Goal: Task Accomplishment & Management: Use online tool/utility

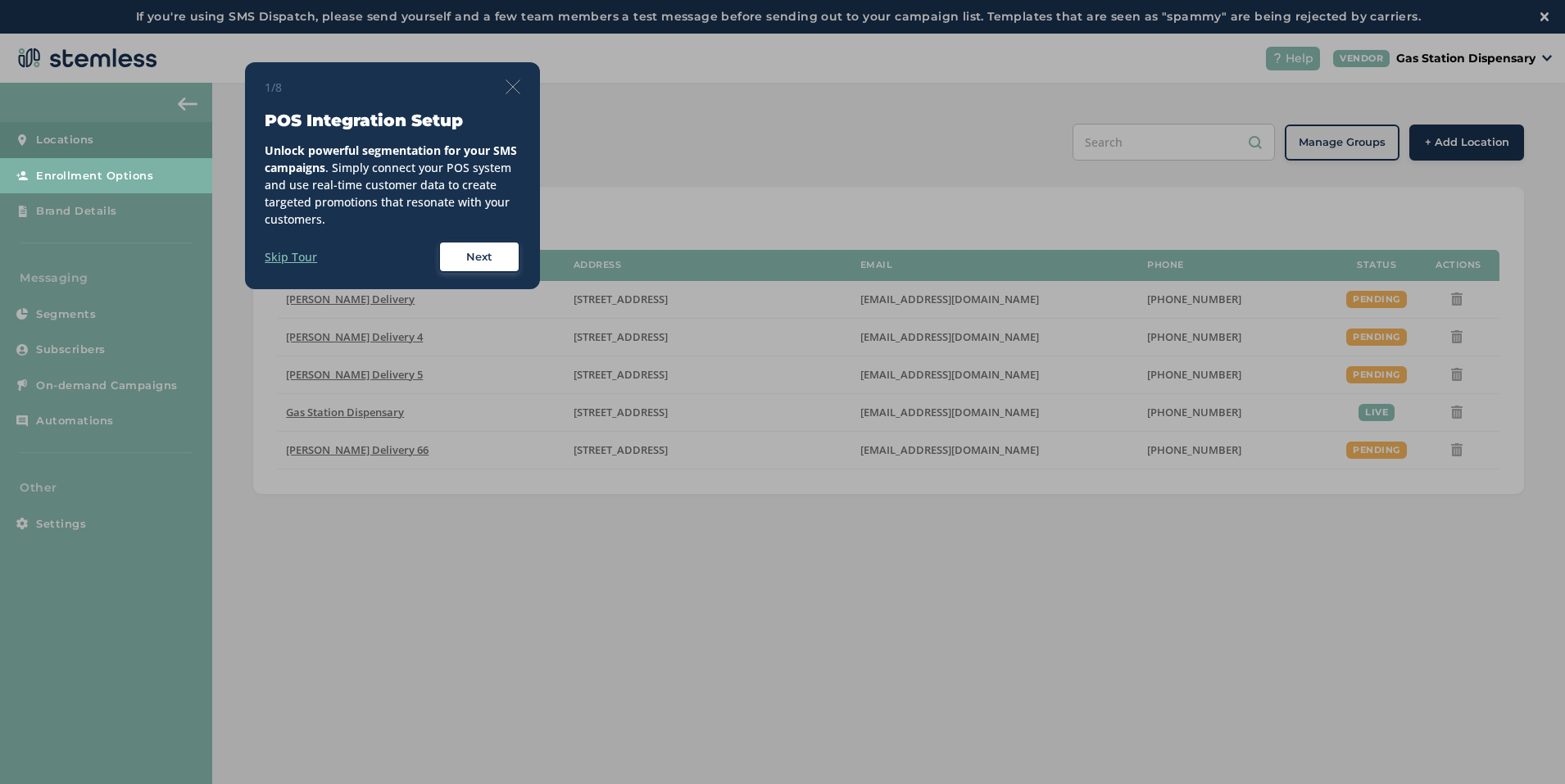
click at [510, 78] on div "1/8" at bounding box center [393, 87] width 256 height 17
click at [510, 83] on img at bounding box center [512, 86] width 14 height 14
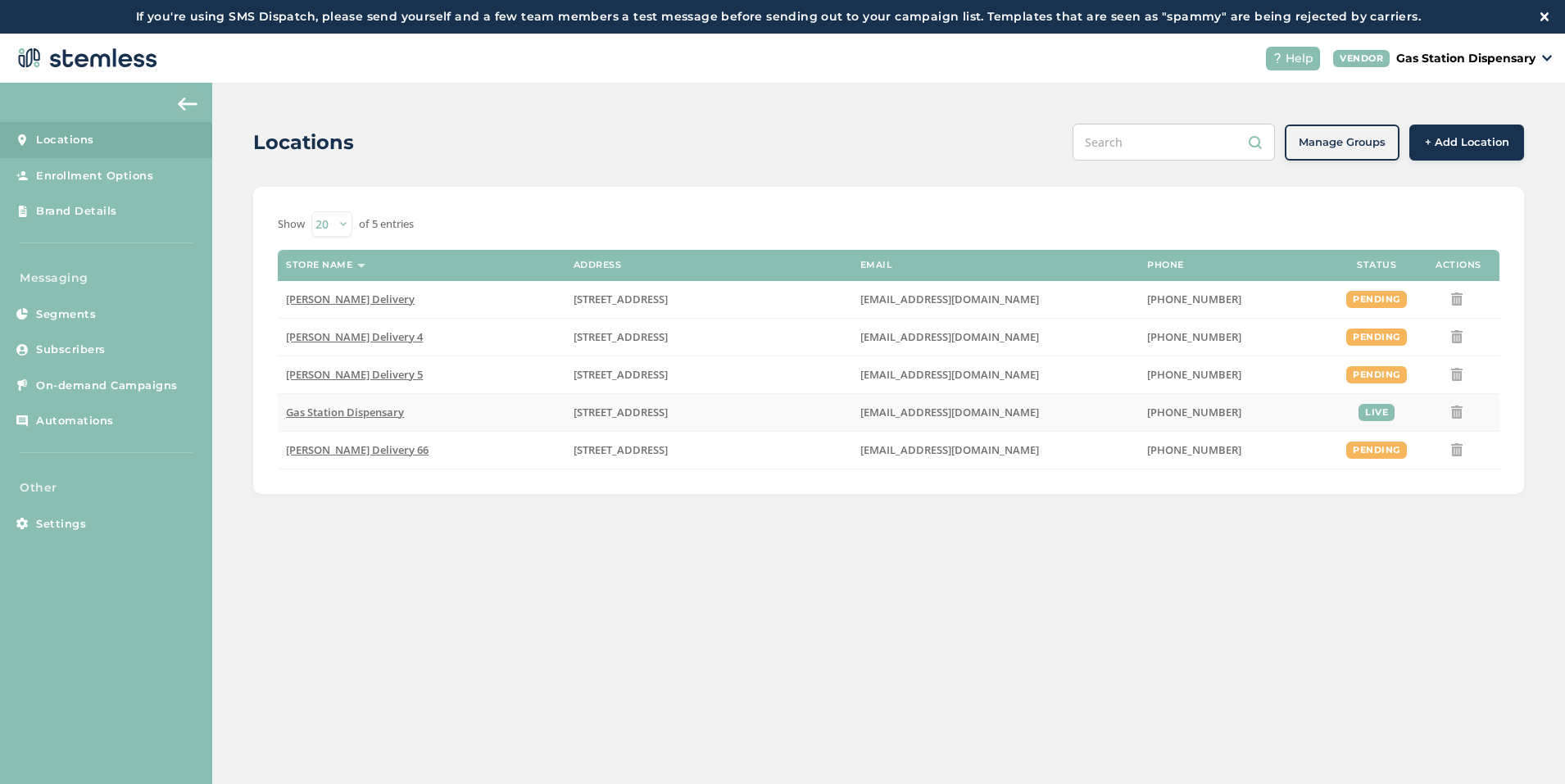
click at [341, 407] on span "Gas Station Dispensary" at bounding box center [344, 412] width 118 height 14
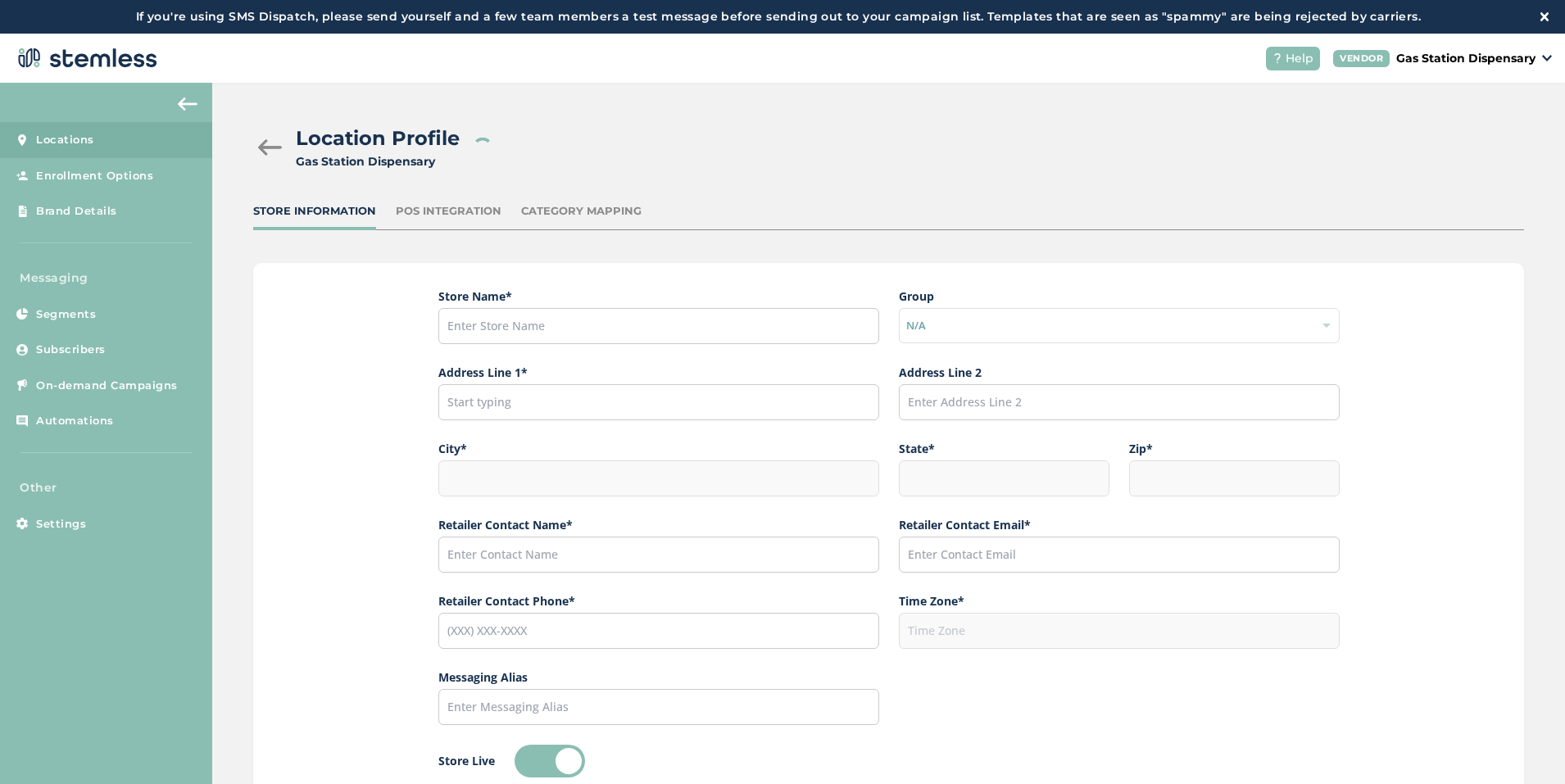
type input "Gas Station Dispensary"
type input "17523 Ventura Boulevard"
type input "Los Angeles"
type input "CA"
type input "91316"
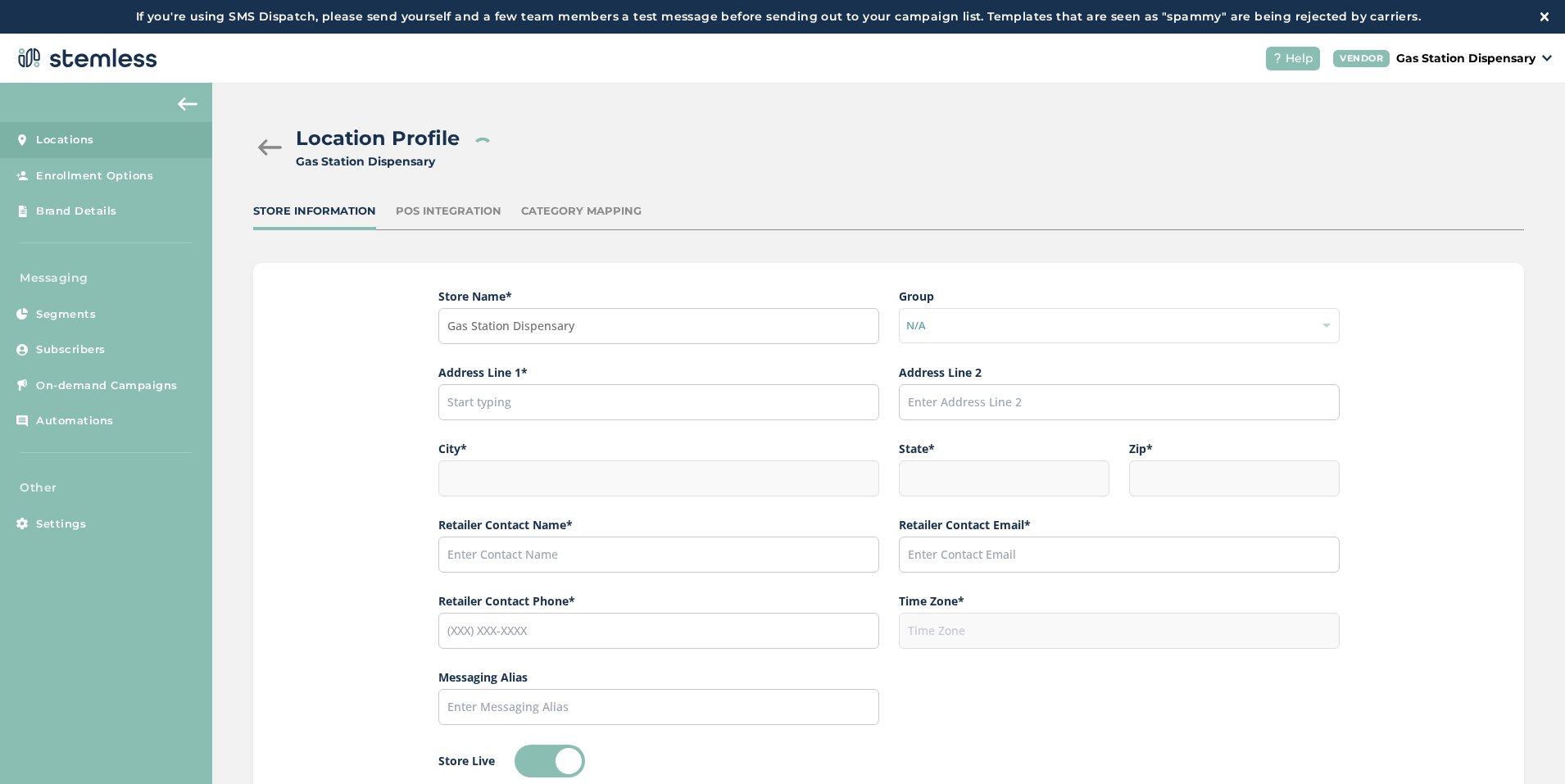
type input "Arman Simonyan"
type input "arman91488@gmail.com"
type input "(818) 561-0790"
type input "America/Los_Angeles"
type input "Gas Station"
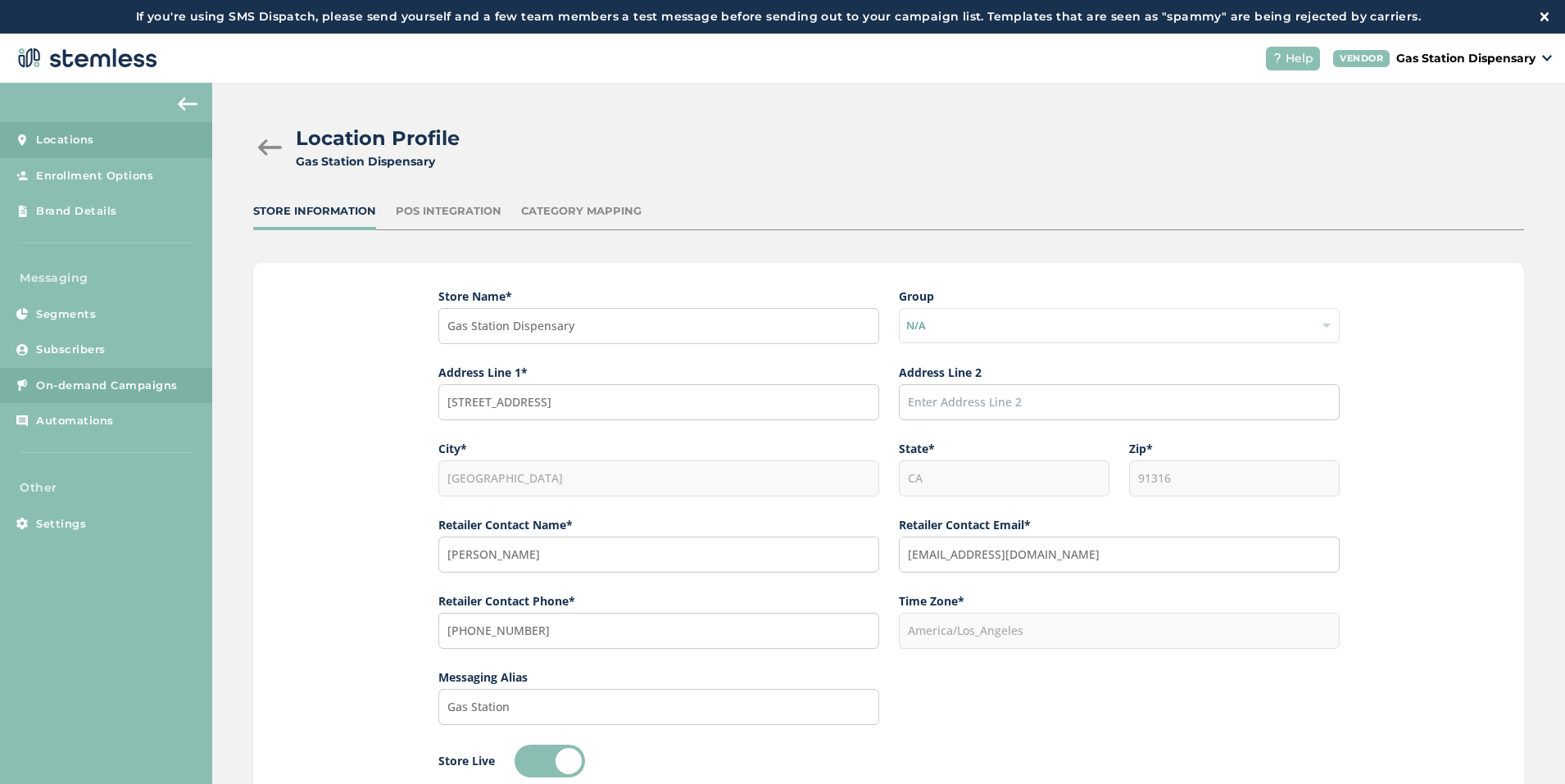
click at [118, 392] on span "On-demand Campaigns" at bounding box center [107, 385] width 141 height 16
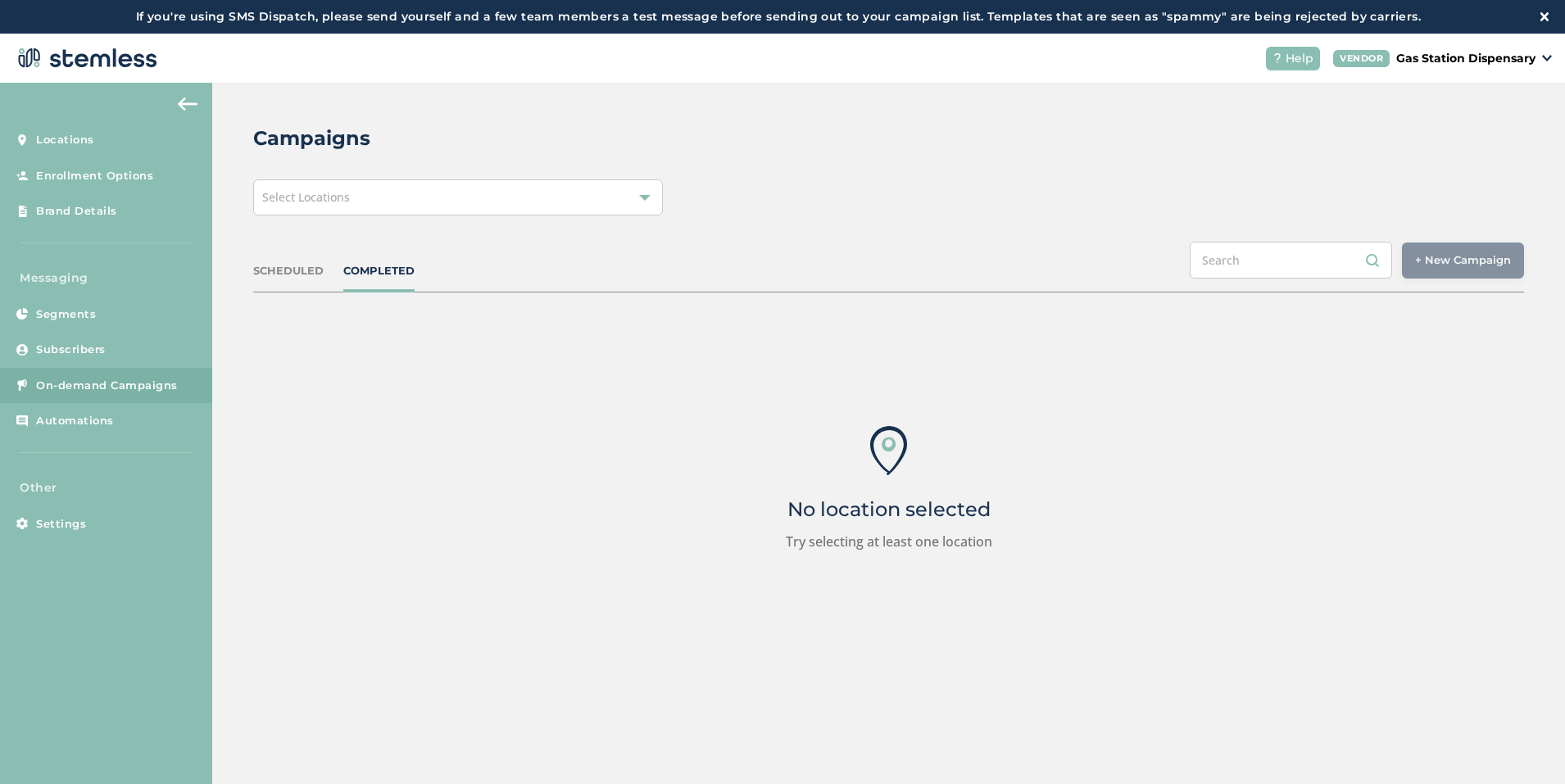
click at [451, 194] on div "Select Locations" at bounding box center [458, 198] width 410 height 36
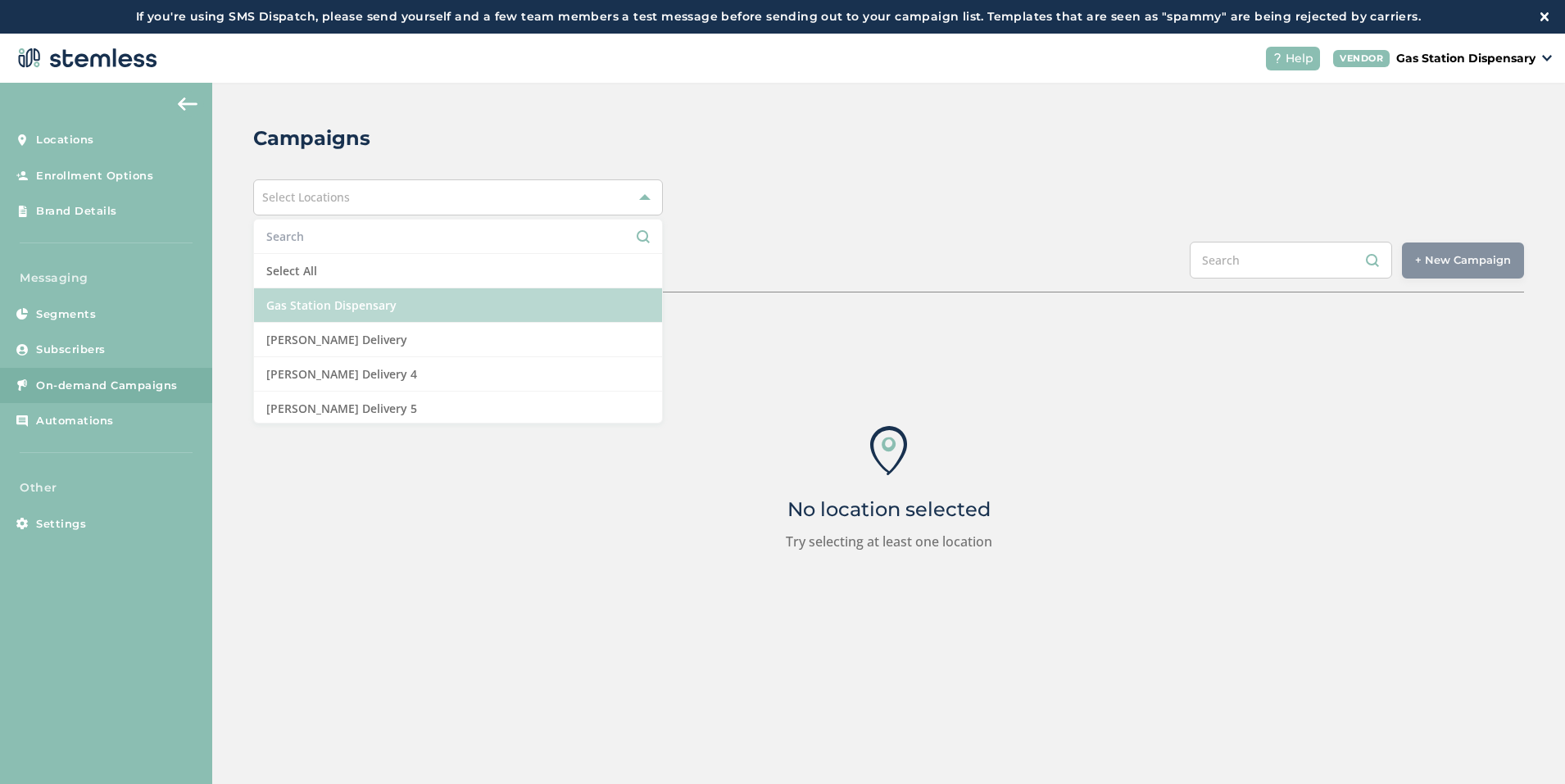
click at [451, 309] on li "Gas Station Dispensary" at bounding box center [458, 306] width 408 height 34
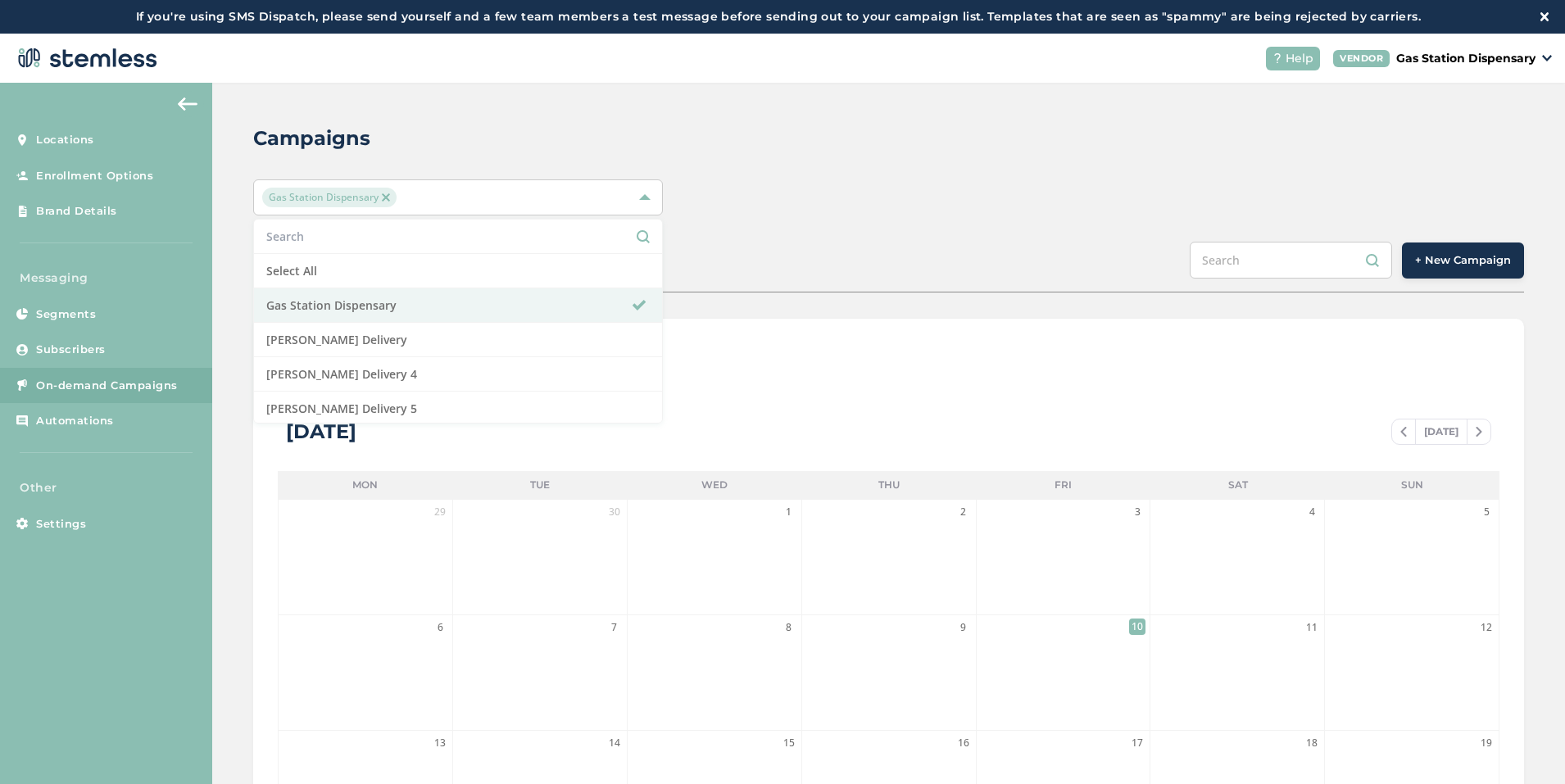
click at [1469, 275] on button "+ New Campaign" at bounding box center [1463, 261] width 122 height 36
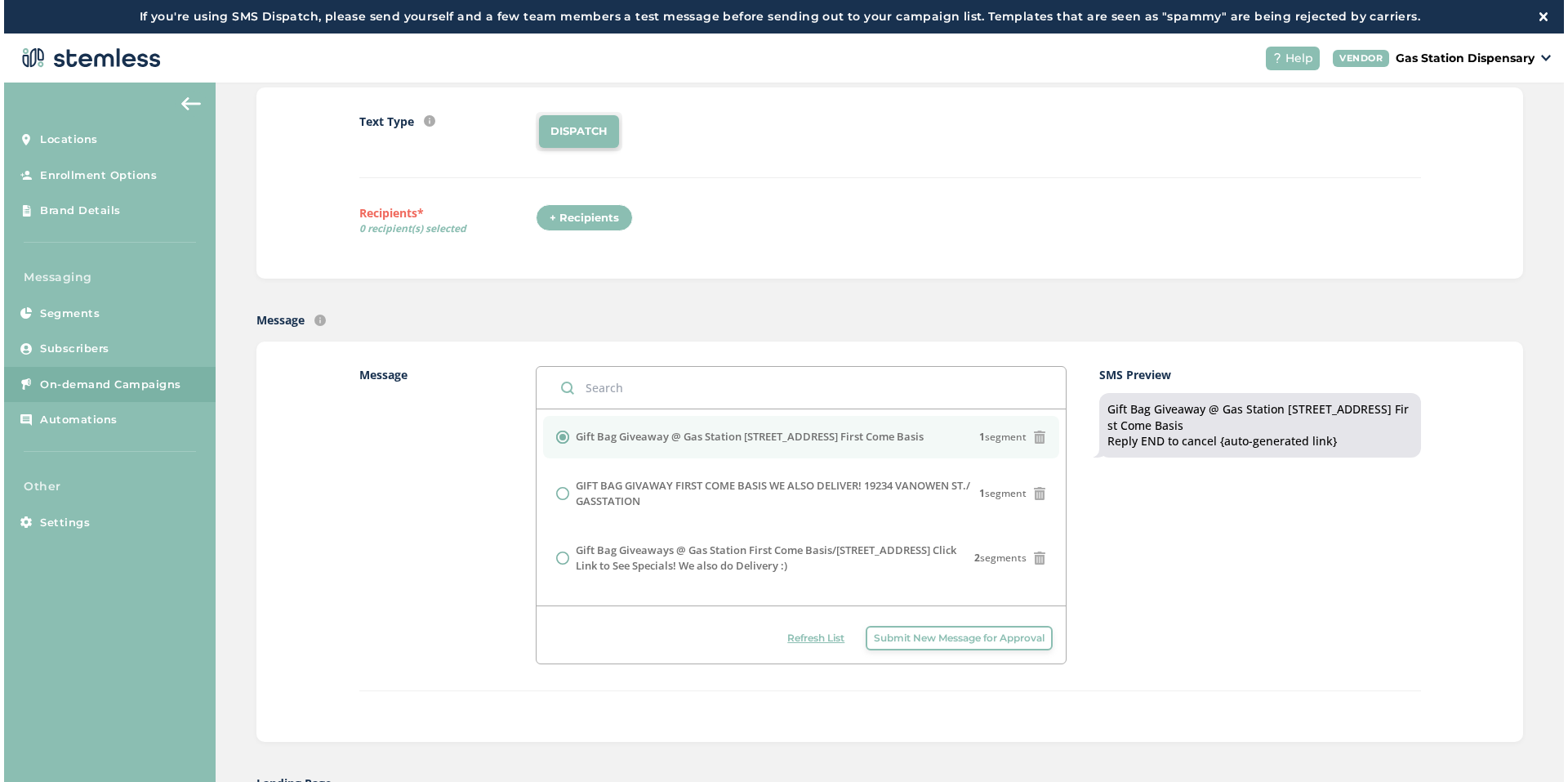
scroll to position [164, 0]
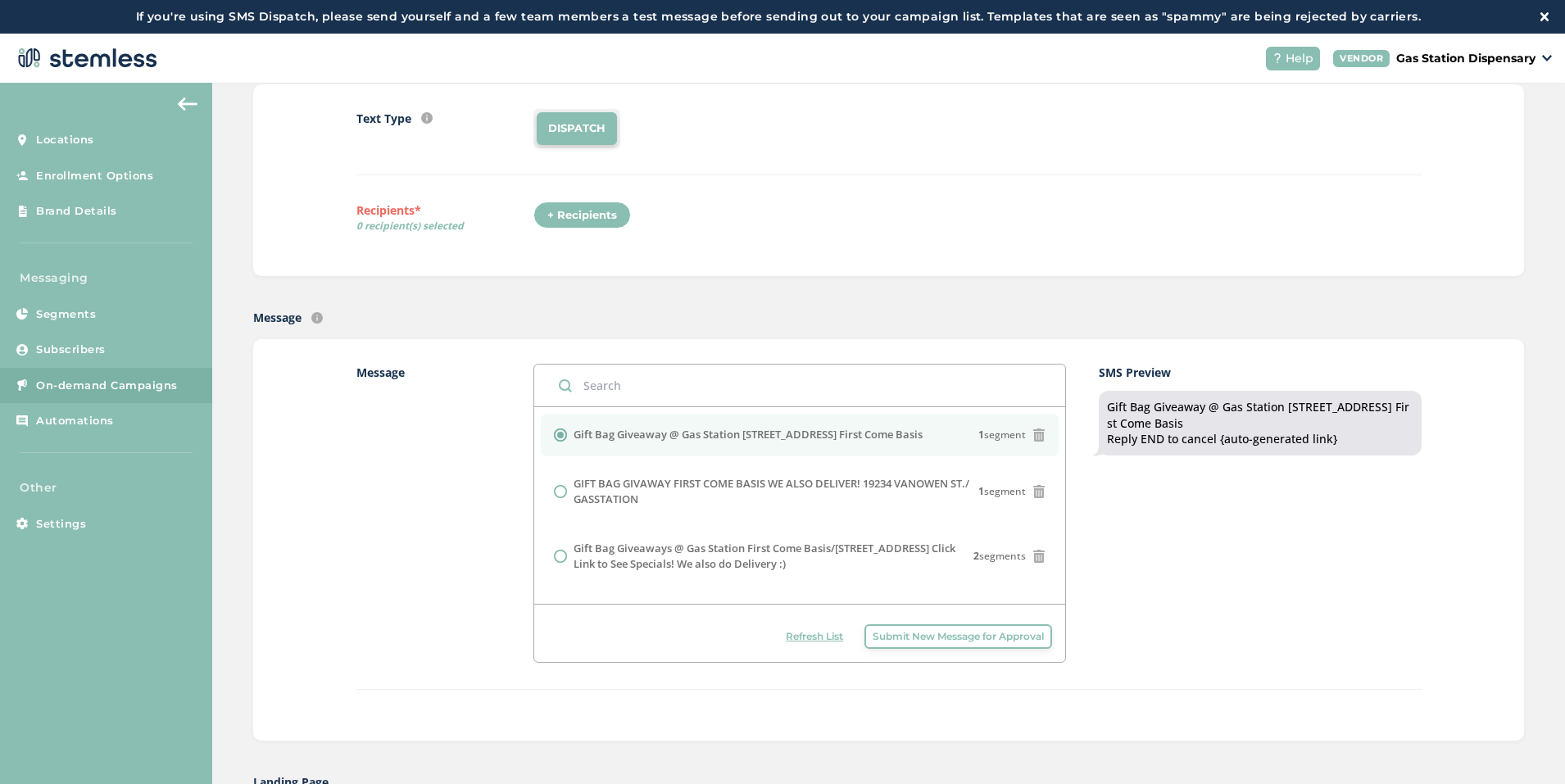
click at [877, 639] on span "Submit New Message for Approval" at bounding box center [957, 636] width 171 height 14
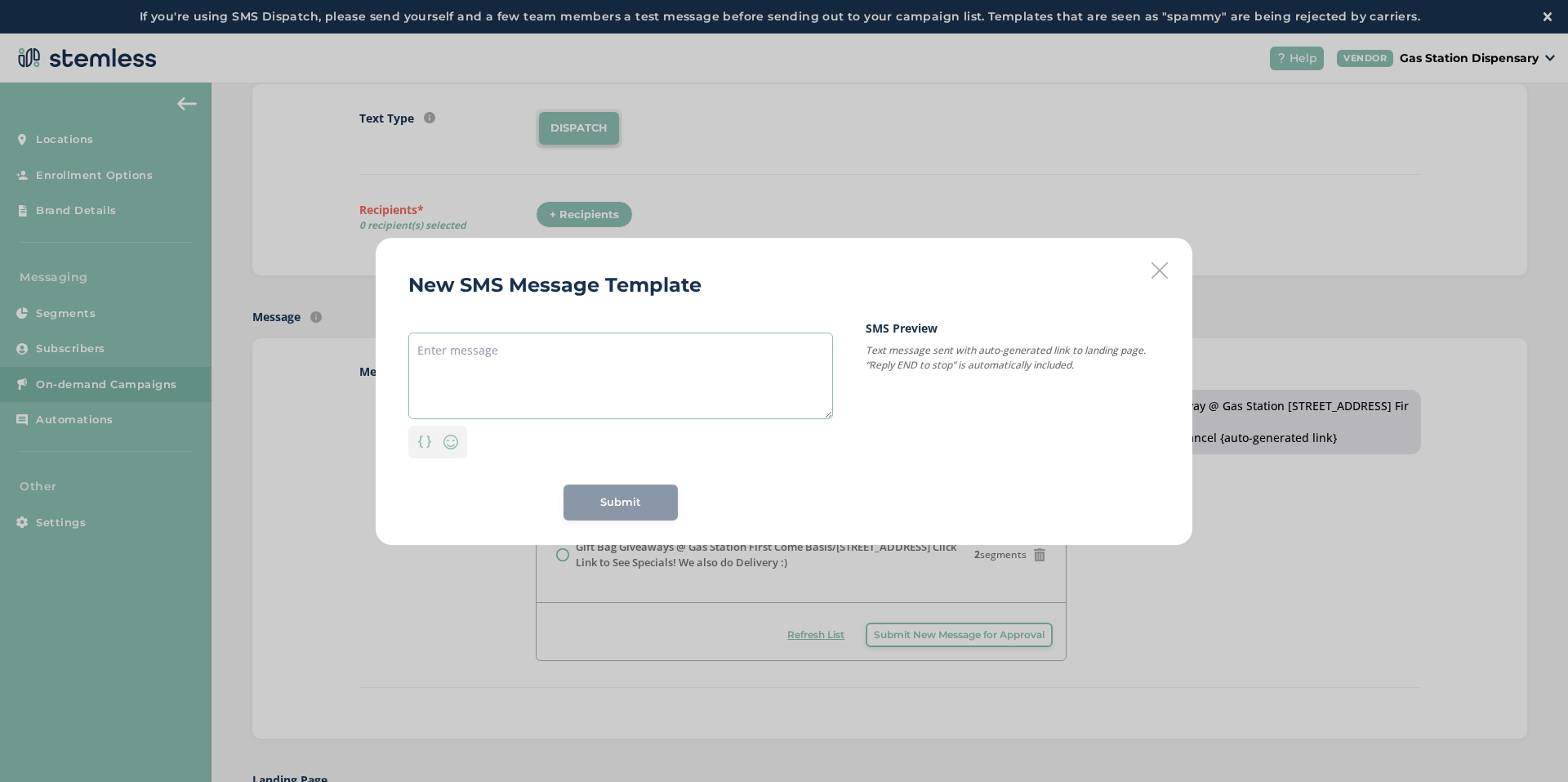
click at [562, 353] on textarea at bounding box center [621, 375] width 425 height 87
type textarea "G"
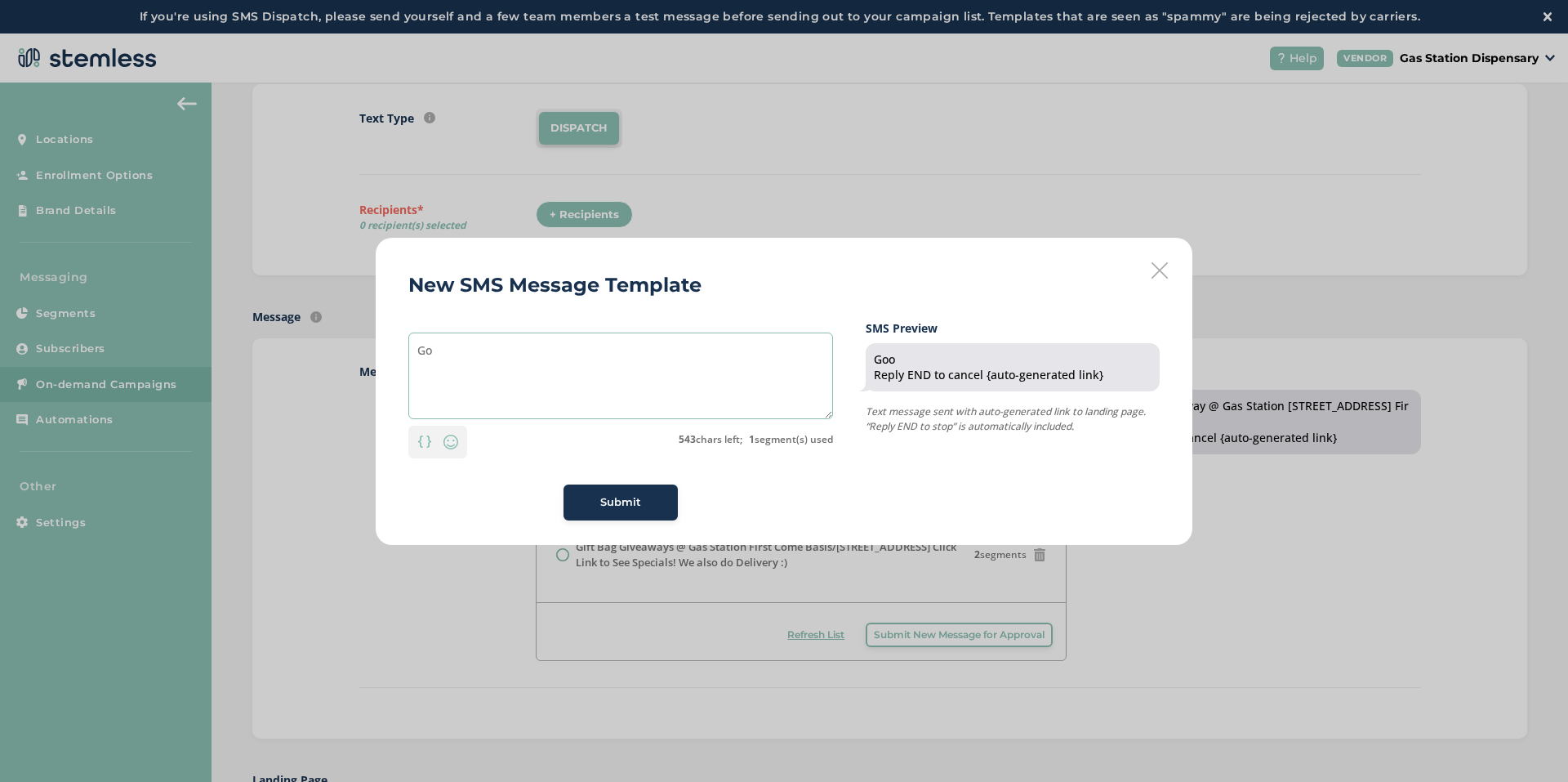
type textarea "G"
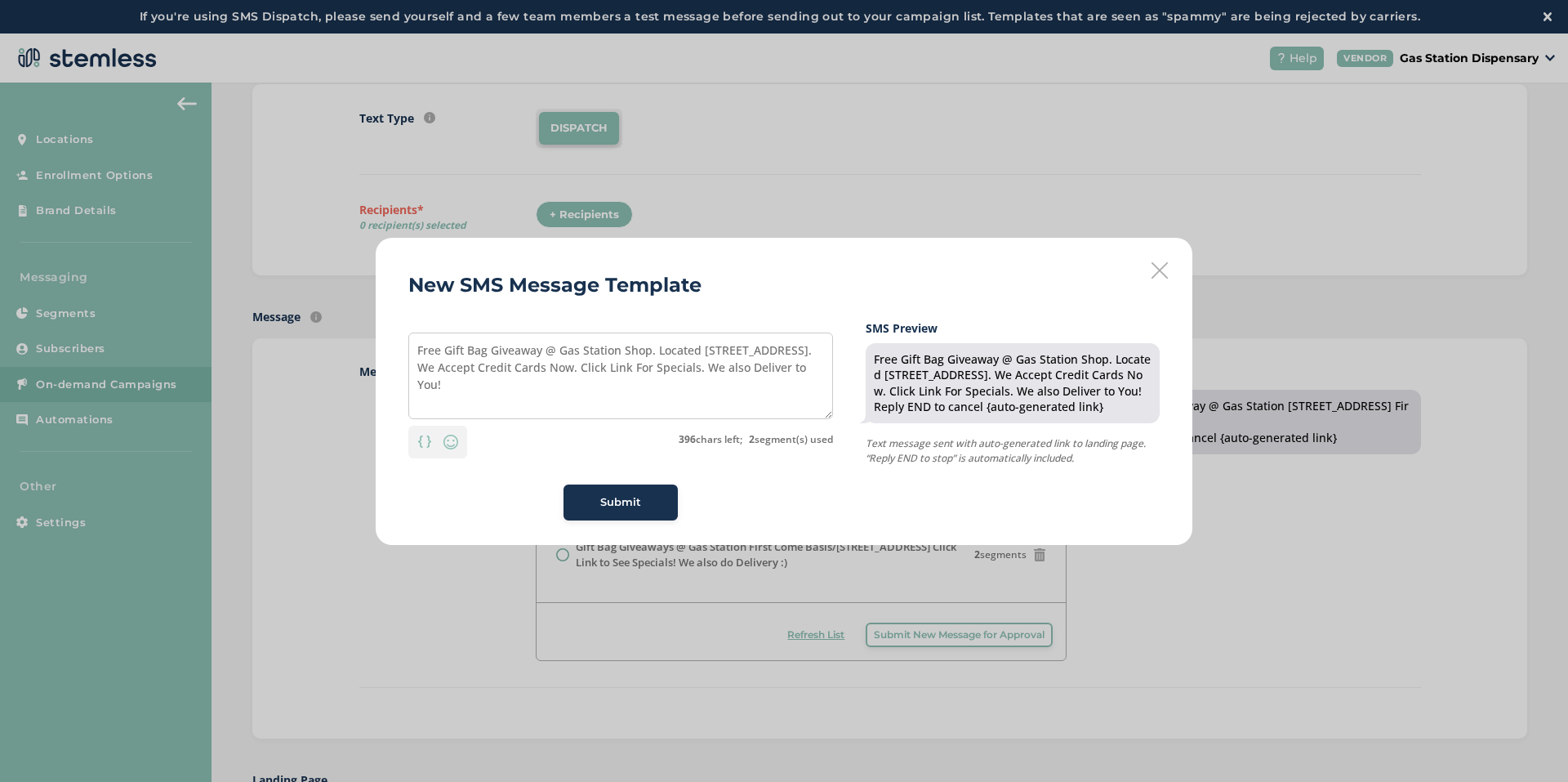
drag, startPoint x: 631, startPoint y: 507, endPoint x: 612, endPoint y: 391, distance: 117.5
click at [612, 394] on span "Free Gift Bag Giveaway @ Gas Station Shop. Located 19234 Vanowen St. Reseda. We…" at bounding box center [621, 426] width 425 height 188
click at [512, 389] on textarea "Free Gift Bag Giveaway @ Gas Station Shop. Located 19234 Vanowen St. Reseda. We…" at bounding box center [621, 375] width 425 height 87
click at [699, 401] on textarea "Free Gift Bag Giveaway @ Gas Station Shop. Located 19234 Vanowen St. Reseda. We…" at bounding box center [621, 375] width 425 height 87
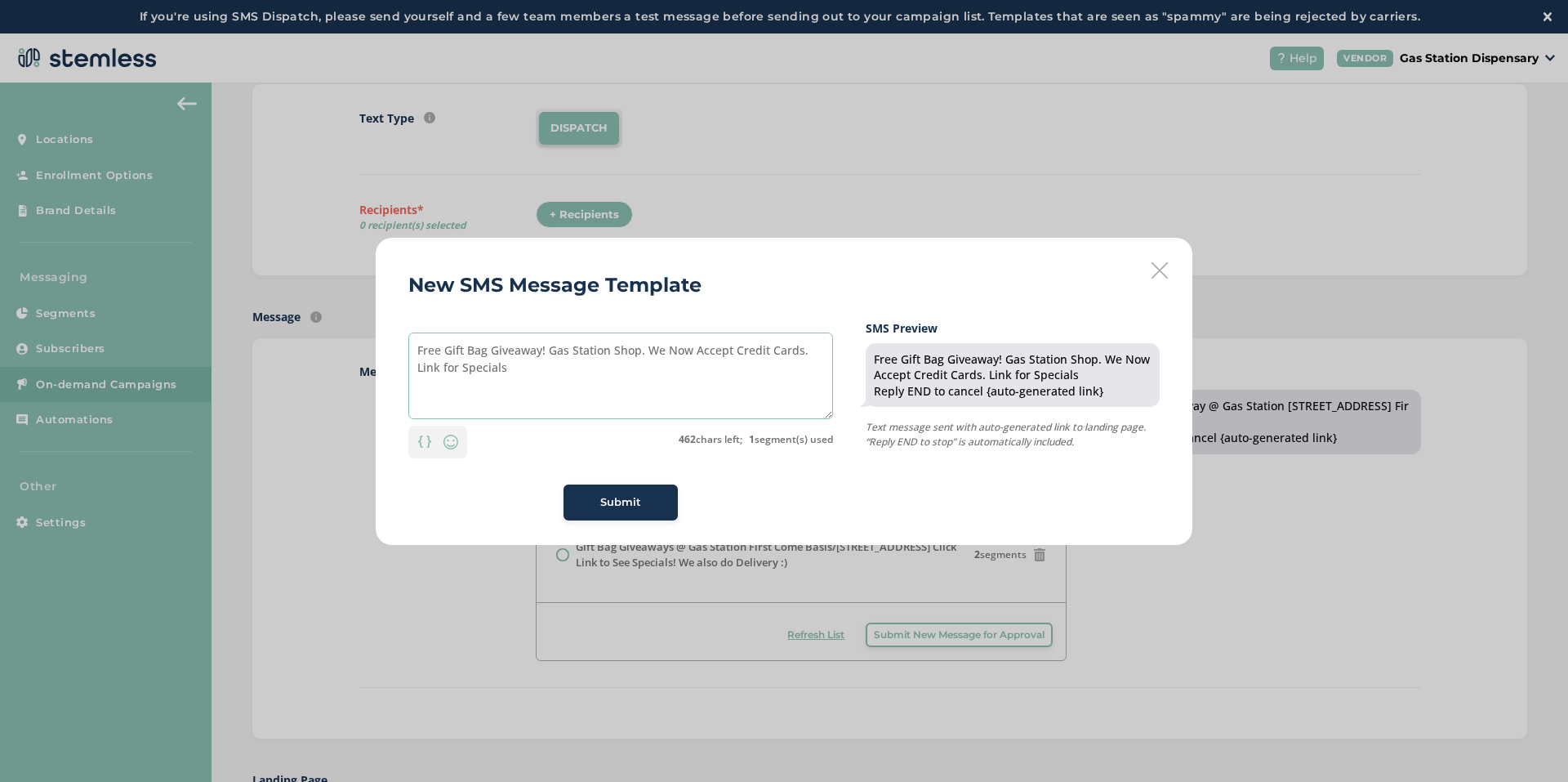
click at [419, 358] on textarea "Free Gift Bag Giveaway! Gas Station Shop. We Now Accept Credit Cards. Link for …" at bounding box center [621, 375] width 425 height 87
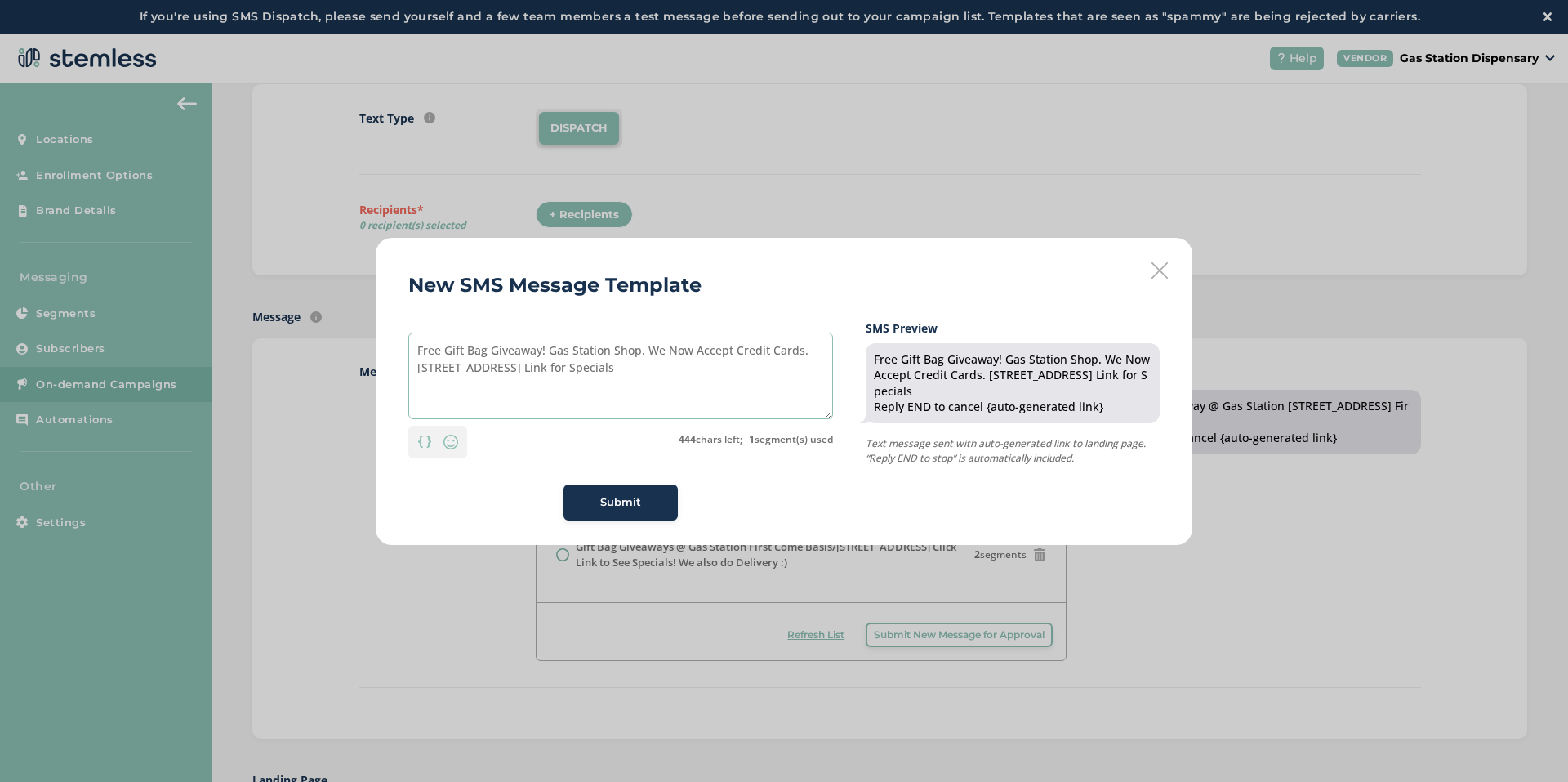
type textarea "Free Gift Bag Giveaway! Gas Station Shop. We Now Accept Credit Cards. 19234 Van…"
click at [634, 494] on span "Submit" at bounding box center [620, 502] width 41 height 16
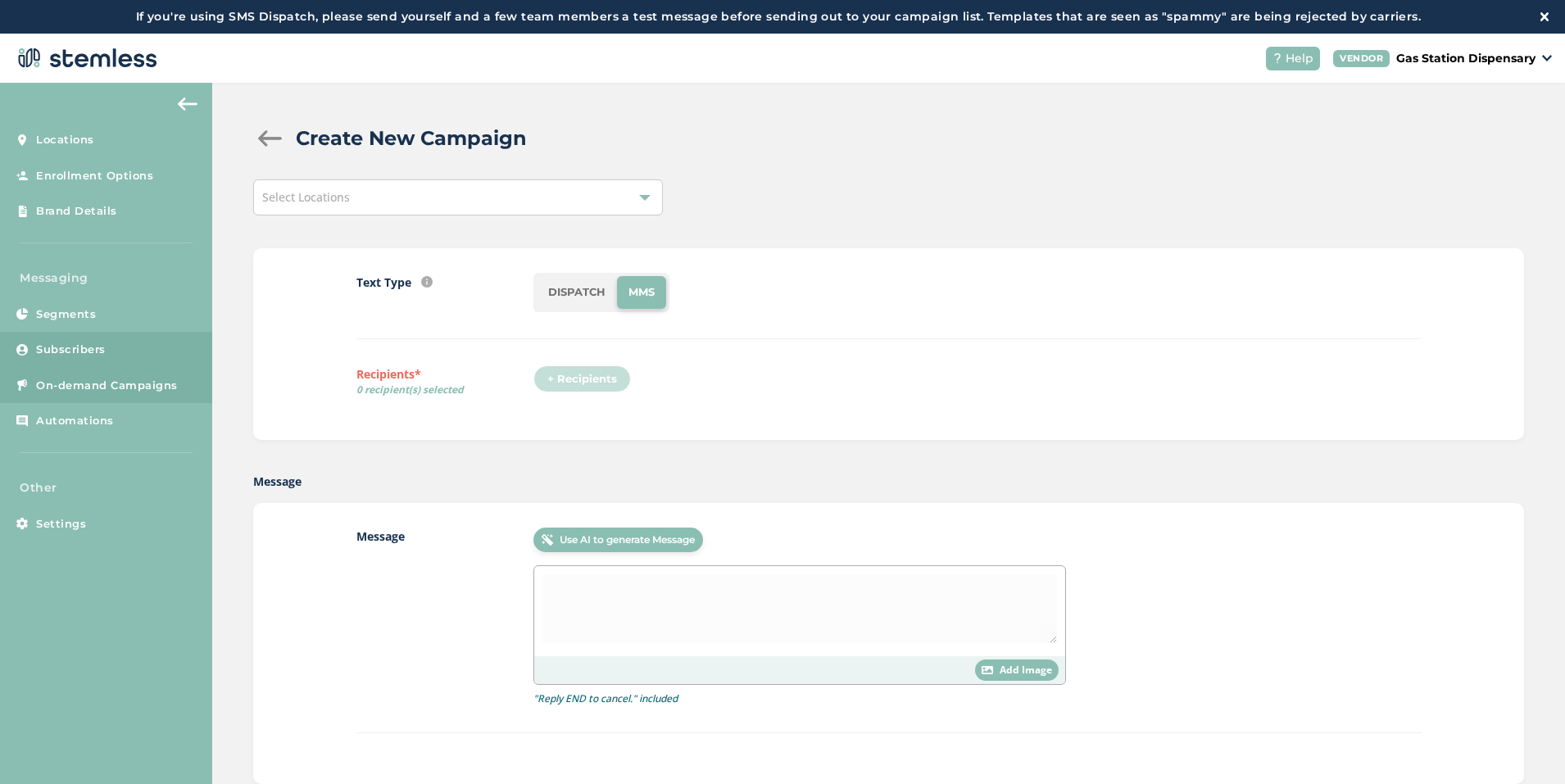
click at [60, 342] on span "Subscribers" at bounding box center [71, 350] width 70 height 16
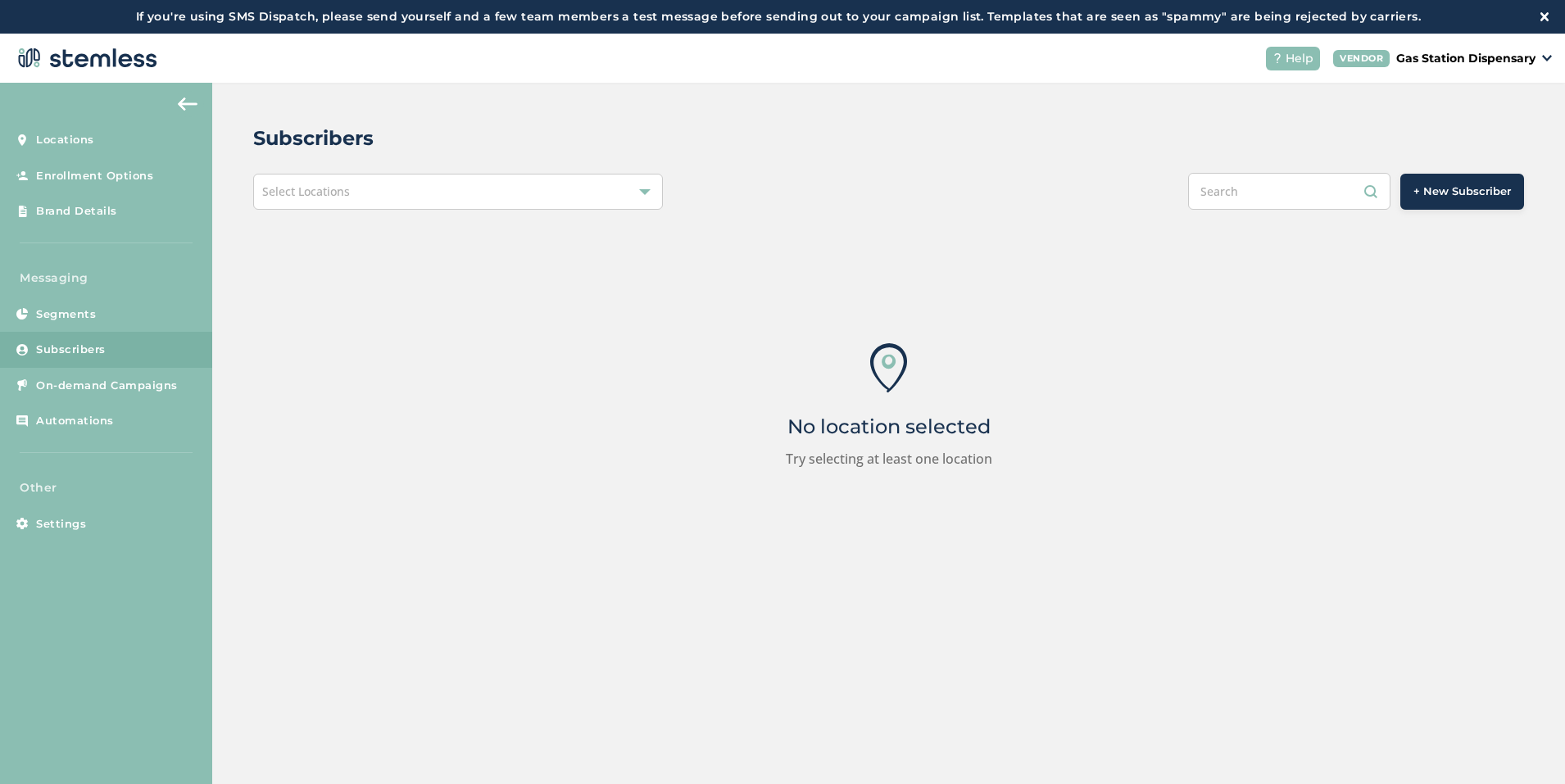
click at [492, 196] on div "Select Locations" at bounding box center [458, 192] width 410 height 36
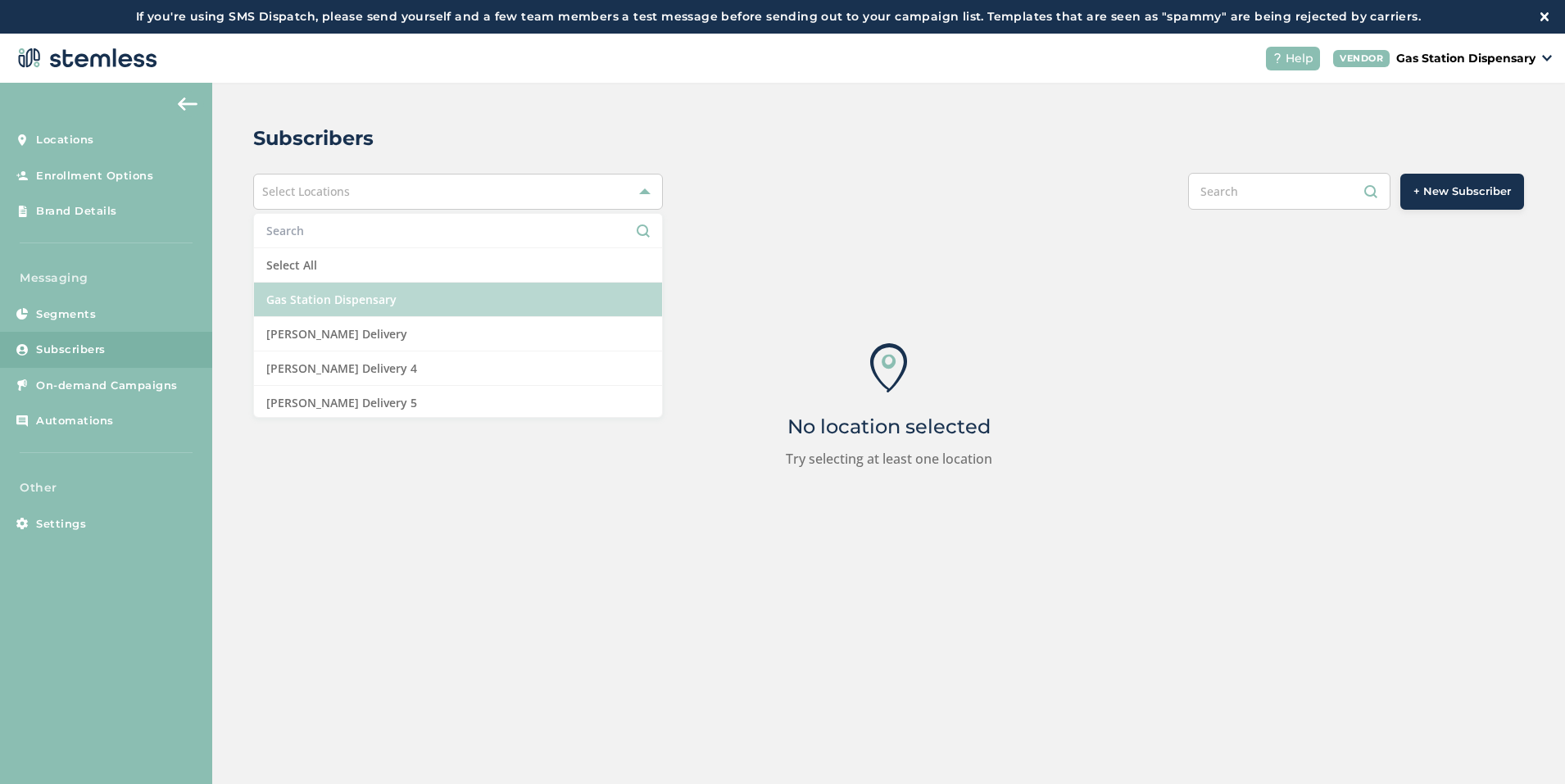
click at [463, 304] on li "Gas Station Dispensary" at bounding box center [458, 300] width 408 height 34
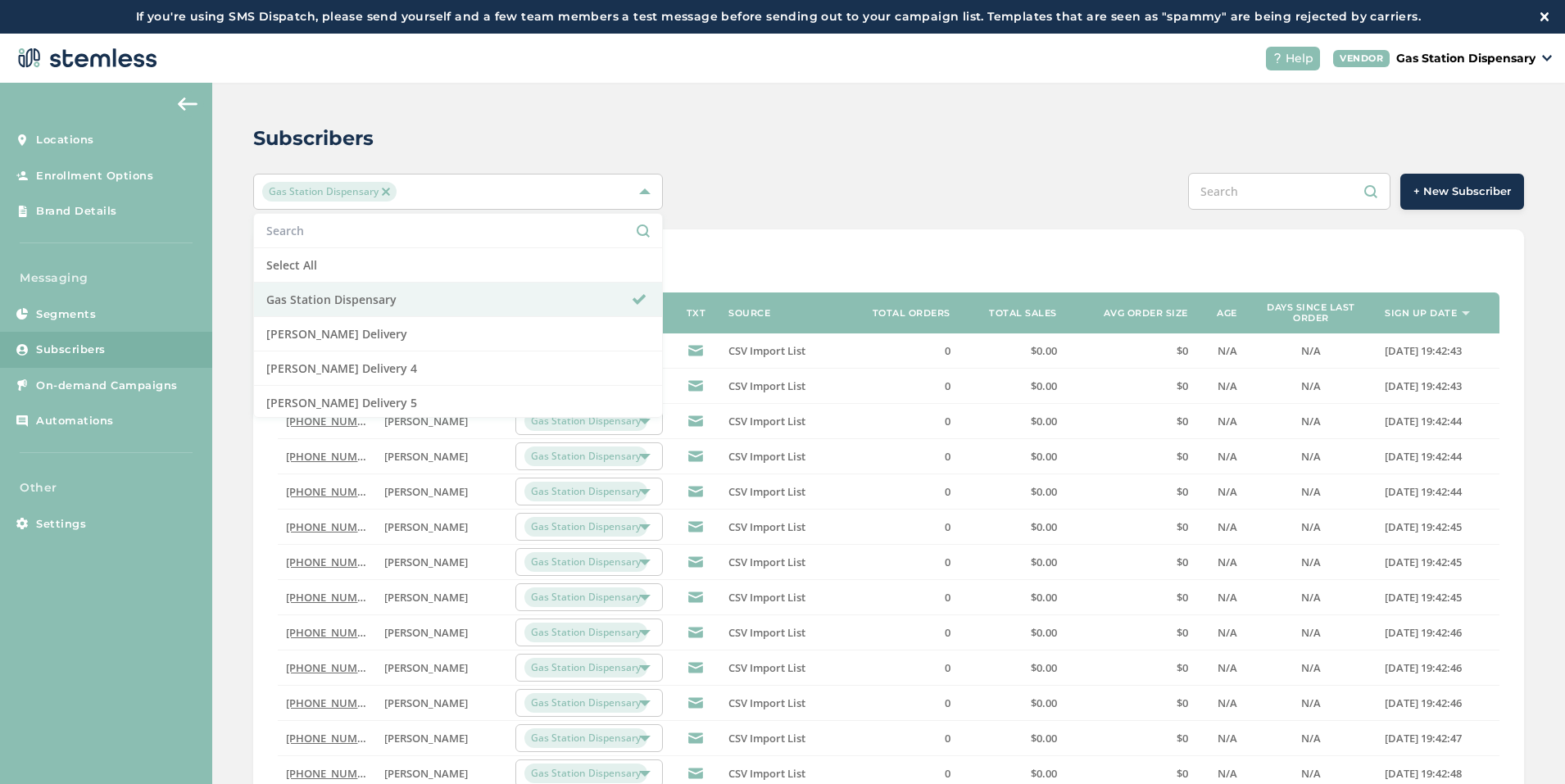
click at [1473, 188] on span "+ New Subscriber" at bounding box center [1462, 191] width 97 height 16
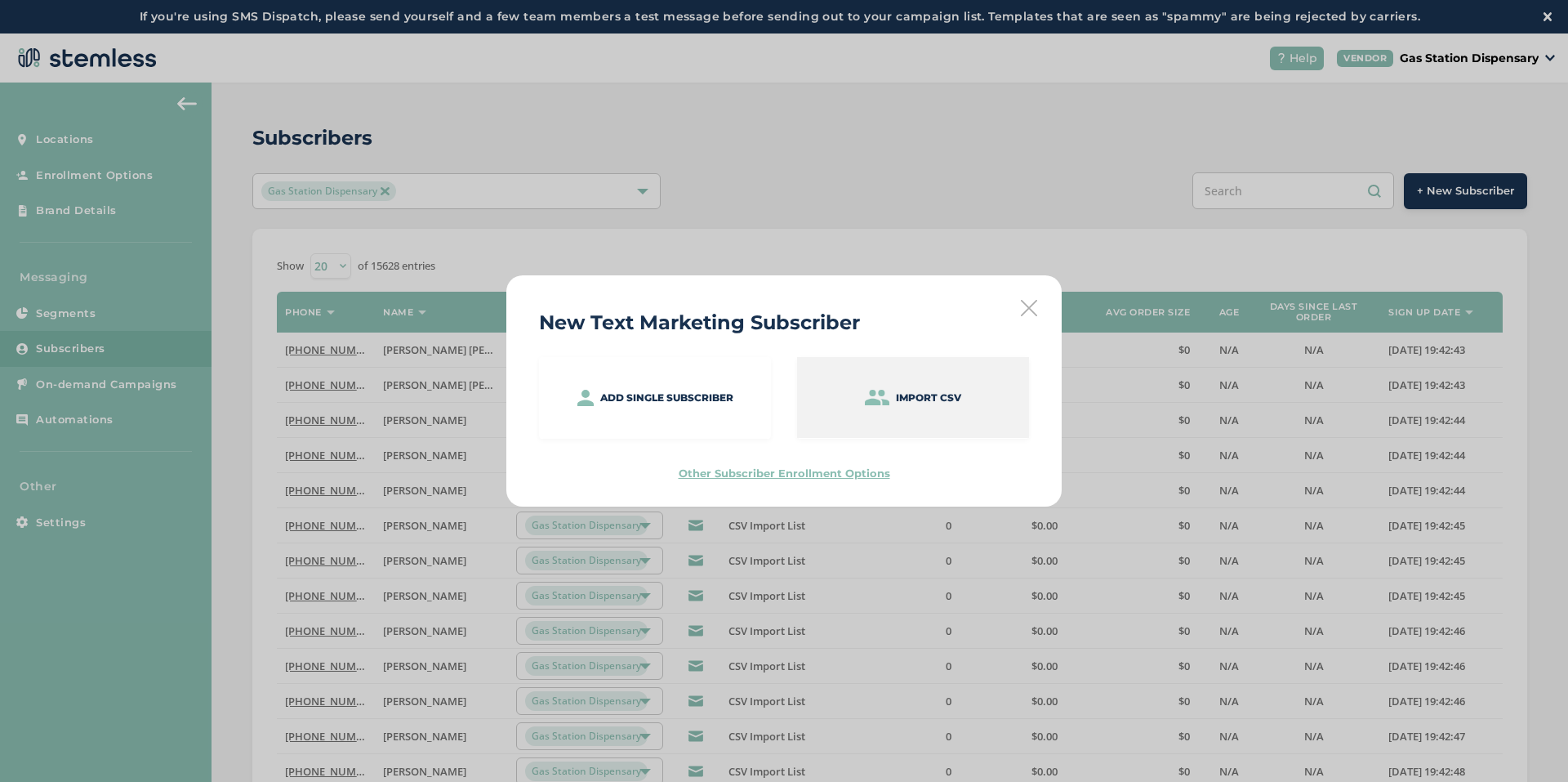
click at [972, 381] on div "Import CSV" at bounding box center [914, 397] width 232 height 81
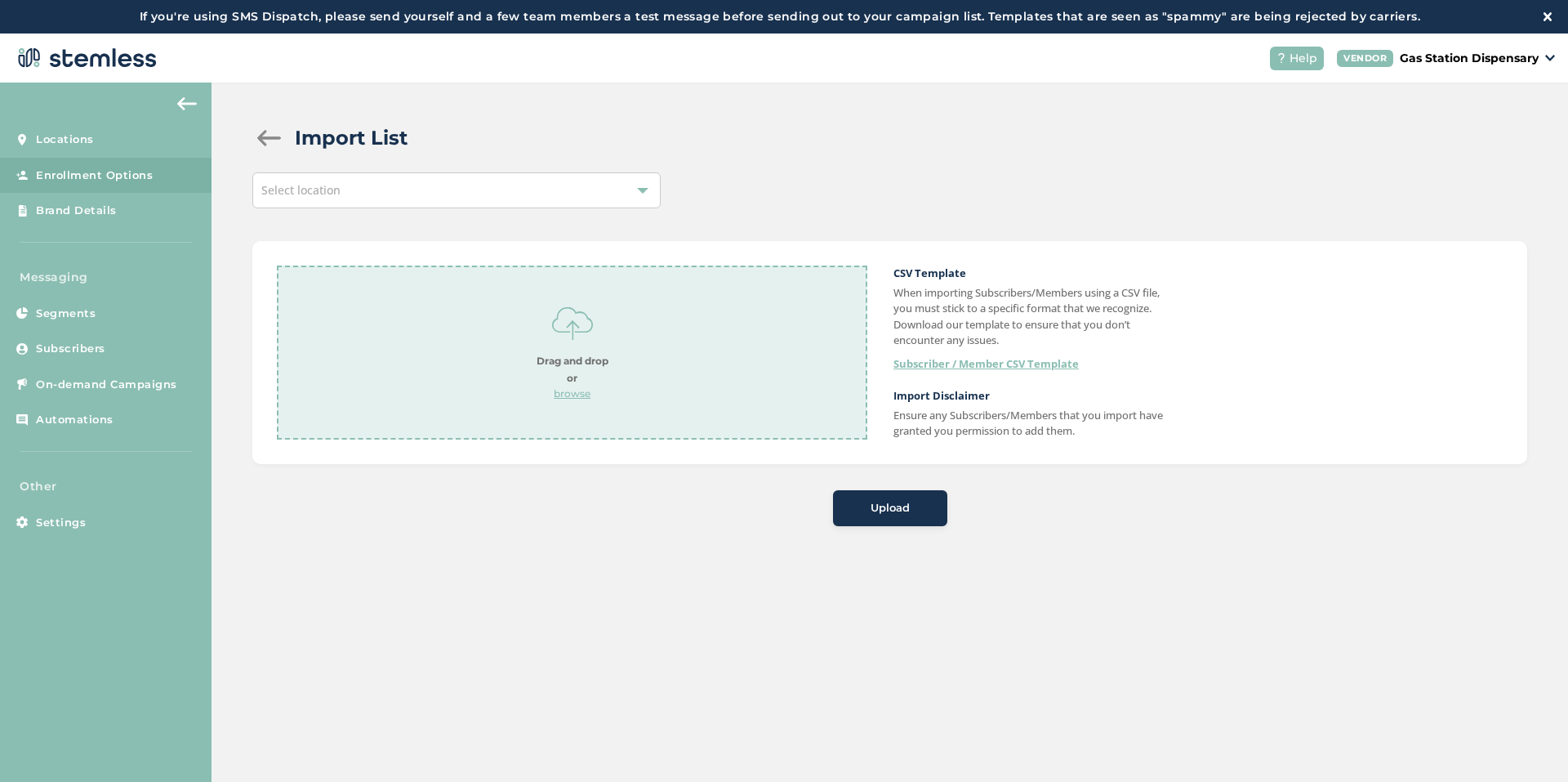
click at [601, 350] on div "Drag and drop or browse" at bounding box center [572, 351] width 71 height 98
click at [897, 510] on span "Upload" at bounding box center [890, 508] width 39 height 16
click at [592, 201] on div "Select location" at bounding box center [456, 190] width 409 height 36
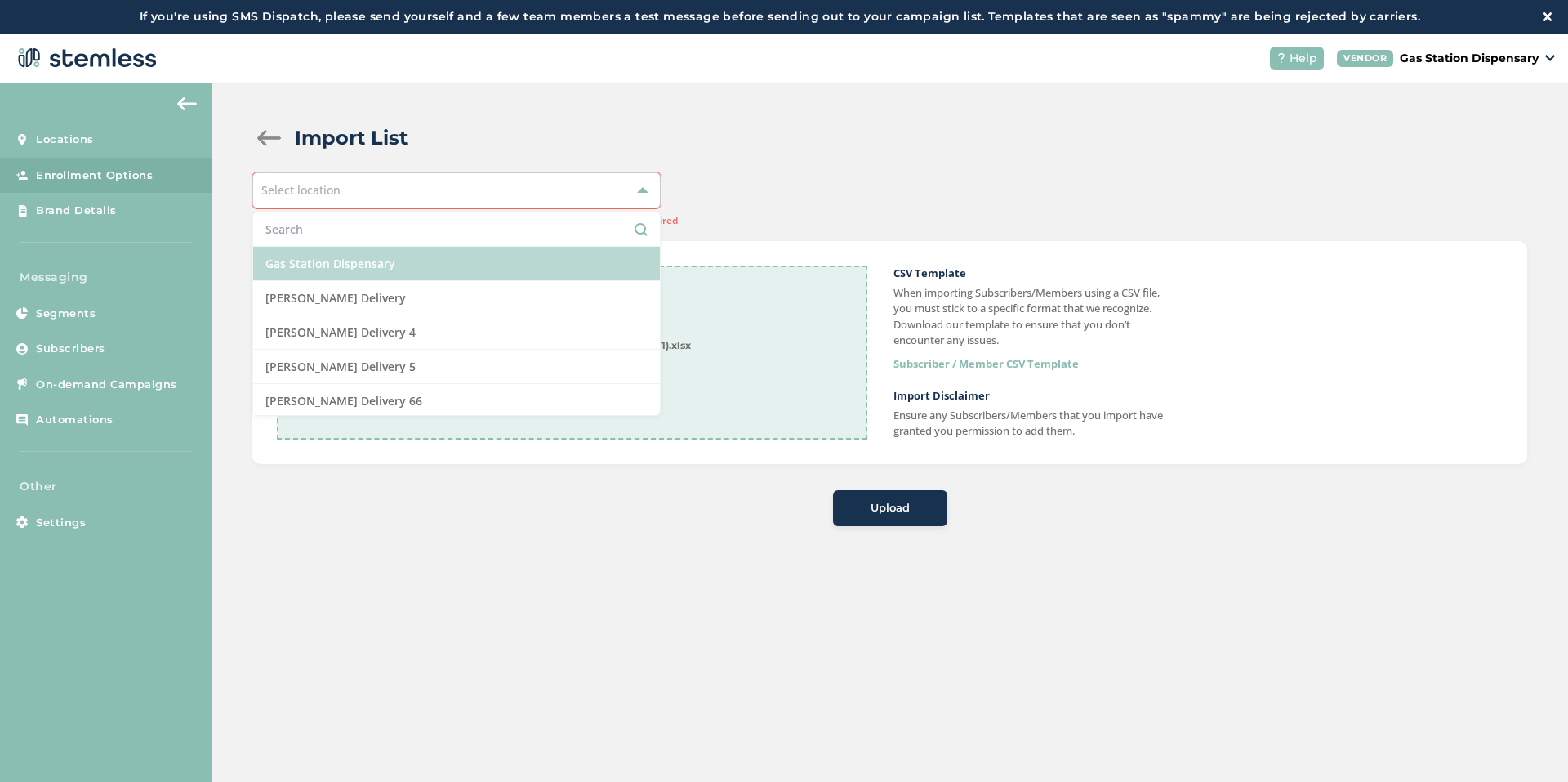
click at [559, 269] on li "Gas Station Dispensary" at bounding box center [456, 264] width 407 height 34
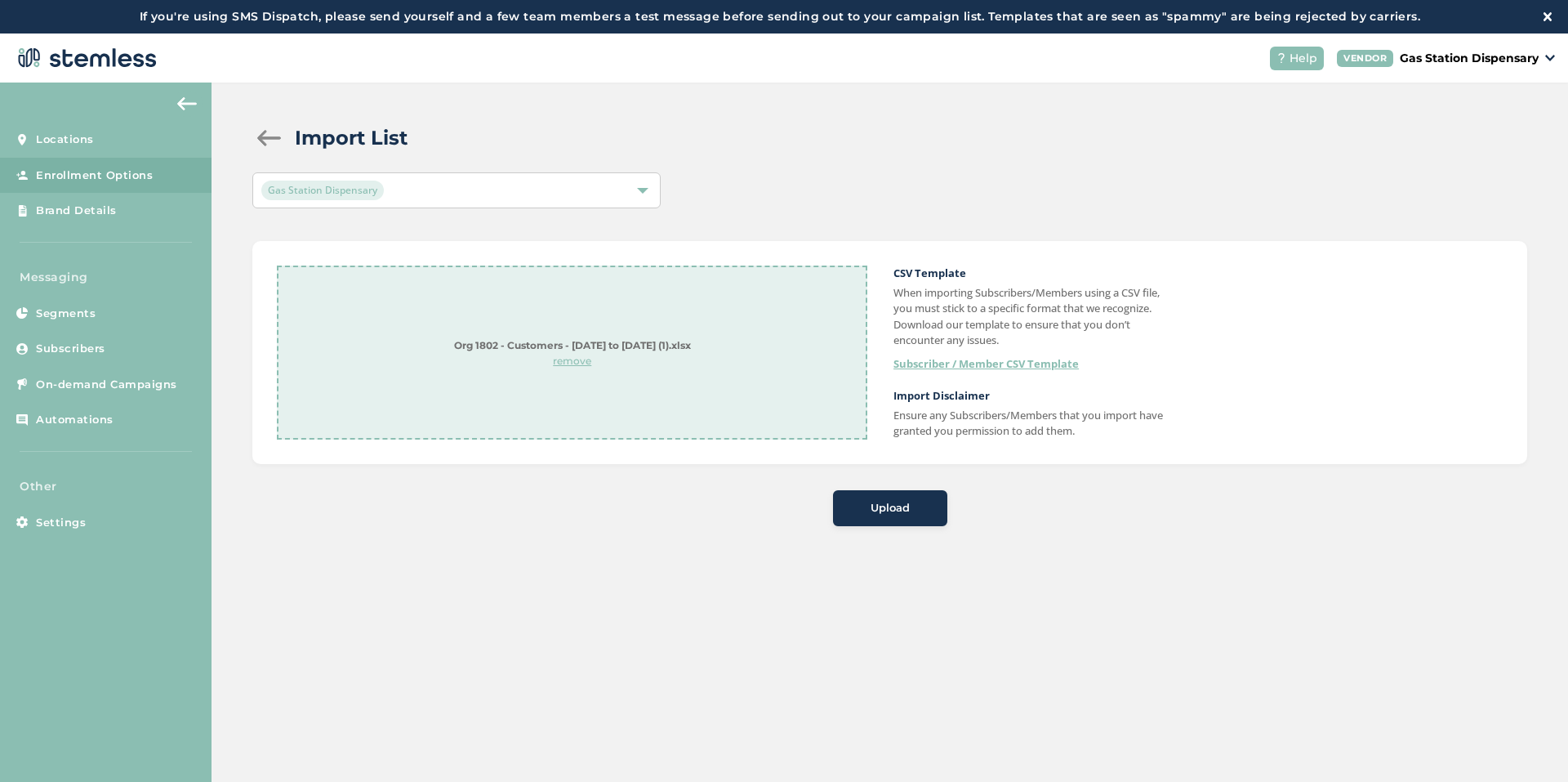
click at [877, 503] on span "Upload" at bounding box center [890, 508] width 39 height 16
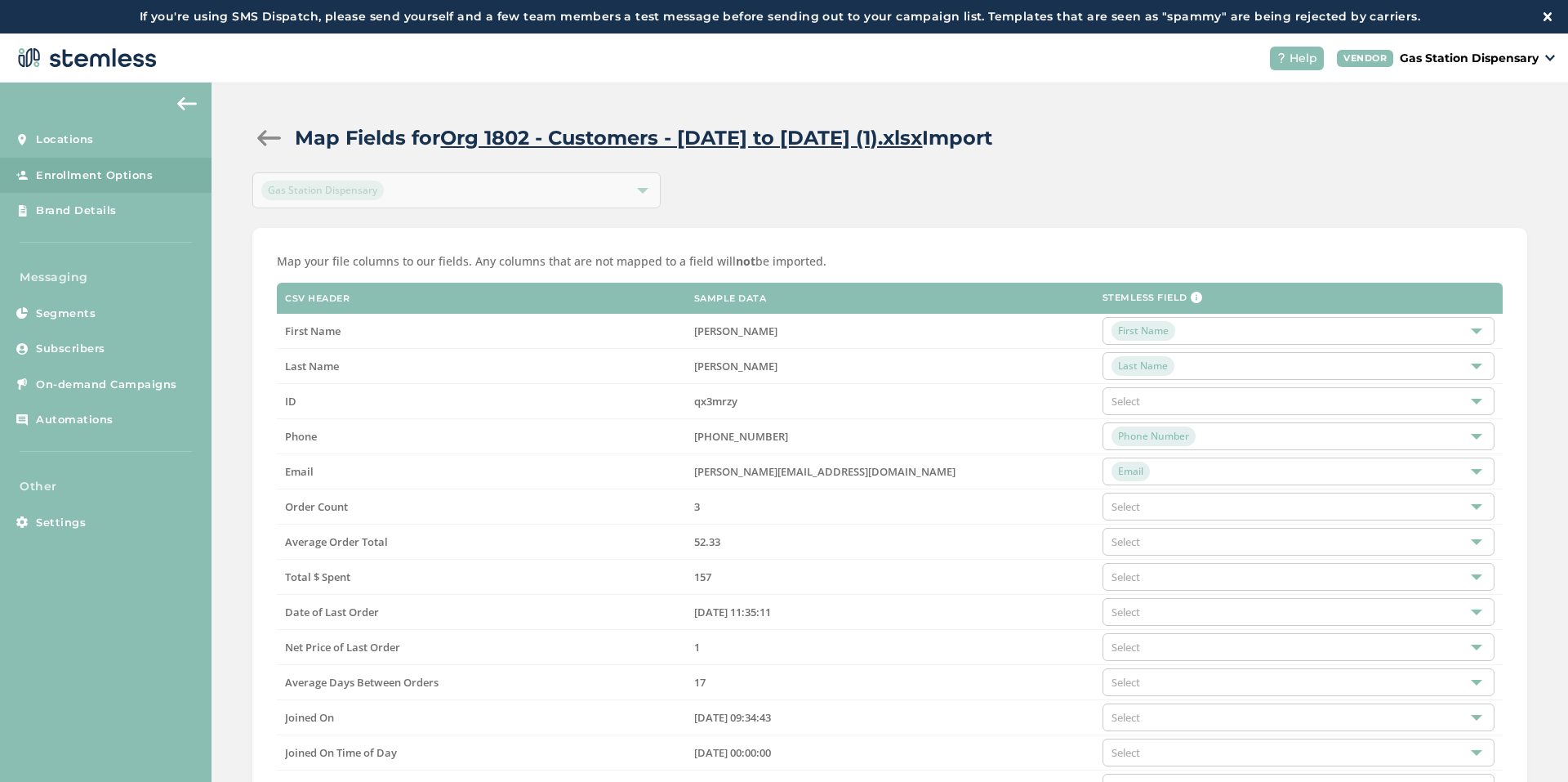
drag, startPoint x: 1550, startPoint y: 228, endPoint x: 1524, endPoint y: 369, distance: 143.4
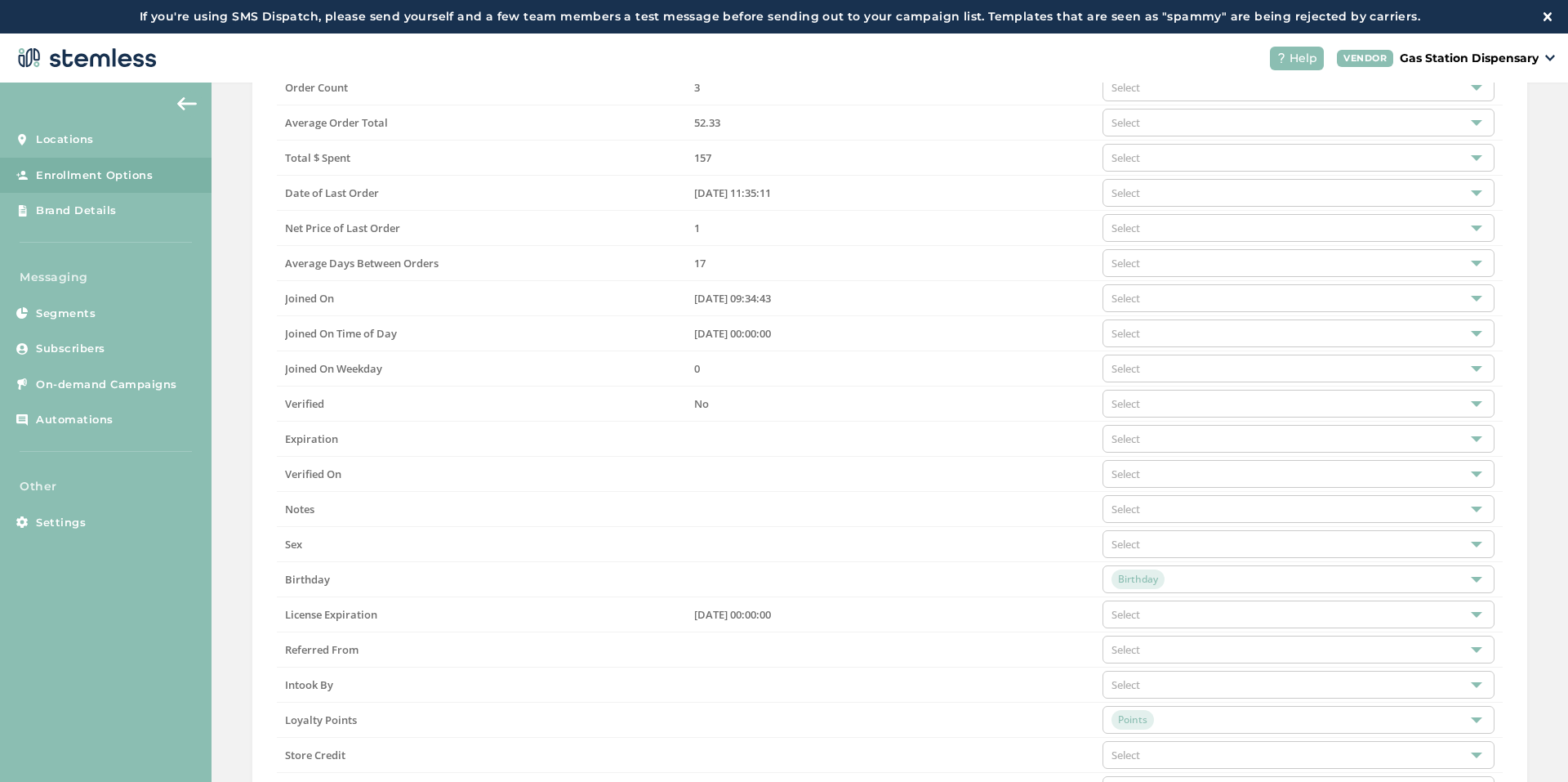
scroll to position [750, 0]
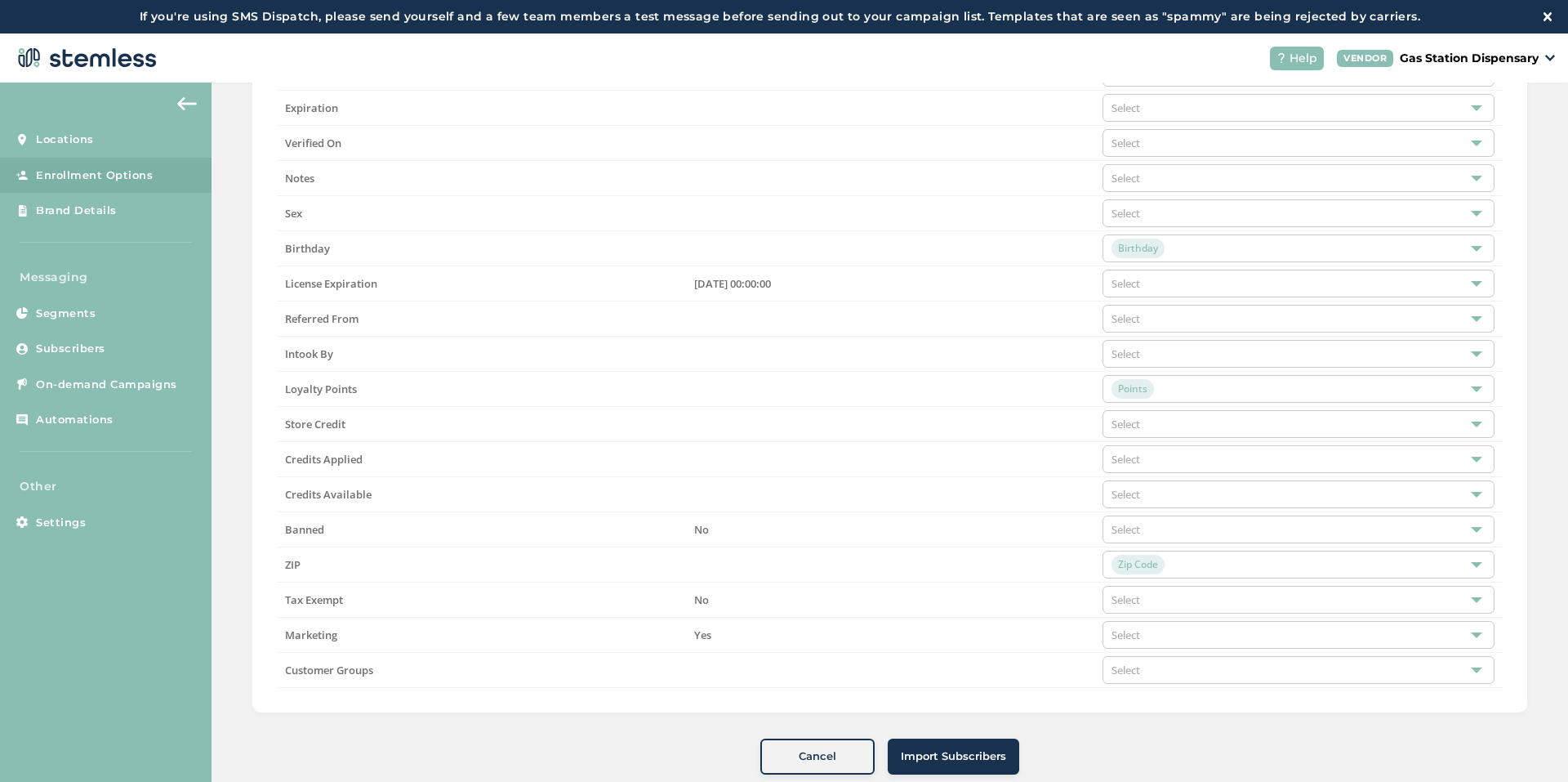
click at [964, 763] on span "Import Subscribers" at bounding box center [954, 755] width 106 height 16
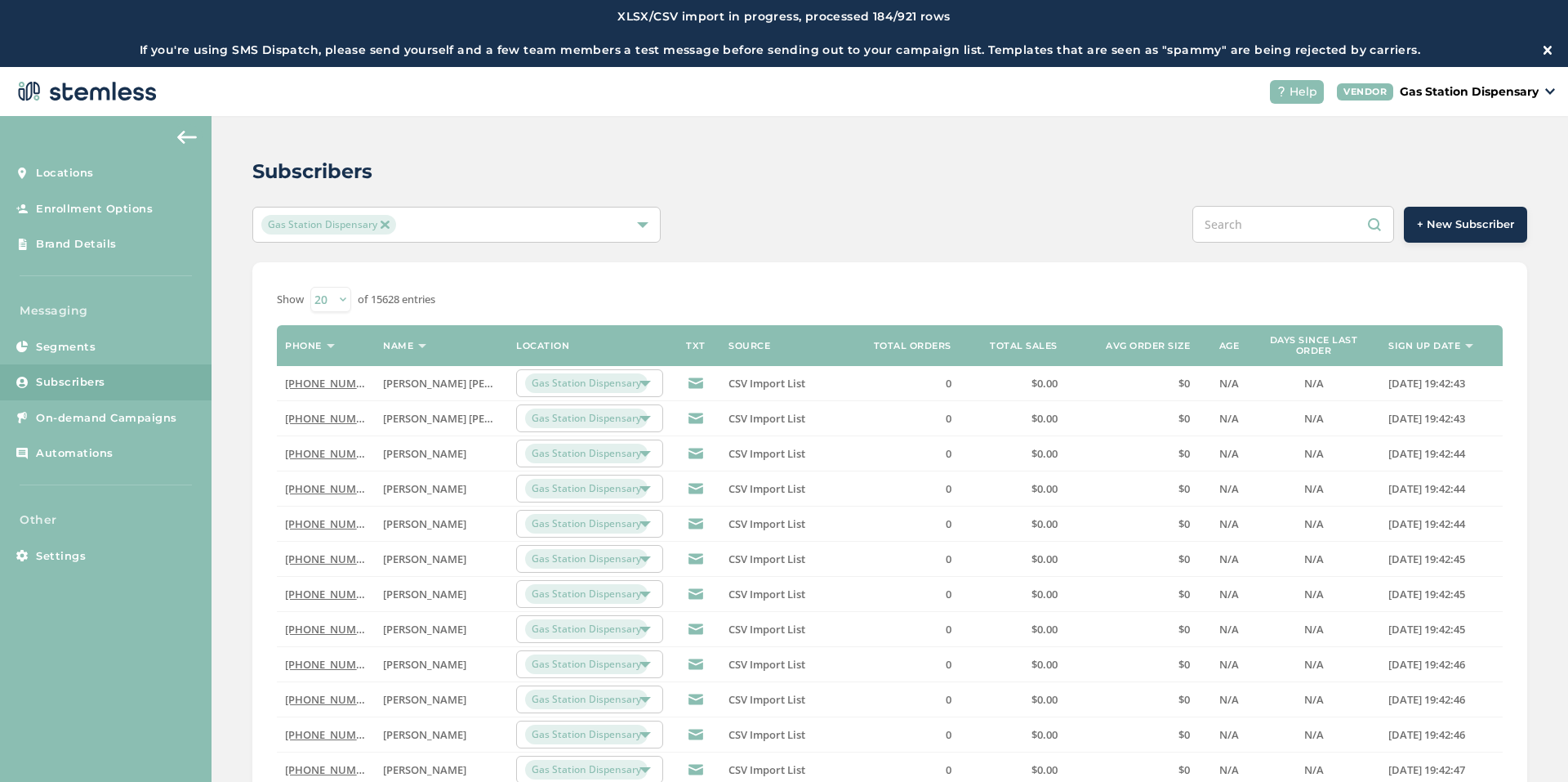
click at [70, 385] on span "Subscribers" at bounding box center [70, 382] width 70 height 16
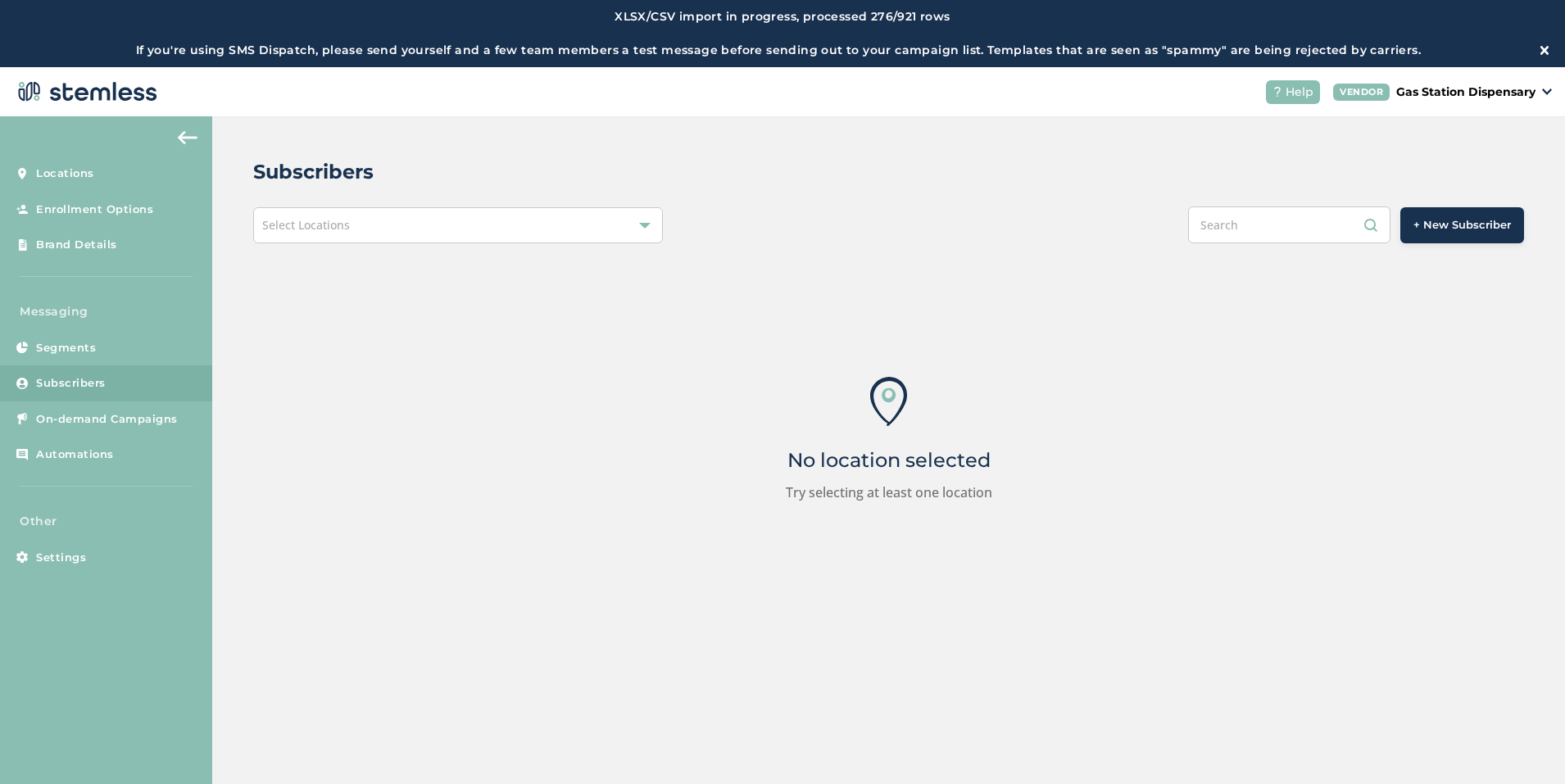
click at [318, 228] on span "Select Locations" at bounding box center [306, 224] width 88 height 15
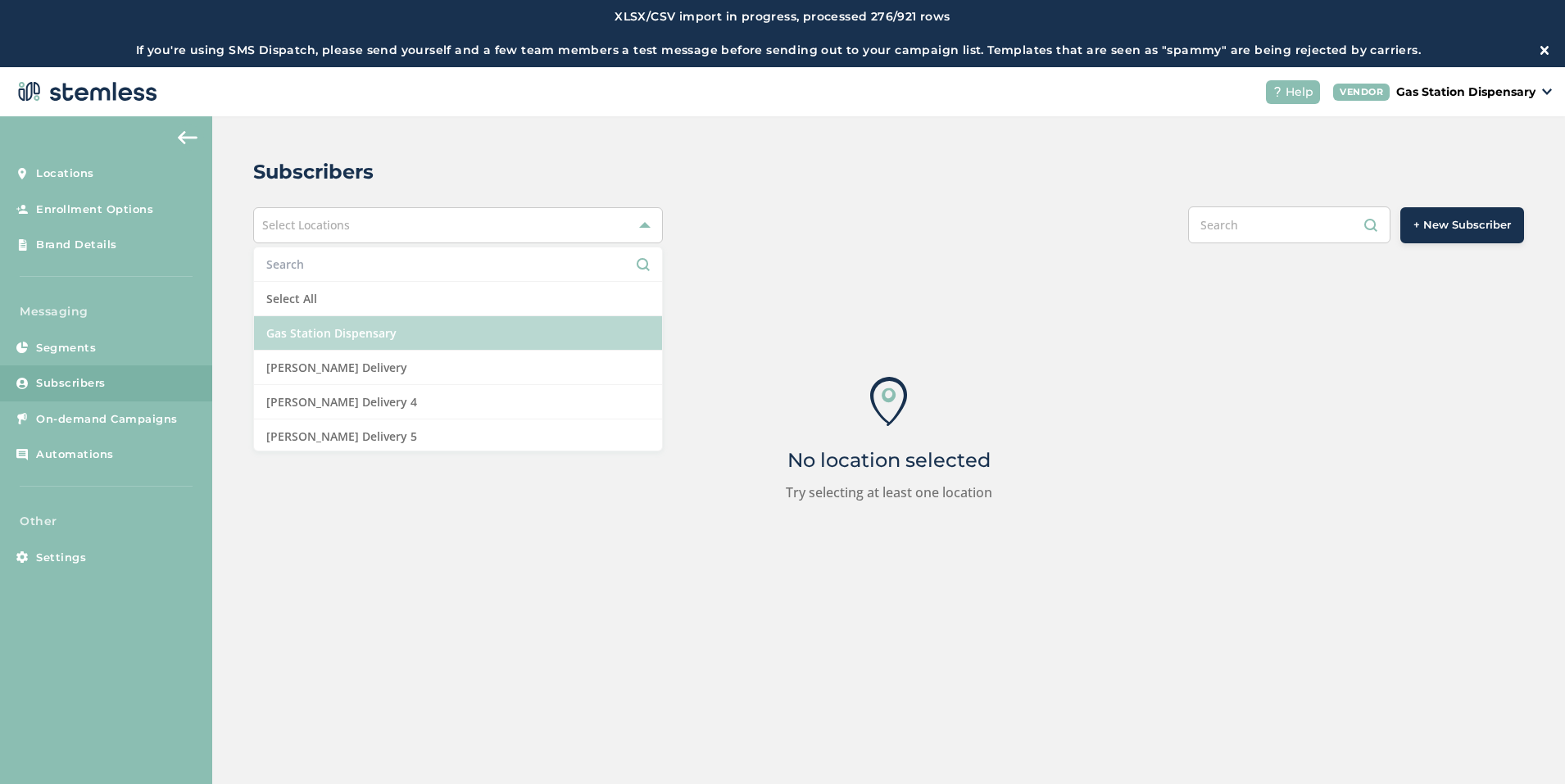
click at [329, 332] on li "Gas Station Dispensary" at bounding box center [458, 333] width 408 height 34
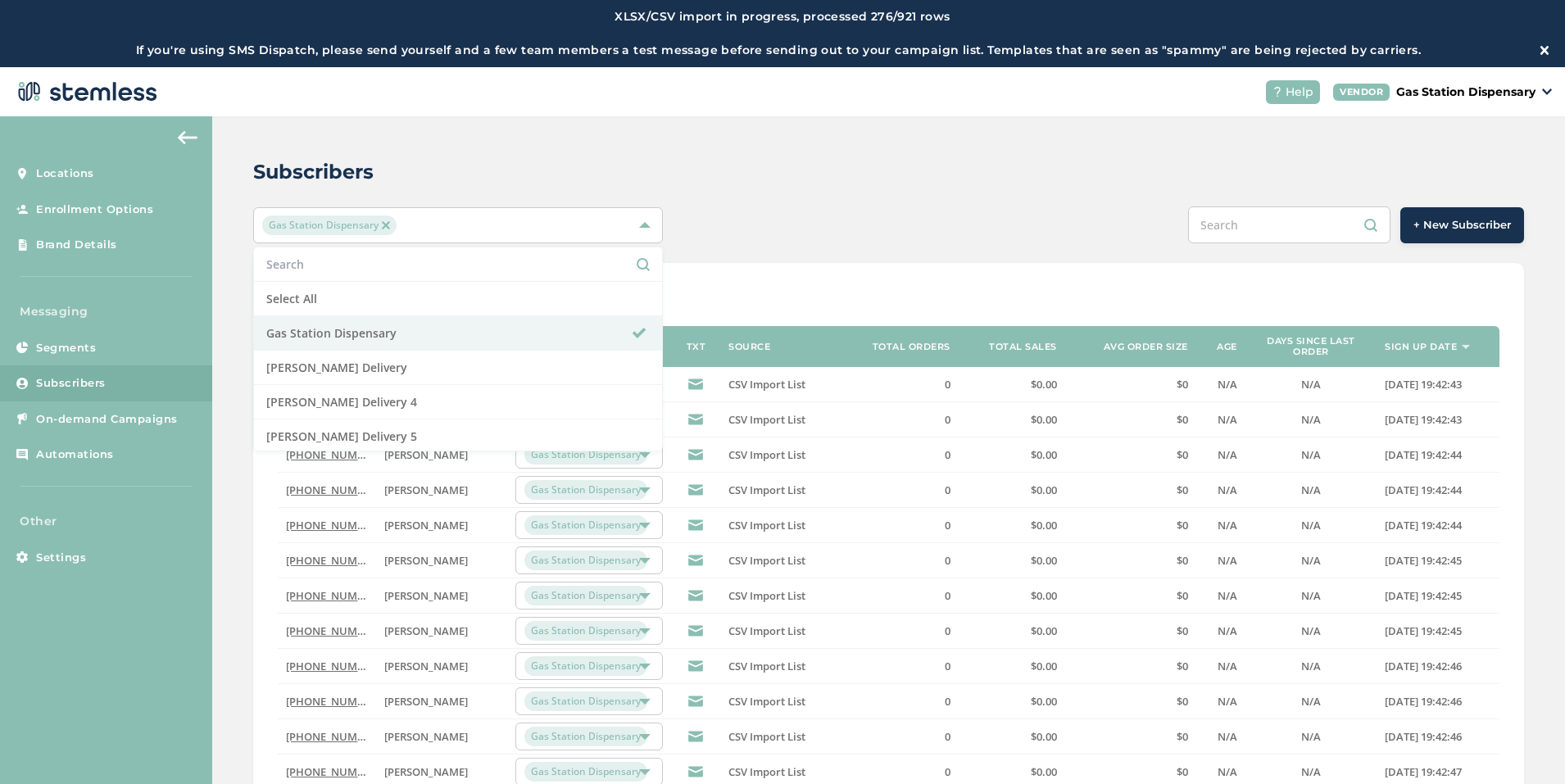
click at [837, 131] on div "Subscribers Gas Station Dispensary Select All Gas Station Dispensary Hazel Deli…" at bounding box center [889, 650] width 1353 height 1068
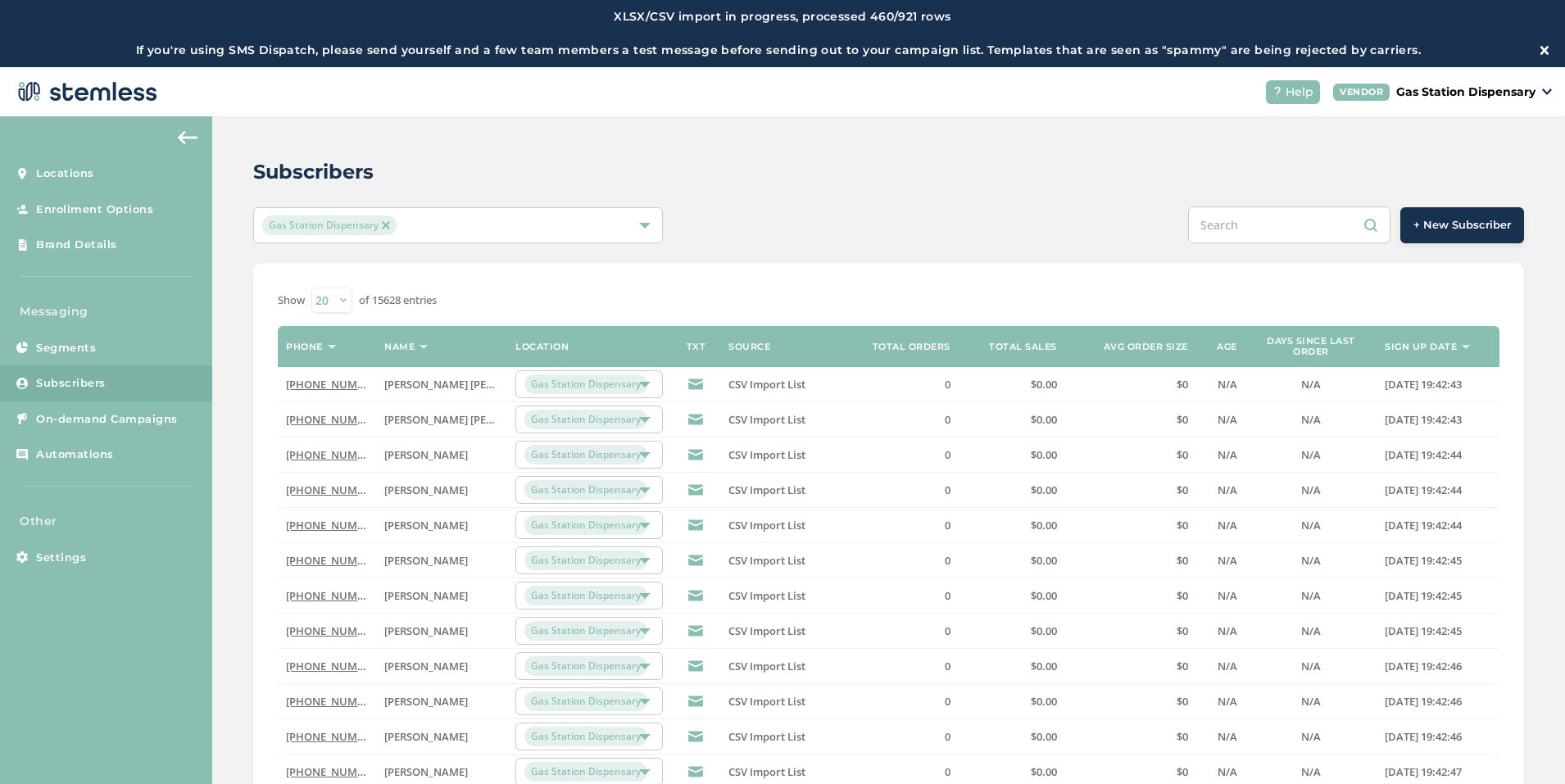
click at [1544, 47] on img at bounding box center [1544, 50] width 9 height 9
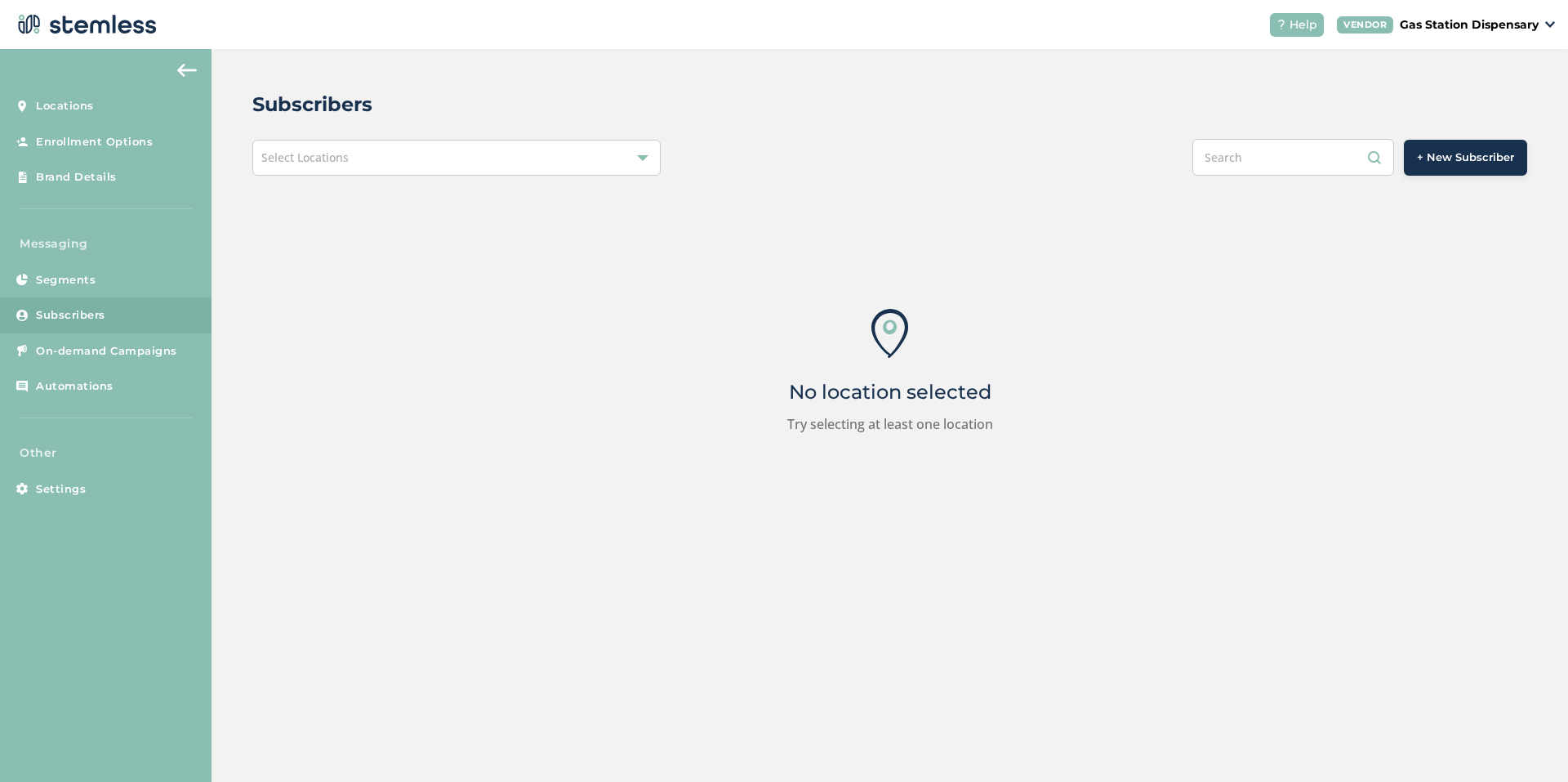
drag, startPoint x: 339, startPoint y: 195, endPoint x: 339, endPoint y: 158, distance: 37.0
click at [339, 192] on div "No location selected Try selecting at least one location" at bounding box center [890, 371] width 1276 height 391
click at [339, 155] on span "Select Locations" at bounding box center [305, 157] width 88 height 15
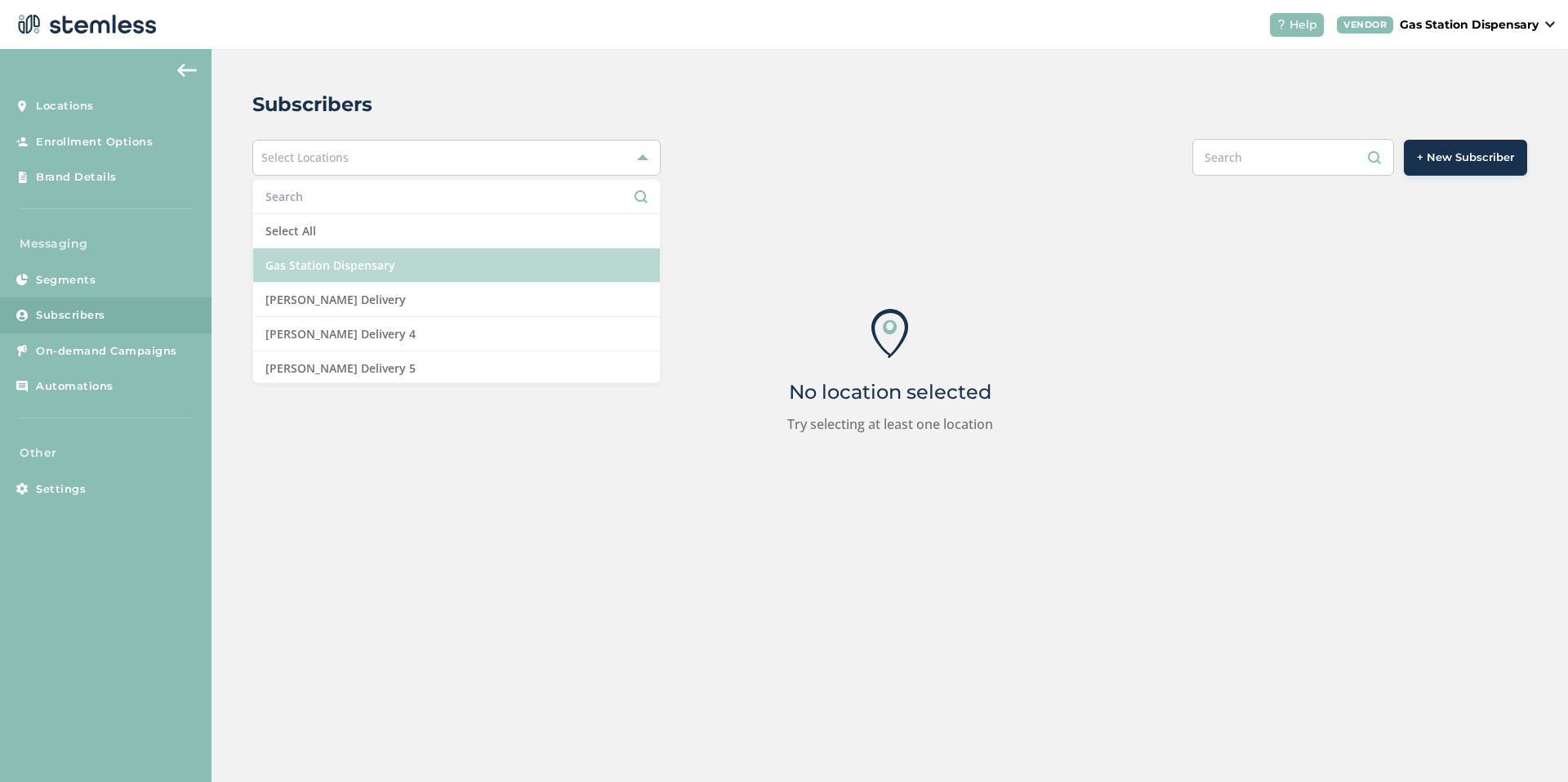
click at [345, 264] on li "Gas Station Dispensary" at bounding box center [456, 266] width 407 height 34
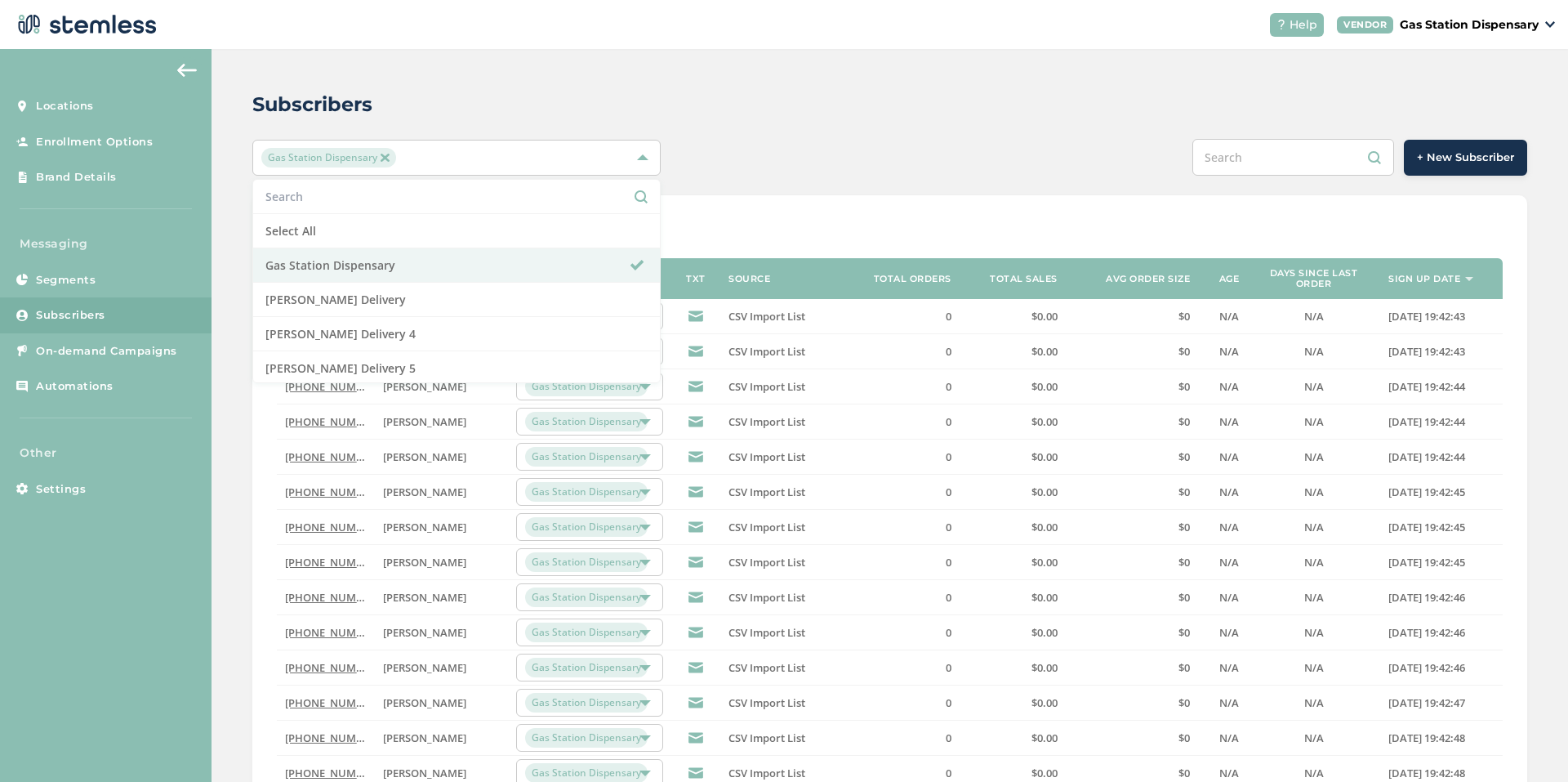
click at [829, 91] on div "Subscribers" at bounding box center [883, 104] width 1262 height 30
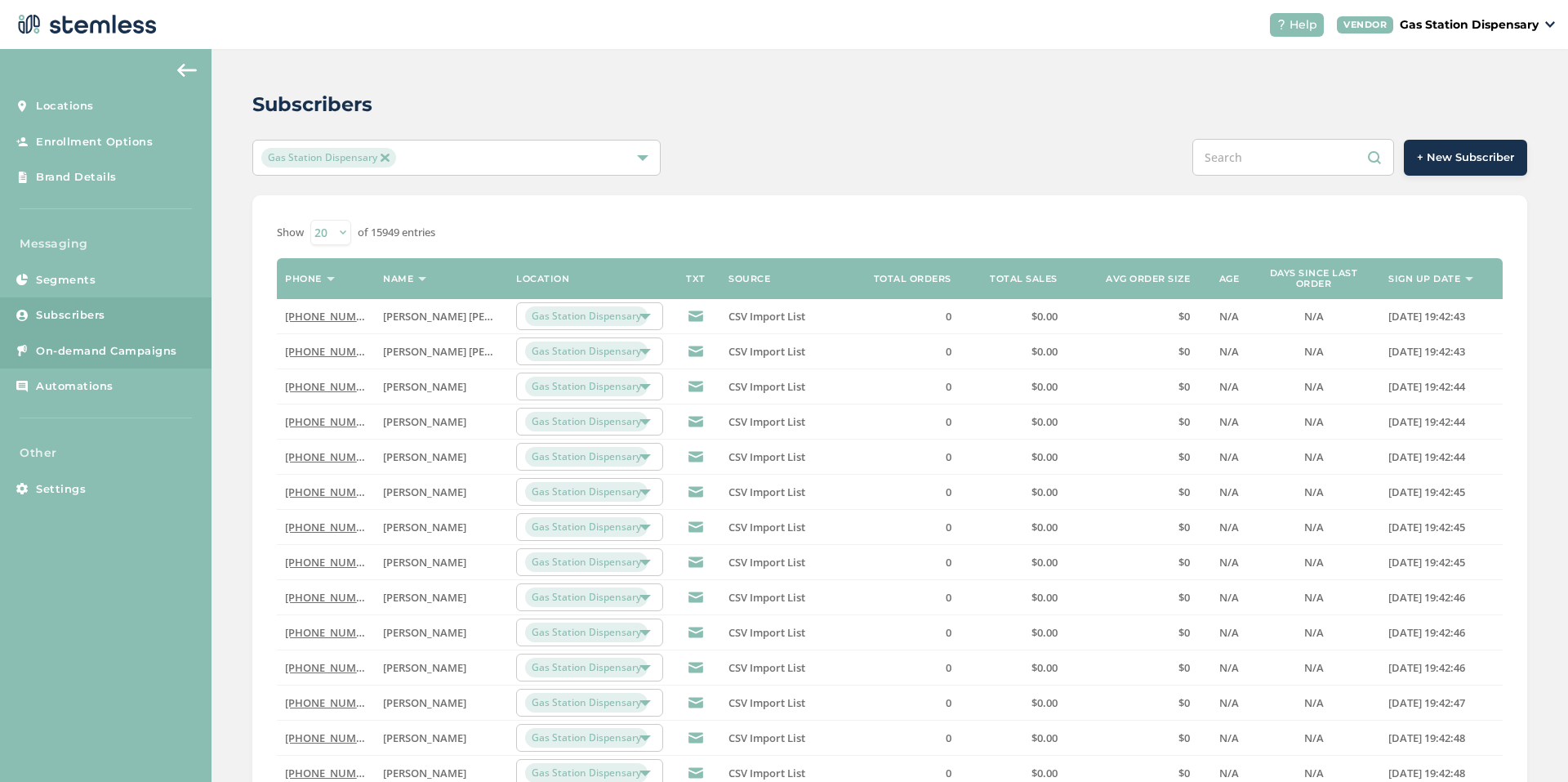
click at [135, 338] on link "On-demand Campaigns" at bounding box center [106, 351] width 211 height 36
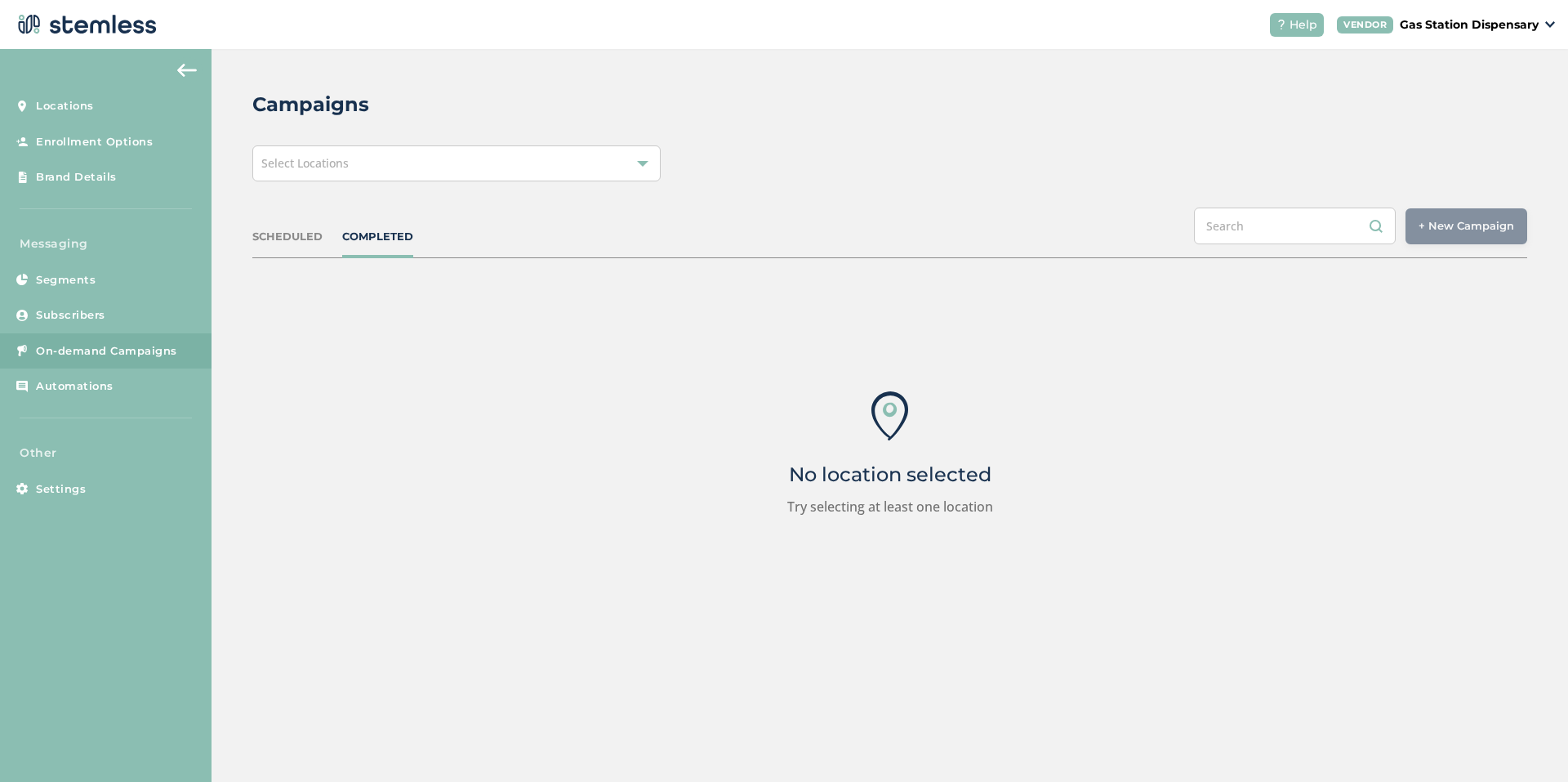
click at [475, 156] on div "Select Locations" at bounding box center [456, 164] width 409 height 36
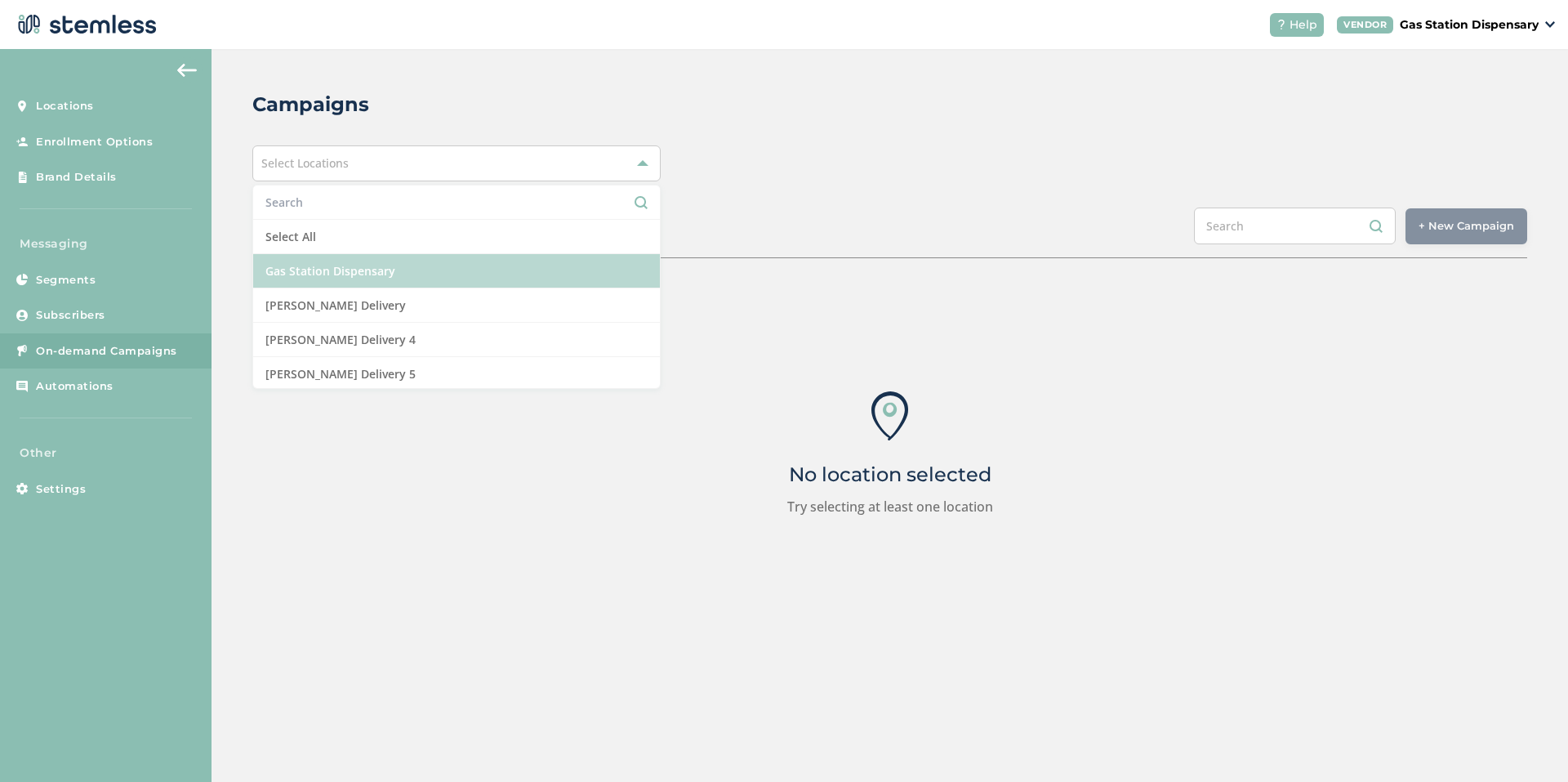
click at [491, 276] on li "Gas Station Dispensary" at bounding box center [456, 271] width 407 height 34
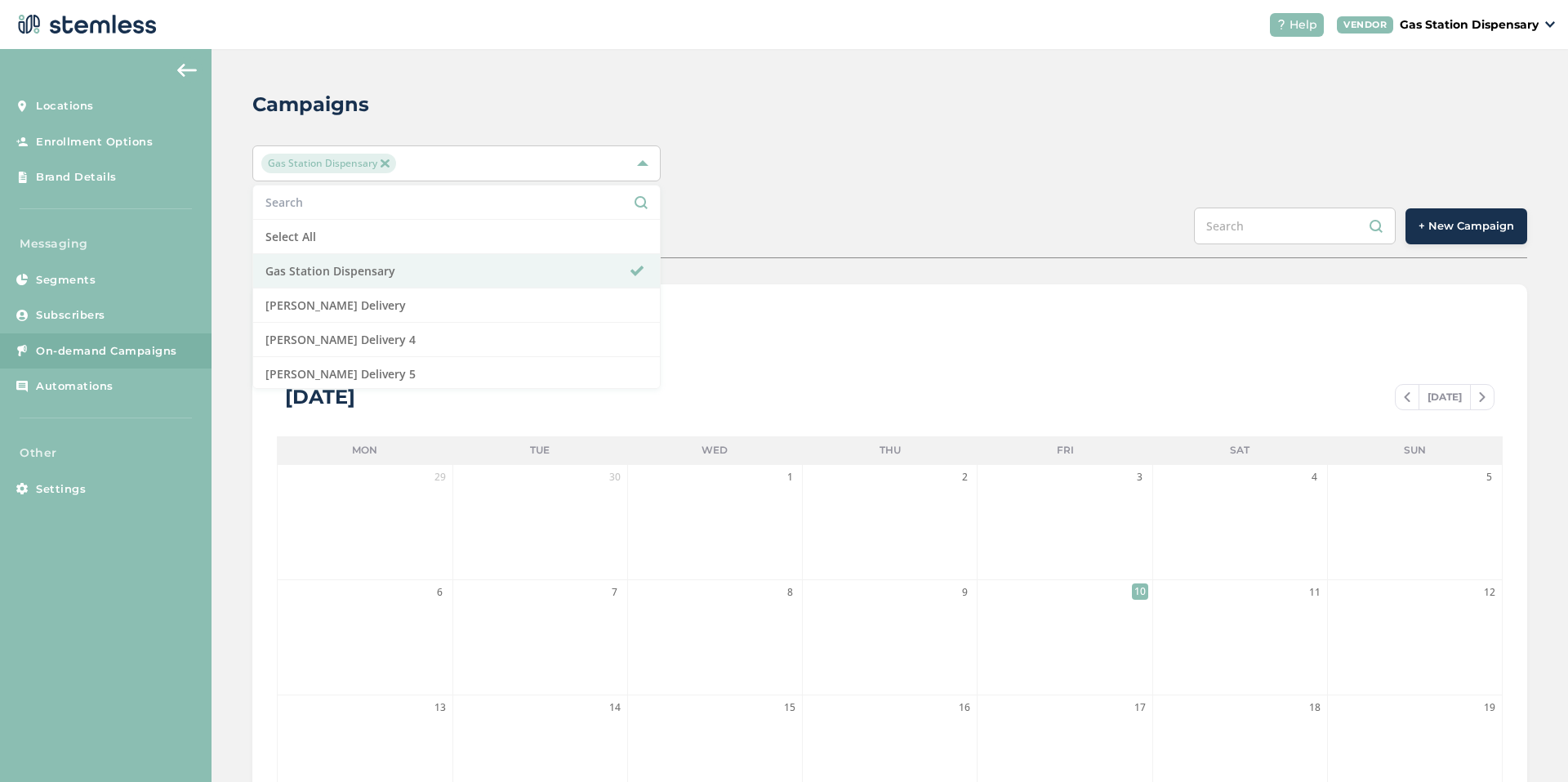
click at [1482, 221] on span "+ New Campaign" at bounding box center [1467, 226] width 95 height 16
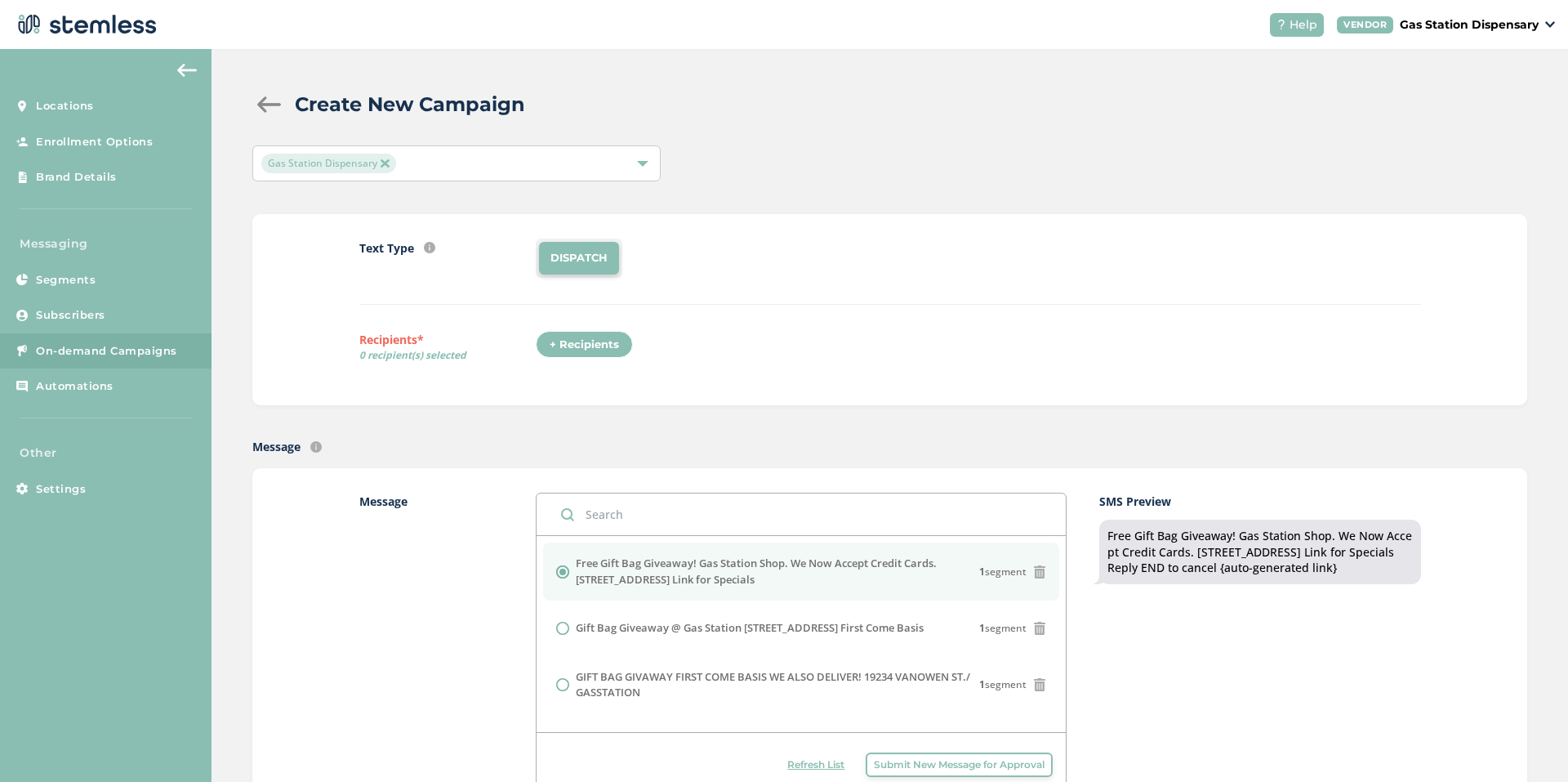
click at [603, 338] on div "+ Recipients" at bounding box center [585, 344] width 97 height 28
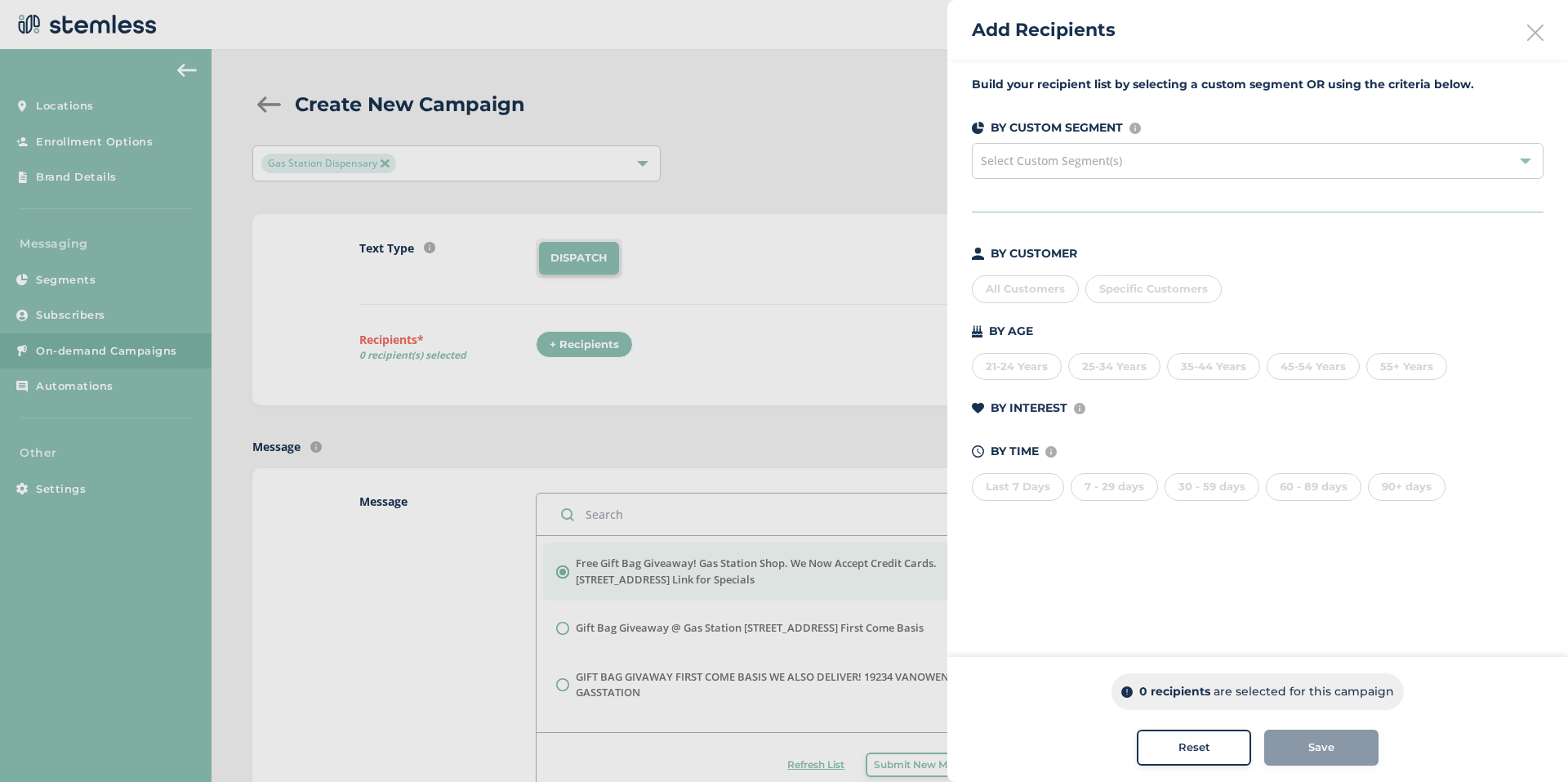
click at [1147, 289] on span "Specific Customers" at bounding box center [1154, 289] width 109 height 13
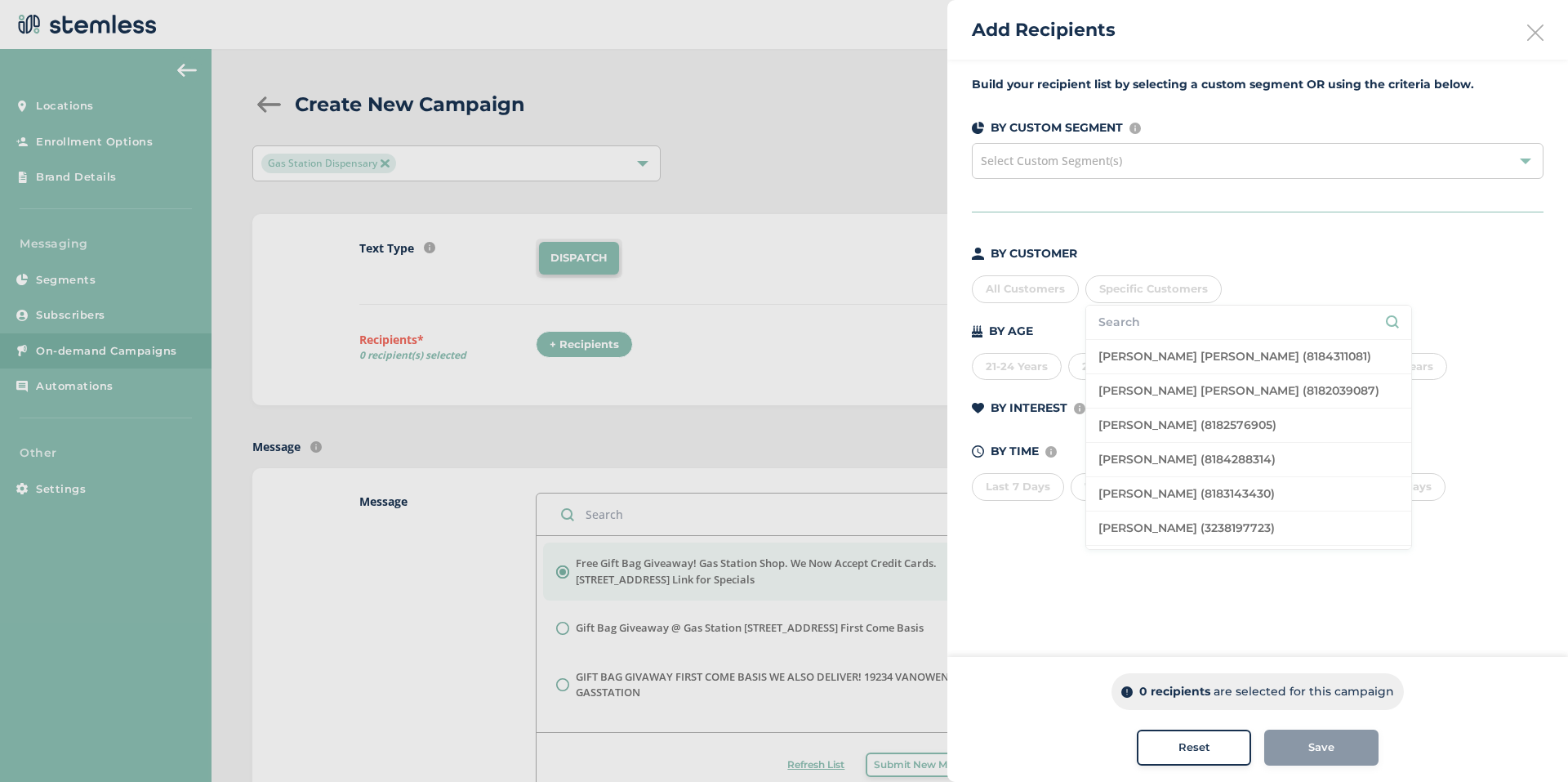
click at [1147, 330] on input "text" at bounding box center [1249, 322] width 301 height 17
type input "8185610790"
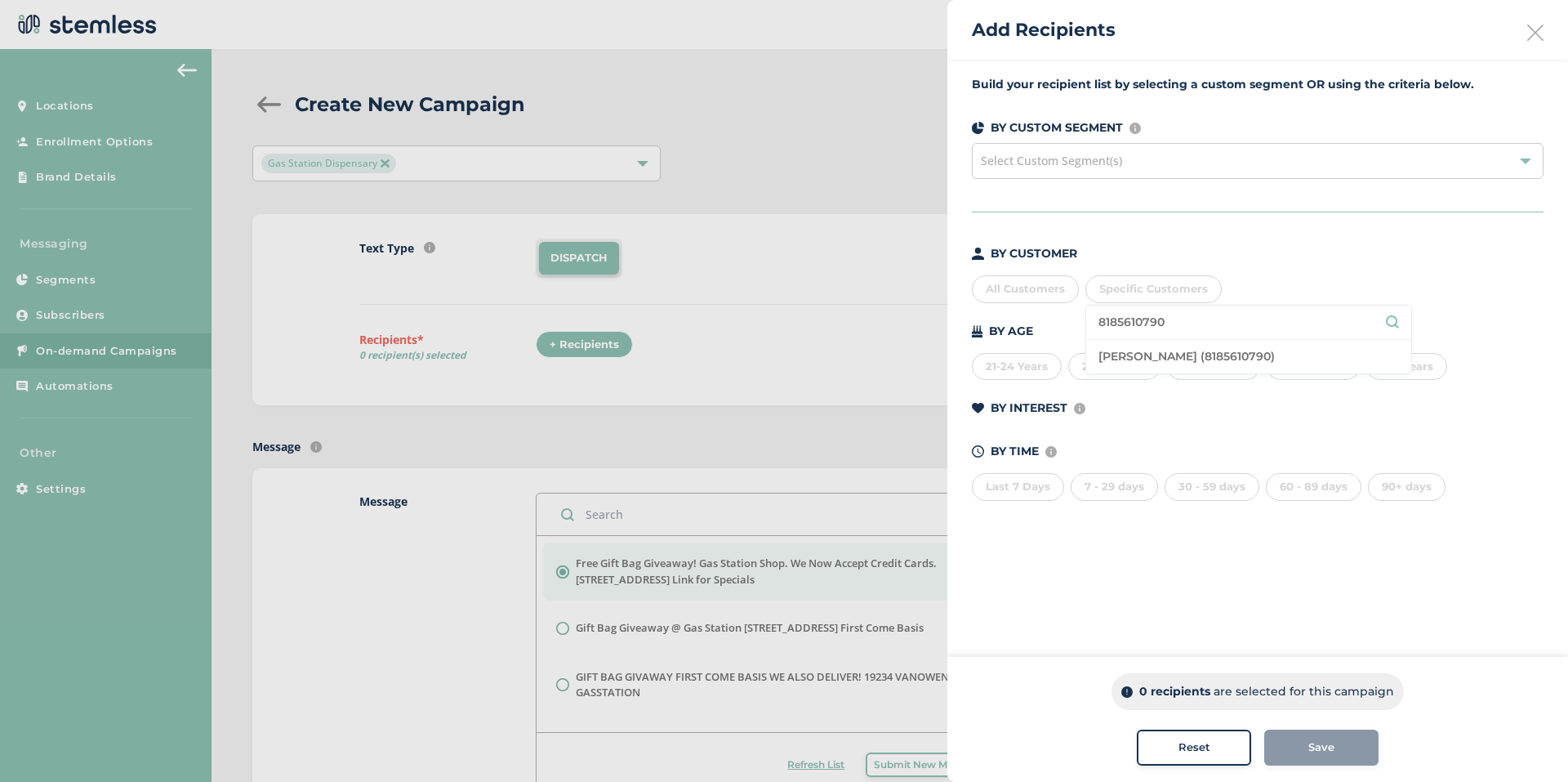
click at [1161, 350] on li "Arman Simonyan (8185610790)" at bounding box center [1249, 356] width 325 height 33
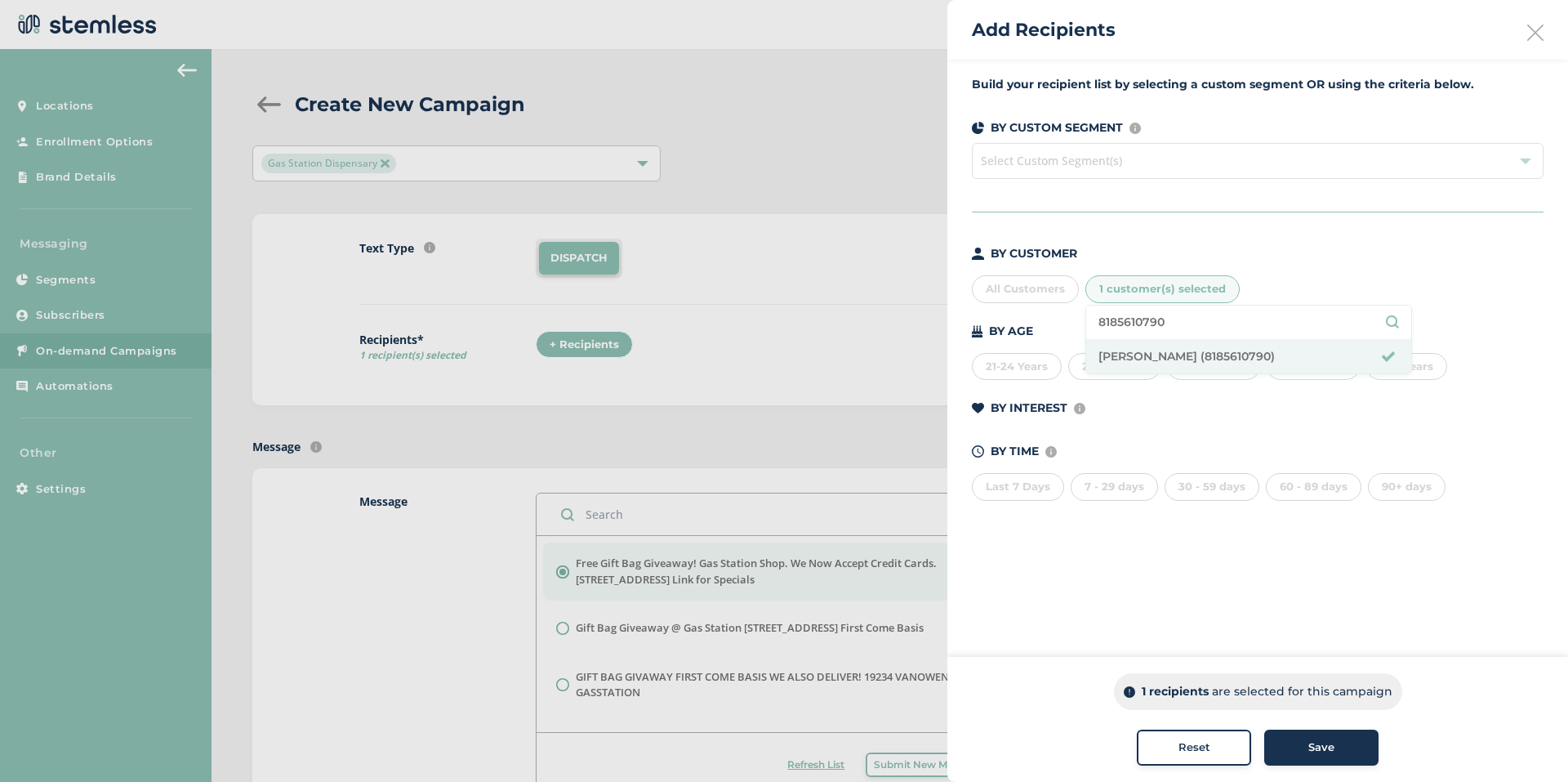
click at [1168, 413] on div "BY INTEREST Displays Stemless categories defined in the Category Mapping tab of…" at bounding box center [1257, 408] width 572 height 17
click at [1124, 283] on span "1 customer(s) selected" at bounding box center [1162, 289] width 127 height 13
click at [1196, 316] on input "8185610790" at bounding box center [1249, 322] width 301 height 17
type input "8"
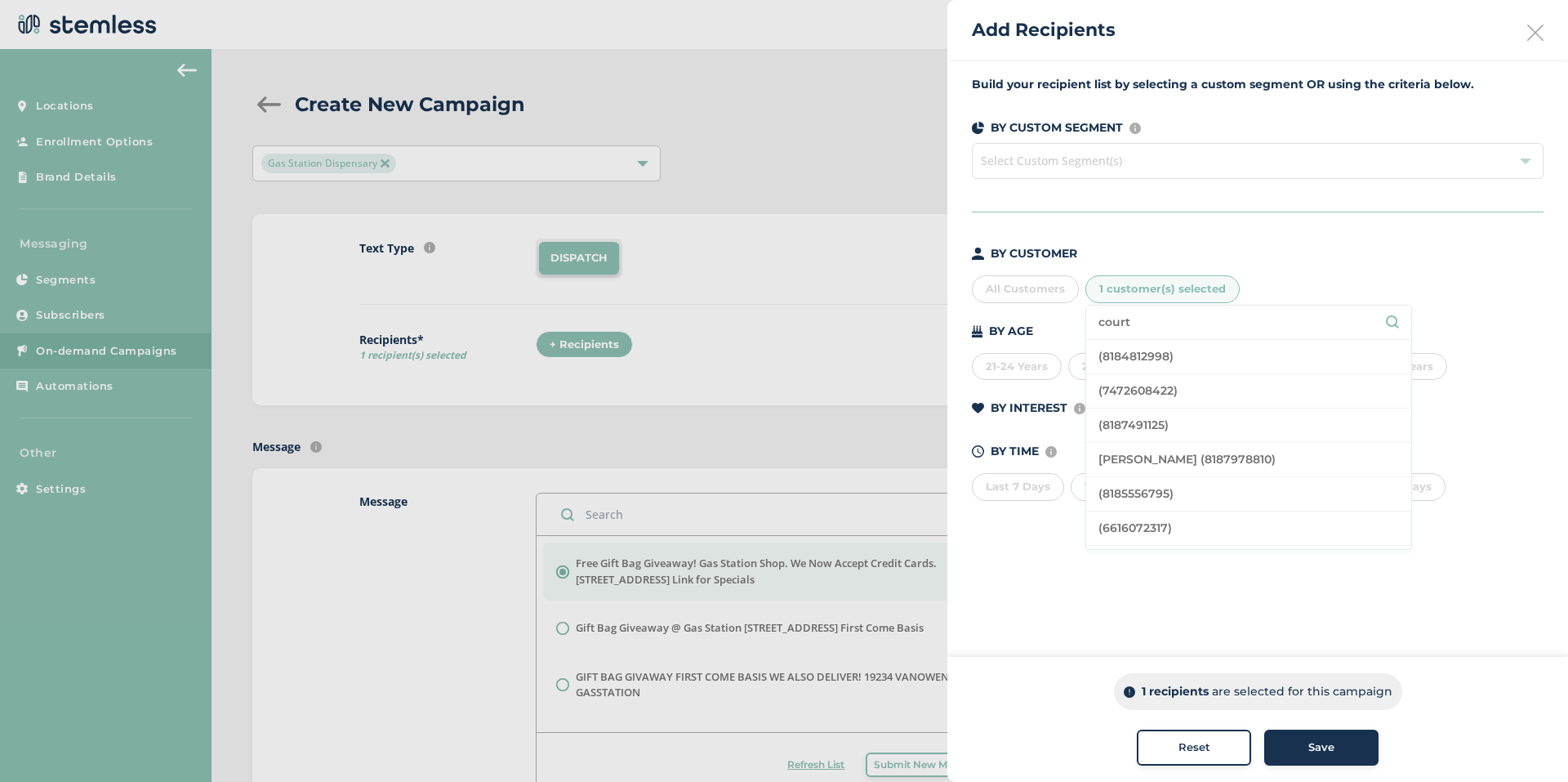
type input "court"
click at [1170, 457] on li "Courtney Solano (8187978810)" at bounding box center [1249, 460] width 325 height 34
click at [1316, 242] on div "Build your recipient list by selecting a custom segment OR using the criteria b…" at bounding box center [1258, 298] width 621 height 477
click at [1177, 297] on div "2 customer(s) selected" at bounding box center [1164, 289] width 157 height 28
click at [1167, 322] on input "court" at bounding box center [1249, 322] width 301 height 17
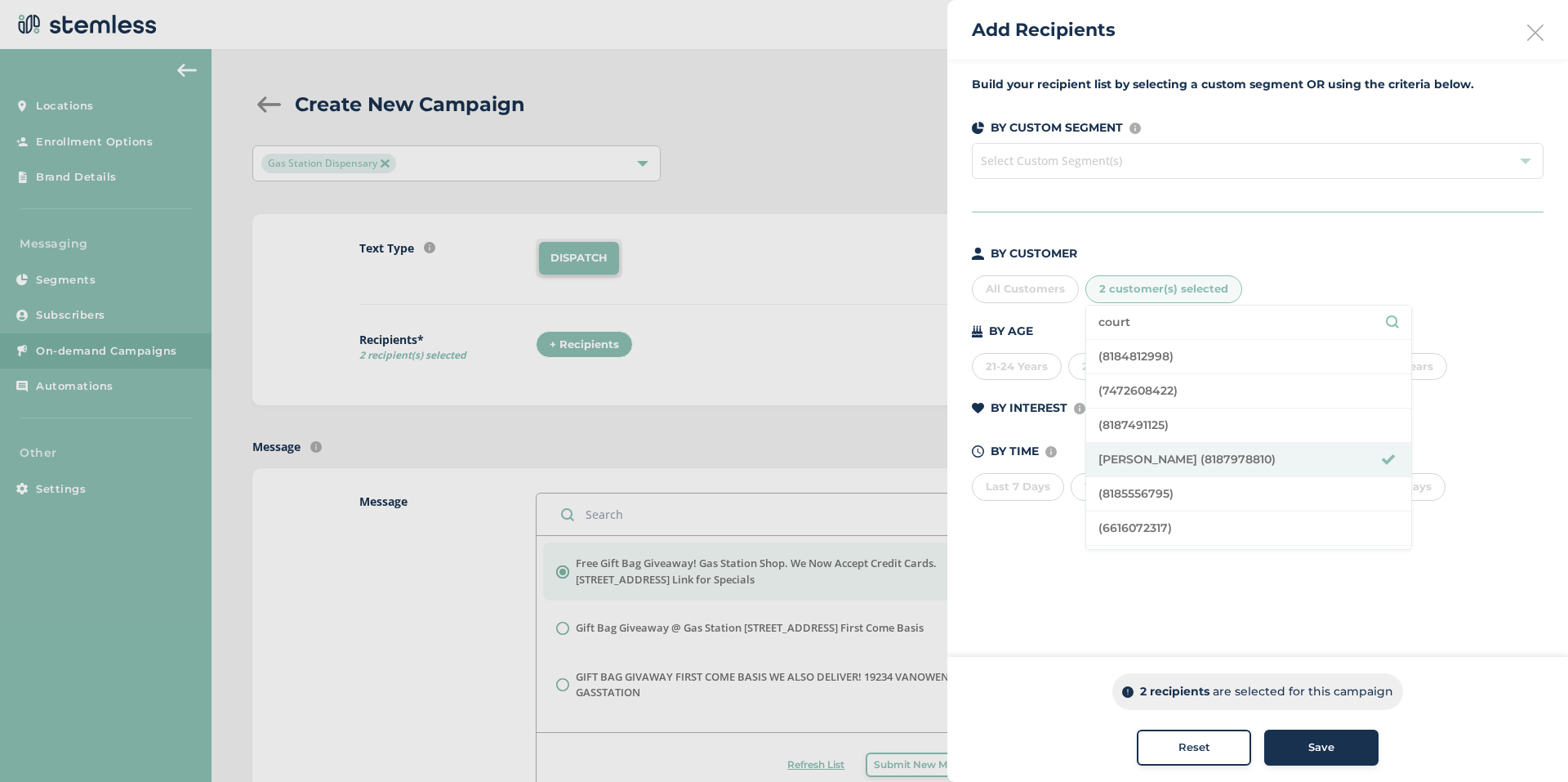
click at [1167, 322] on input "court" at bounding box center [1249, 322] width 301 height 17
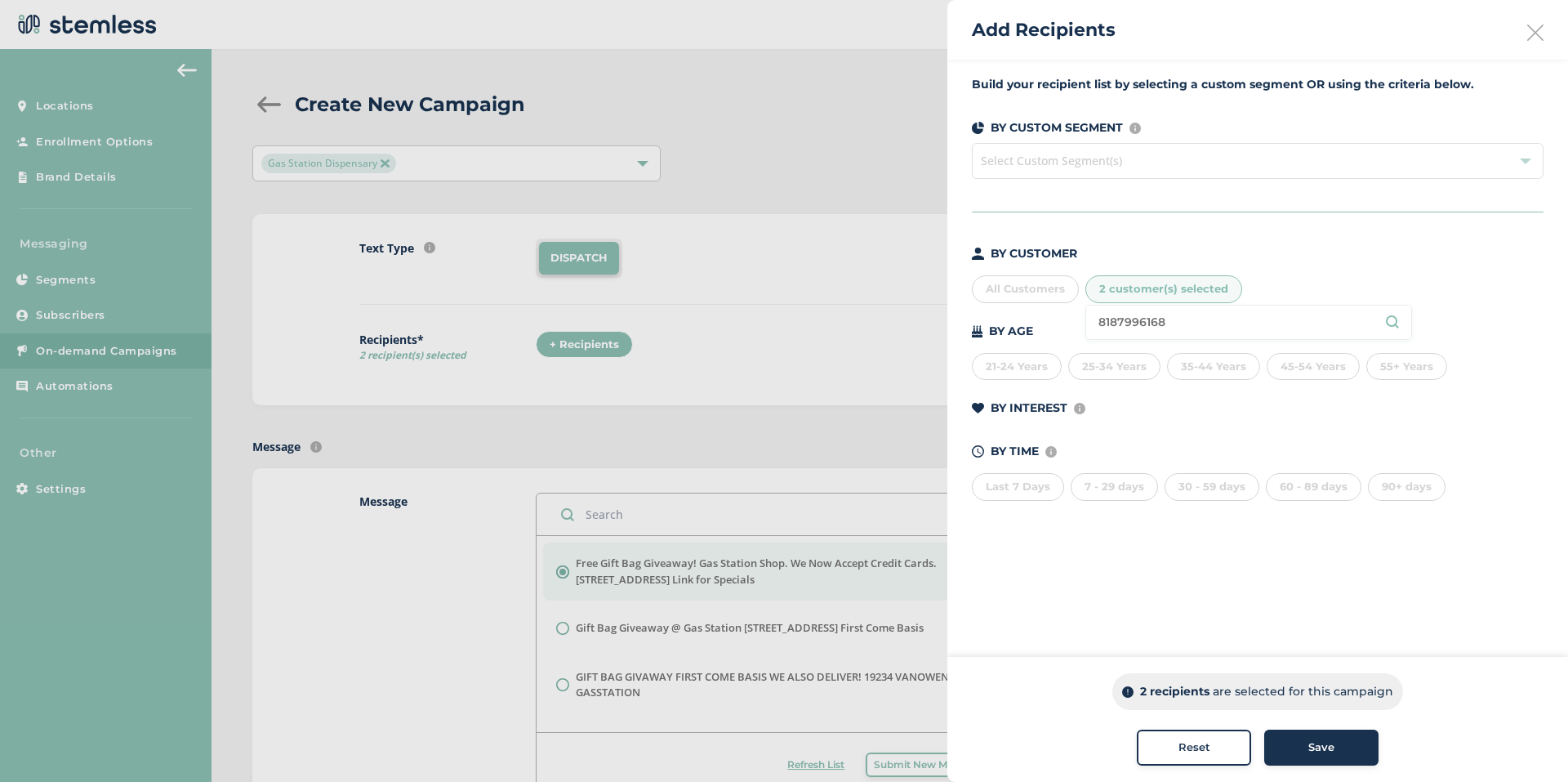
click at [1142, 318] on input "8187996168" at bounding box center [1249, 322] width 301 height 17
click at [1169, 317] on input "8187996168" at bounding box center [1249, 322] width 301 height 17
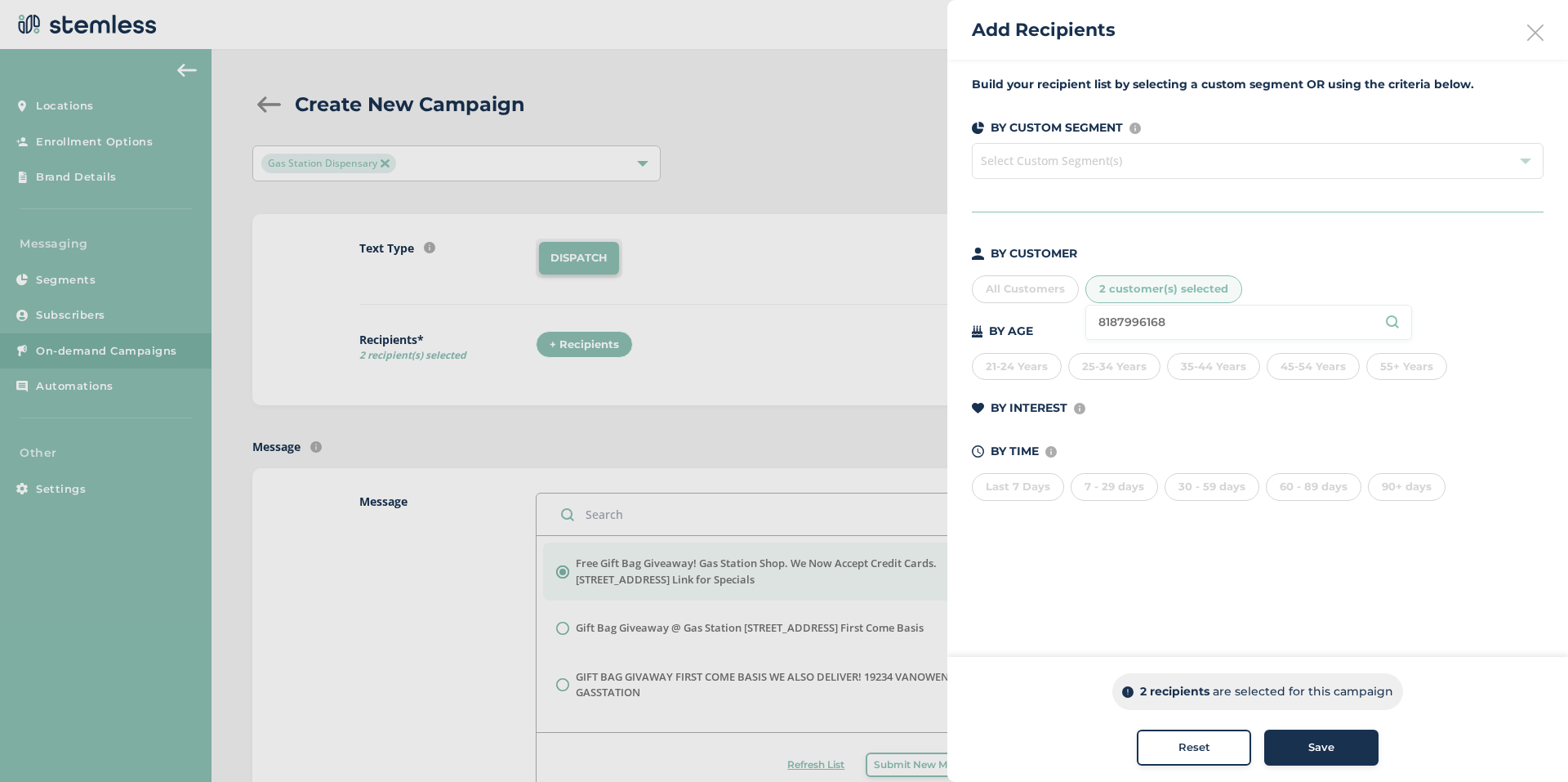
click at [1194, 317] on input "8187996168" at bounding box center [1249, 322] width 301 height 17
type input "alex"
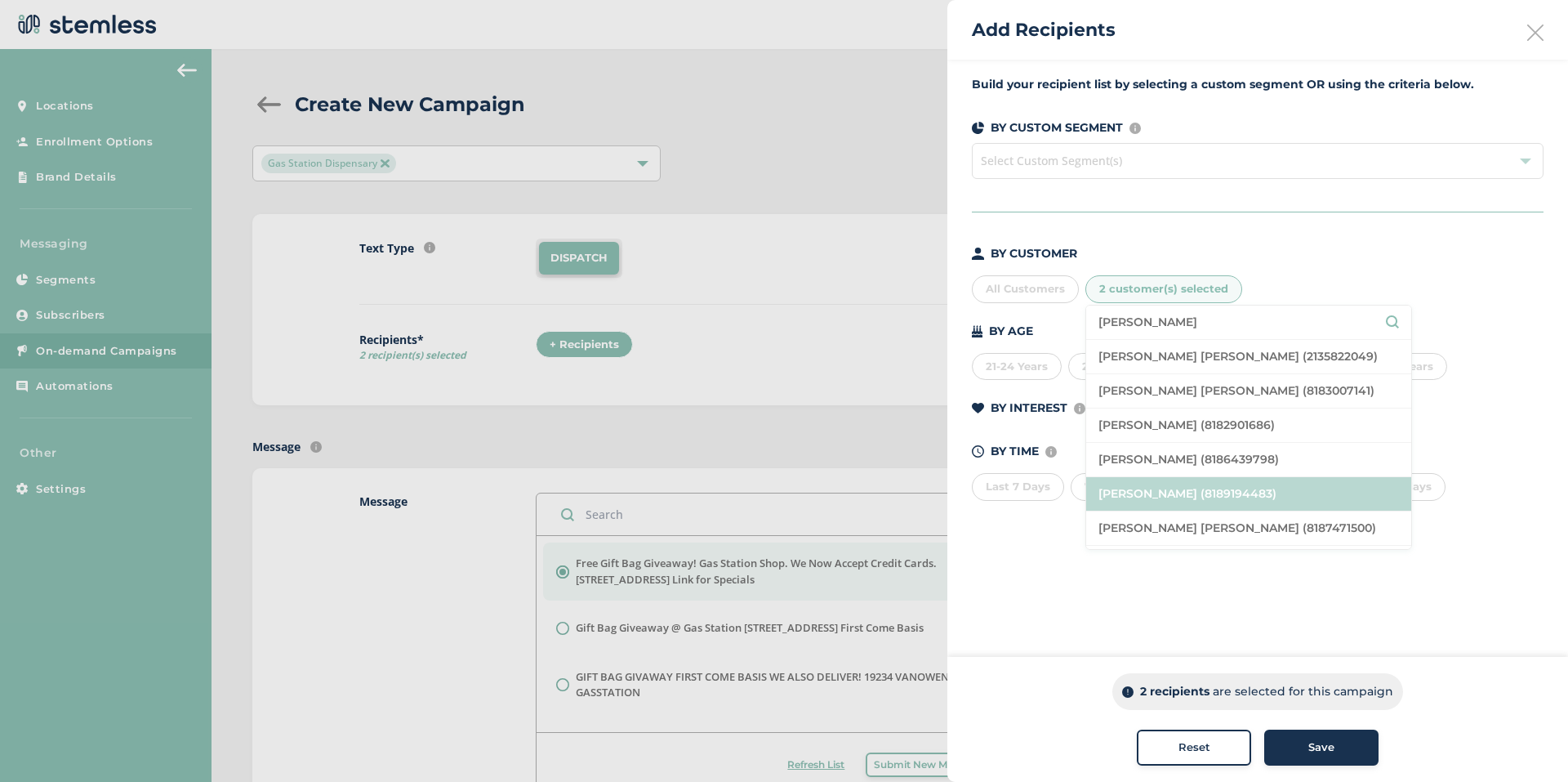
click at [1154, 492] on li "Alex Kasumyan (8189194483)" at bounding box center [1249, 494] width 325 height 34
click at [1025, 572] on aside "Add Recipients Build your recipient list by selecting a custom segment OR using…" at bounding box center [1258, 391] width 621 height 782
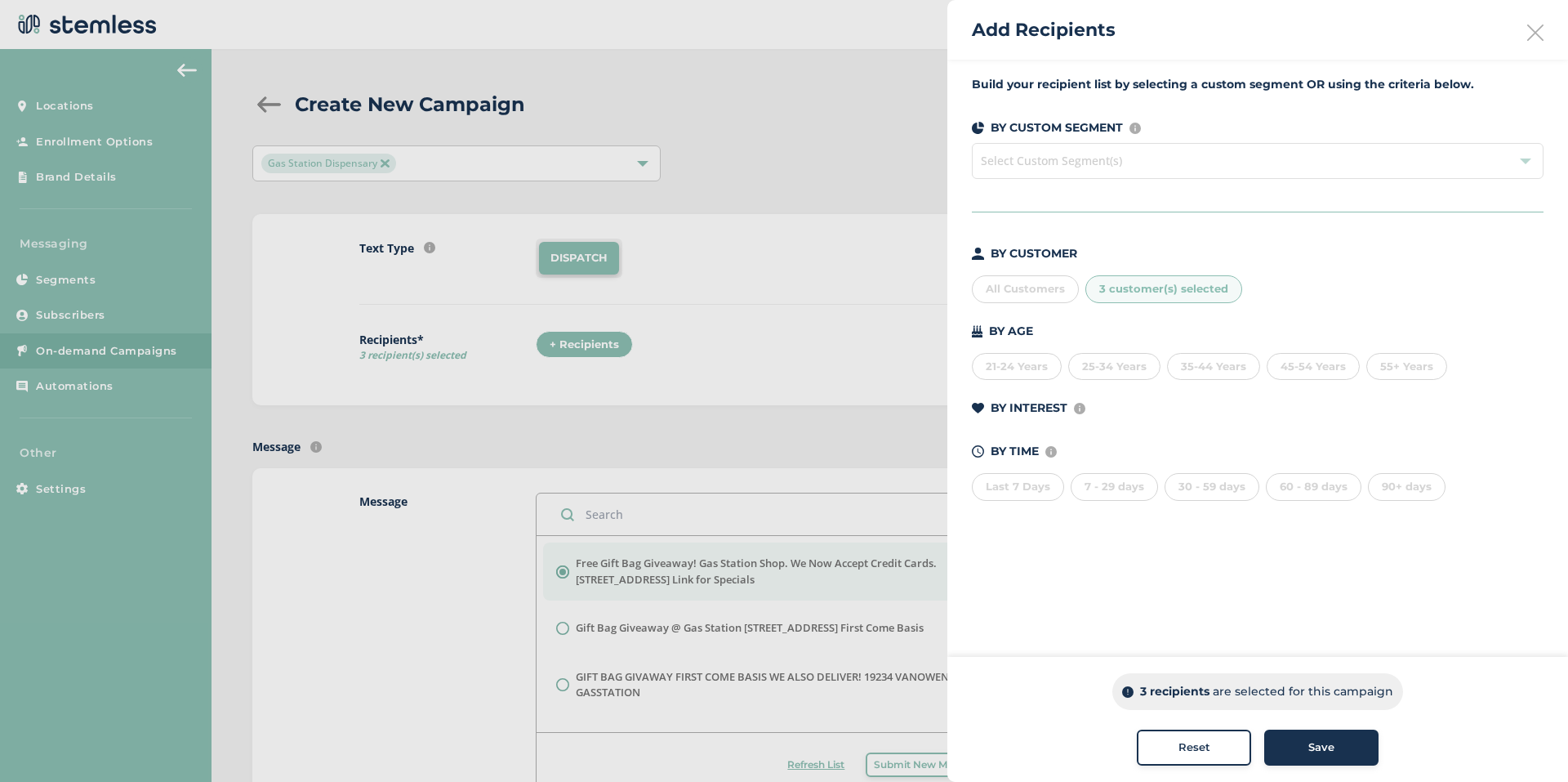
click at [702, 468] on div at bounding box center [784, 391] width 1568 height 782
click at [1342, 750] on div "Save" at bounding box center [1321, 747] width 89 height 16
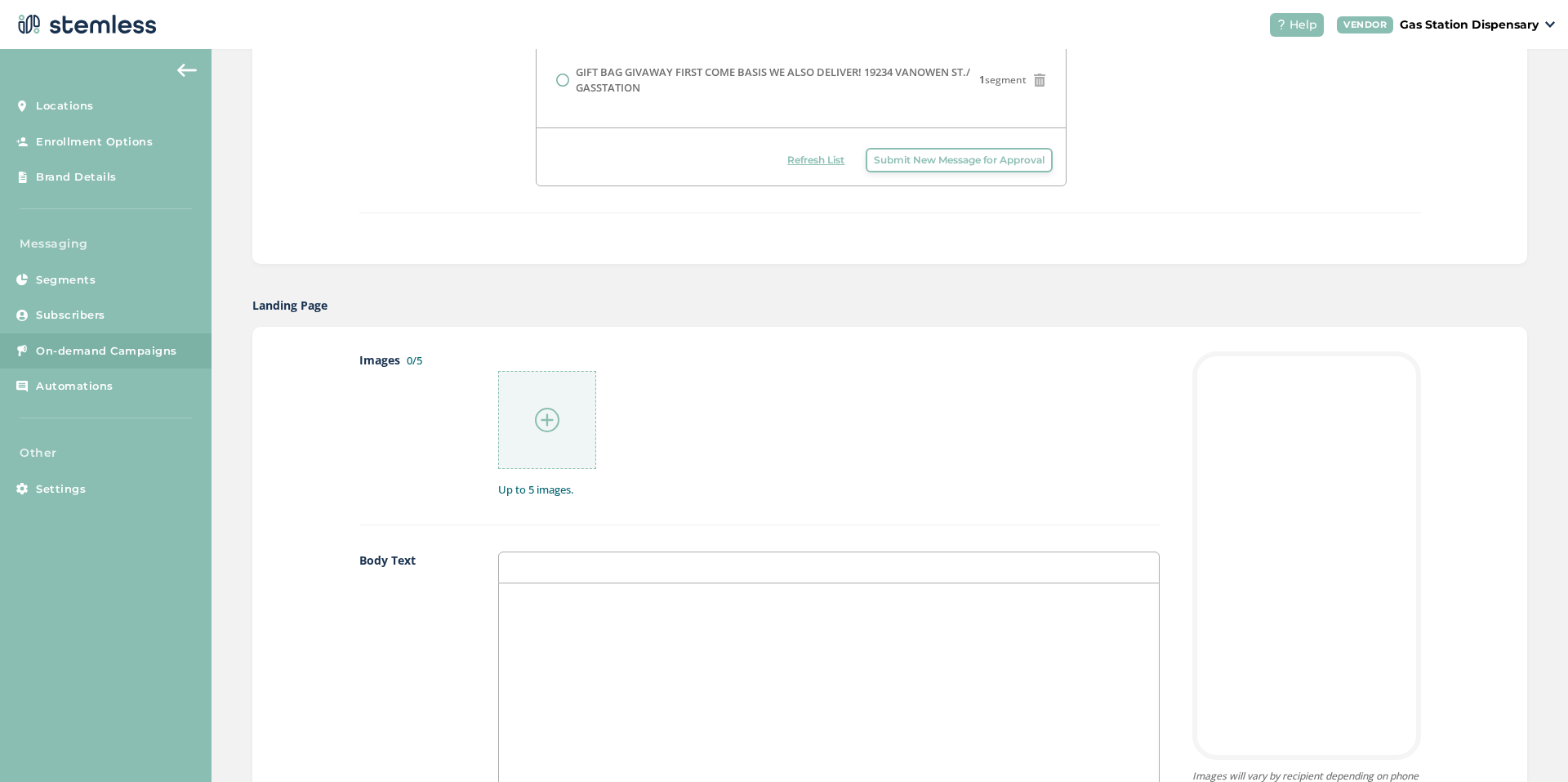
scroll to position [653, 0]
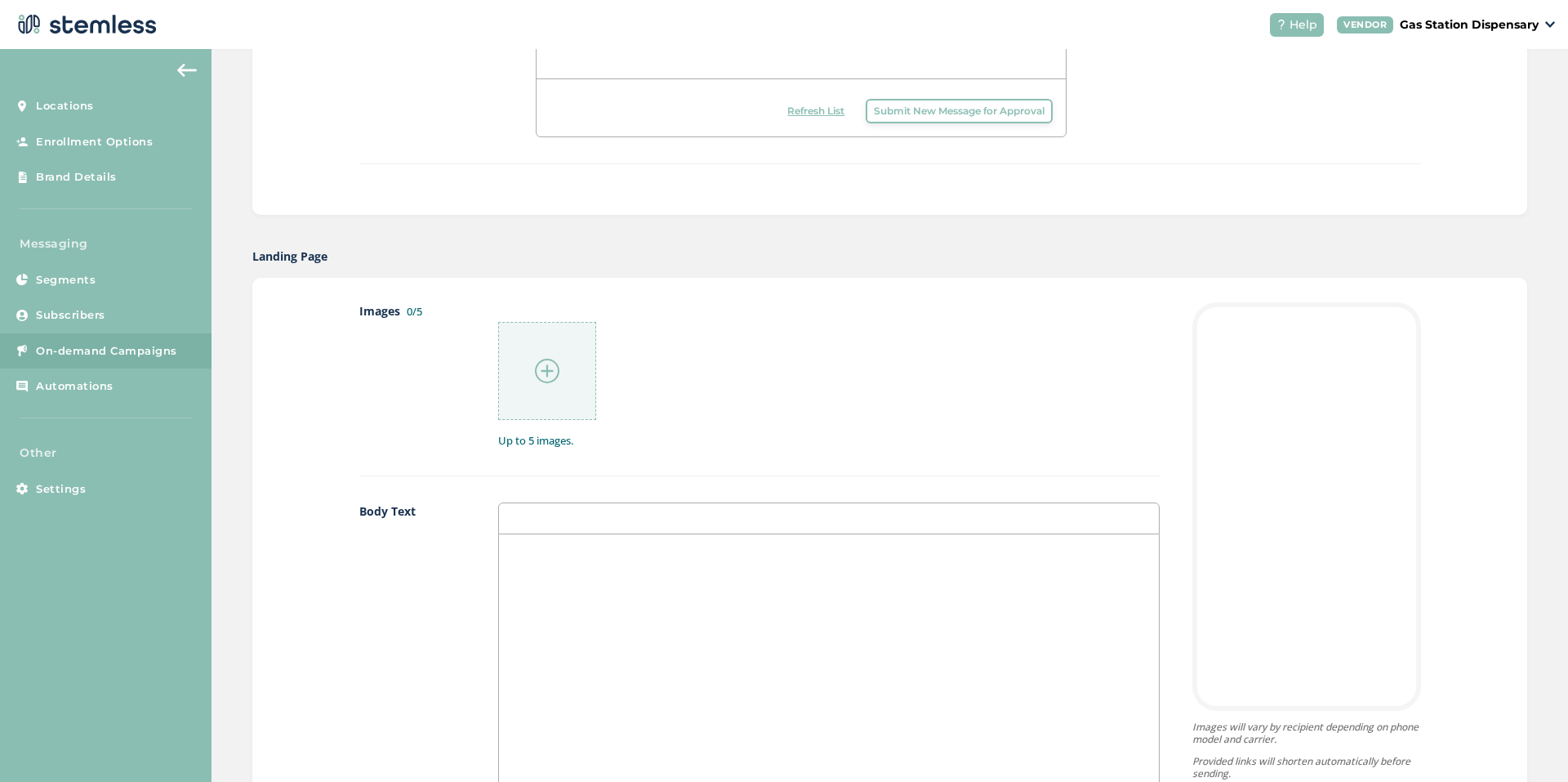
click at [558, 369] on div at bounding box center [547, 371] width 98 height 98
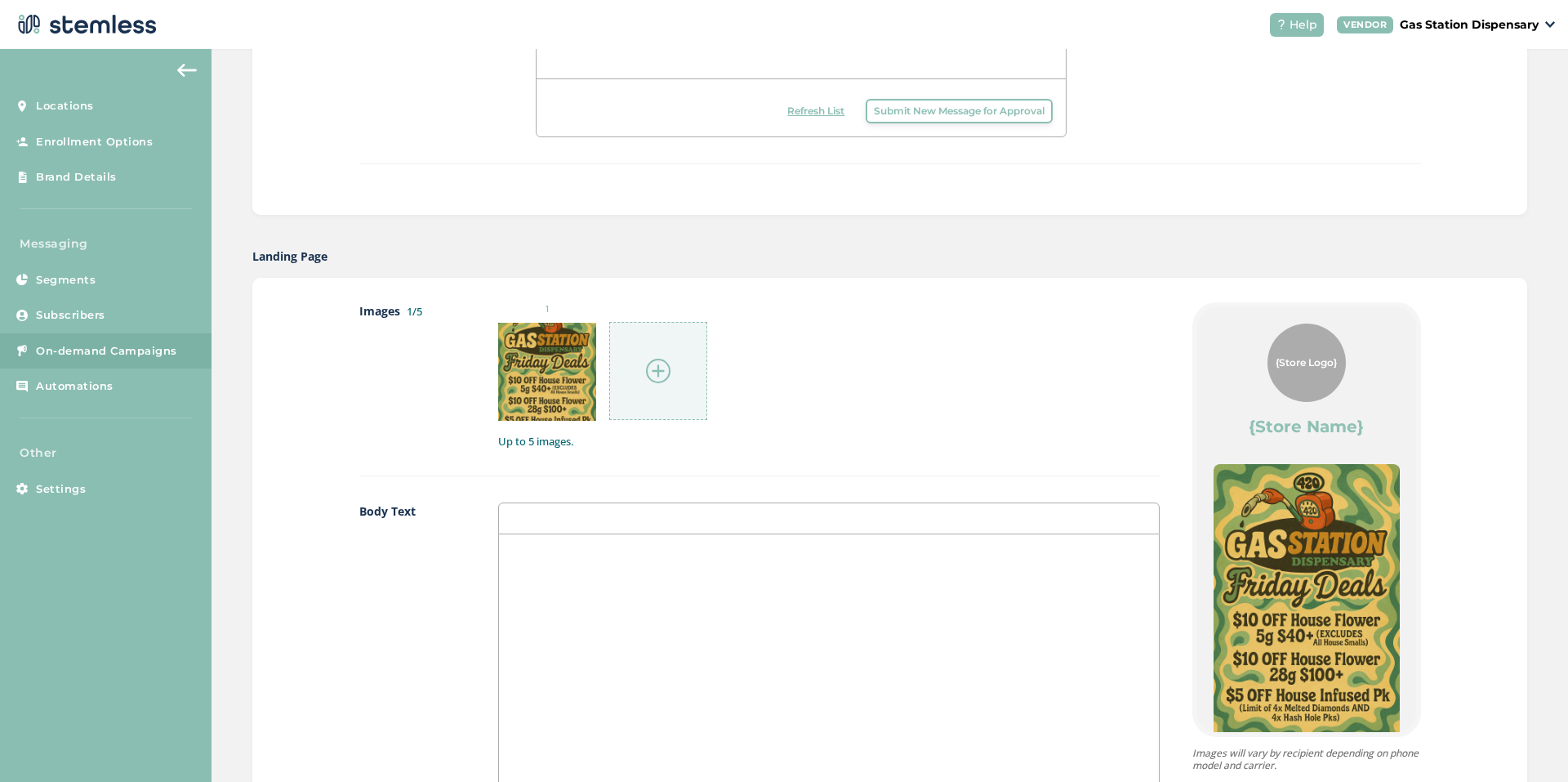
click at [651, 368] on img at bounding box center [658, 371] width 25 height 25
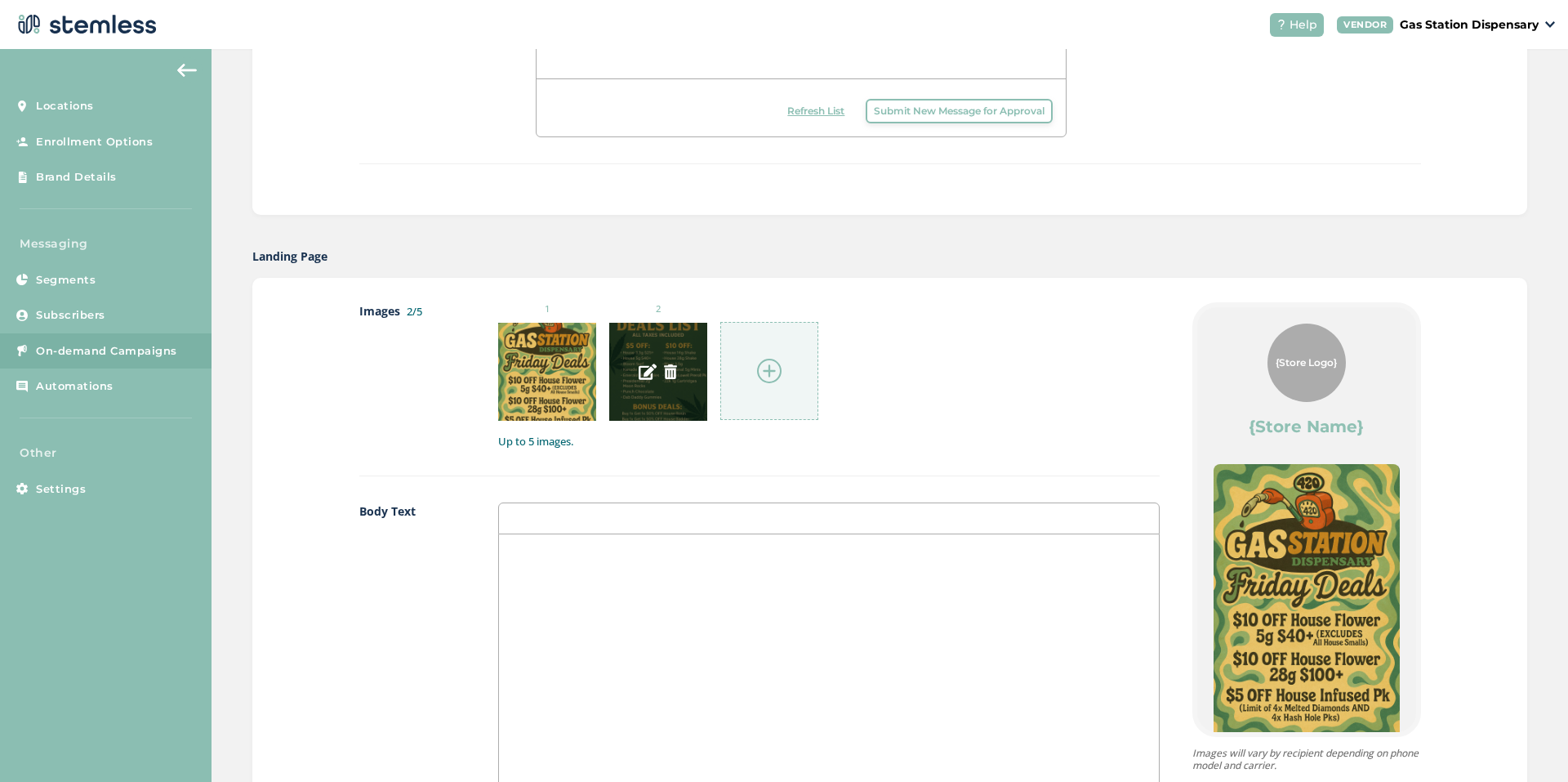
click at [666, 371] on img at bounding box center [670, 371] width 14 height 14
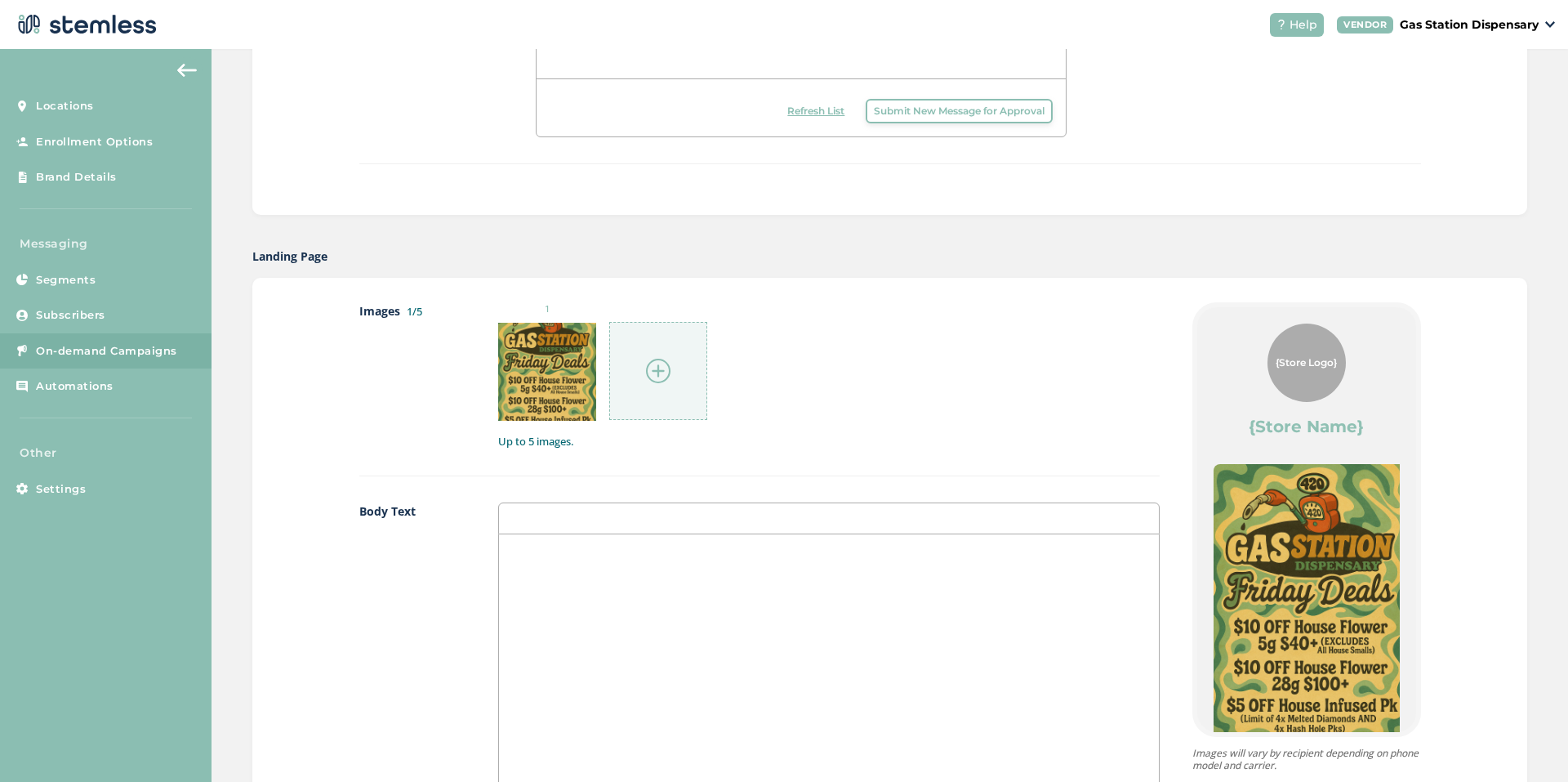
click at [662, 382] on img at bounding box center [658, 371] width 25 height 25
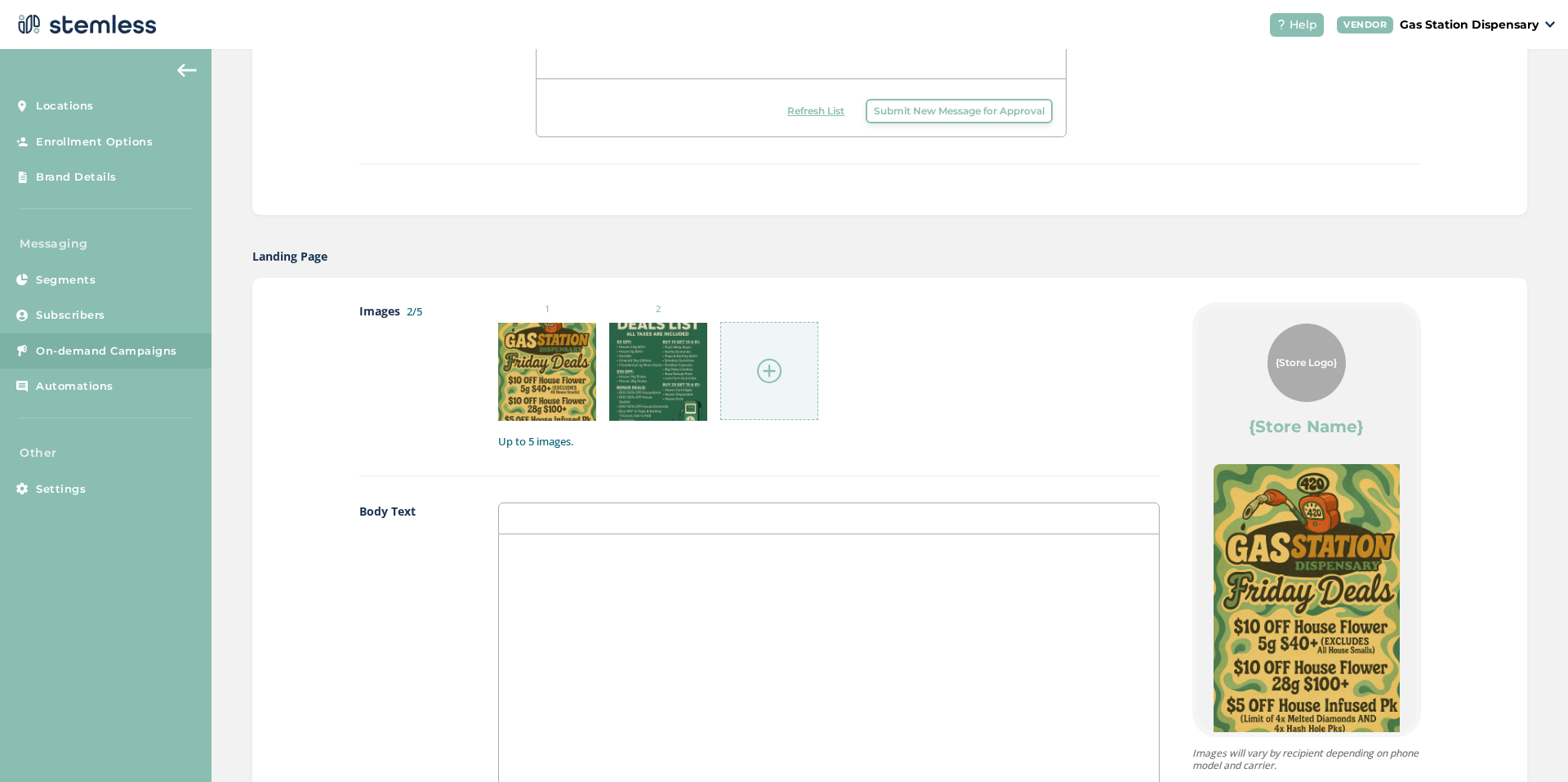
click at [771, 373] on img at bounding box center [770, 371] width 25 height 25
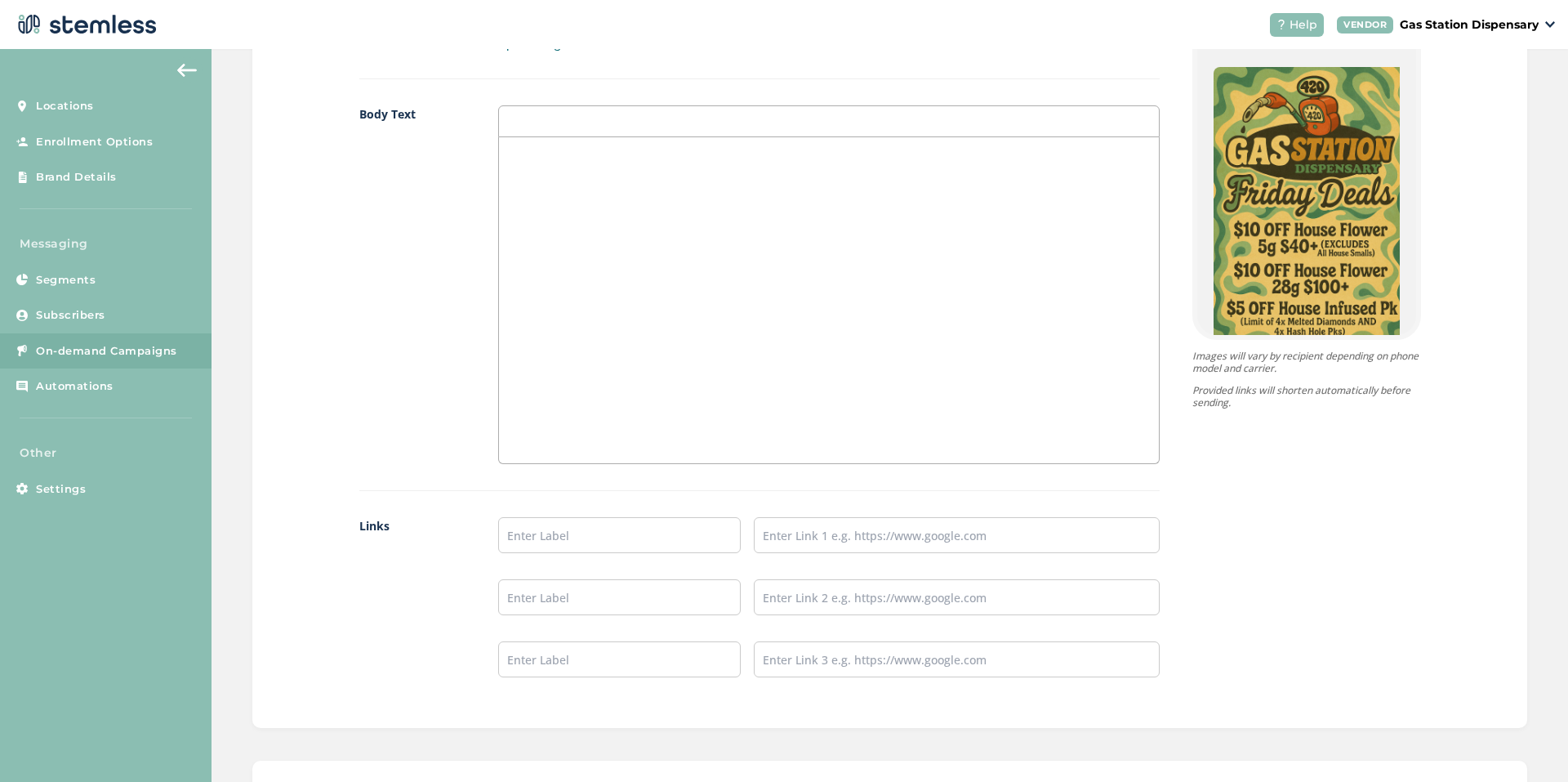
scroll to position [1062, 0]
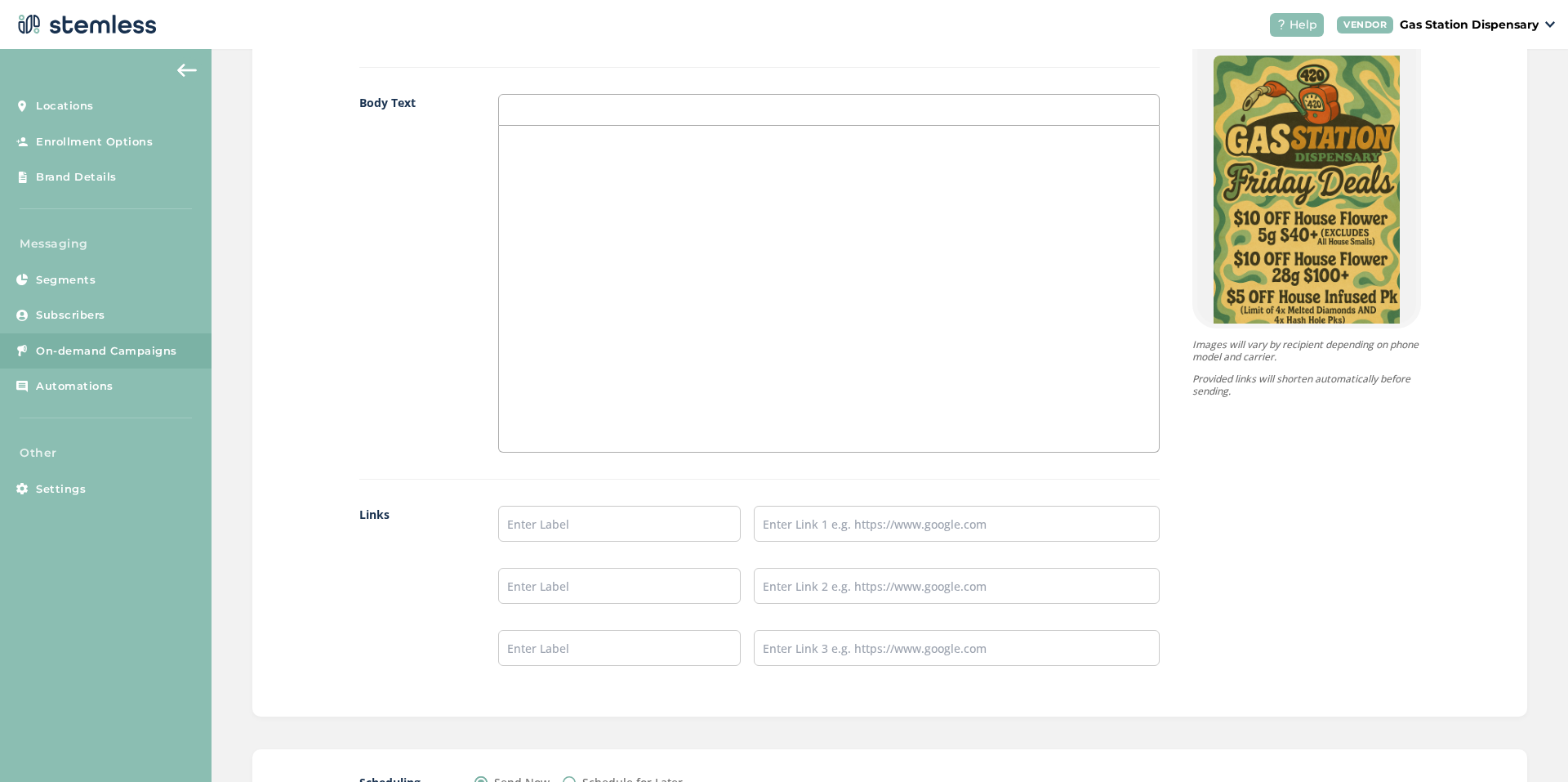
click at [621, 313] on div at bounding box center [829, 289] width 660 height 326
click at [502, 509] on input "text" at bounding box center [620, 524] width 244 height 36
click at [506, 512] on input "text" at bounding box center [620, 524] width 244 height 36
type input "Delivery Website Link"
click at [904, 508] on input "text" at bounding box center [956, 524] width 405 height 36
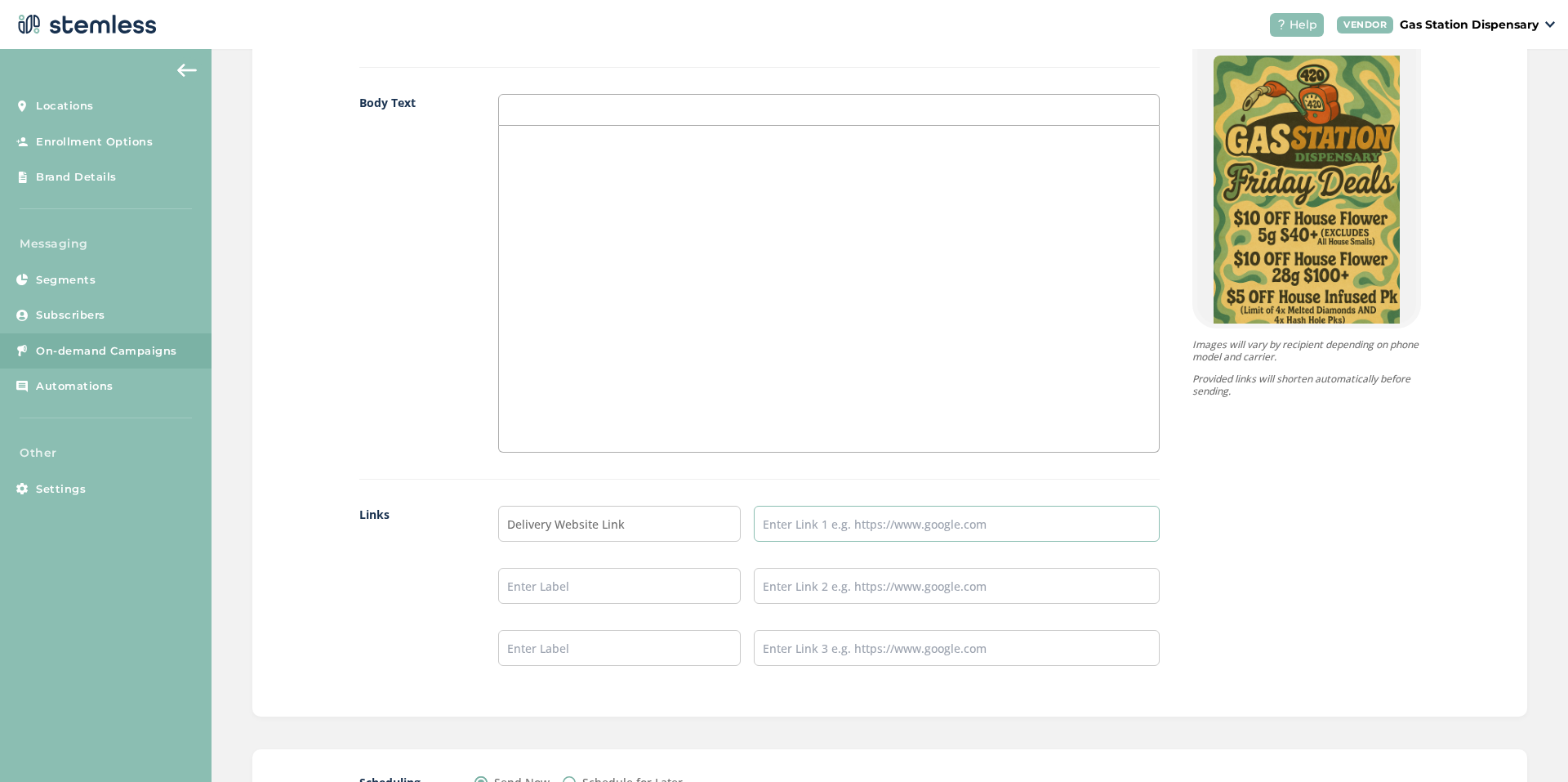
click at [900, 513] on input "text" at bounding box center [956, 524] width 405 height 36
type input "[URL][DOMAIN_NAME]"
click at [681, 584] on input "text" at bounding box center [620, 586] width 244 height 36
type input "WEEDMAPS"
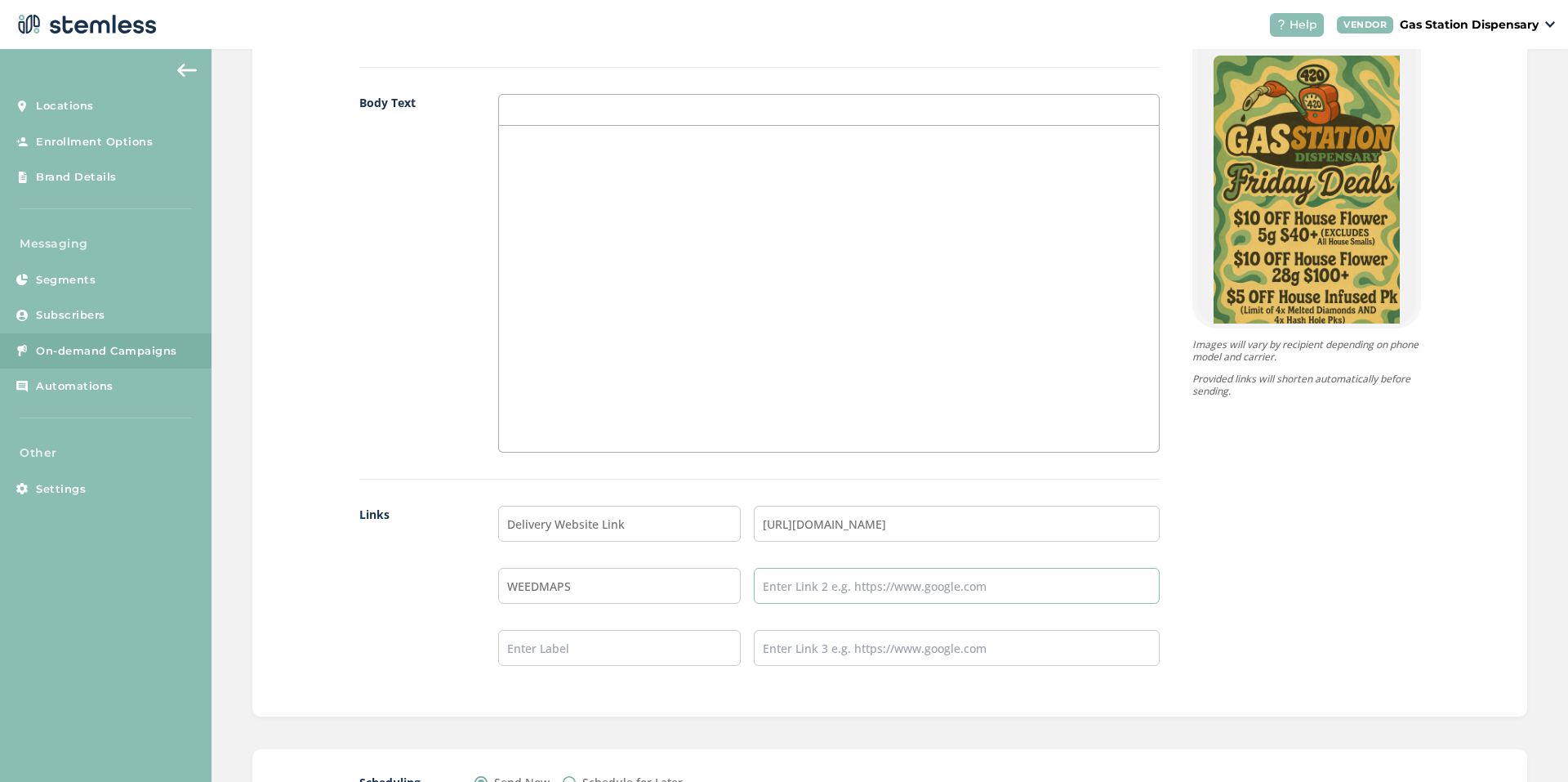
click at [806, 580] on input "text" at bounding box center [956, 586] width 405 height 36
type input "[URL][DOMAIN_NAME]"
click at [554, 640] on input "text" at bounding box center [620, 648] width 244 height 36
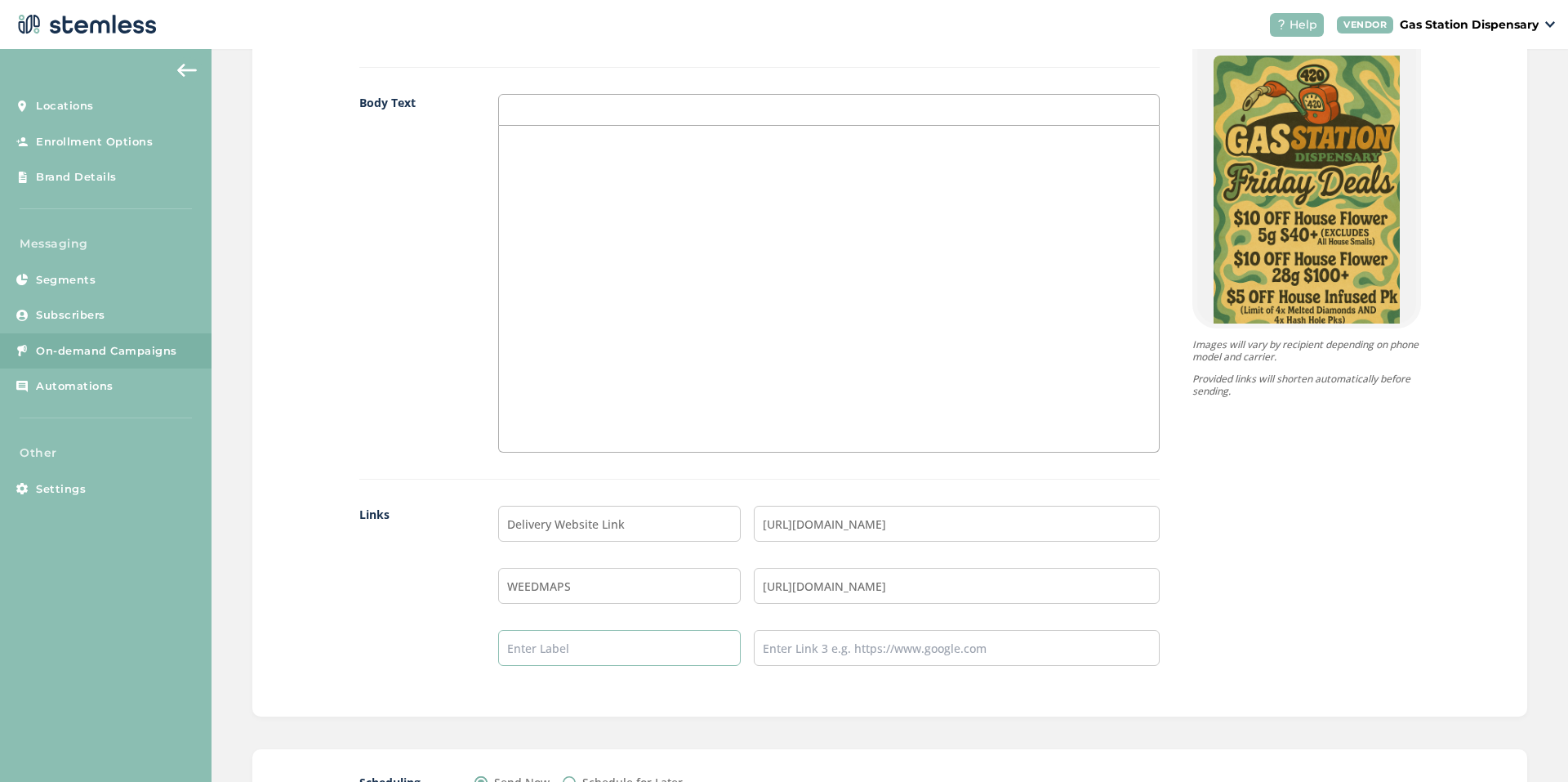
type input "INSTAGRAM"
click at [794, 651] on input "text" at bounding box center [956, 648] width 405 height 36
type input "[URL][DOMAIN_NAME]"
click at [776, 94] on div at bounding box center [829, 110] width 662 height 31
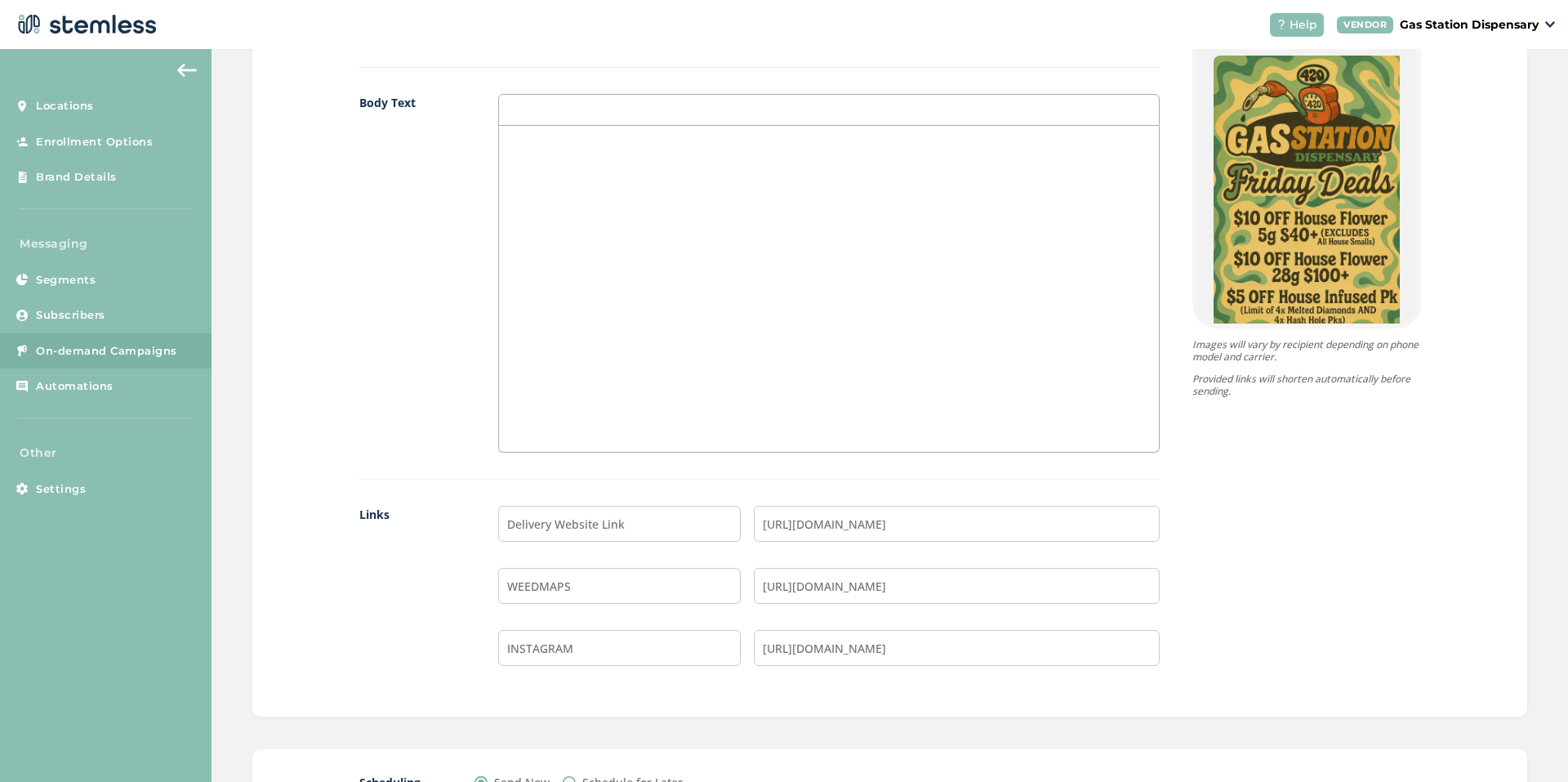
click at [749, 164] on div at bounding box center [829, 289] width 660 height 326
click at [530, 162] on div at bounding box center [829, 289] width 660 height 326
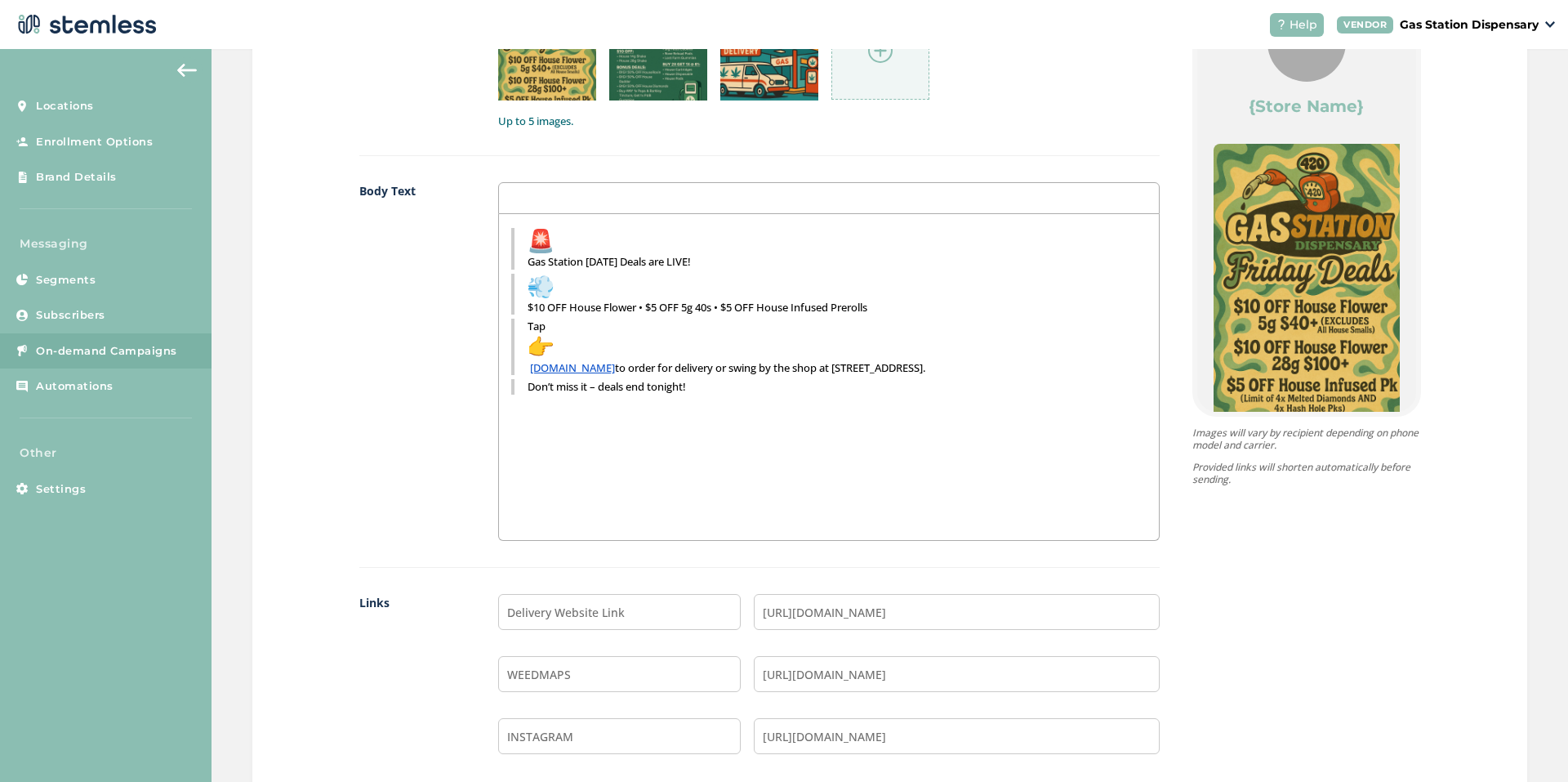
scroll to position [980, 0]
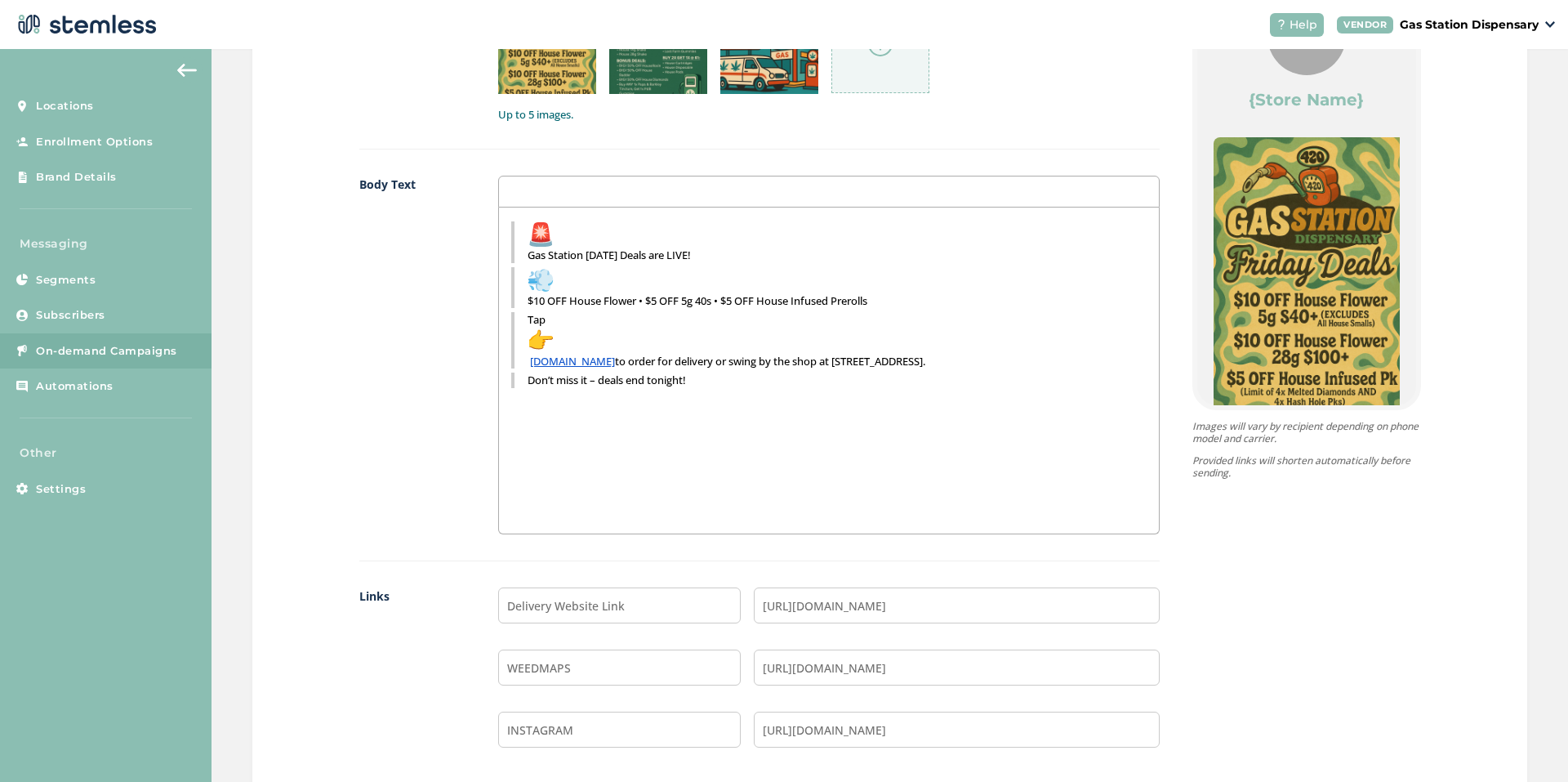
click at [517, 375] on blockquote "Don’t miss it – deals end tonight!" at bounding box center [829, 379] width 635 height 14
click at [512, 378] on blockquote "Don’t miss it – deals end tonight!" at bounding box center [829, 379] width 635 height 14
click at [514, 352] on blockquote "Tap gas420.com to order for delivery or swing by the shop at 19234 Vanowen St. …" at bounding box center [829, 340] width 635 height 56
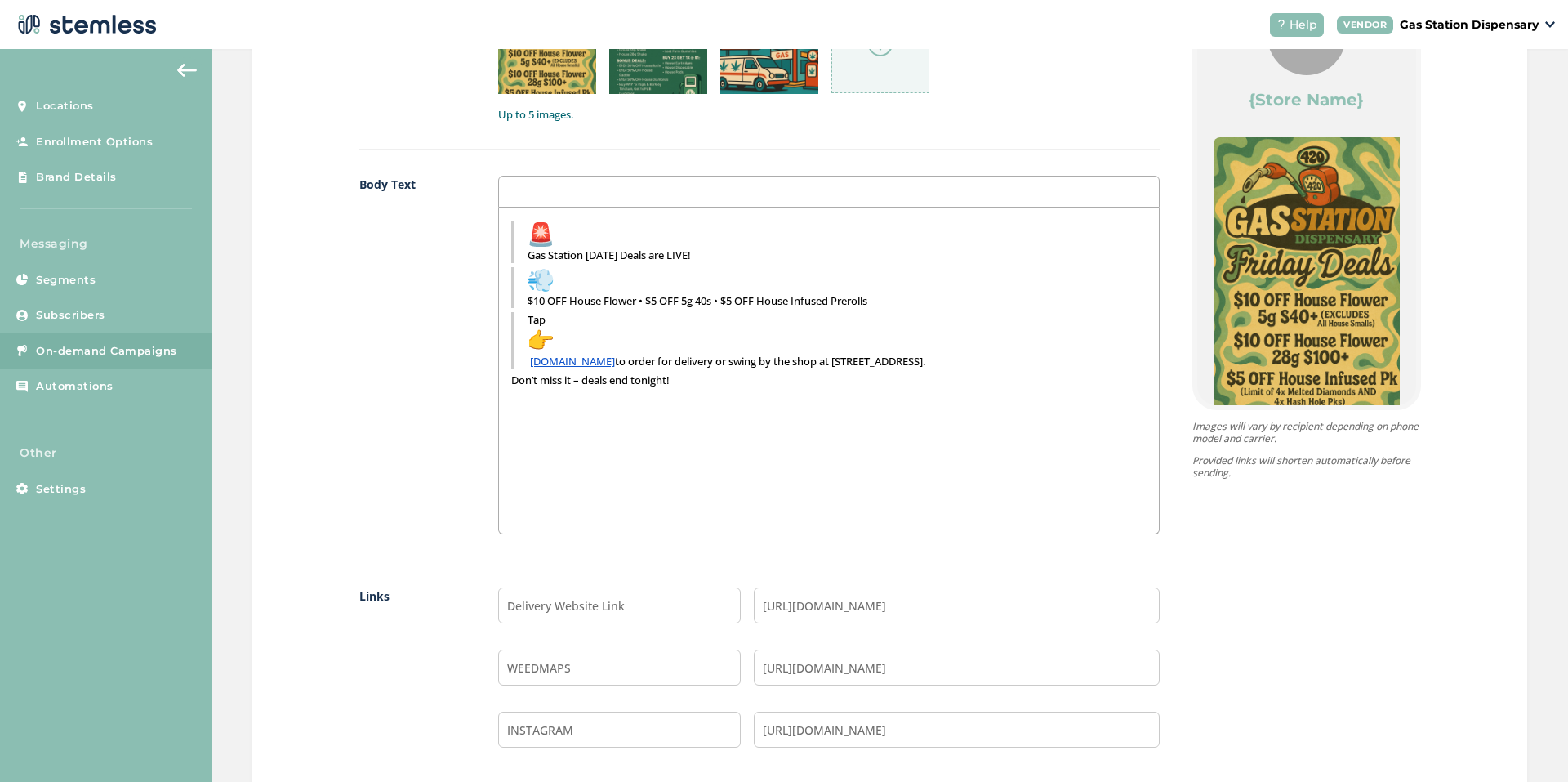
click at [501, 373] on div "Gas Station Friday Deals are LIVE! $10 OFF House Flower • $5 OFF 5g 40s • $5 OF…" at bounding box center [829, 371] width 660 height 326
click at [512, 238] on blockquote "Gas Station [DATE] Deals are LIVE!" at bounding box center [829, 241] width 635 height 41
click at [516, 282] on blockquote "$10 OFF House Flower • $5 OFF 5g 40s • $5 OFF House Infused Prerolls" at bounding box center [829, 283] width 635 height 41
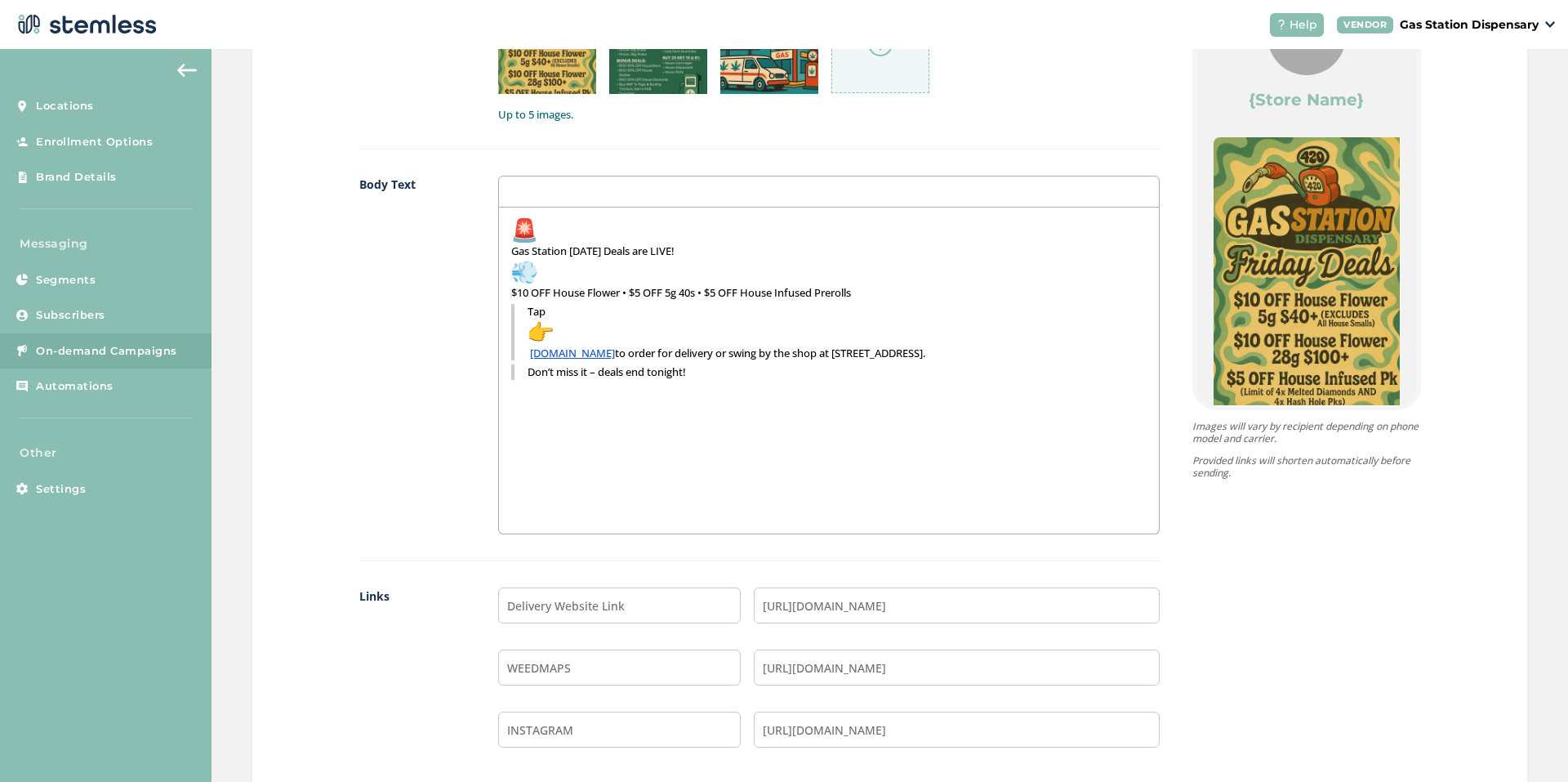
click at [513, 318] on blockquote "Tap gas420.com to order for delivery or swing by the shop at 19234 Vanowen St. …" at bounding box center [829, 331] width 635 height 56
click at [512, 269] on img at bounding box center [524, 271] width 26 height 26
click at [512, 271] on img at bounding box center [524, 271] width 26 height 26
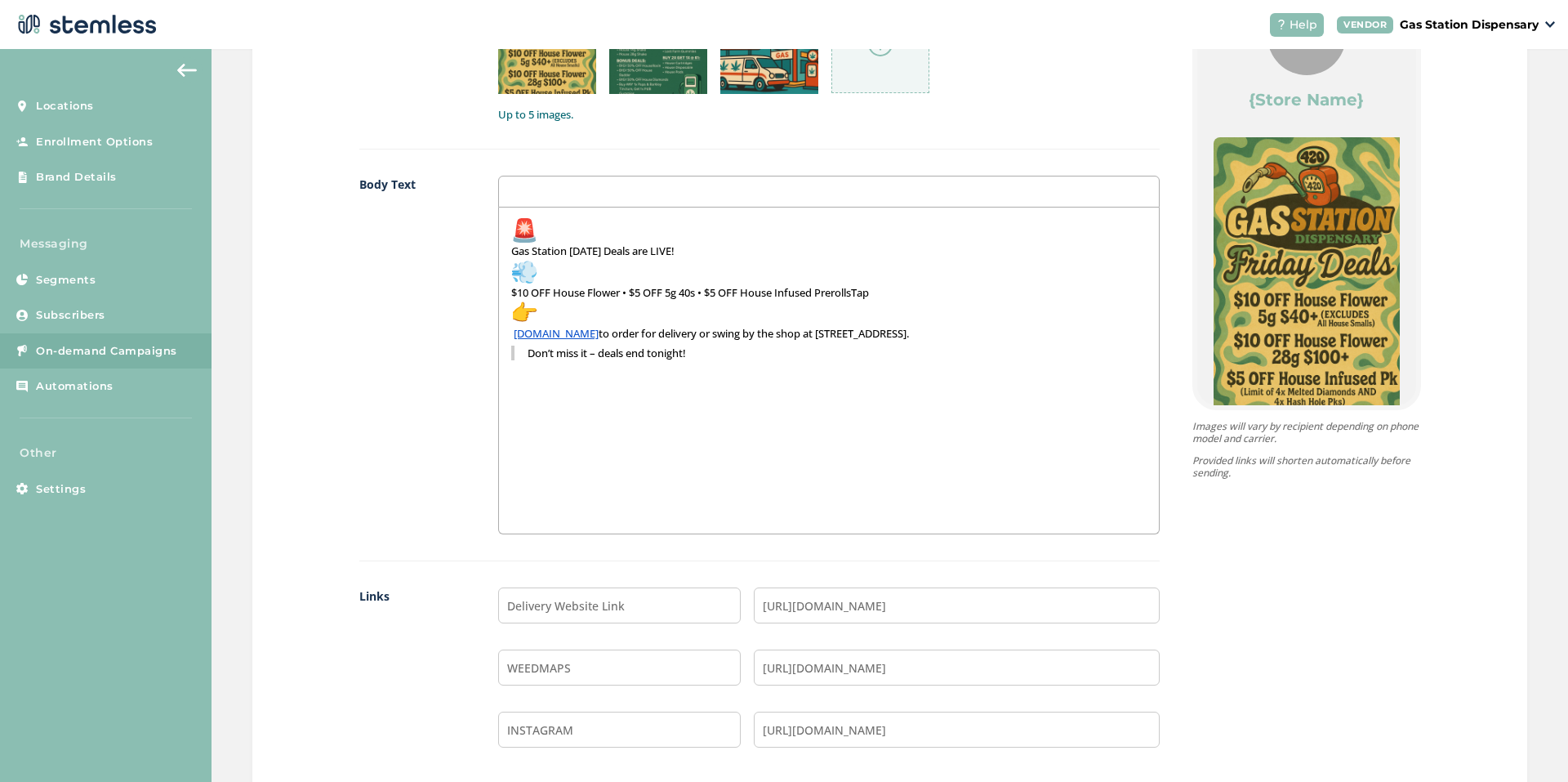
click at [502, 276] on div "Gas Station Friday Deals are LIVE! $10 OFF House Flower • $5 OFF 5g 40s • $5 OF…" at bounding box center [829, 371] width 660 height 326
drag, startPoint x: 539, startPoint y: 276, endPoint x: 513, endPoint y: 275, distance: 26.0
click at [513, 275] on p "Gas Station Friday Deals are LIVE $10 OFF House Flower • $5 OFF 5g 40s • $5 OFF…" at bounding box center [829, 278] width 635 height 123
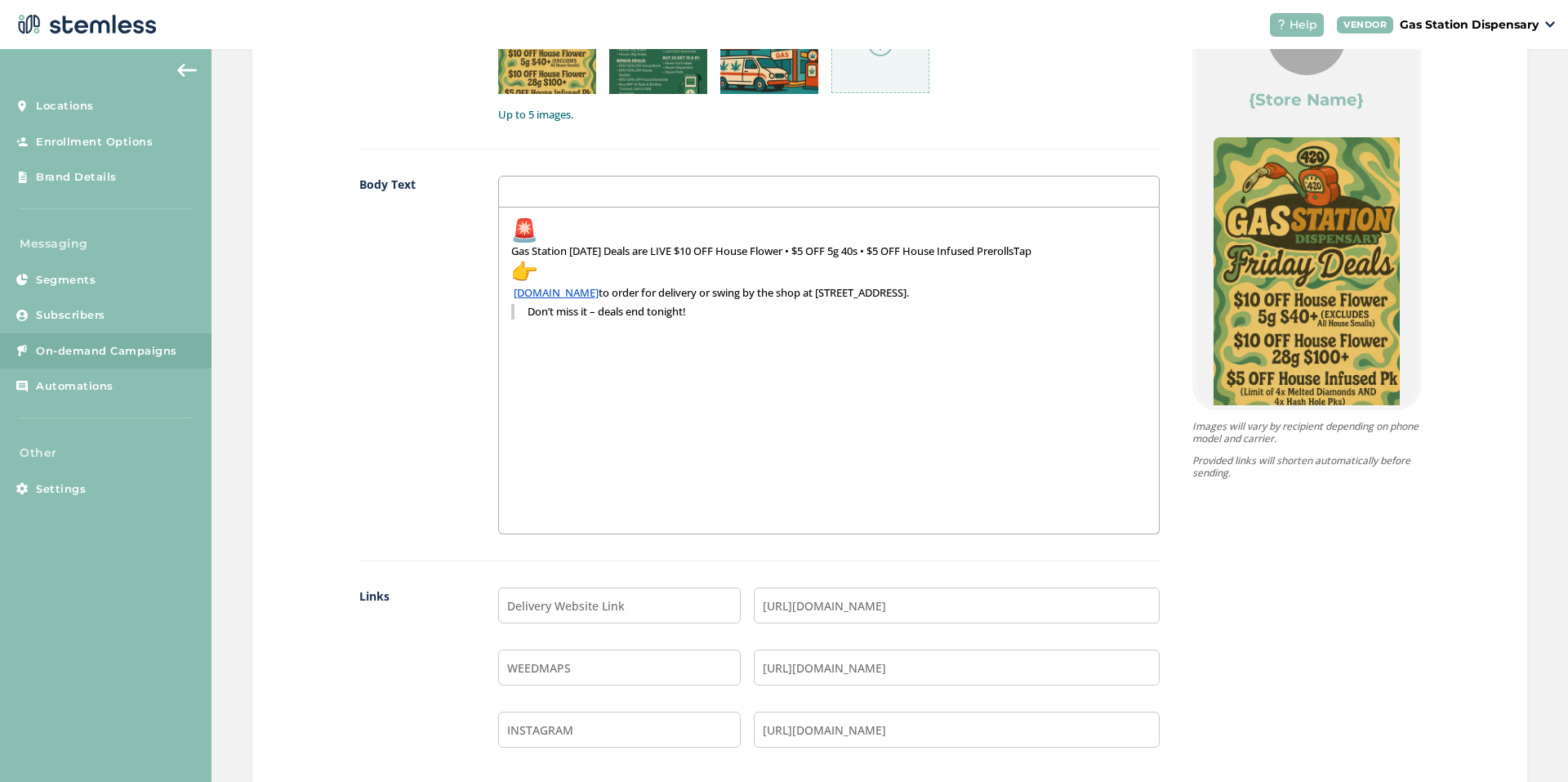
click at [533, 232] on p "Gas Station Friday Deals are LIVE $10 OFF House Flower • $5 OFF 5g 40s • $5 OFF…" at bounding box center [829, 258] width 635 height 83
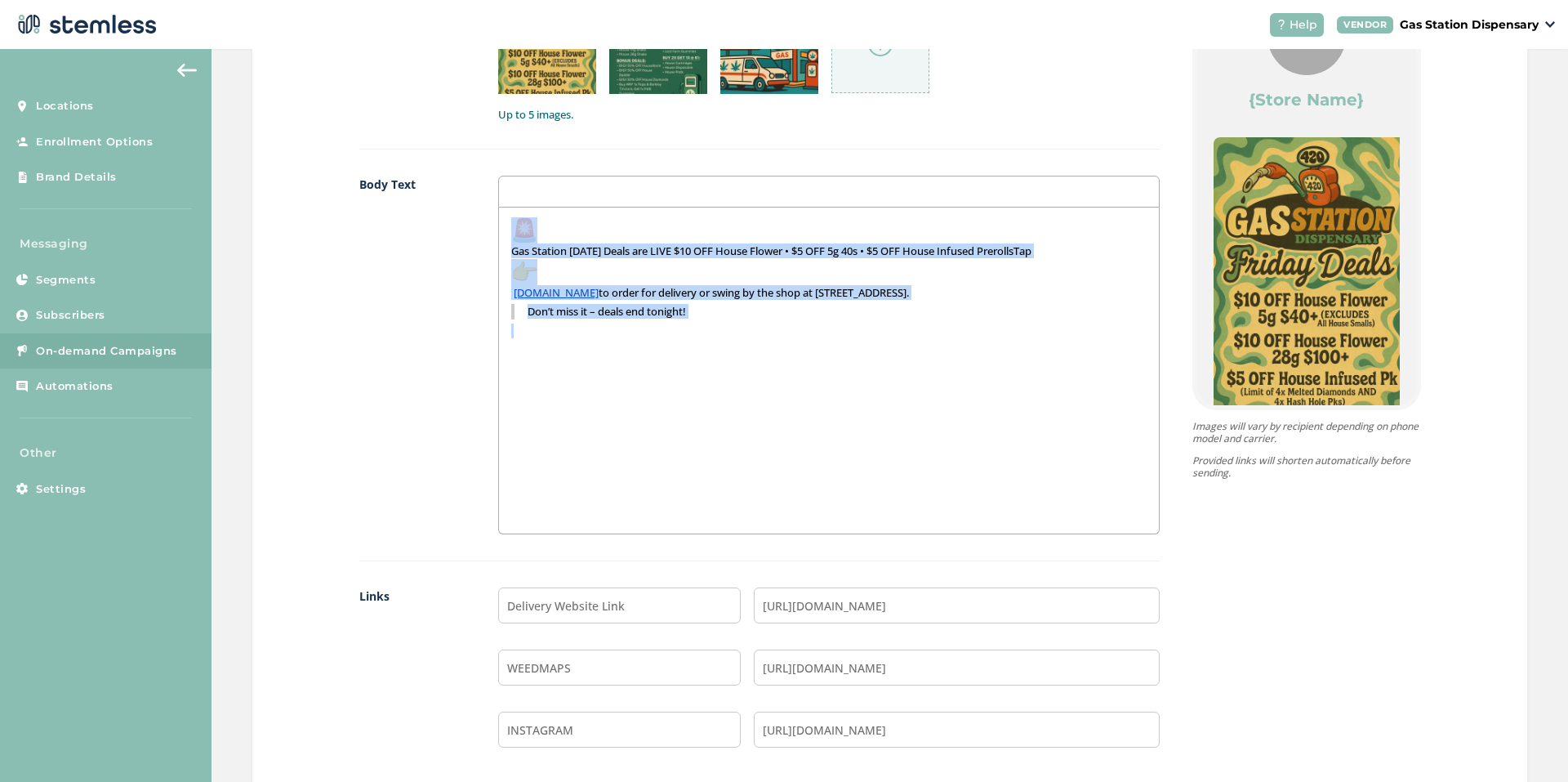
drag, startPoint x: 700, startPoint y: 342, endPoint x: 451, endPoint y: 198, distance: 287.6
click at [451, 198] on div "Body Text Gas Station Friday Deals are LIVE $10 OFF House Flower • $5 OFF 5g 40…" at bounding box center [759, 368] width 800 height 386
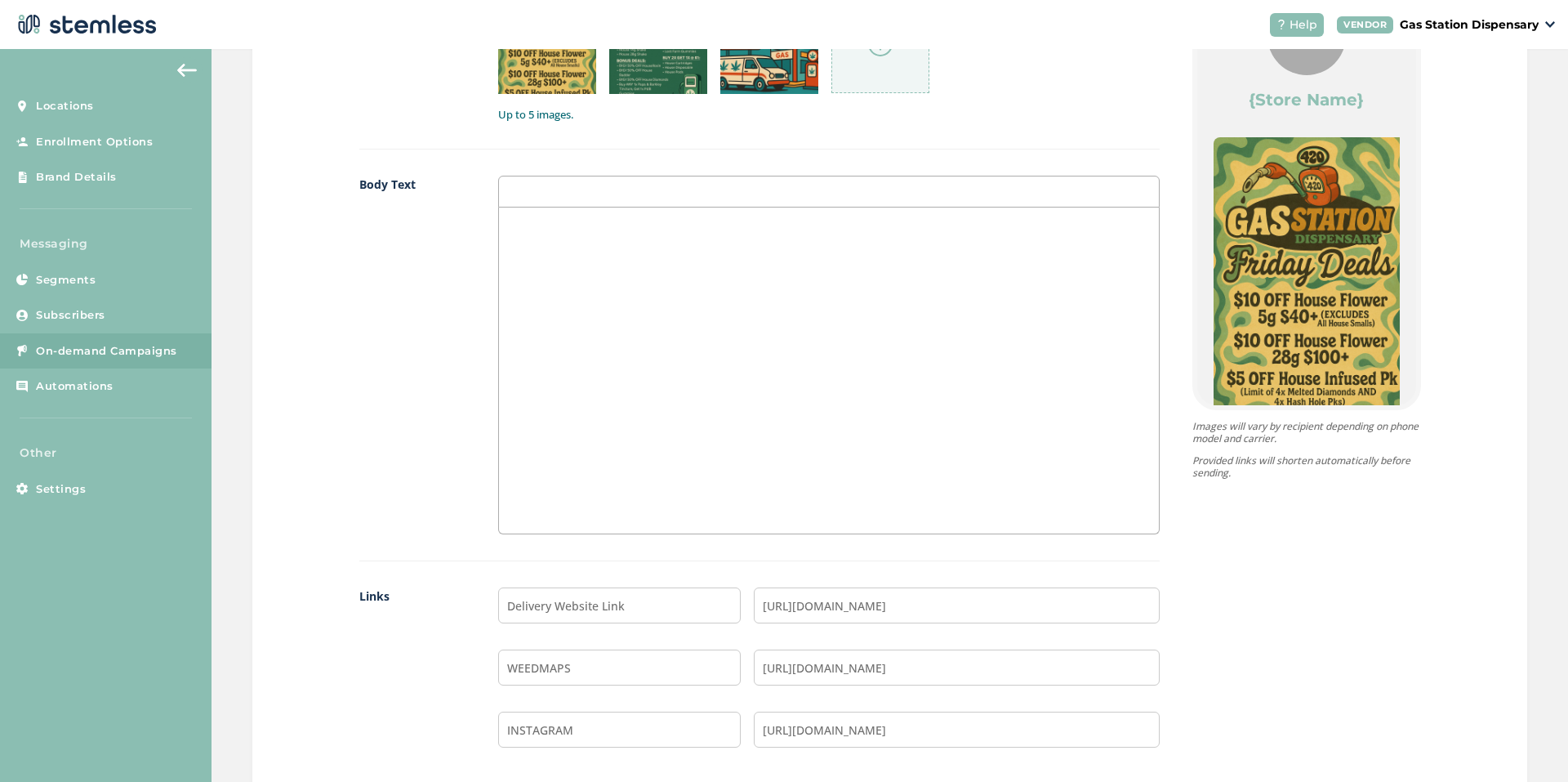
scroll to position [0, 0]
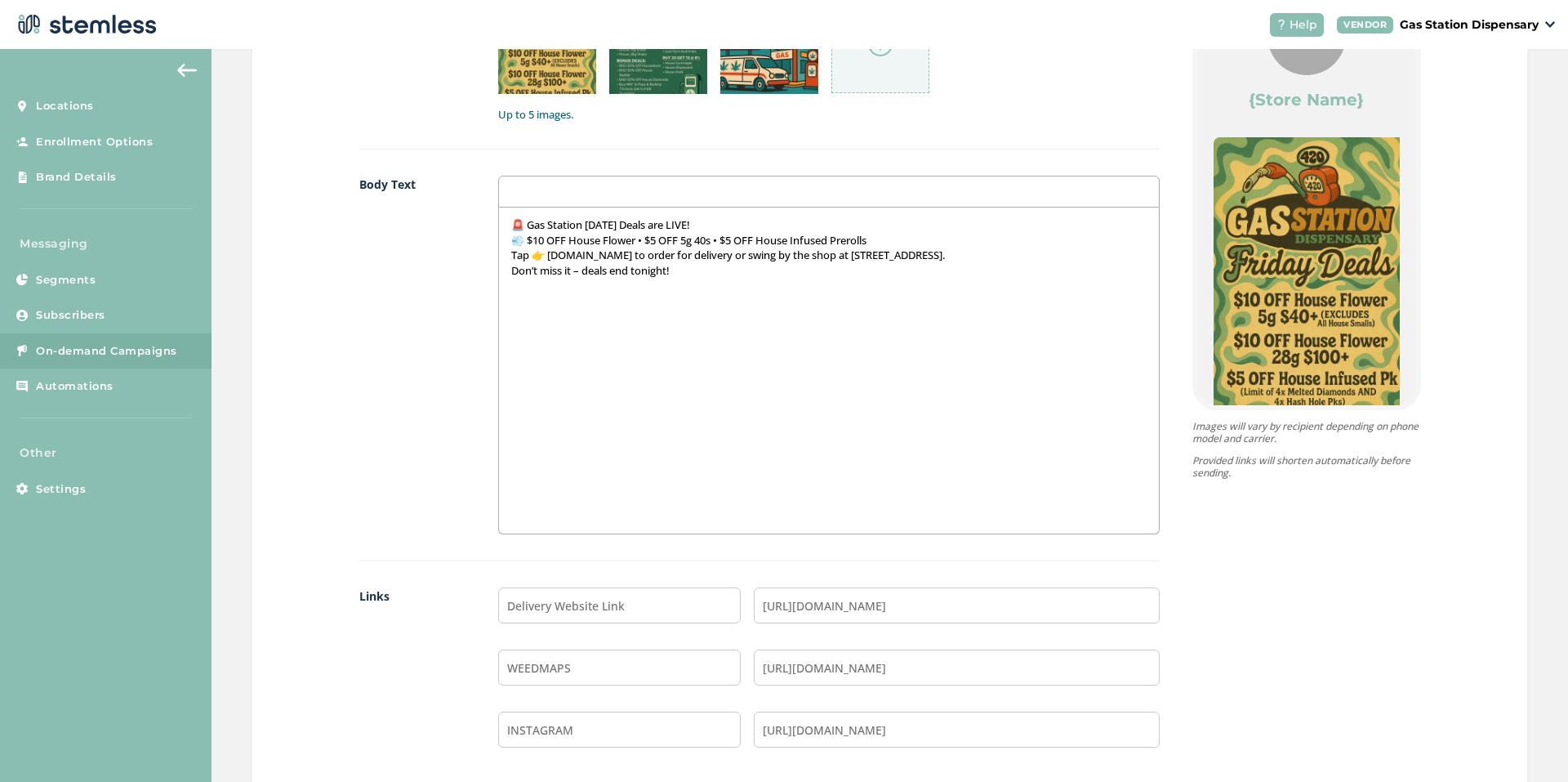
click at [542, 250] on p "Tap 👉 [DOMAIN_NAME] to order for delivery or swing by the shop at [STREET_ADDRE…" at bounding box center [829, 254] width 635 height 14
click at [519, 221] on p "🚨 Gas Station [DATE] Deals are LIVE!" at bounding box center [829, 224] width 635 height 14
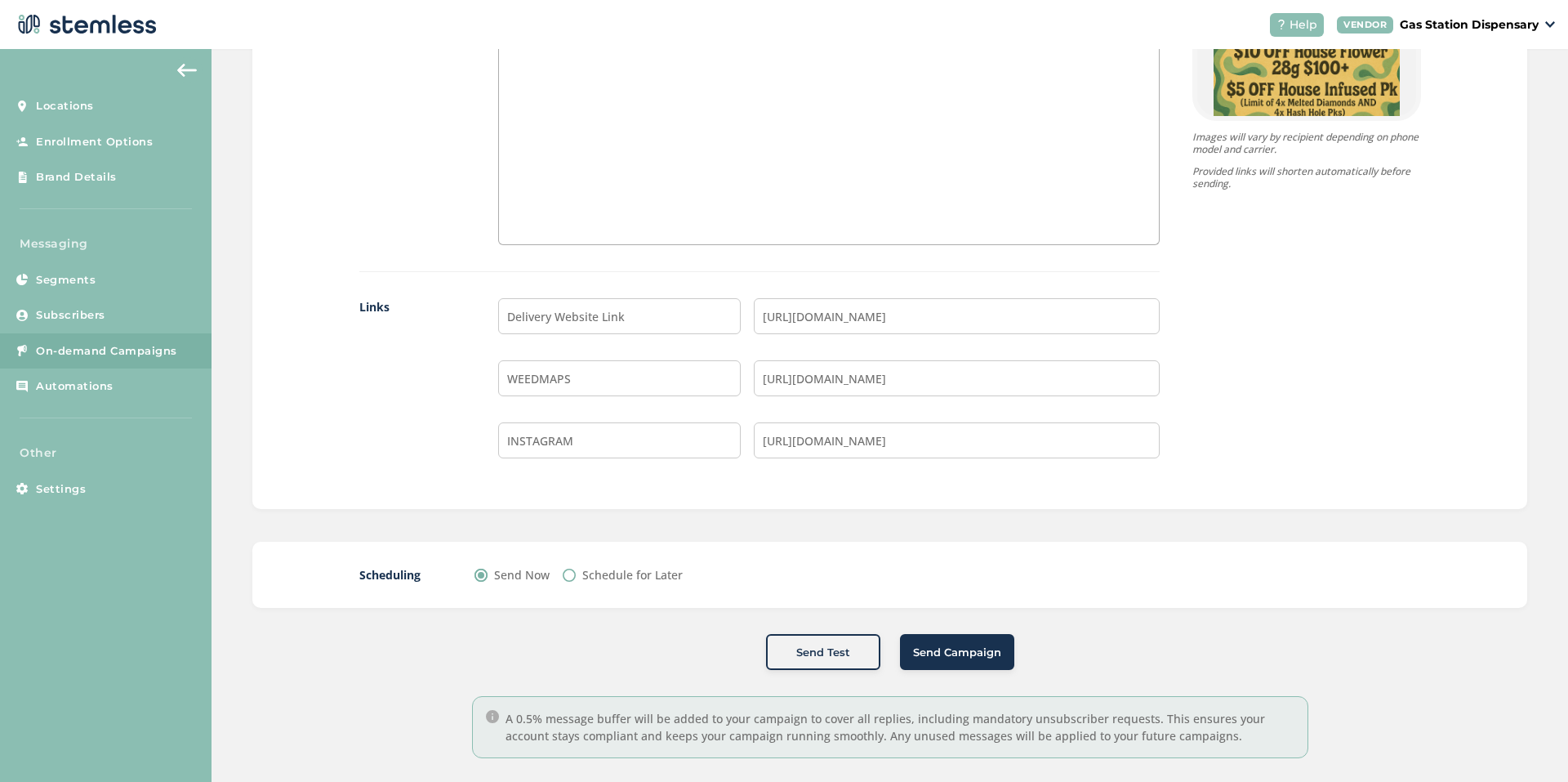
scroll to position [1287, 0]
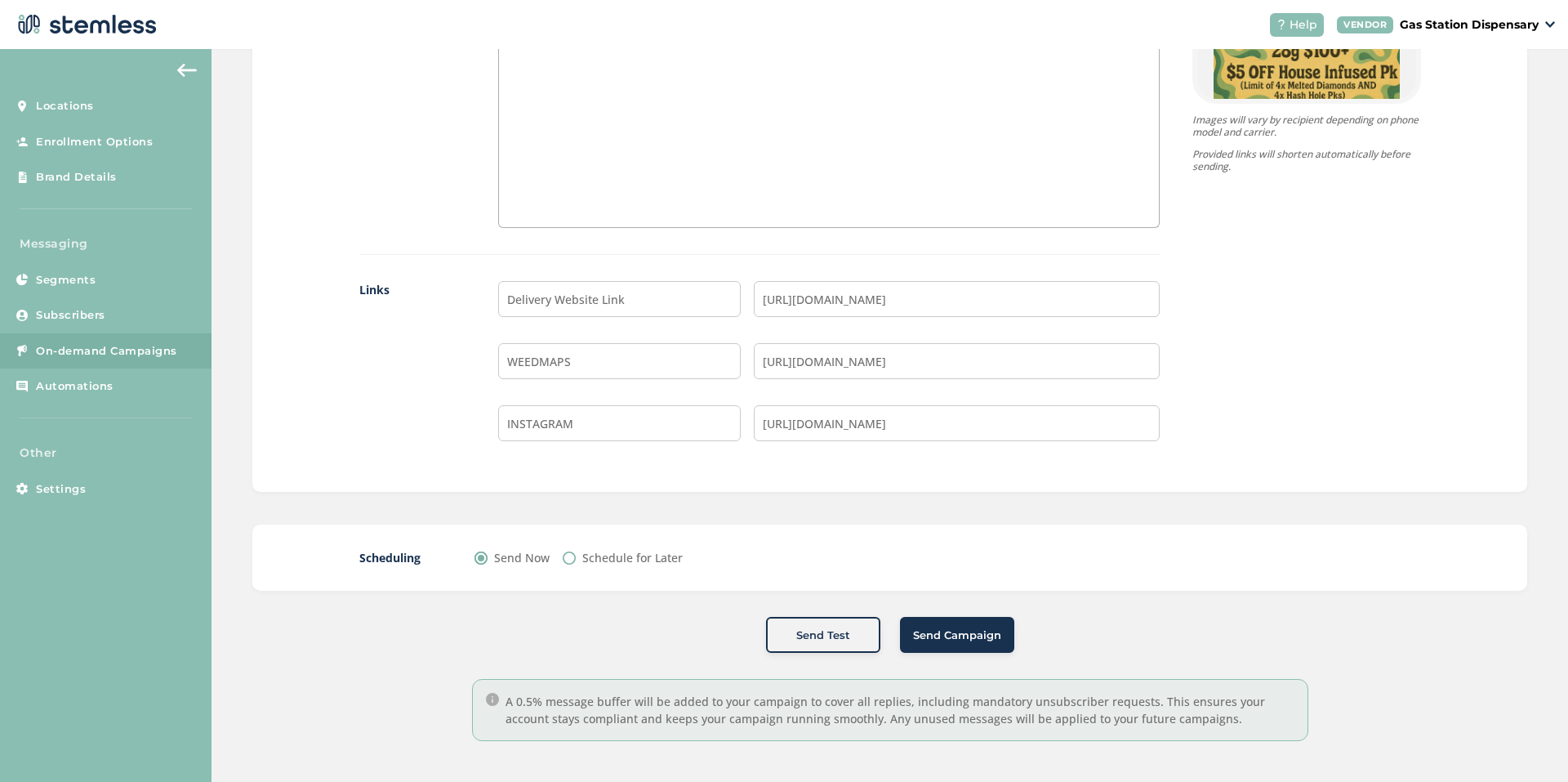
drag, startPoint x: 823, startPoint y: 633, endPoint x: 856, endPoint y: 497, distance: 139.9
click at [931, 638] on span "Send Campaign" at bounding box center [957, 635] width 89 height 16
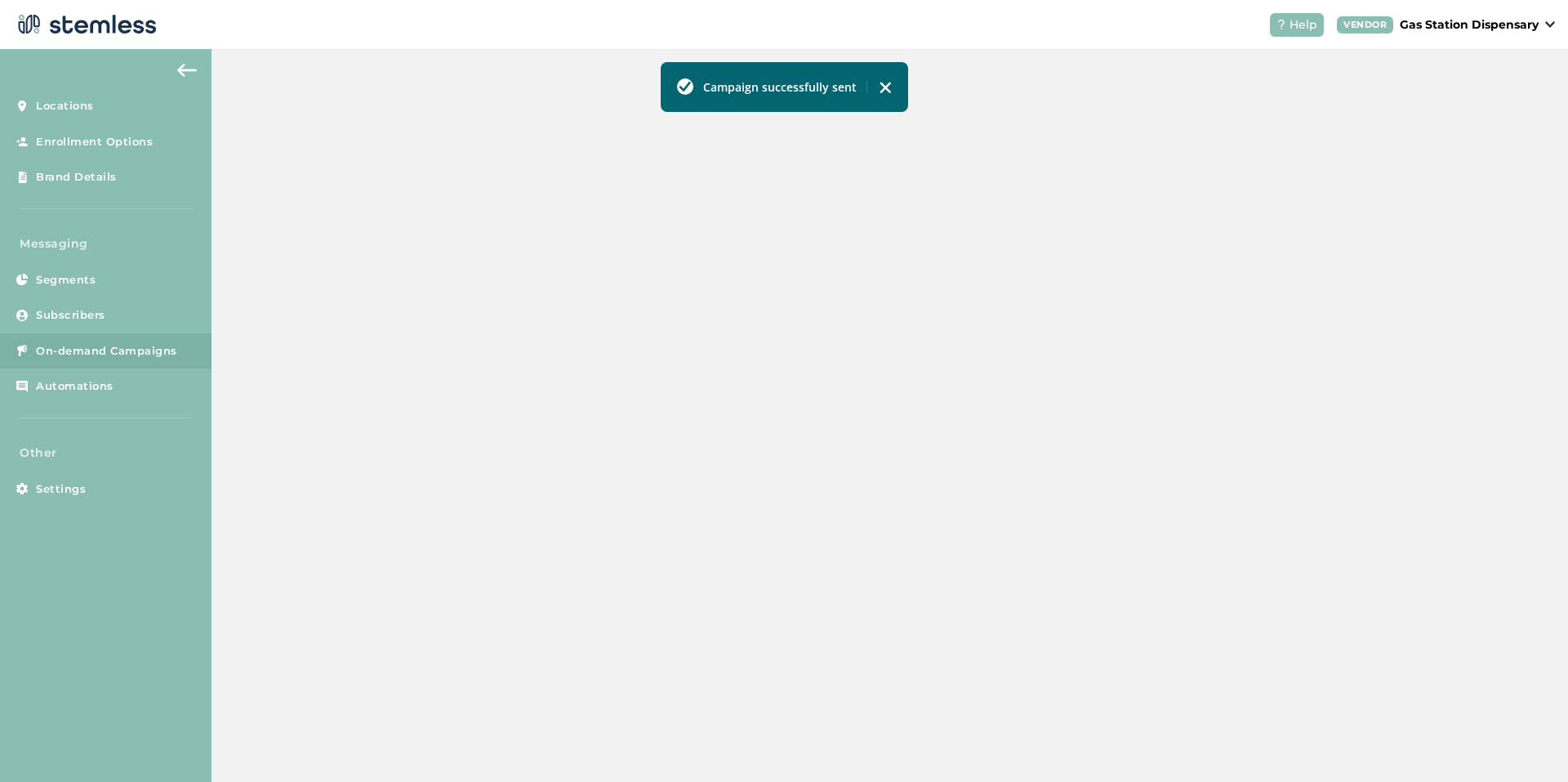
scroll to position [324, 0]
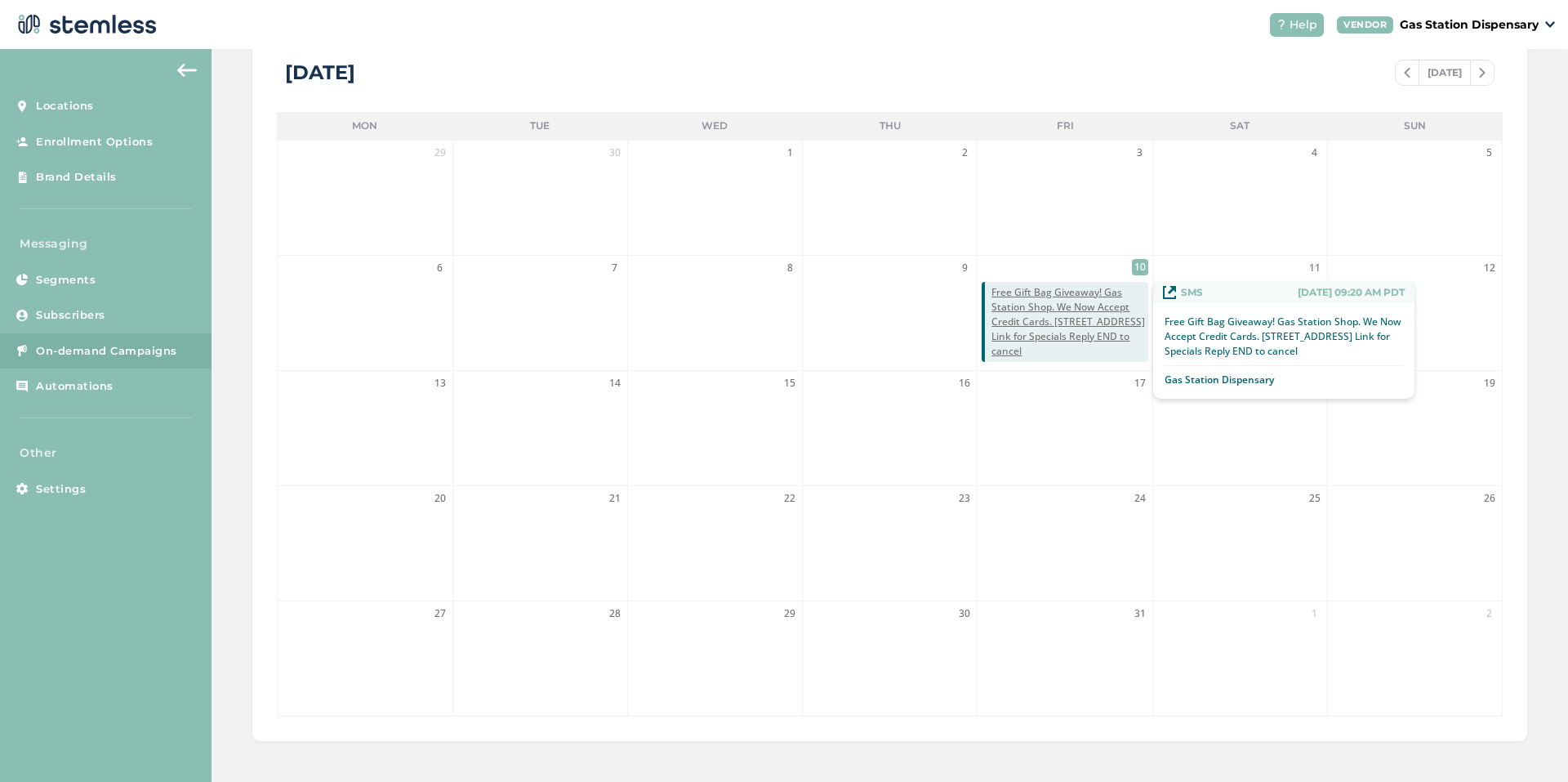
click at [1050, 310] on span "Free Gift Bag Giveaway! Gas Station Shop. We Now Accept Credit Cards. [STREET_A…" at bounding box center [1070, 321] width 156 height 73
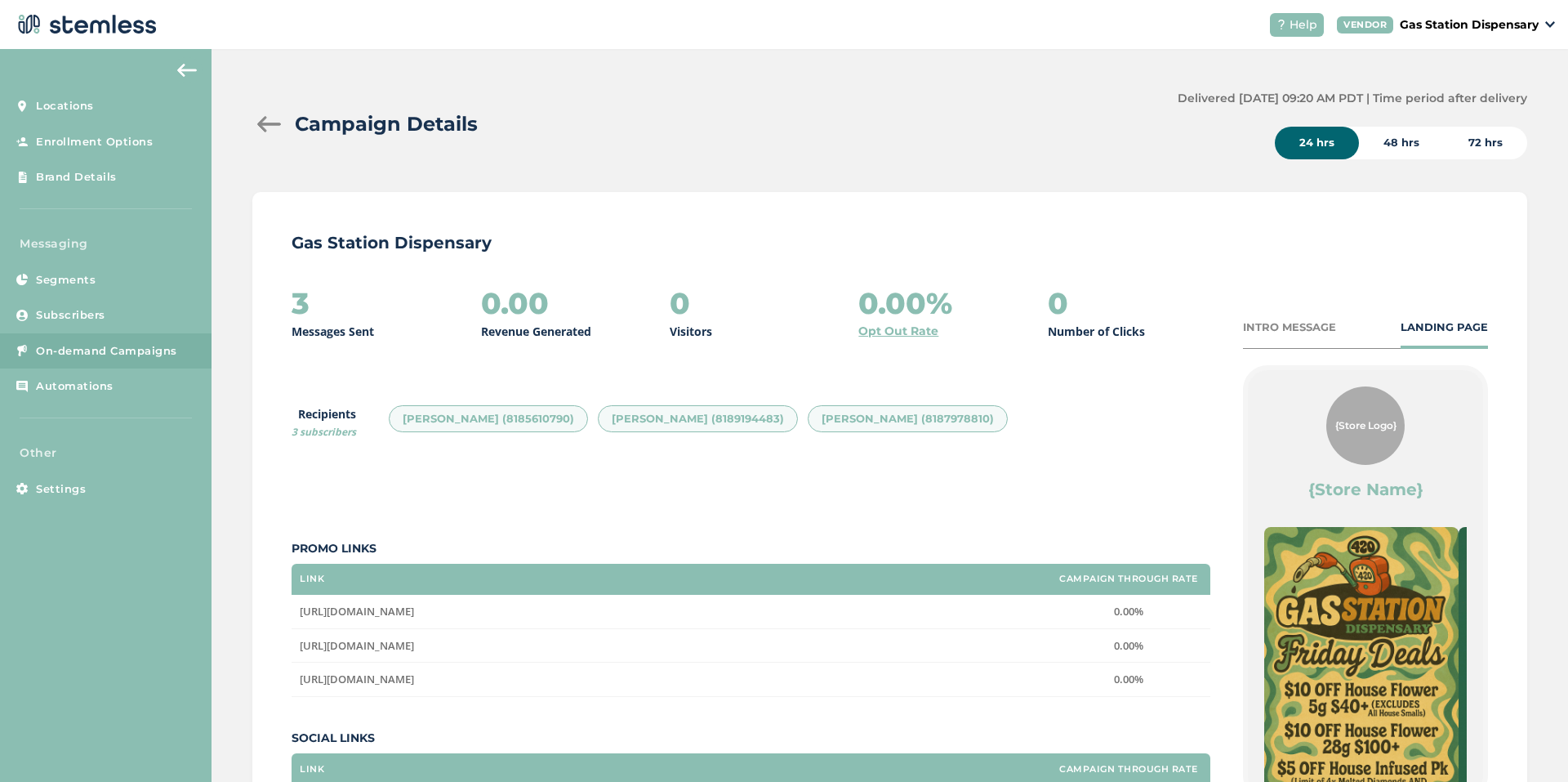
click at [105, 350] on span "On-demand Campaigns" at bounding box center [107, 351] width 141 height 16
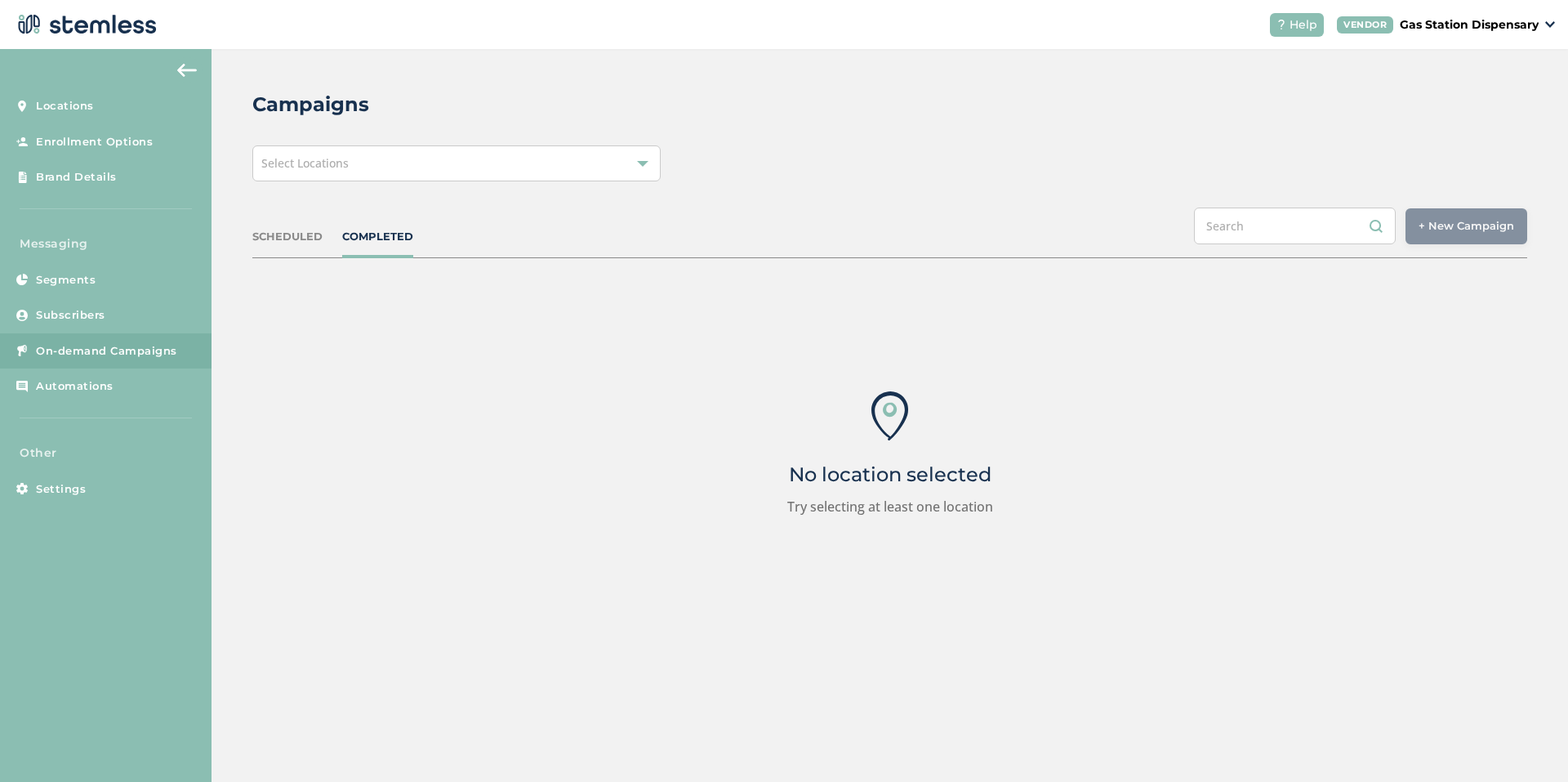
click at [402, 139] on div "Campaigns Select Locations SCHEDULED COMPLETED + New Campaign Select location(s…" at bounding box center [890, 369] width 1357 height 641
click at [400, 160] on div "Select Locations" at bounding box center [456, 164] width 409 height 36
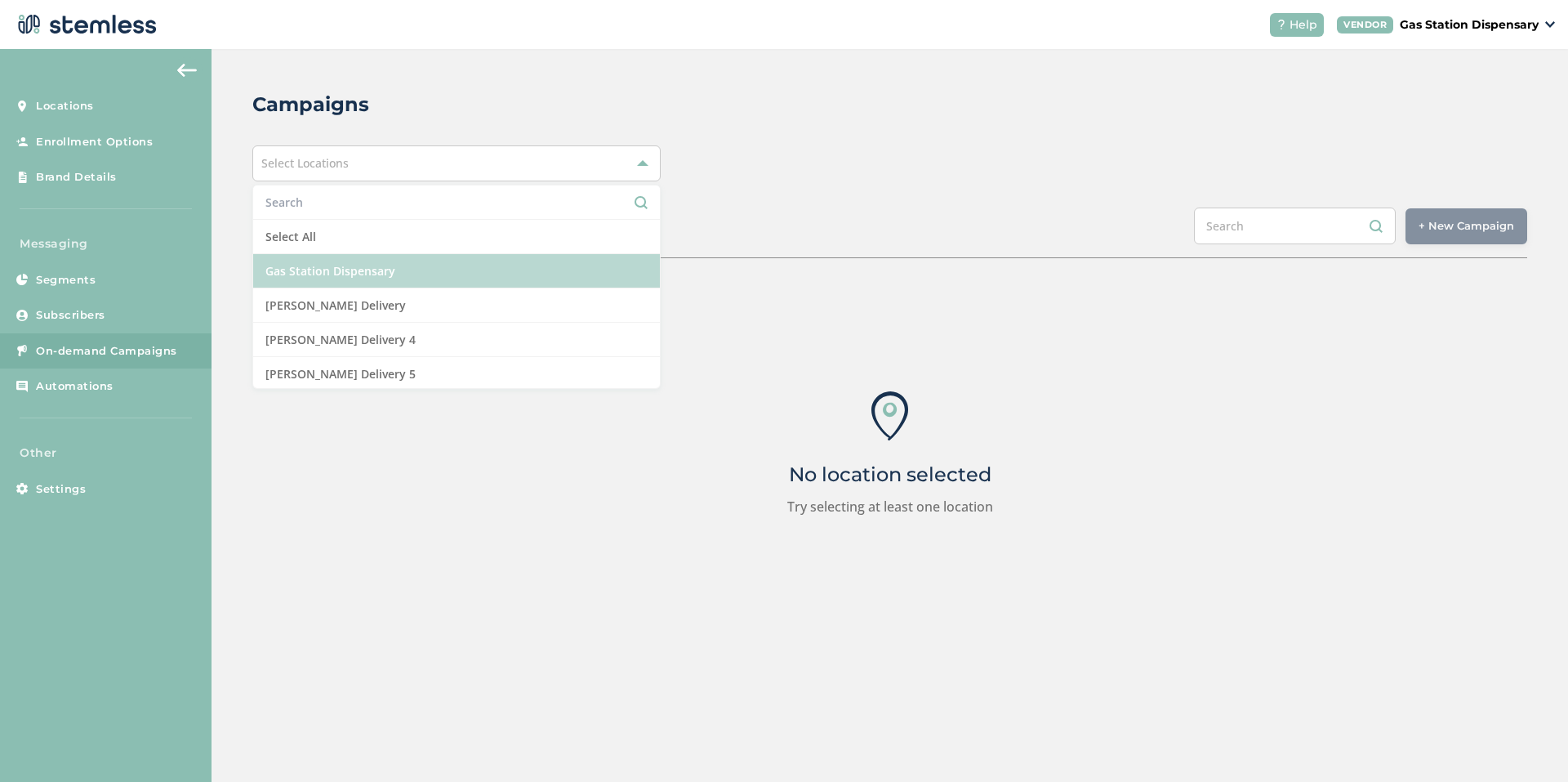
click at [421, 262] on li "Gas Station Dispensary" at bounding box center [456, 271] width 407 height 34
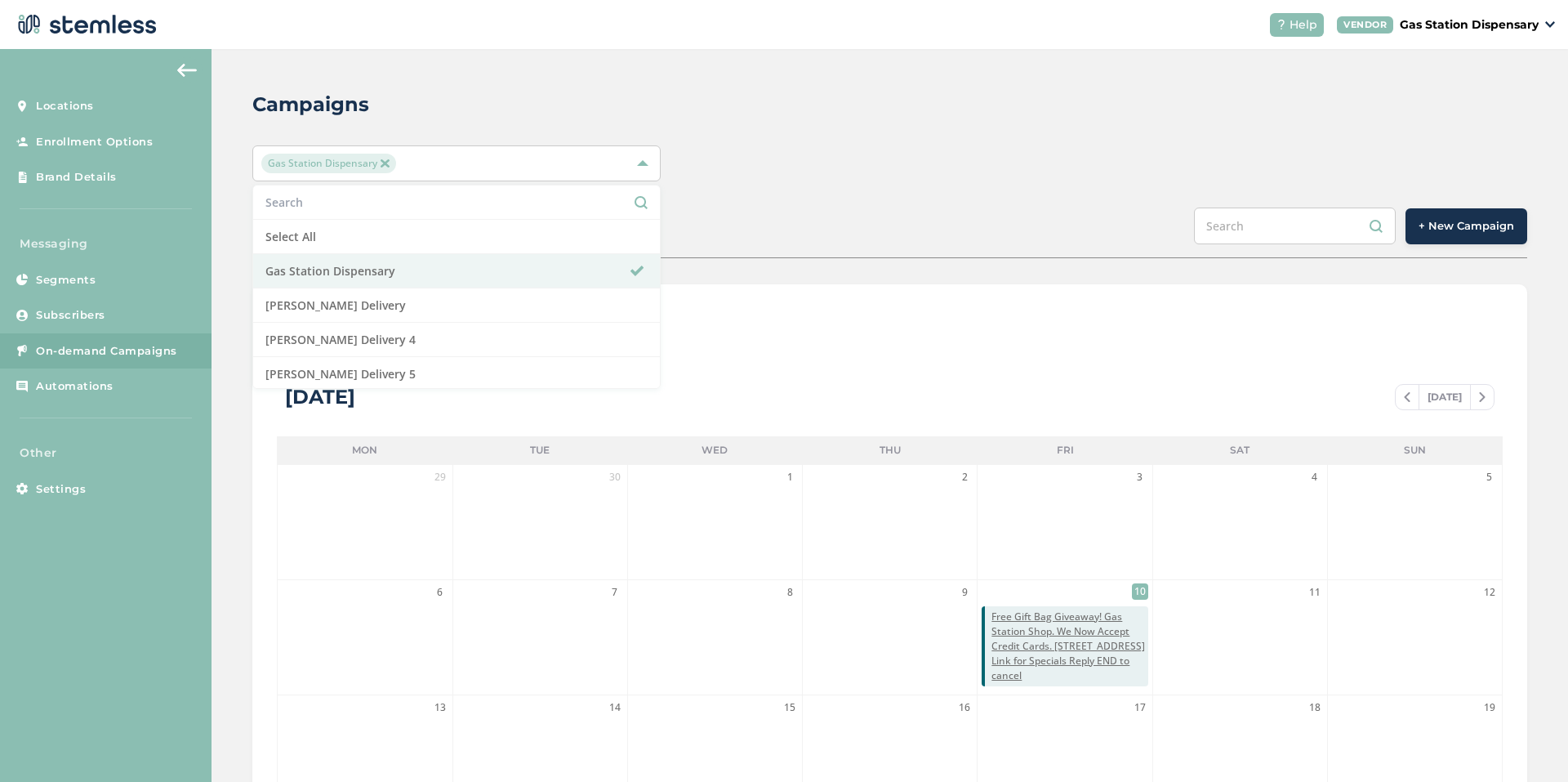
click at [1475, 224] on span "+ New Campaign" at bounding box center [1467, 226] width 95 height 16
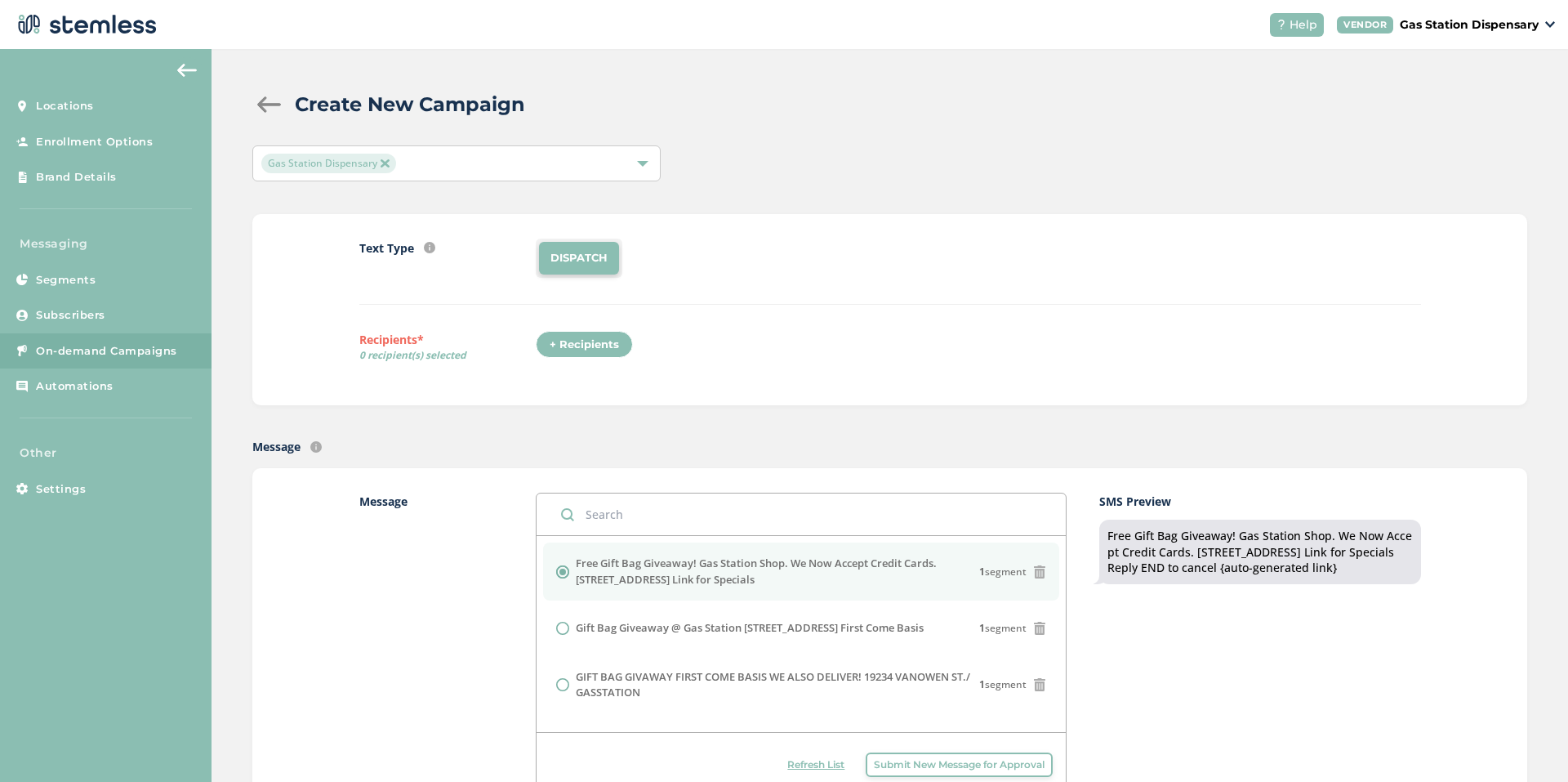
click at [761, 261] on div "DISPATCH" at bounding box center [978, 257] width 885 height 39
click at [592, 342] on div "+ Recipients" at bounding box center [585, 344] width 97 height 28
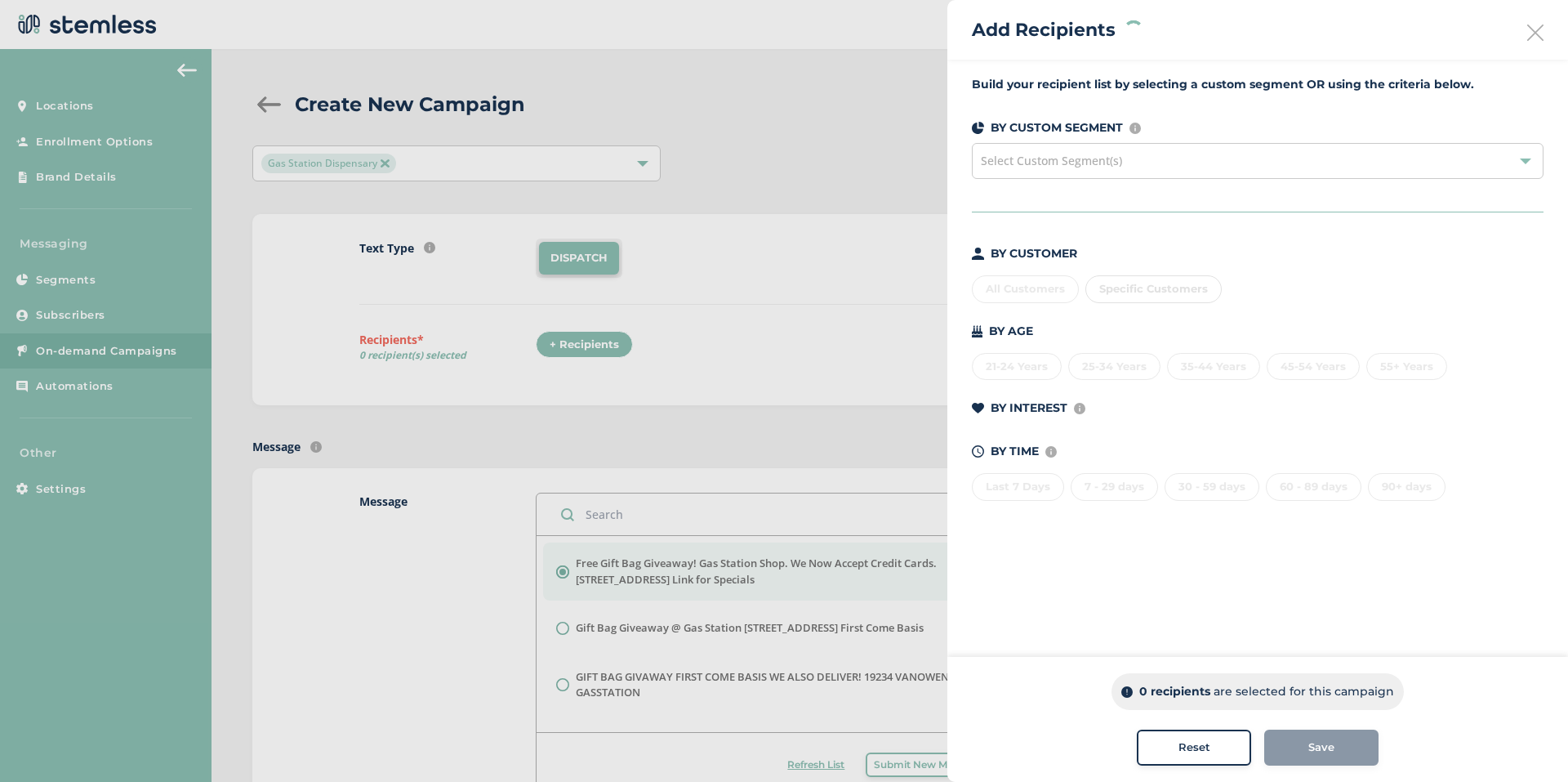
click at [1014, 288] on div "All Customers Specific Customers" at bounding box center [1257, 286] width 572 height 34
click at [1013, 288] on div "All Customers" at bounding box center [1025, 289] width 107 height 28
click at [1199, 745] on span "Reset" at bounding box center [1194, 747] width 31 height 16
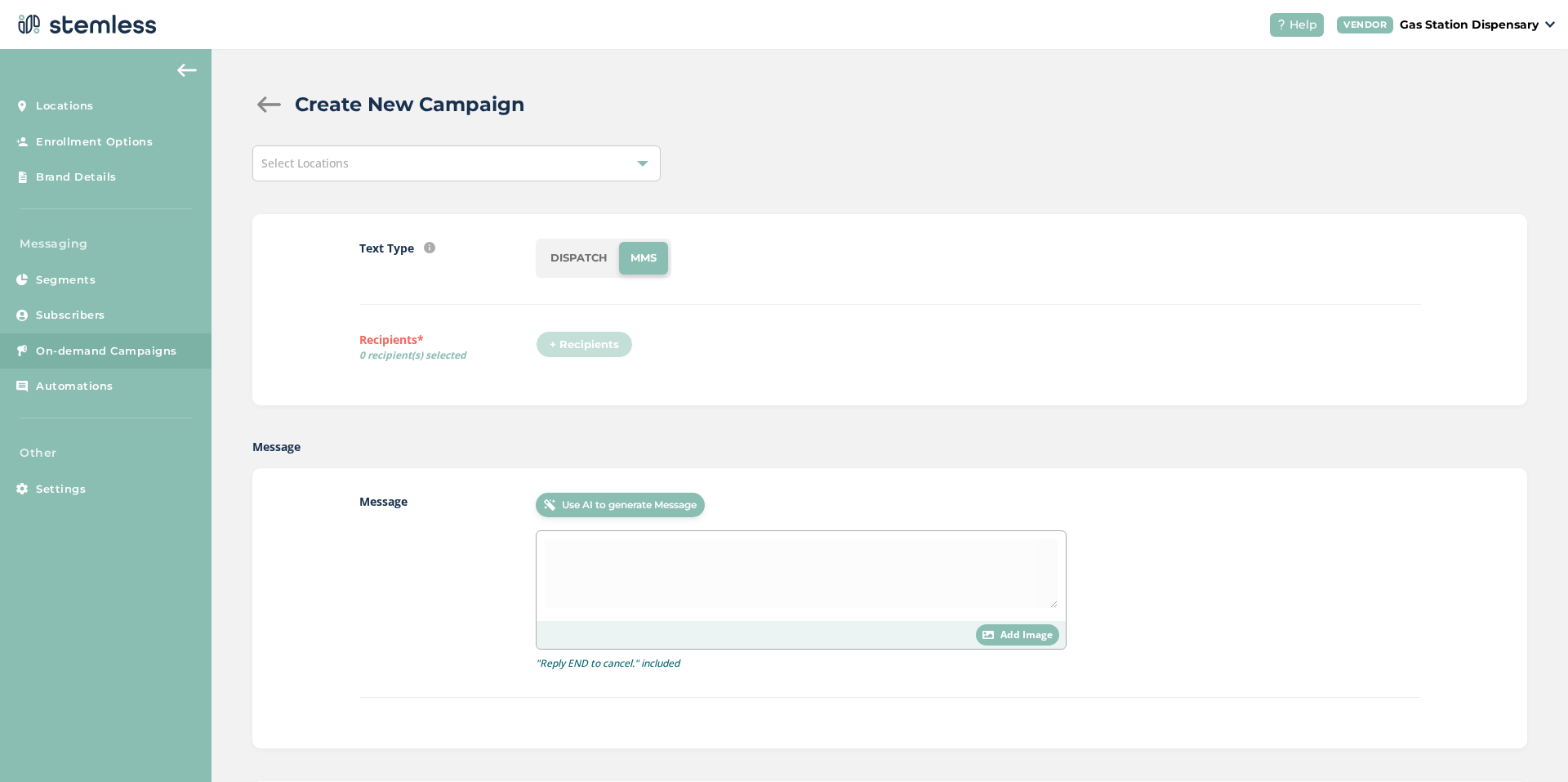
click at [467, 176] on div "Select Locations" at bounding box center [456, 164] width 409 height 36
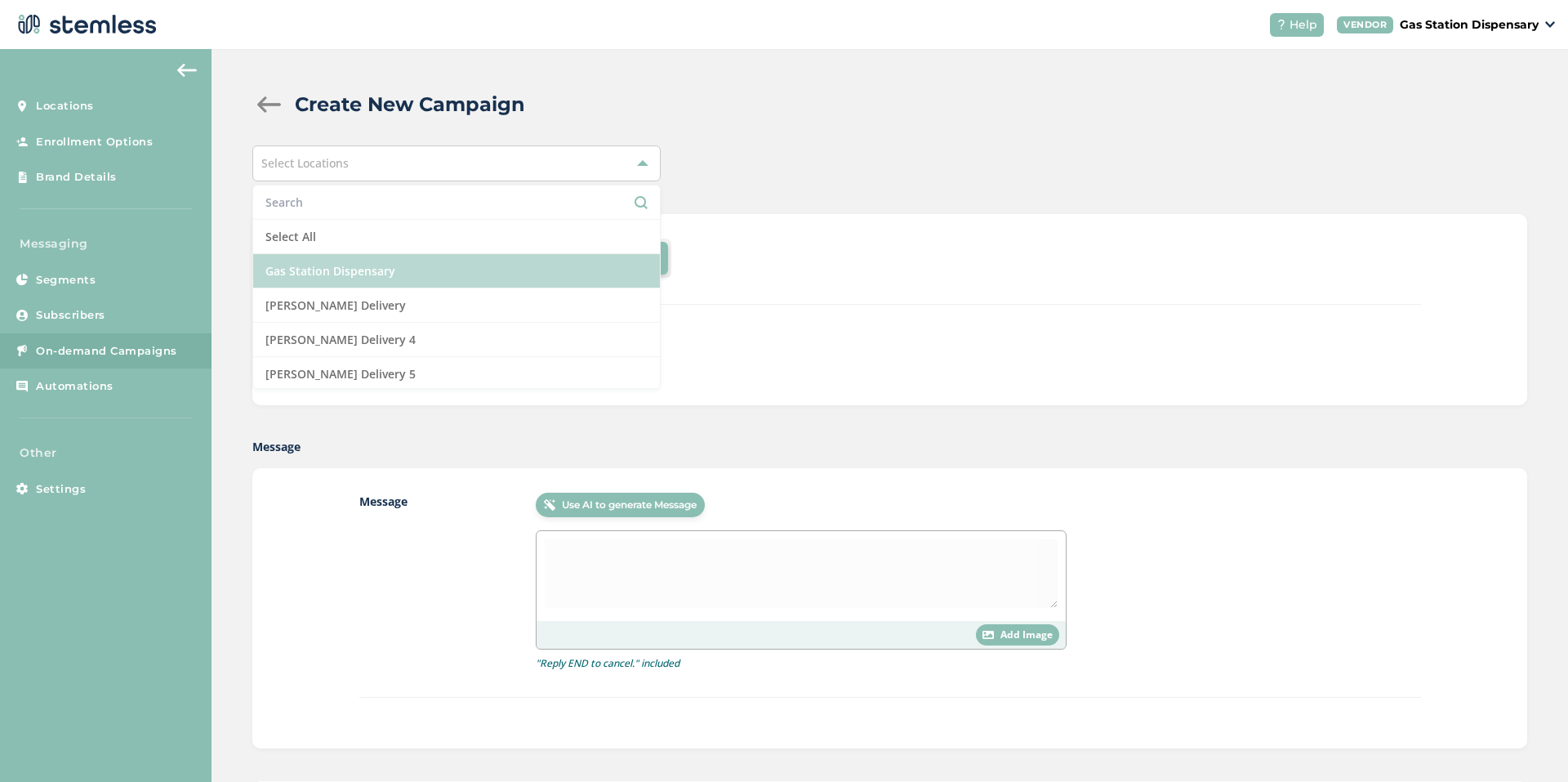
click at [493, 268] on li "Gas Station Dispensary" at bounding box center [456, 271] width 407 height 34
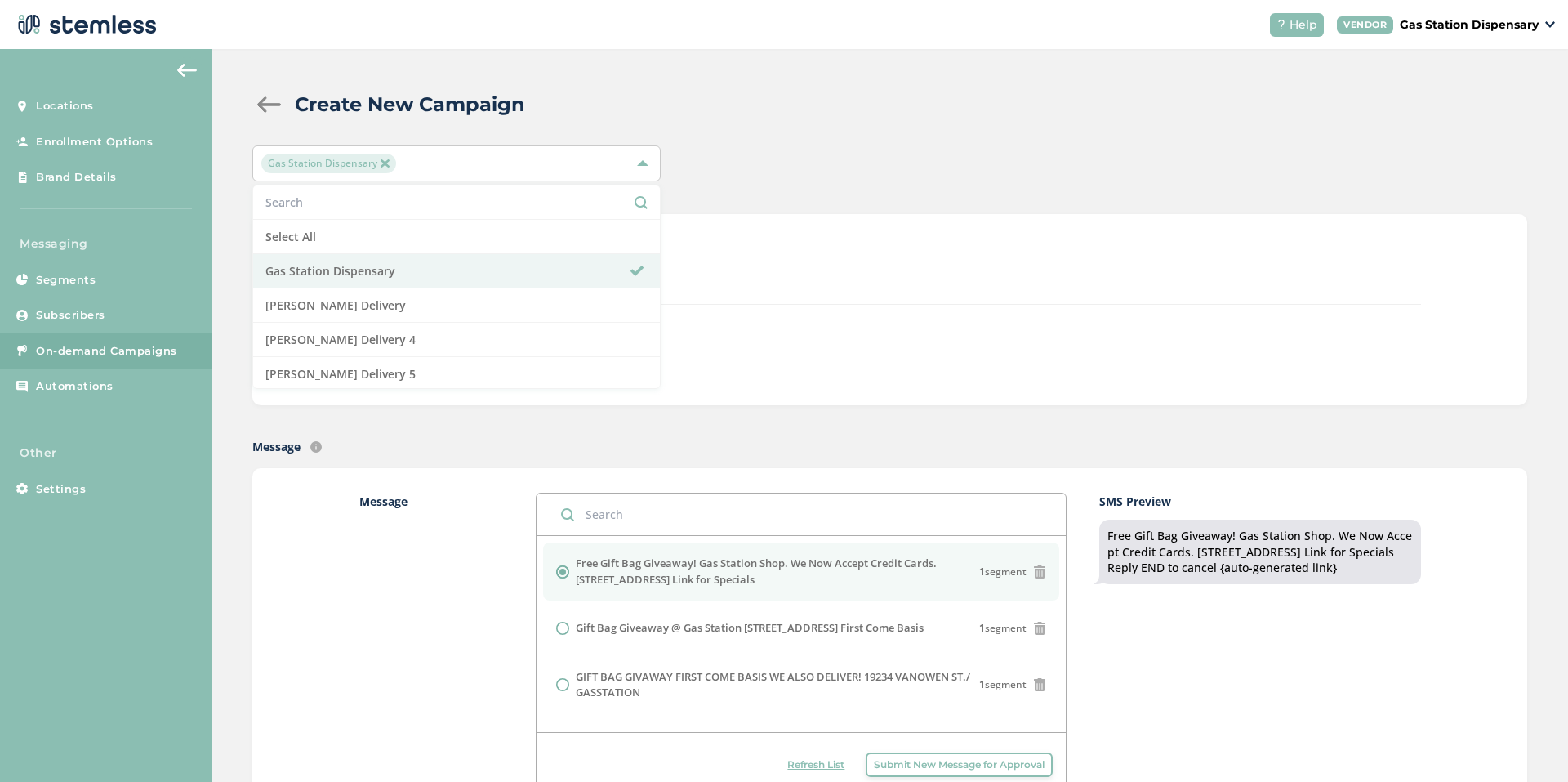
click at [788, 294] on div "Text Type SMS : A cost effective way to reach your customers. Send a intro text…" at bounding box center [890, 271] width 1062 height 66
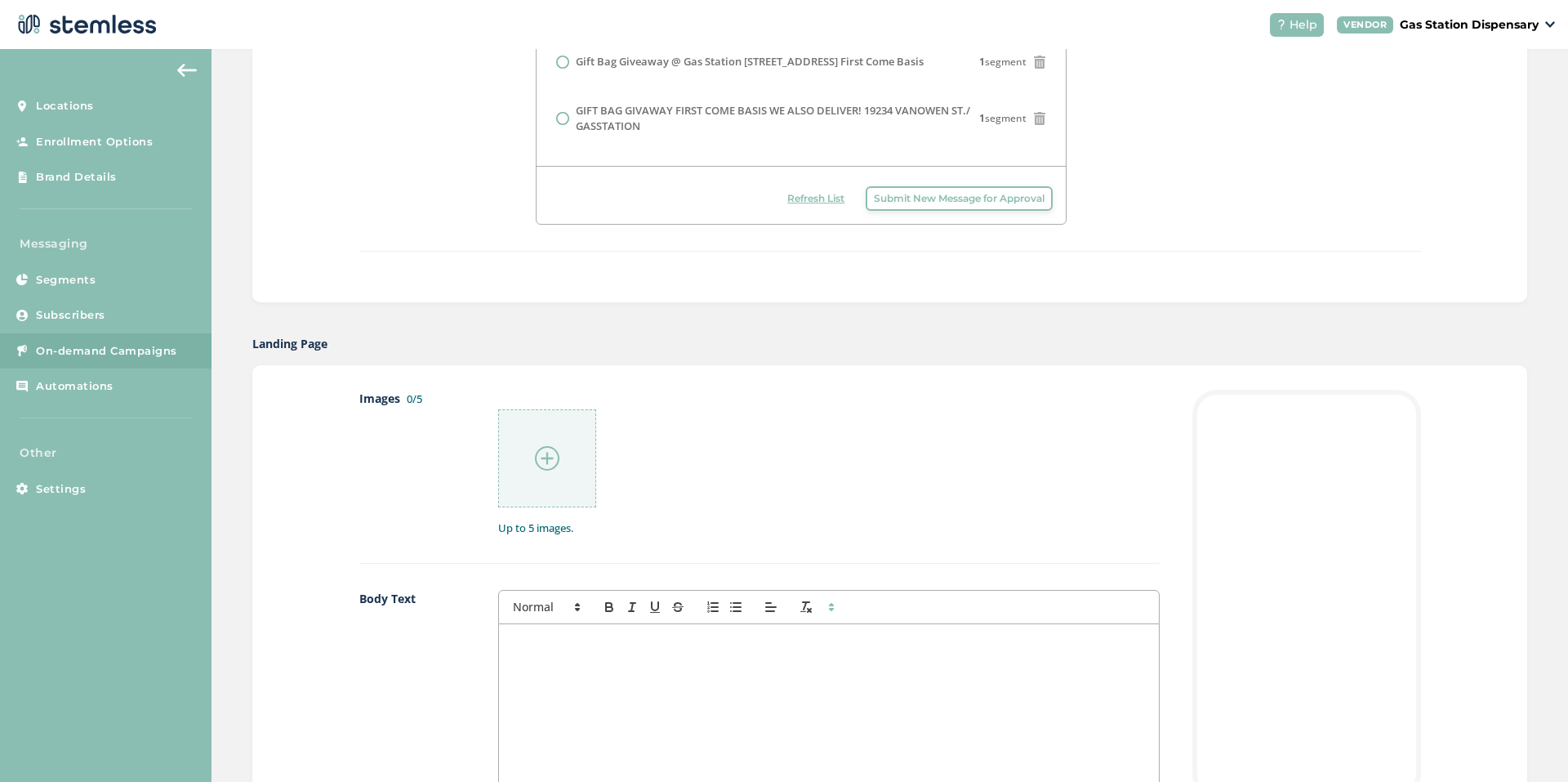
scroll to position [571, 0]
click at [553, 456] on img at bounding box center [548, 452] width 25 height 25
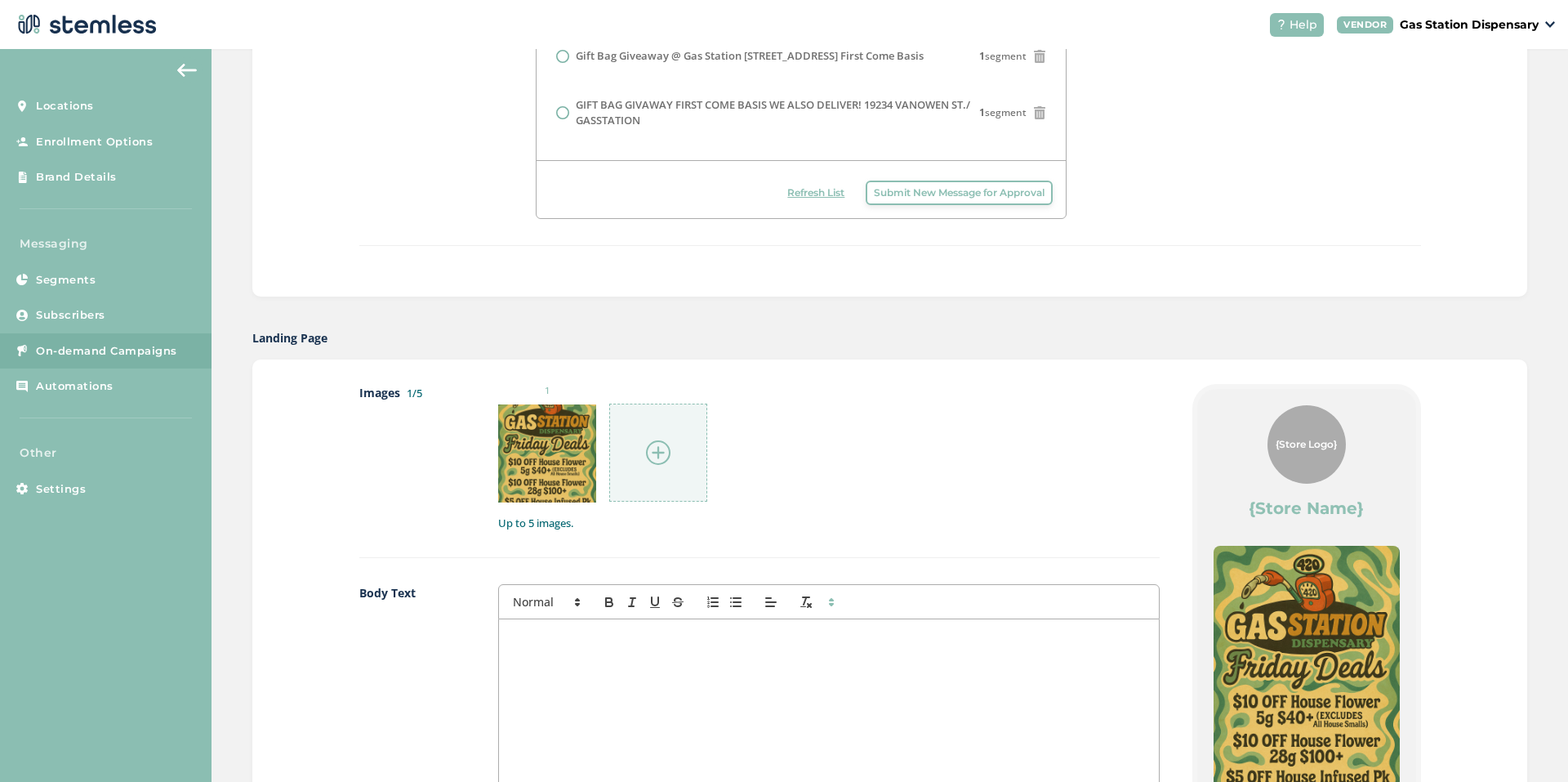
click at [646, 451] on img at bounding box center [658, 452] width 25 height 25
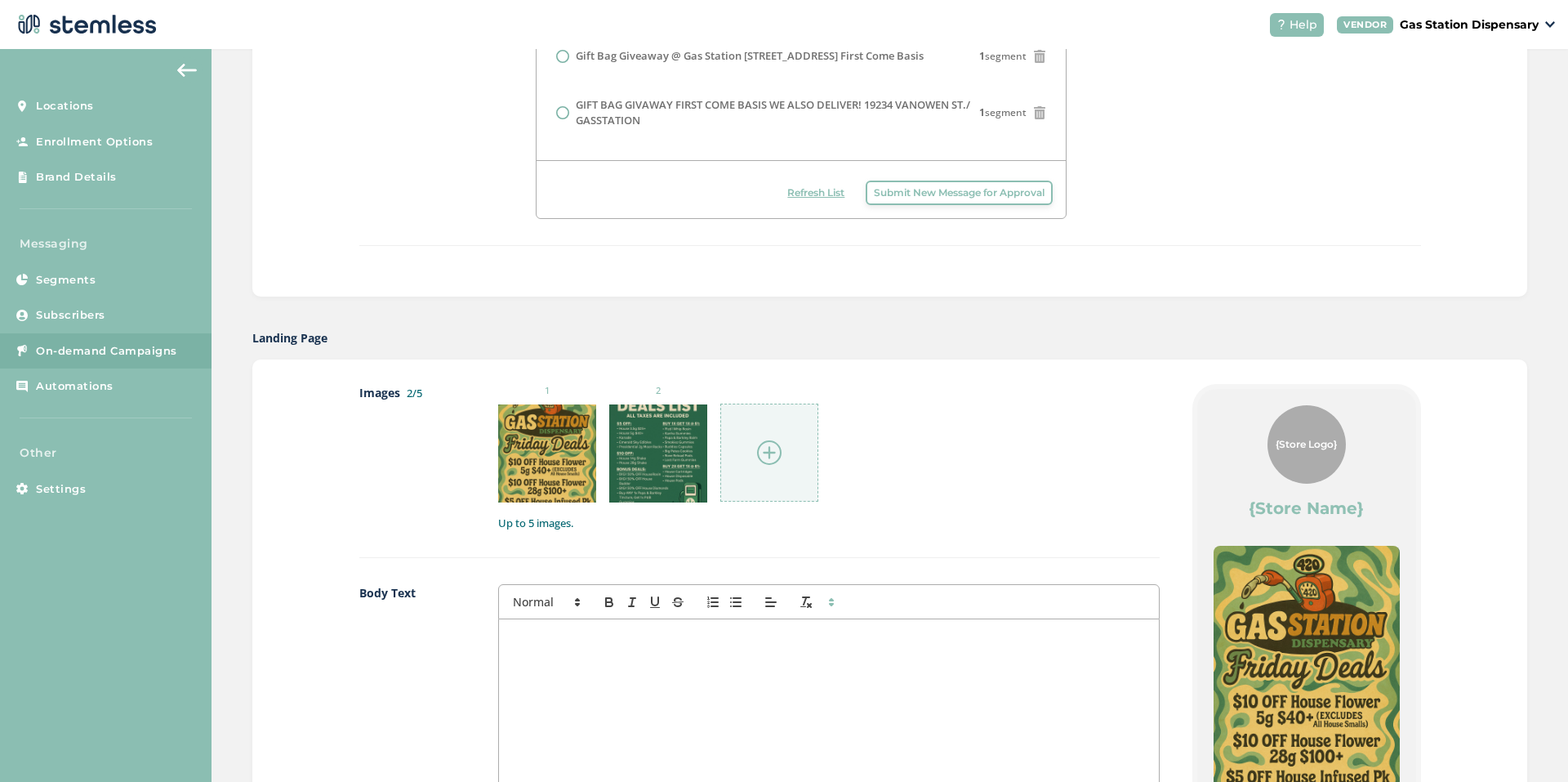
click at [759, 441] on img at bounding box center [770, 452] width 25 height 25
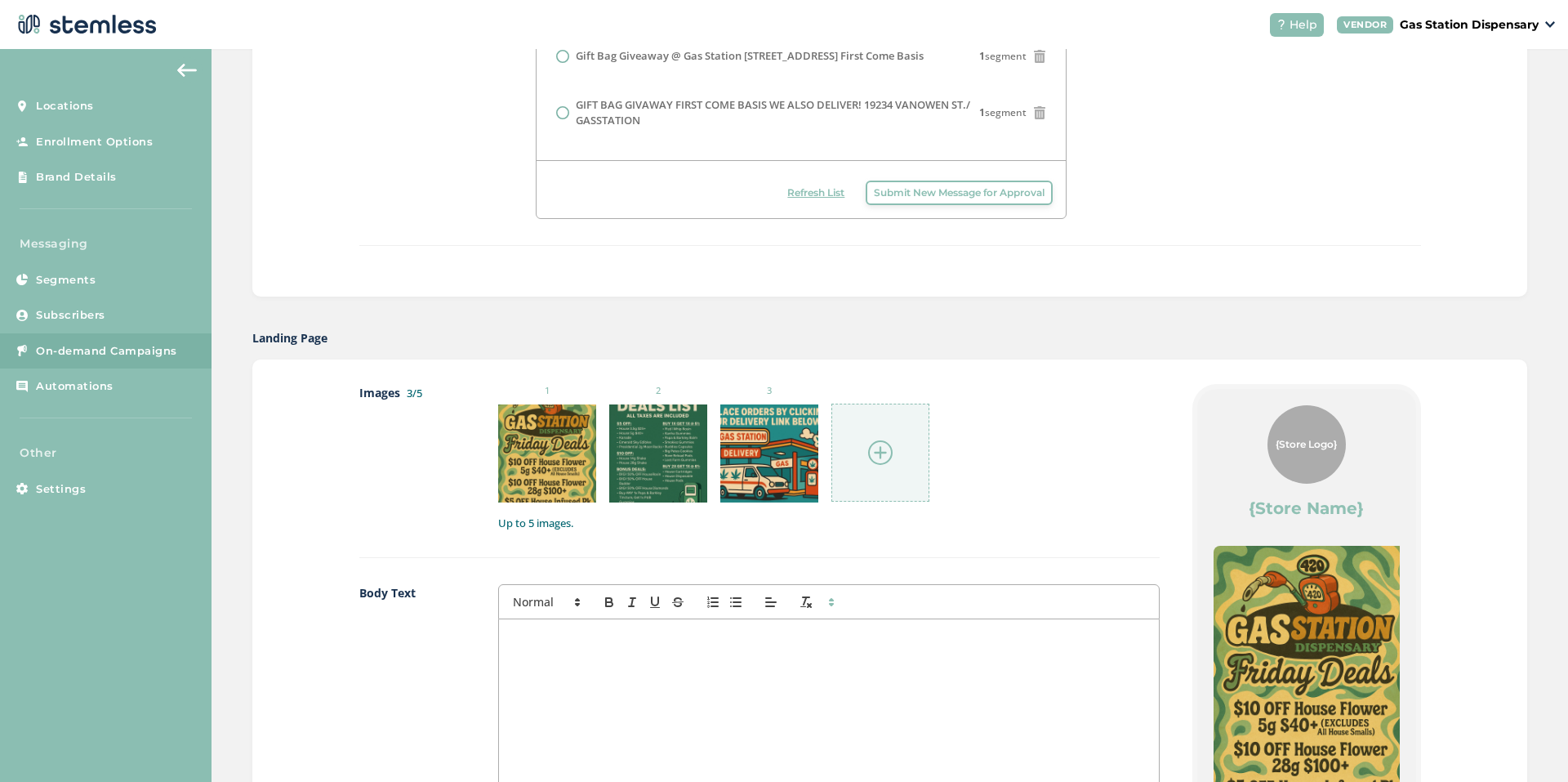
click at [857, 432] on div at bounding box center [880, 452] width 98 height 98
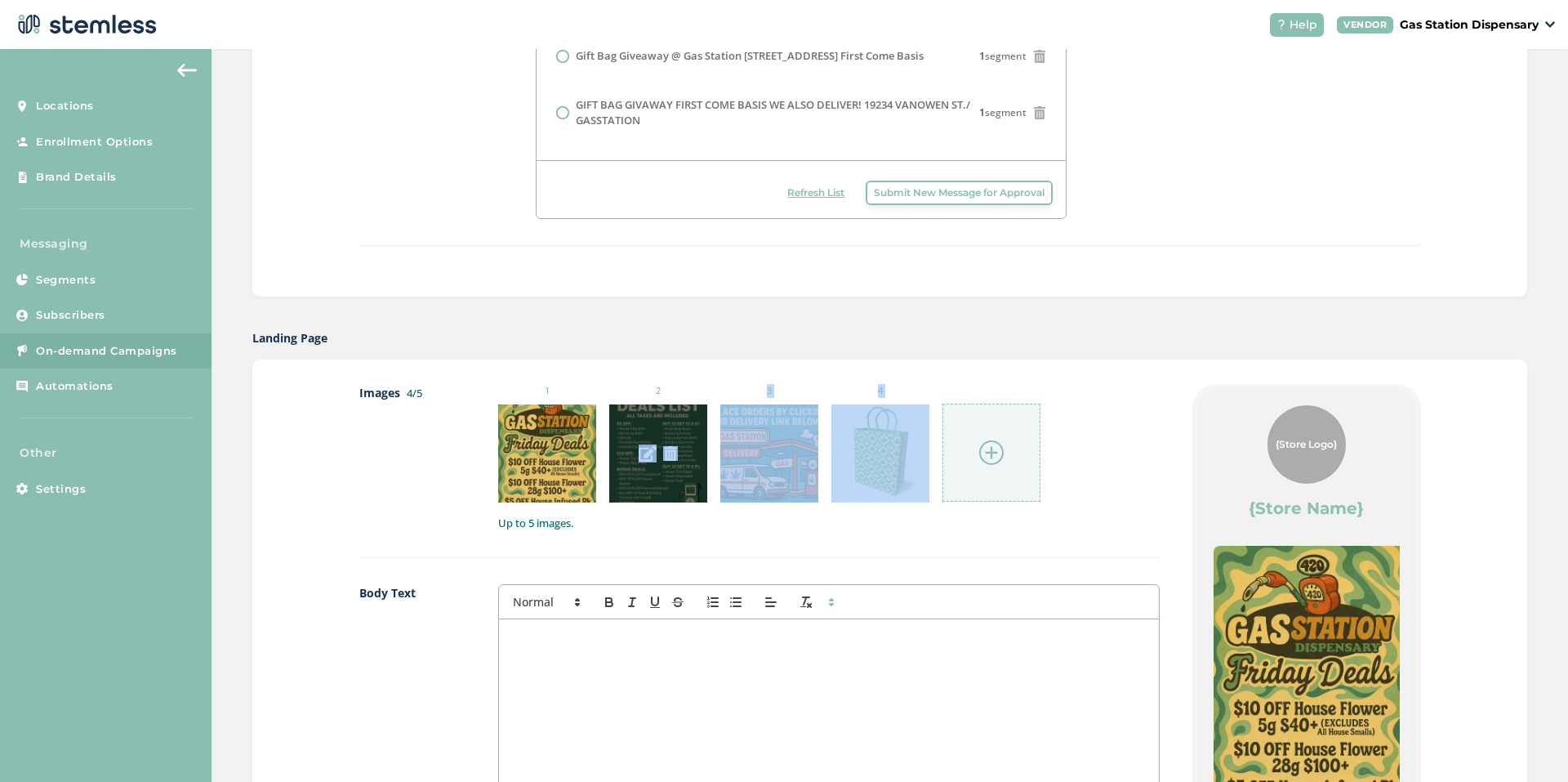
drag, startPoint x: 869, startPoint y: 473, endPoint x: 642, endPoint y: 444, distance: 228.8
click at [642, 444] on ul "1 2 3 4" at bounding box center [769, 443] width 542 height 118
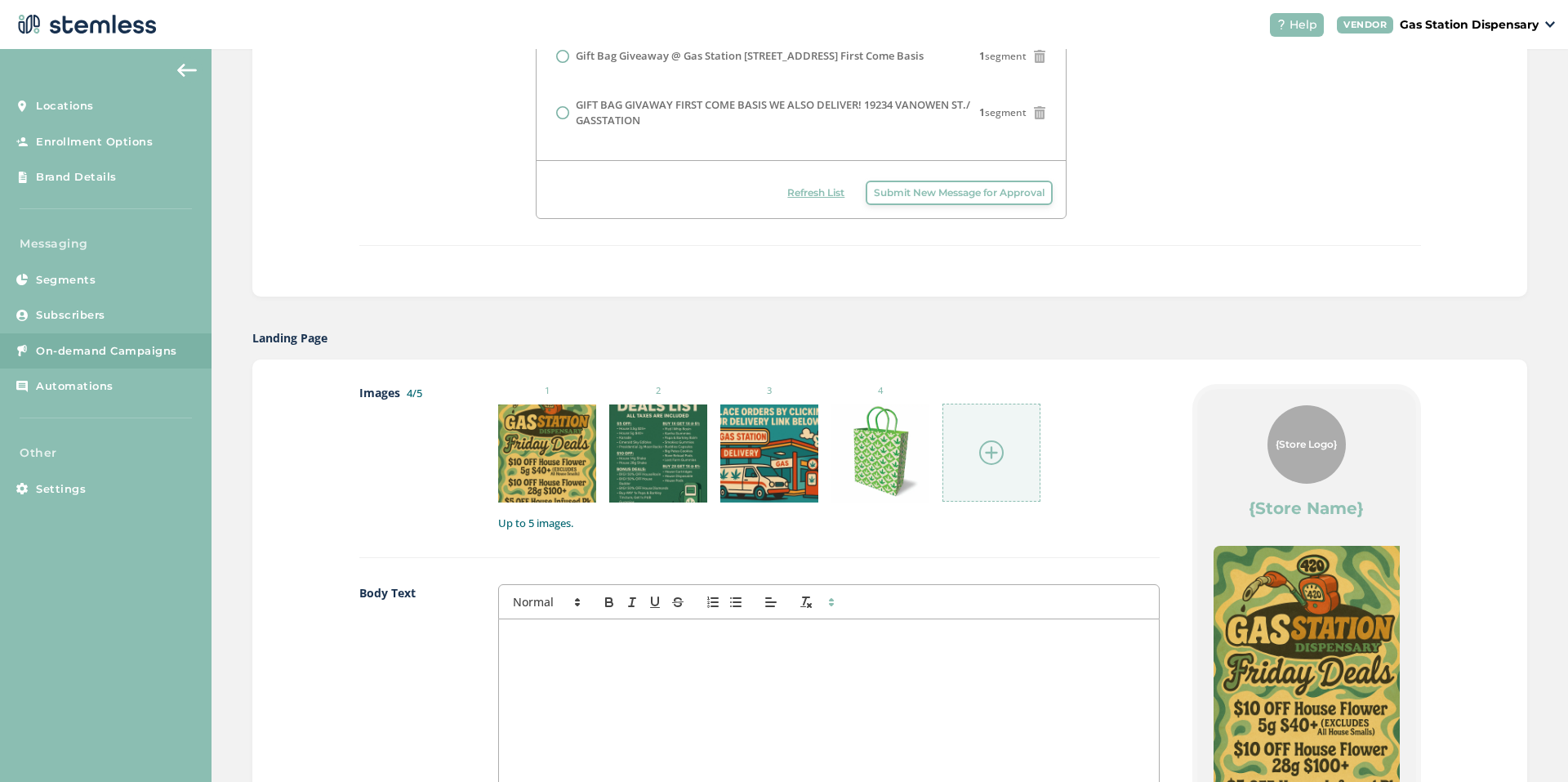
click at [575, 676] on div at bounding box center [829, 782] width 660 height 326
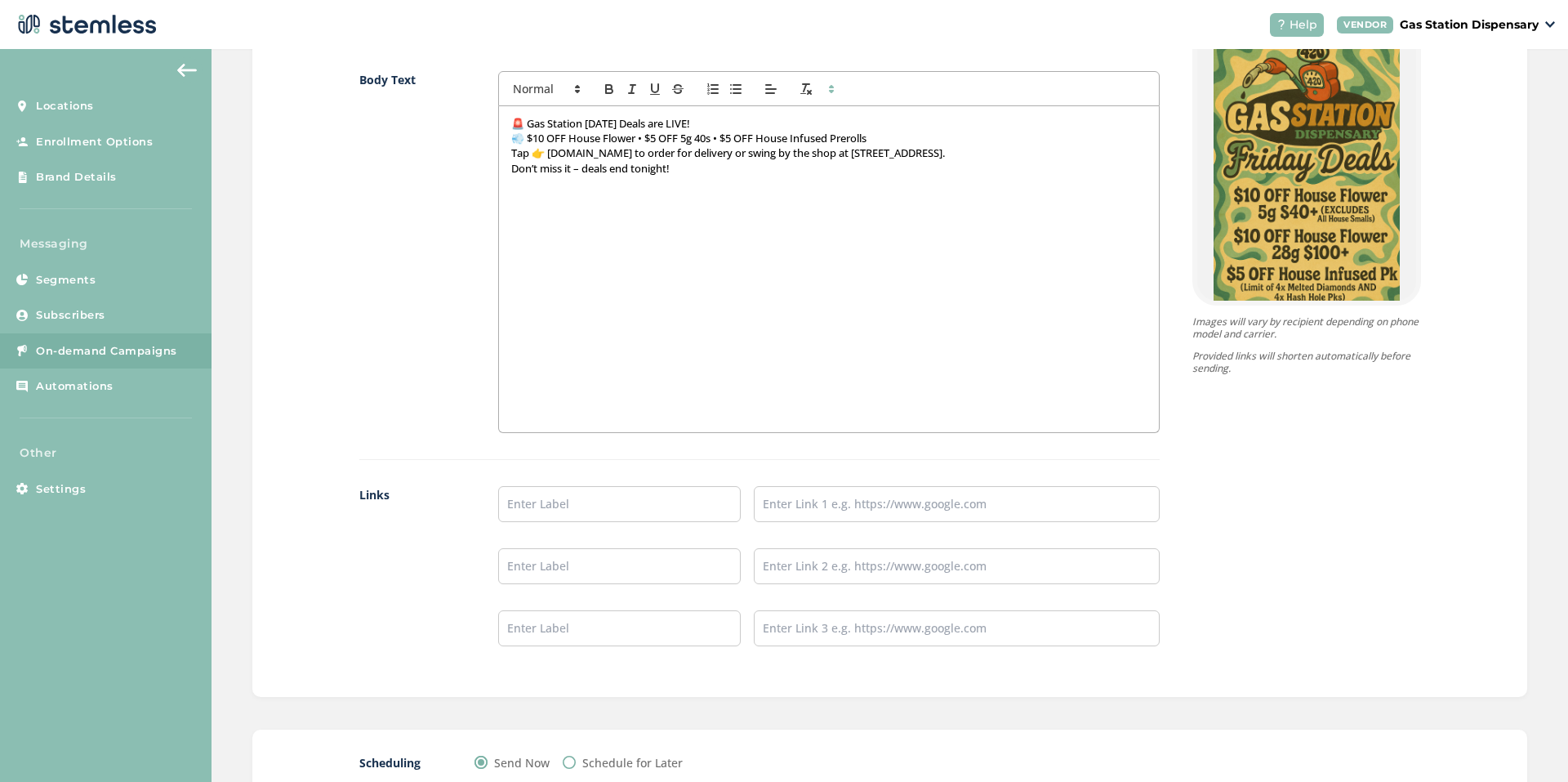
scroll to position [1184, 0]
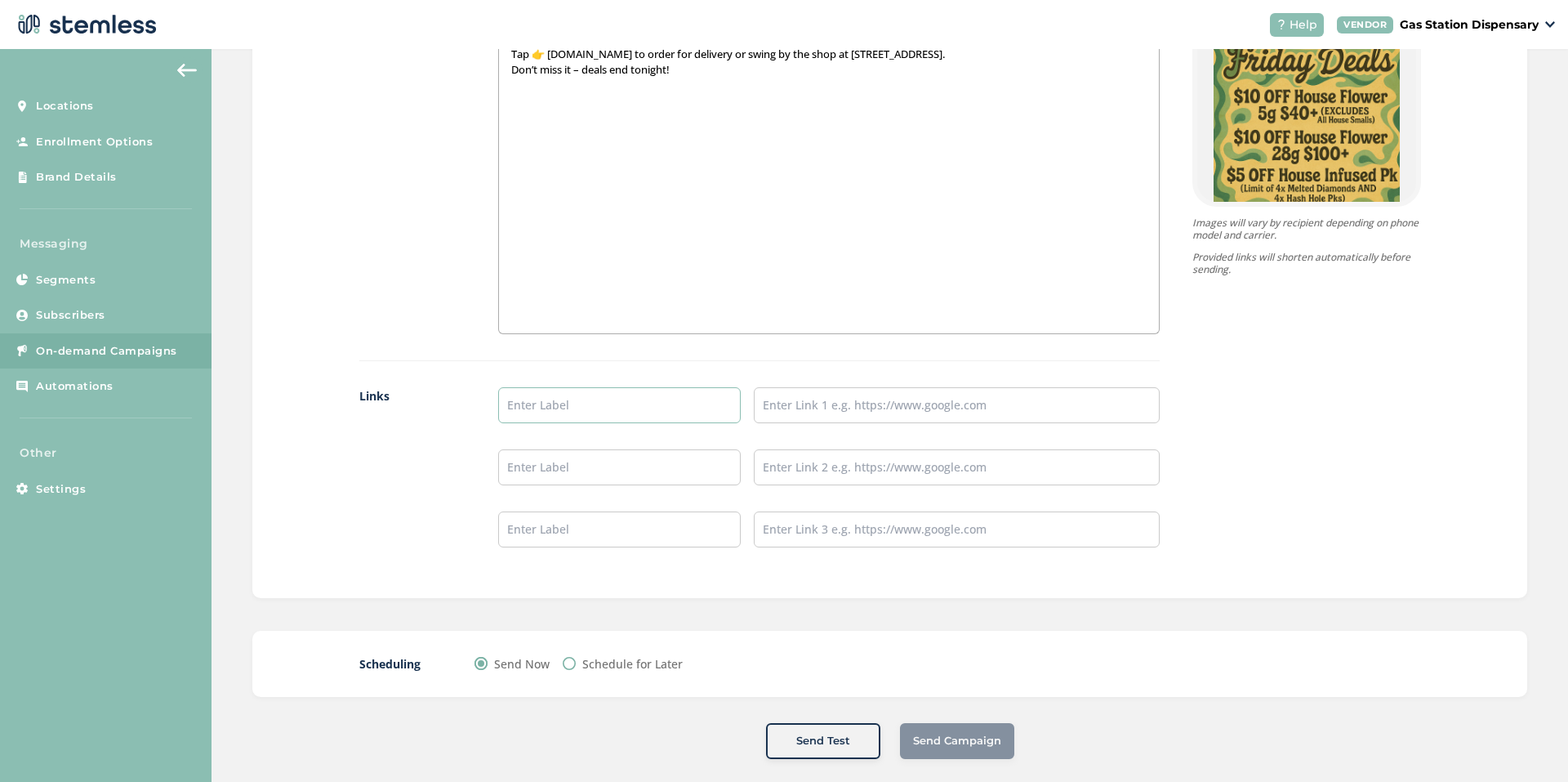
click at [569, 403] on input "text" at bounding box center [620, 405] width 244 height 36
type input "Delivery Website Link"
click at [775, 396] on input "text" at bounding box center [956, 405] width 405 height 36
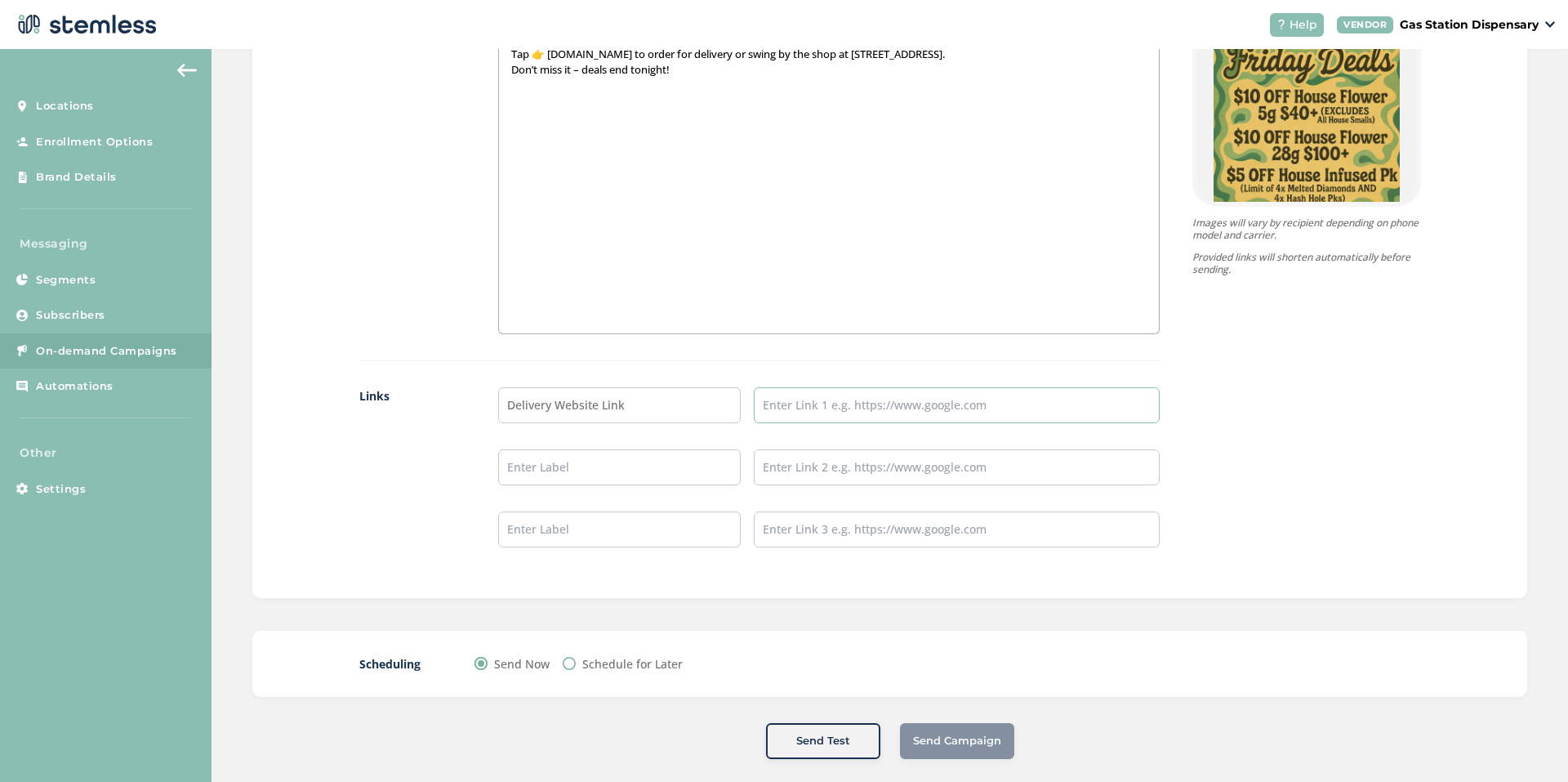
click at [775, 396] on input "text" at bounding box center [956, 405] width 405 height 36
type input "[URL][DOMAIN_NAME]"
click at [636, 461] on input "text" at bounding box center [620, 468] width 244 height 36
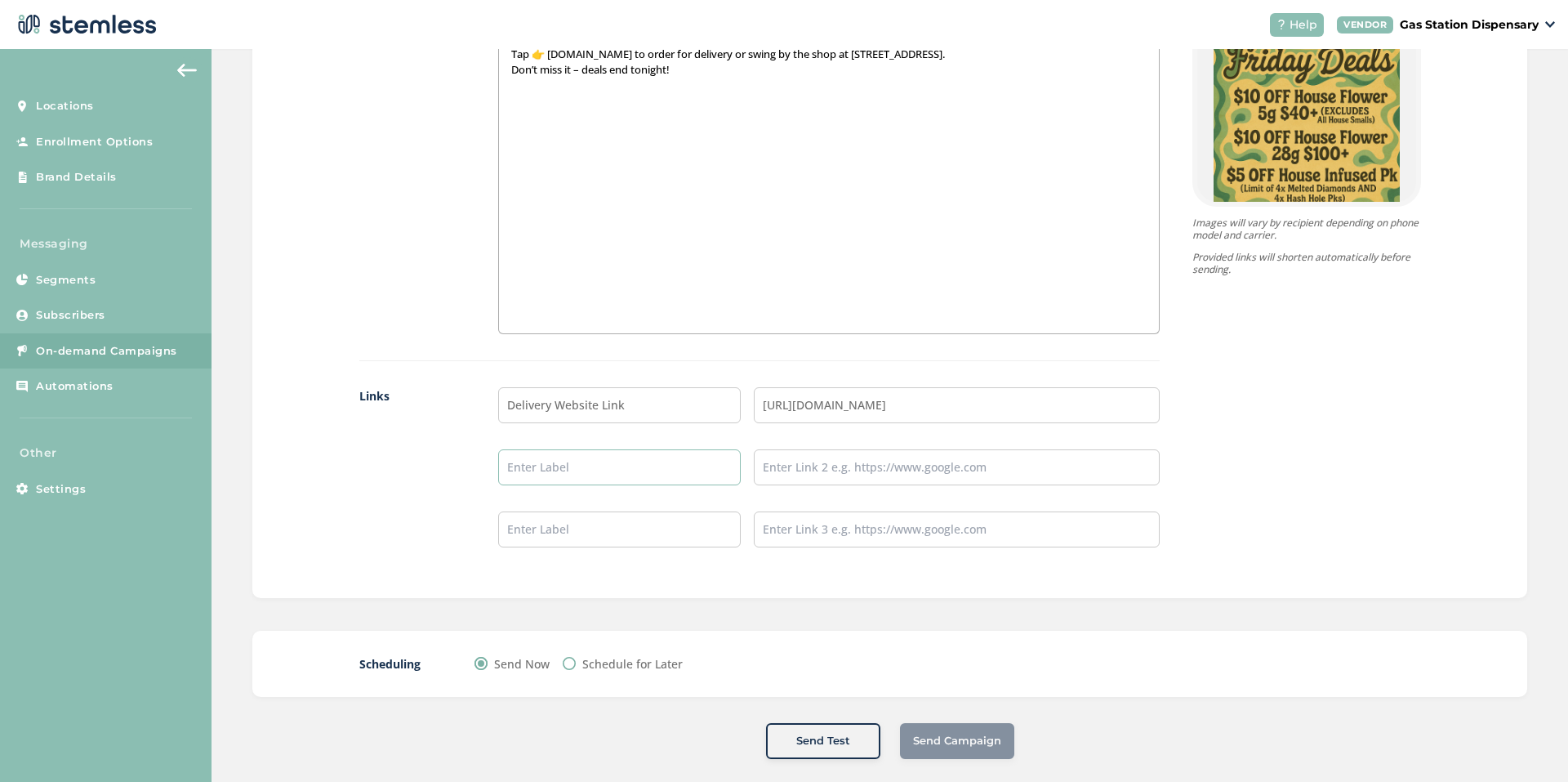
type input "Our WeedMaps Link"
click at [786, 467] on input "text" at bounding box center [956, 468] width 405 height 36
type input "[URL][DOMAIN_NAME]"
click at [623, 527] on input "text" at bounding box center [620, 530] width 244 height 36
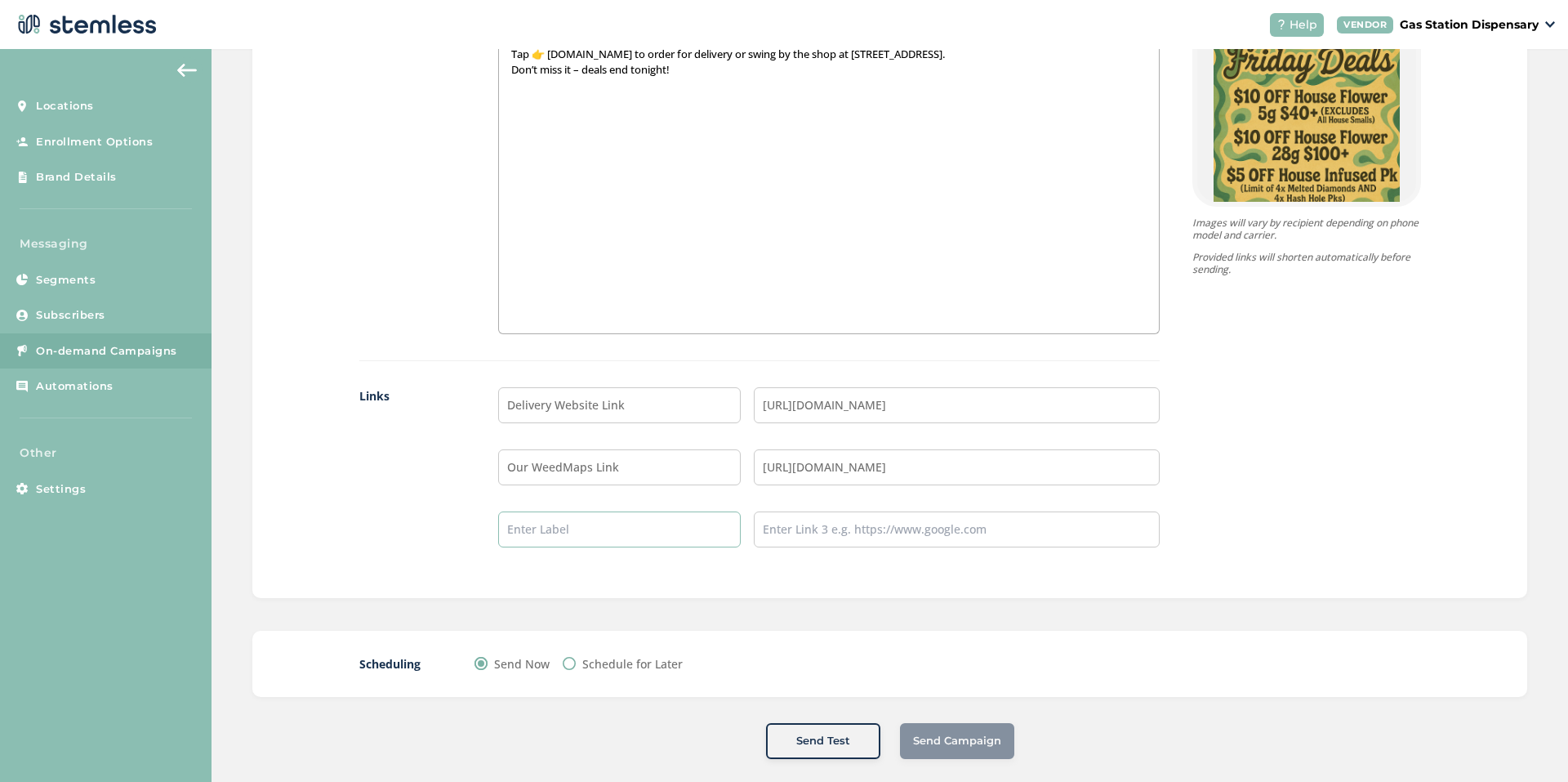
click at [623, 527] on input "text" at bounding box center [620, 530] width 244 height 36
type input "INSTAGRAM"
click at [852, 527] on input "text" at bounding box center [956, 530] width 405 height 36
type input "[URL][DOMAIN_NAME]"
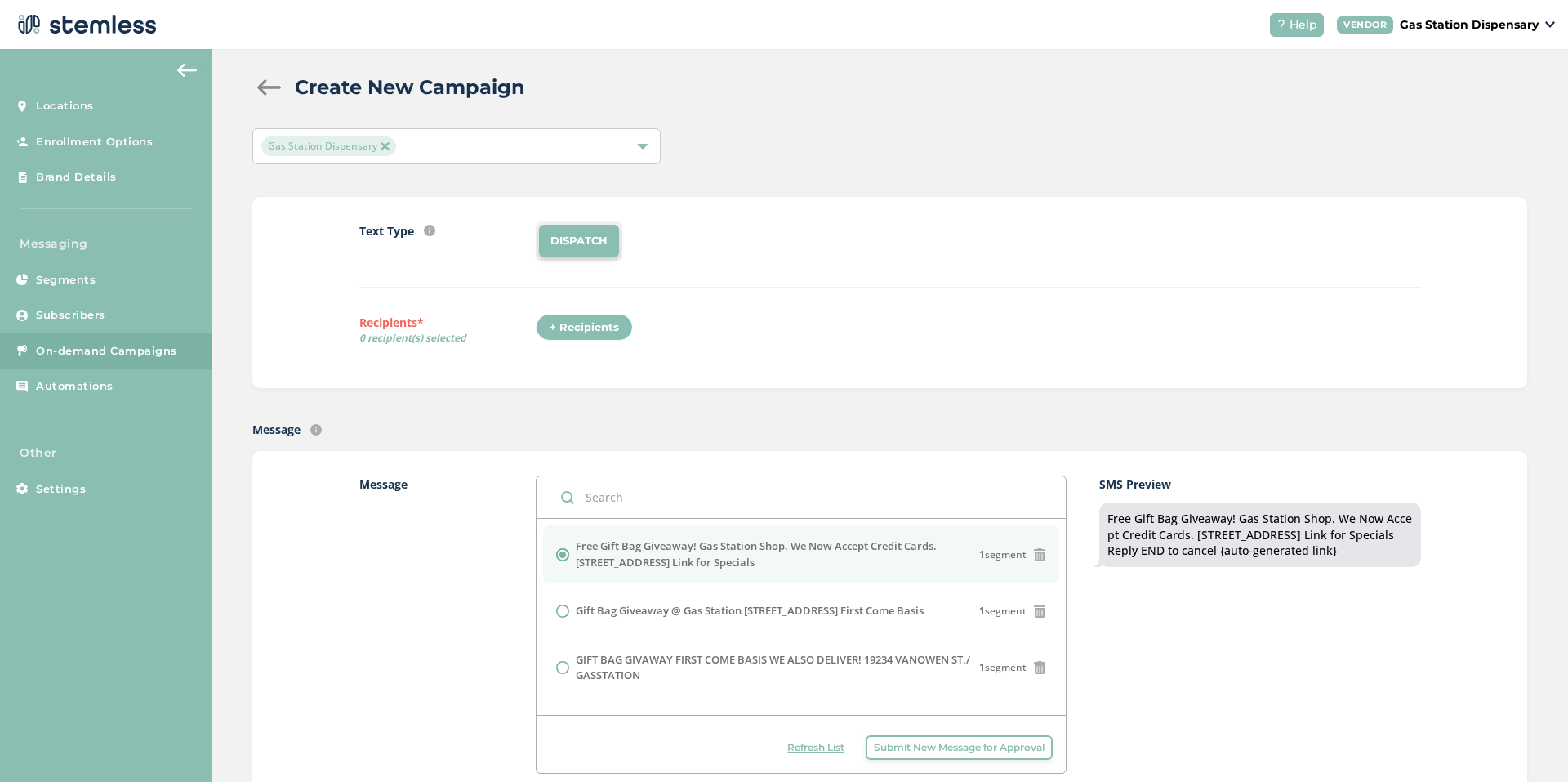
scroll to position [0, 0]
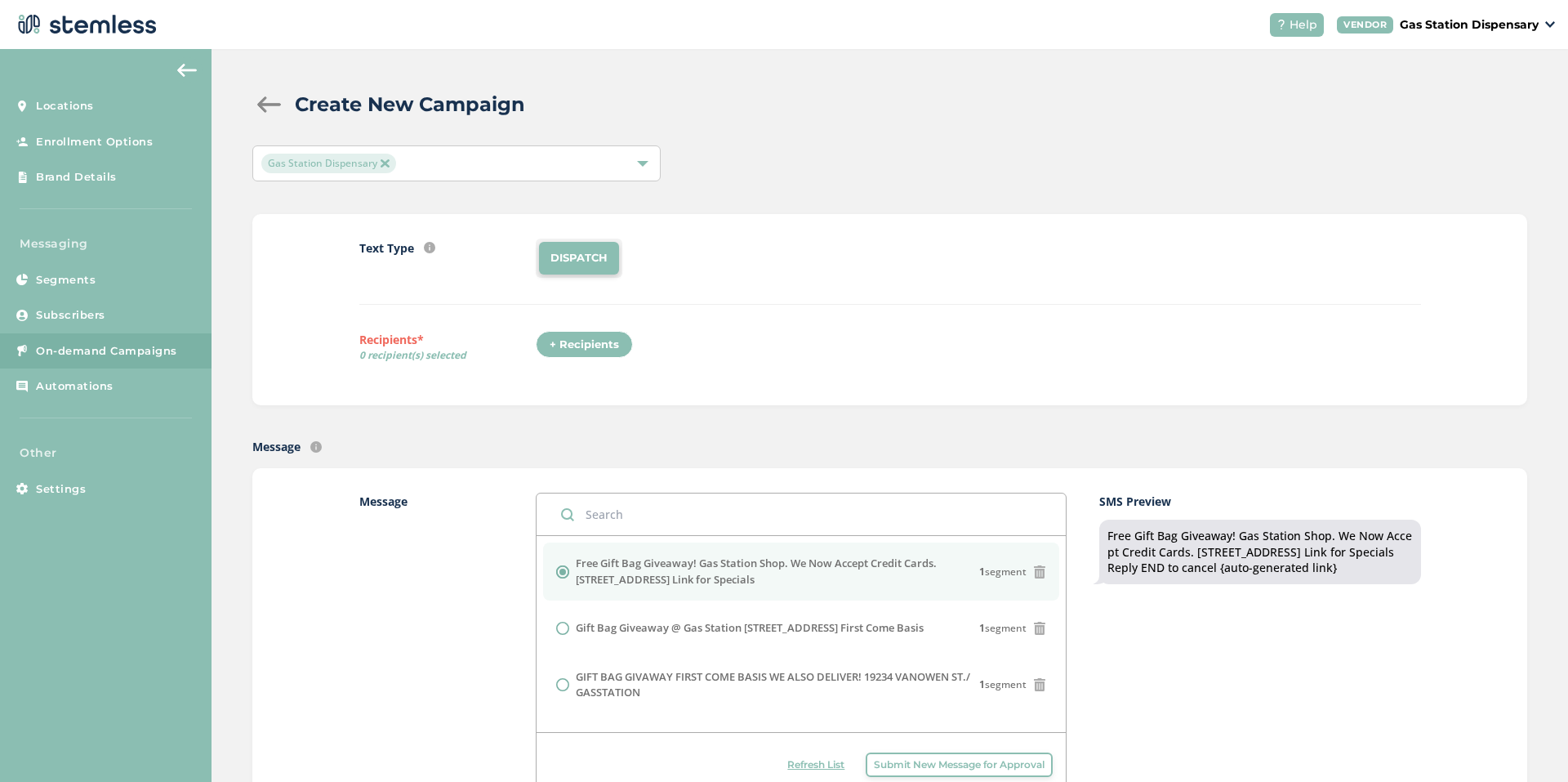
click at [582, 343] on div "+ Recipients" at bounding box center [585, 344] width 97 height 28
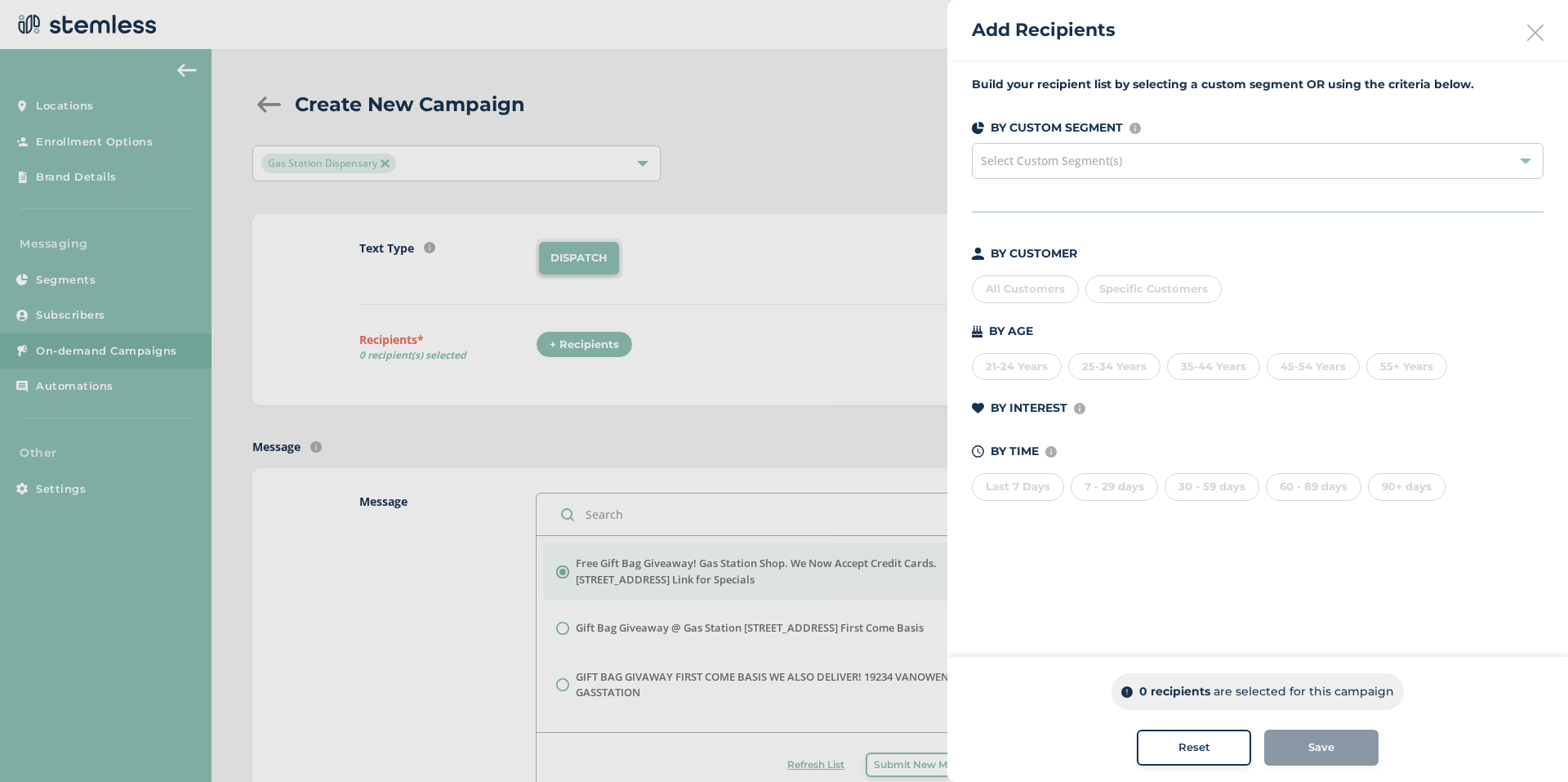
click at [1029, 298] on div "All Customers" at bounding box center [1025, 289] width 107 height 28
click at [1310, 740] on span "Save" at bounding box center [1321, 747] width 26 height 16
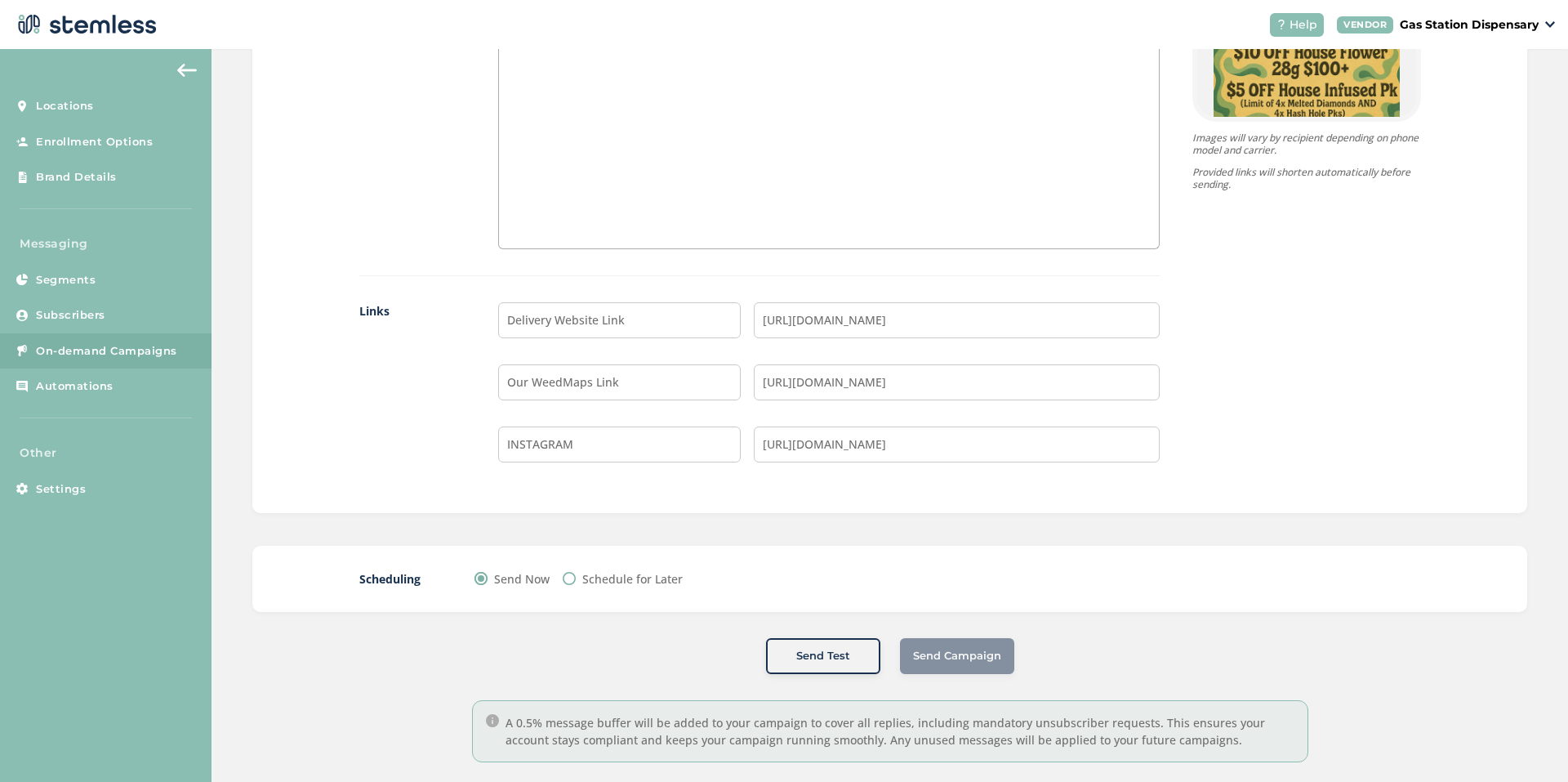
scroll to position [1290, 0]
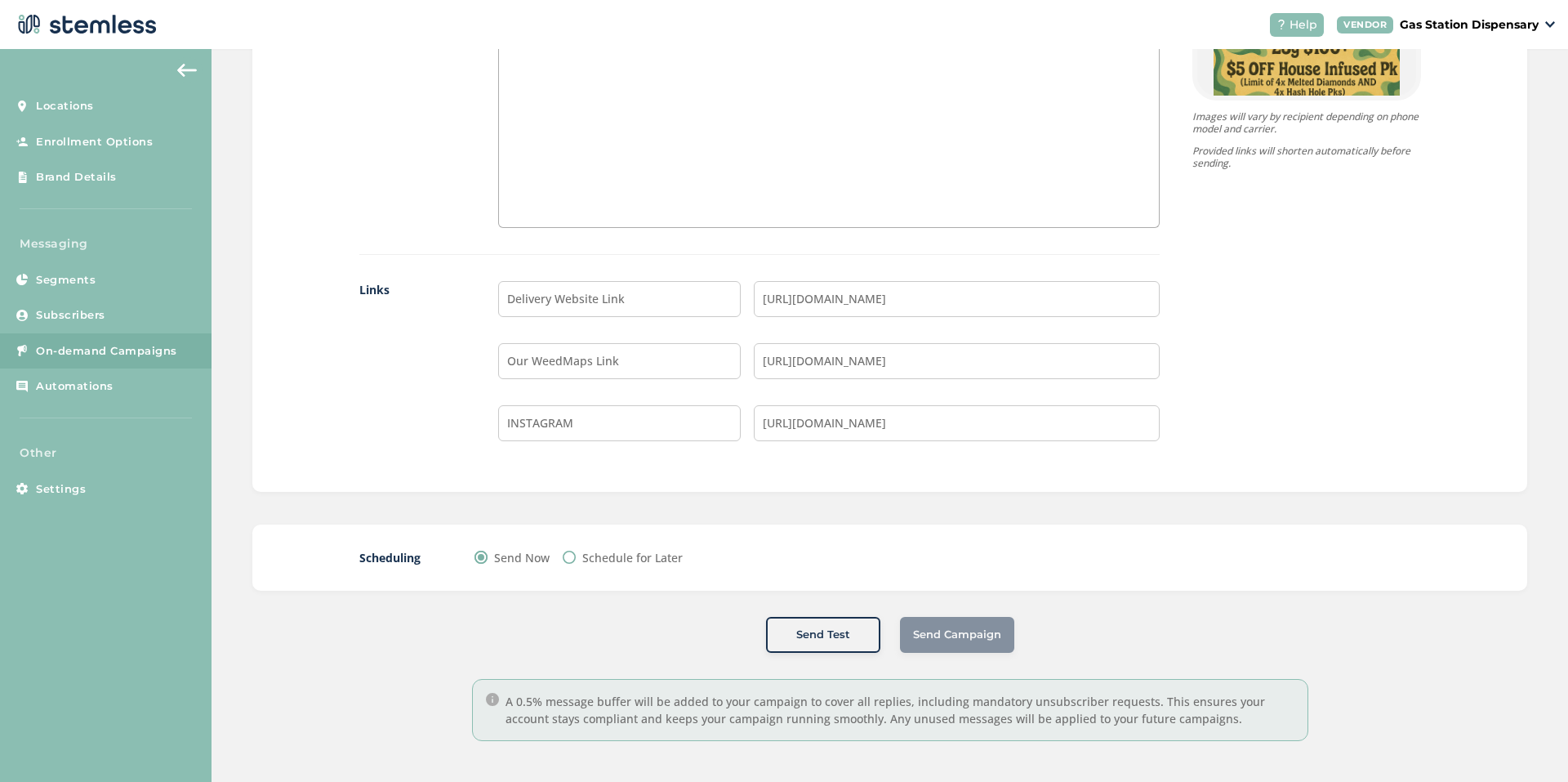
click at [490, 560] on div "Send Now" at bounding box center [512, 557] width 75 height 17
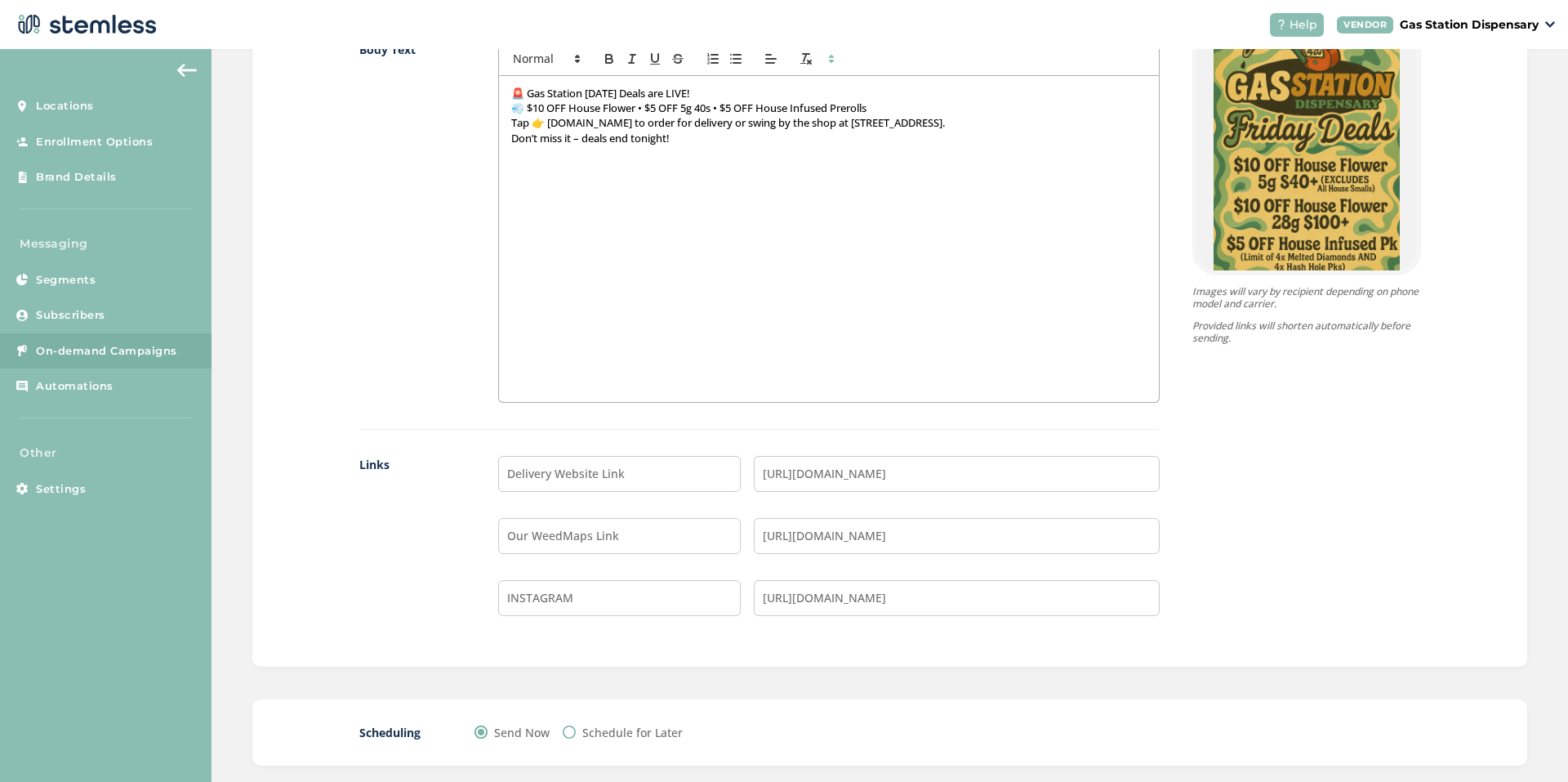
drag, startPoint x: 745, startPoint y: 385, endPoint x: 799, endPoint y: 366, distance: 57.2
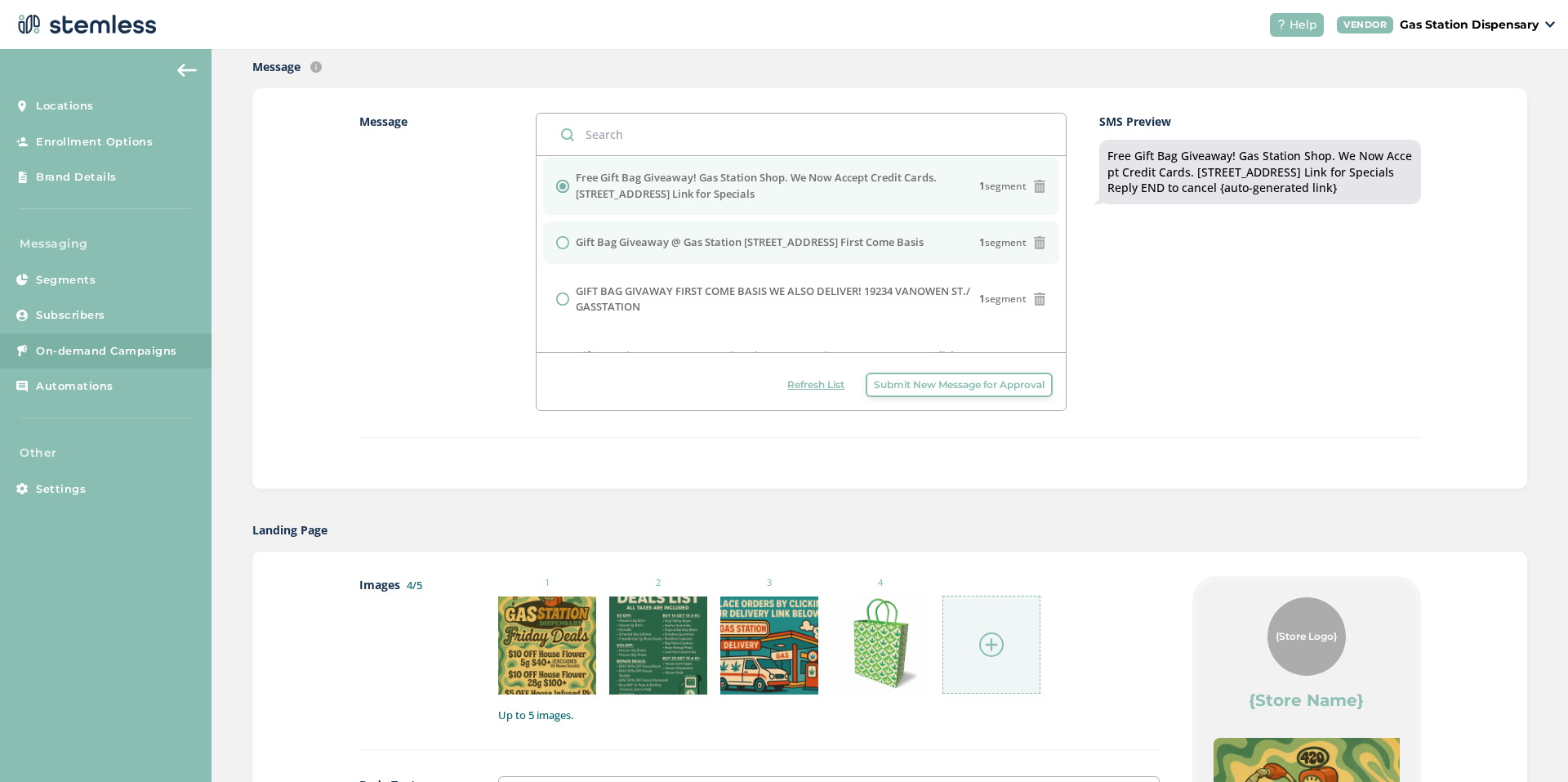
scroll to position [11, 0]
click at [563, 244] on input "radio" at bounding box center [563, 237] width 13 height 13
radio input "true"
click at [556, 179] on input "radio" at bounding box center [563, 181] width 13 height 13
radio input "true"
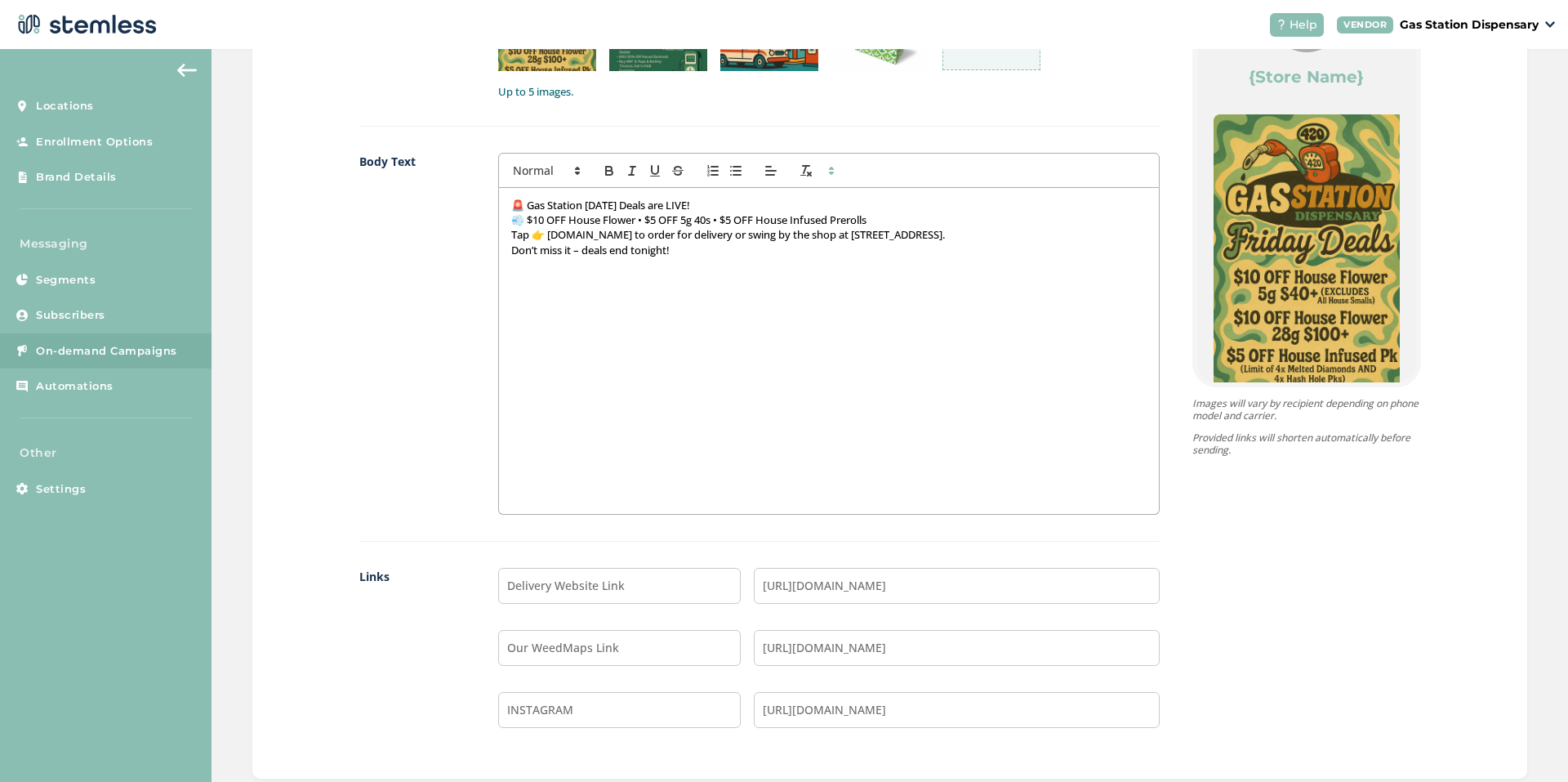
scroll to position [1290, 0]
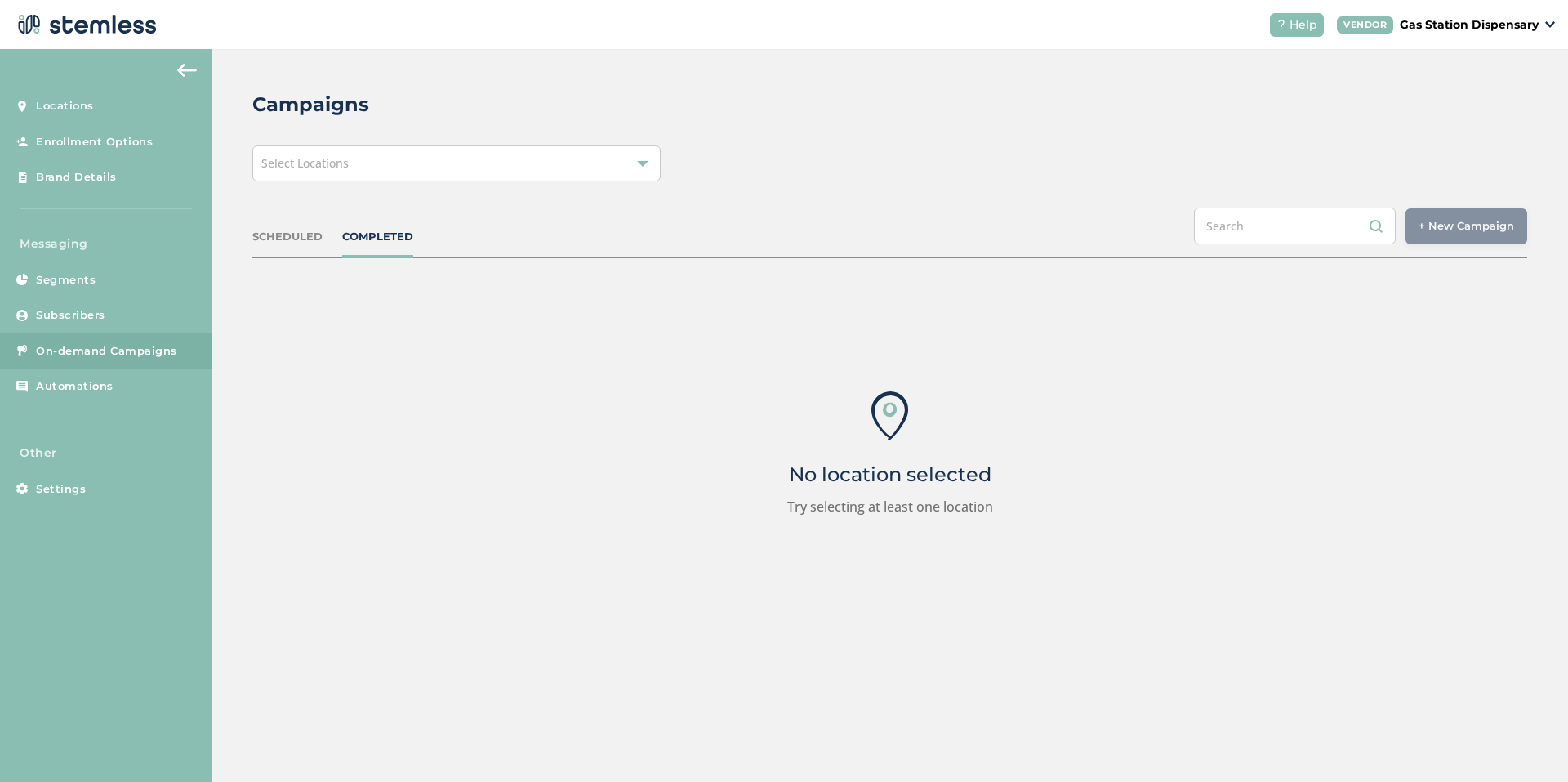
click at [295, 166] on span "Select Locations" at bounding box center [305, 163] width 88 height 15
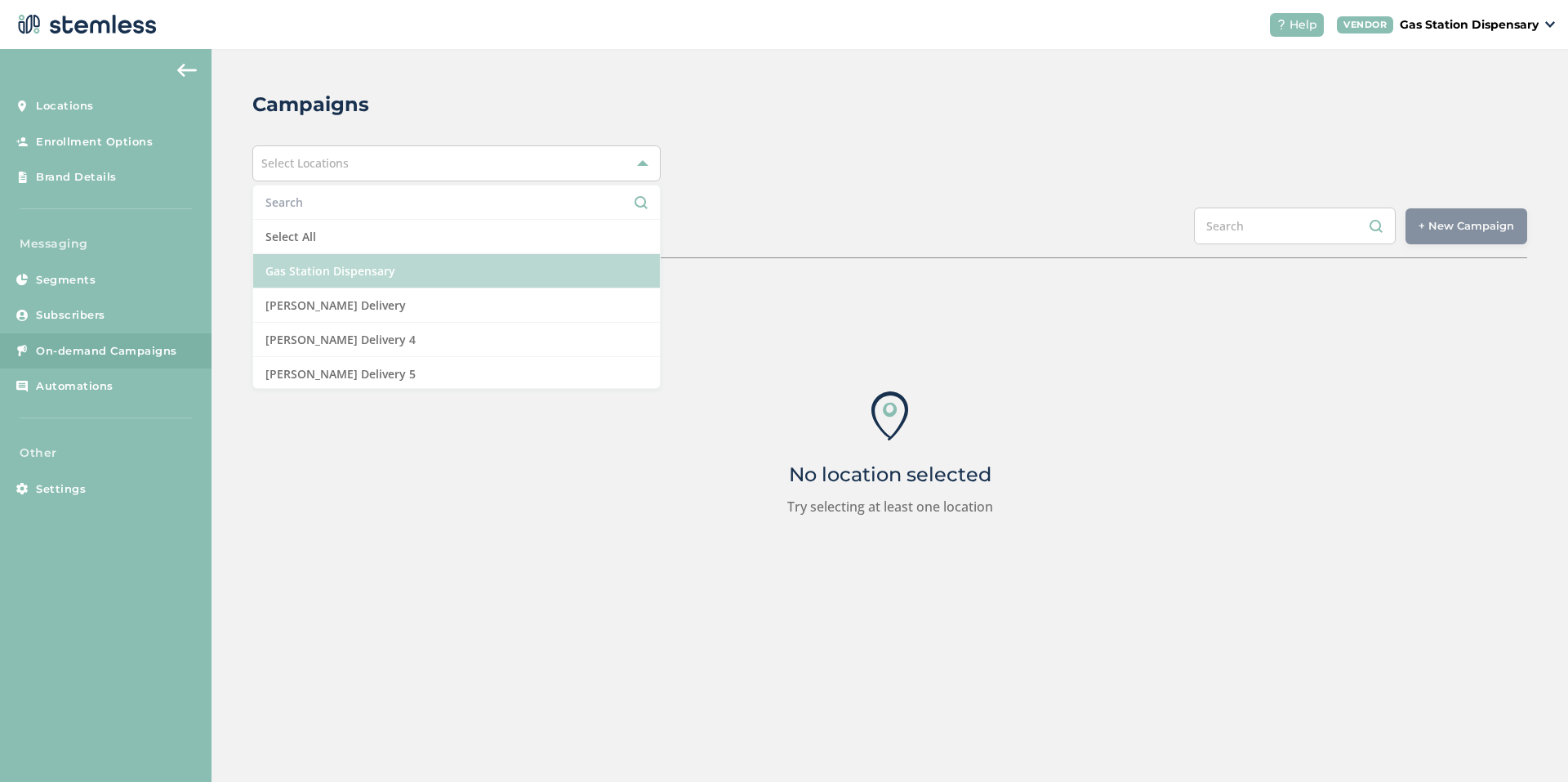
click at [398, 271] on li "Gas Station Dispensary" at bounding box center [456, 271] width 407 height 34
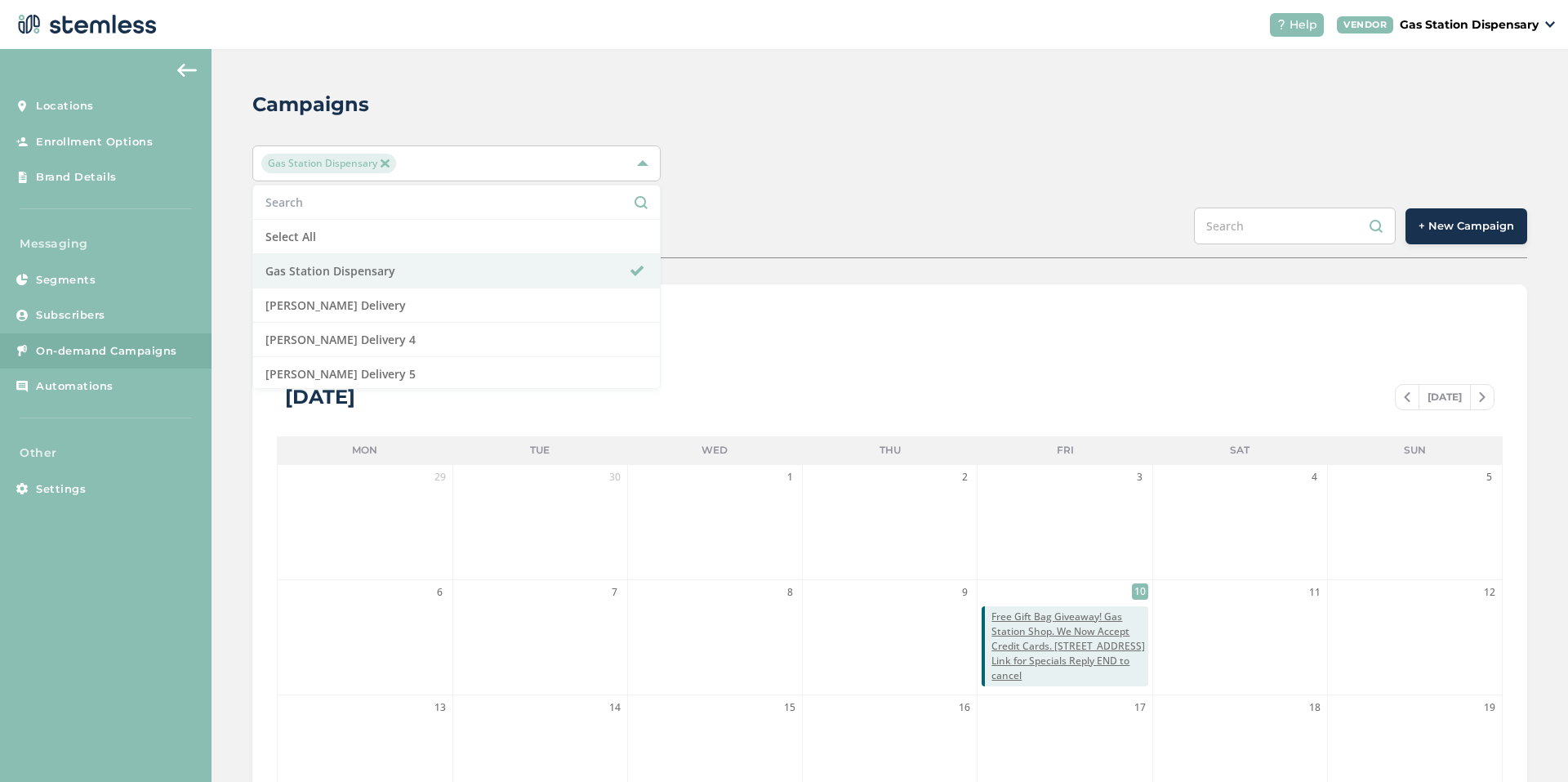
click at [1437, 219] on span "+ New Campaign" at bounding box center [1467, 226] width 95 height 16
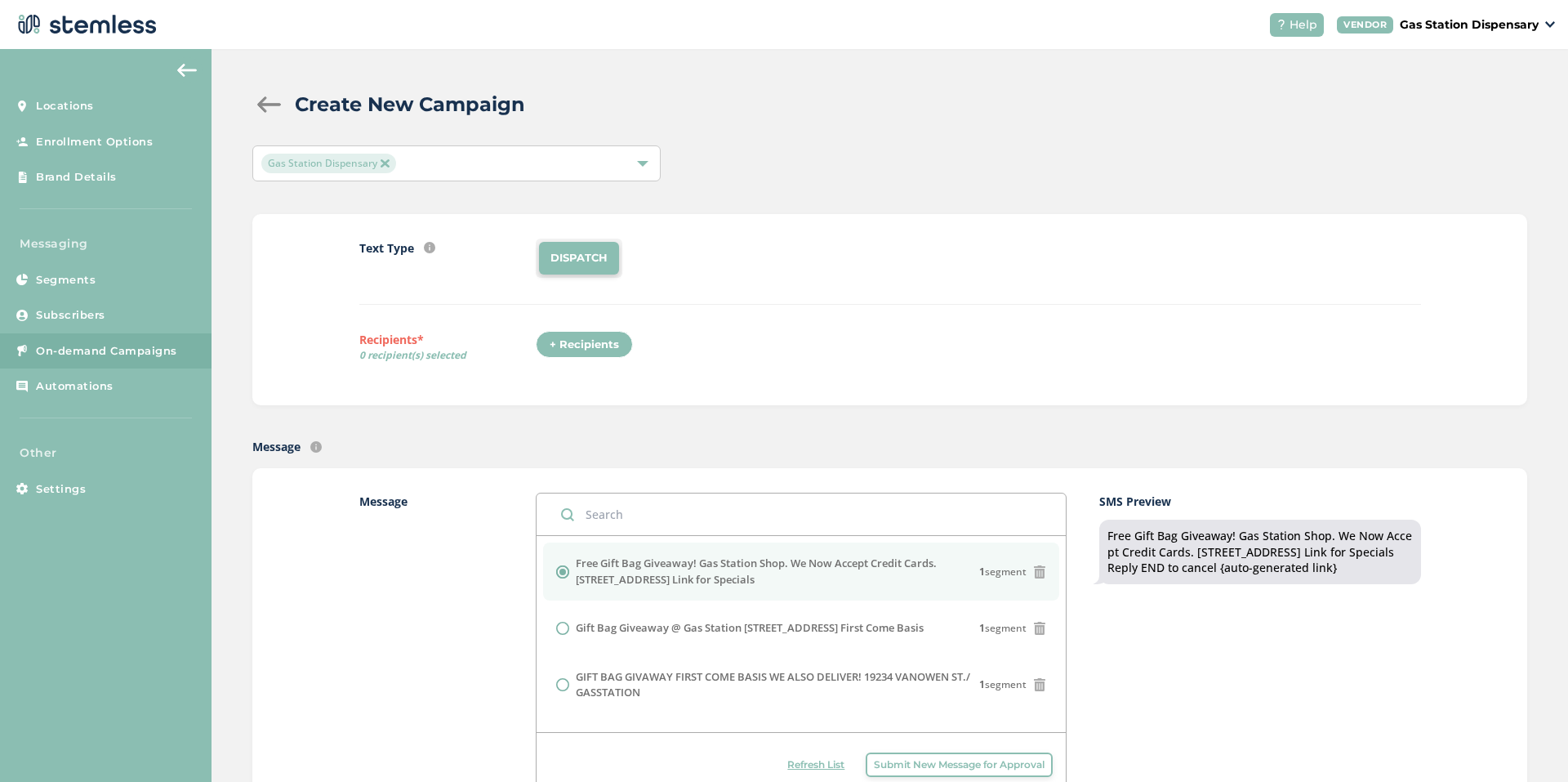
click at [564, 351] on div "+ Recipients" at bounding box center [585, 344] width 97 height 28
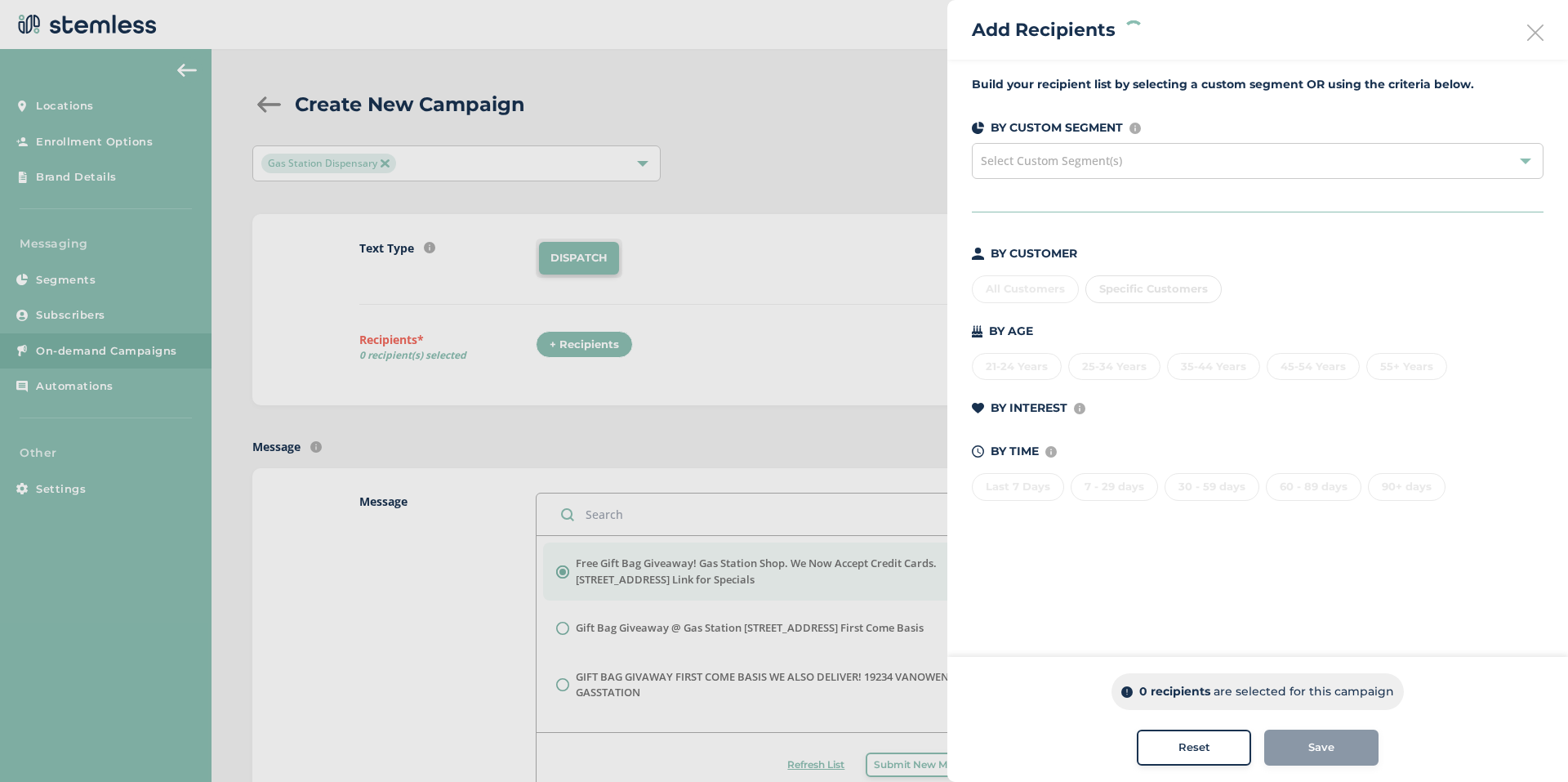
click at [1047, 291] on div "All Customers Specific Customers" at bounding box center [1257, 286] width 572 height 34
click at [1045, 278] on div "All Customers" at bounding box center [1025, 289] width 107 height 28
click at [1325, 738] on button "Save" at bounding box center [1321, 748] width 114 height 36
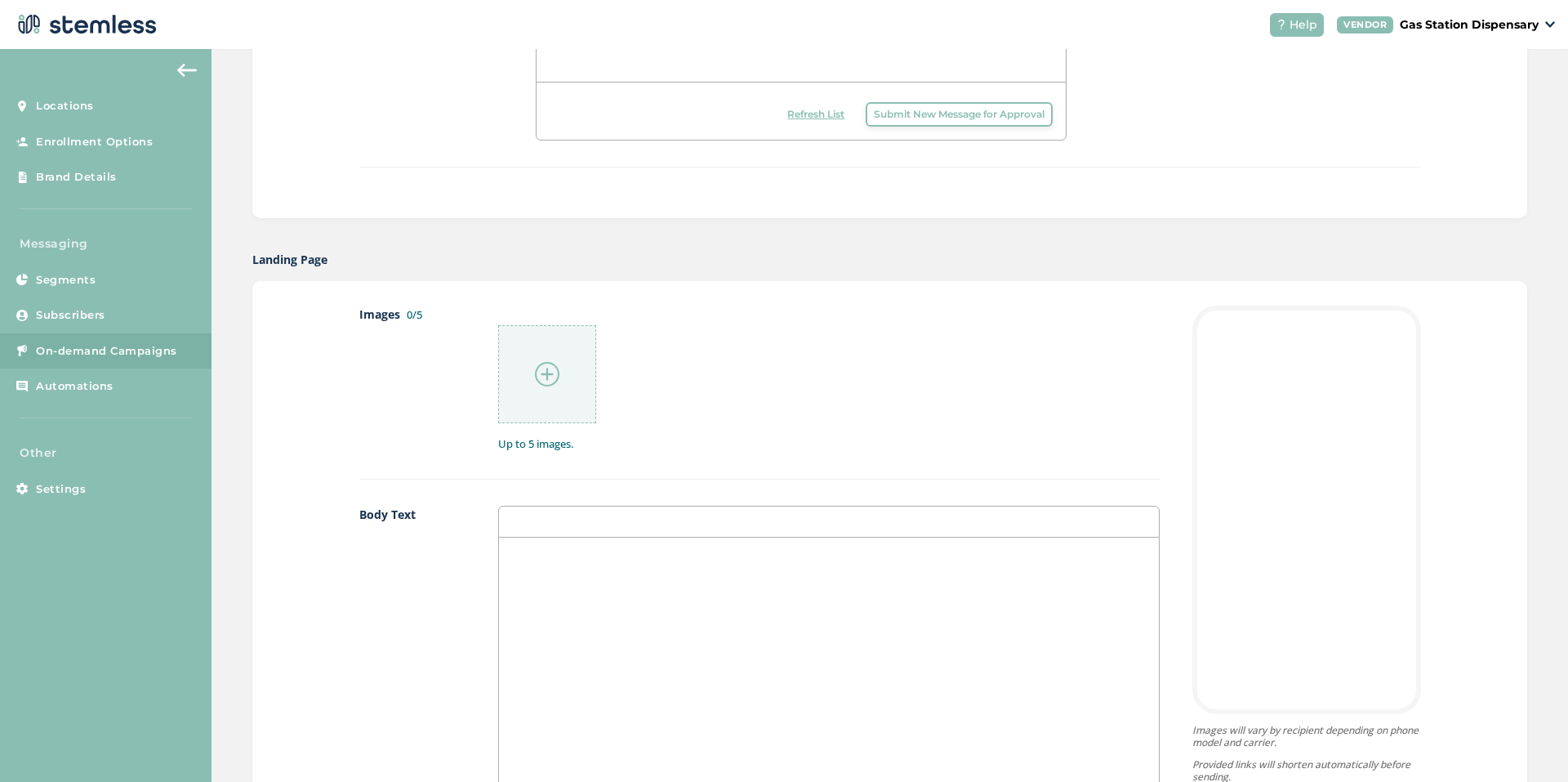
scroll to position [768, 0]
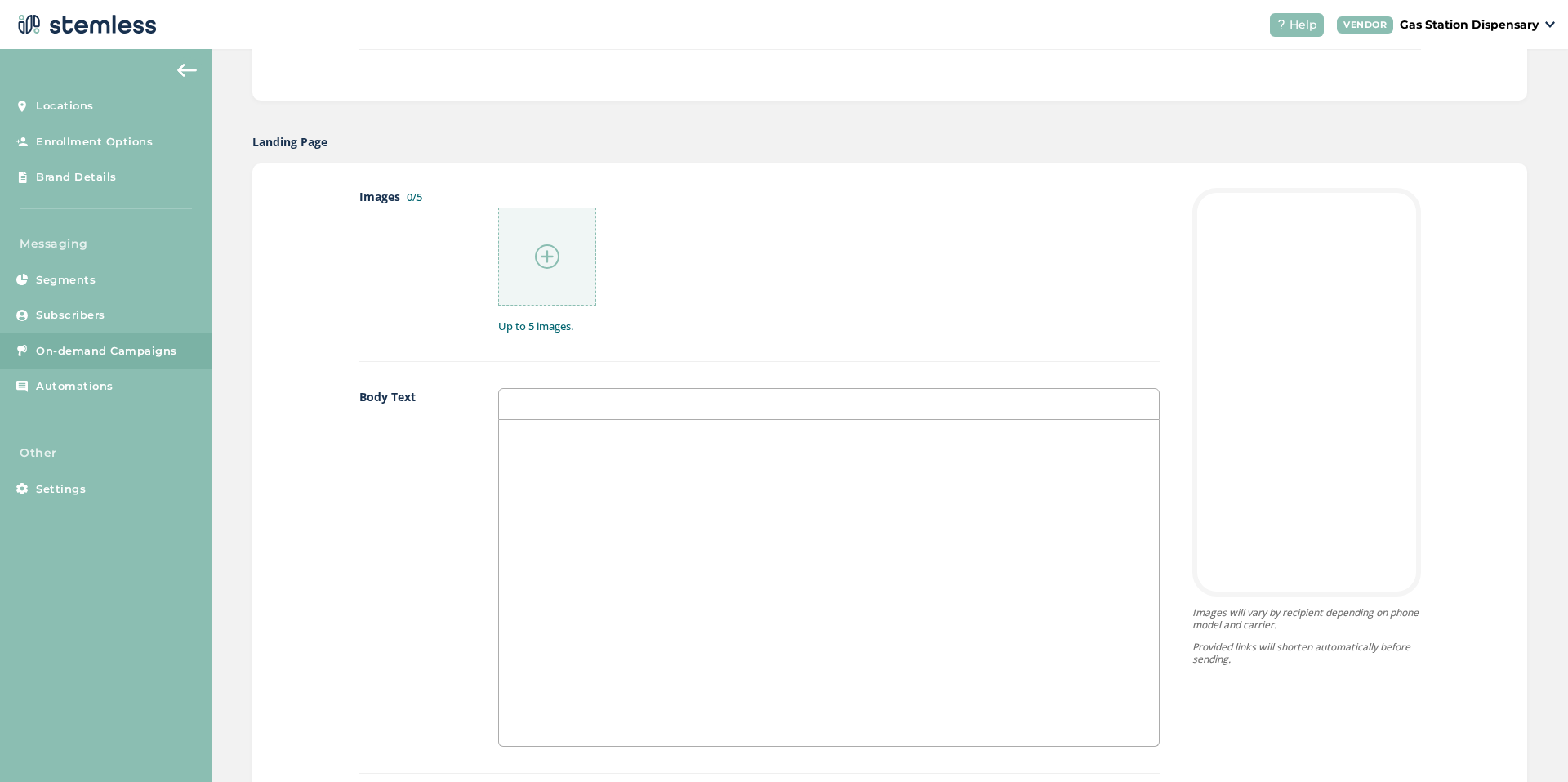
click at [549, 240] on div at bounding box center [547, 256] width 98 height 98
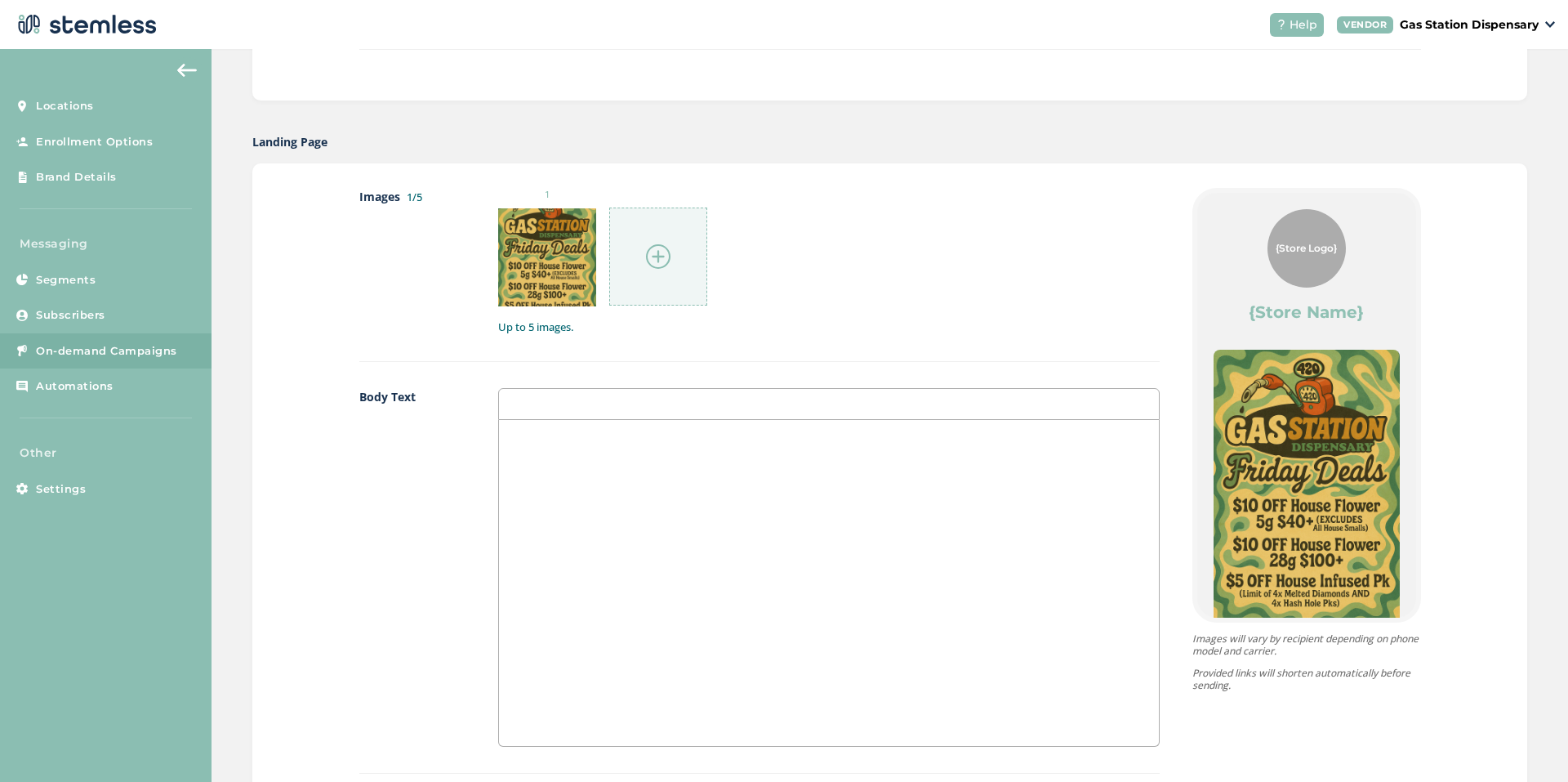
click at [648, 249] on img at bounding box center [658, 256] width 25 height 25
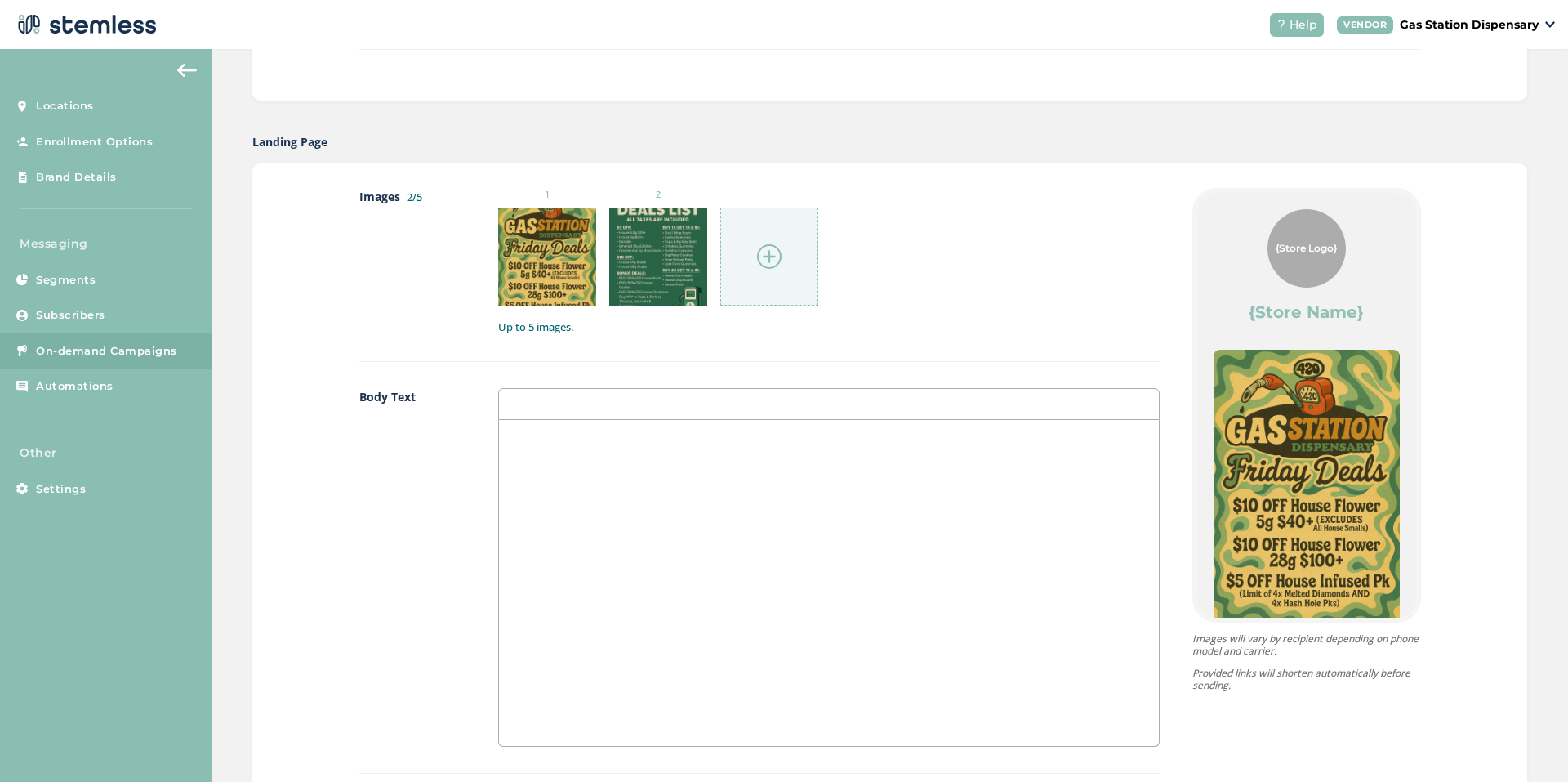
click at [746, 266] on div at bounding box center [769, 256] width 98 height 98
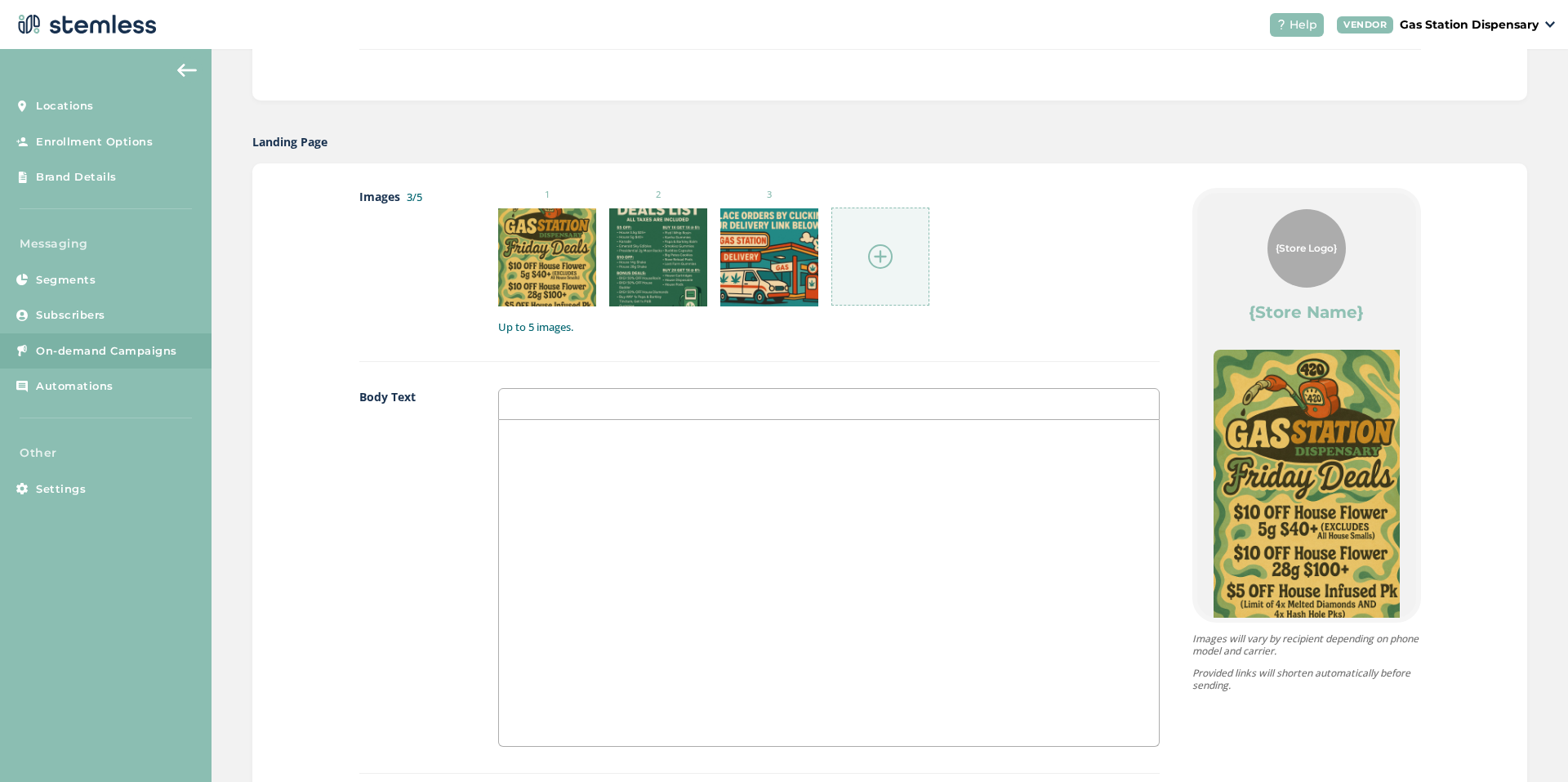
click at [859, 258] on div at bounding box center [880, 256] width 98 height 98
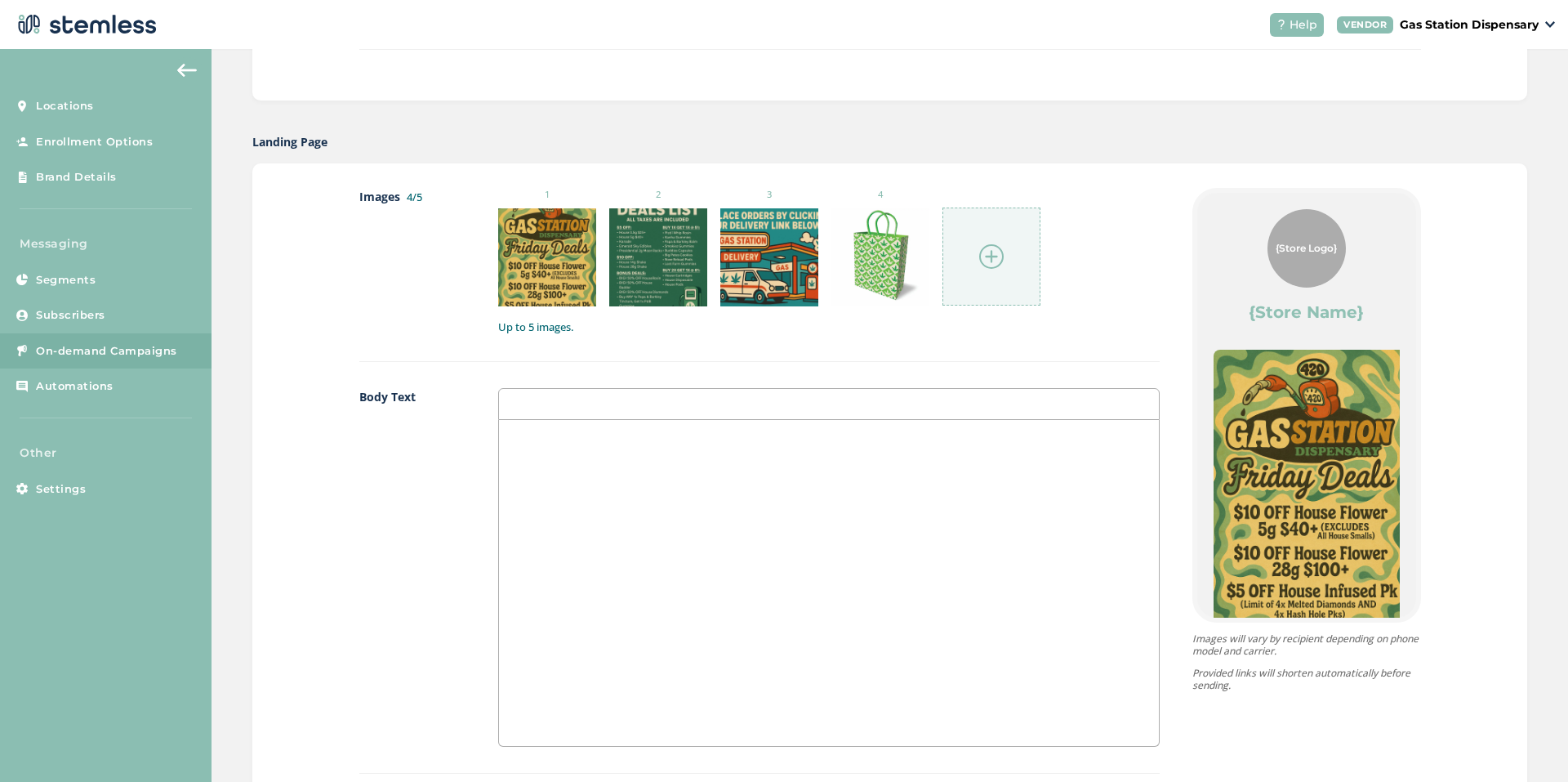
click at [611, 451] on div at bounding box center [829, 583] width 660 height 326
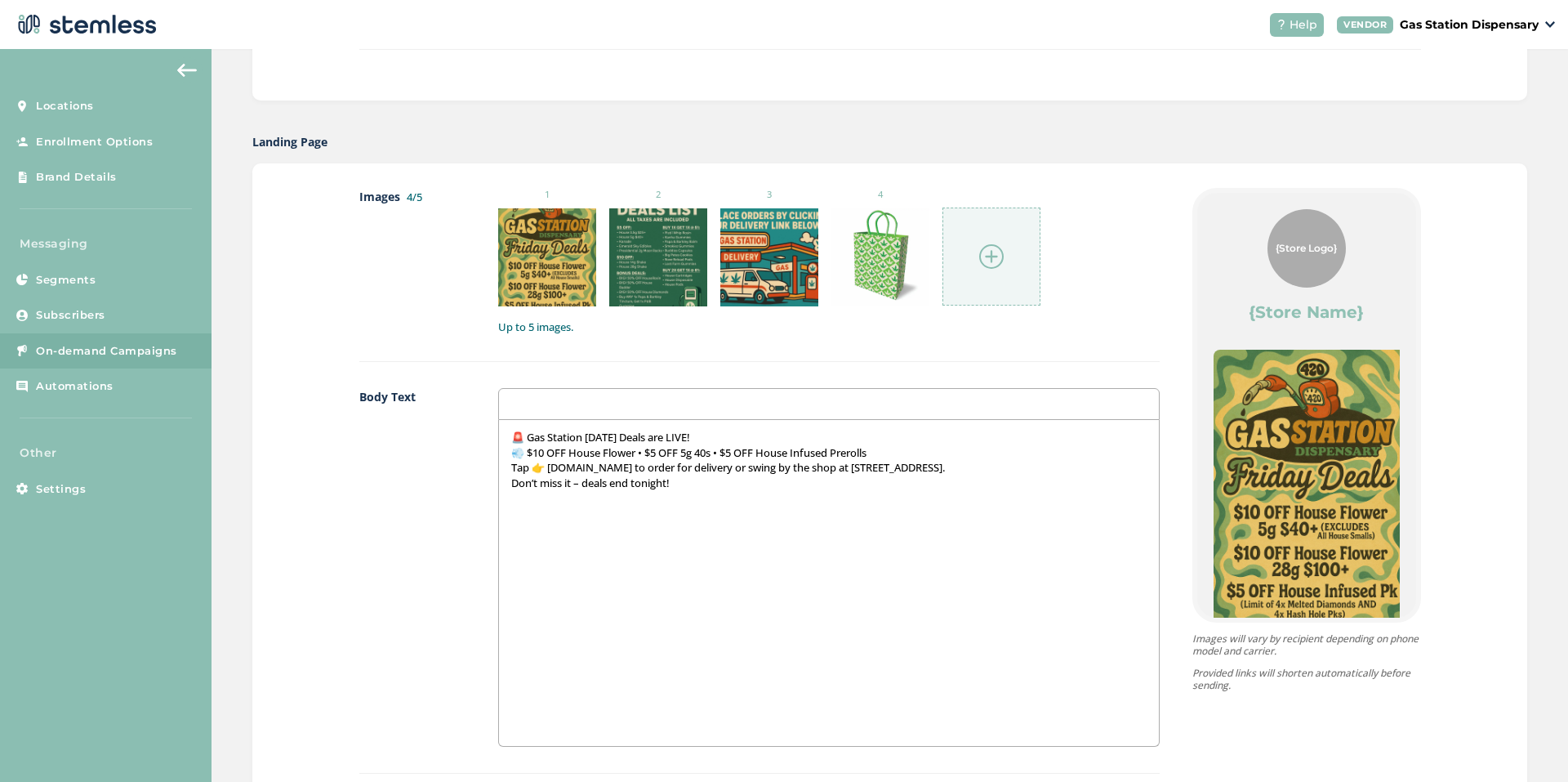
click at [512, 433] on p "🚨 Gas Station [DATE] Deals are LIVE!" at bounding box center [829, 436] width 635 height 14
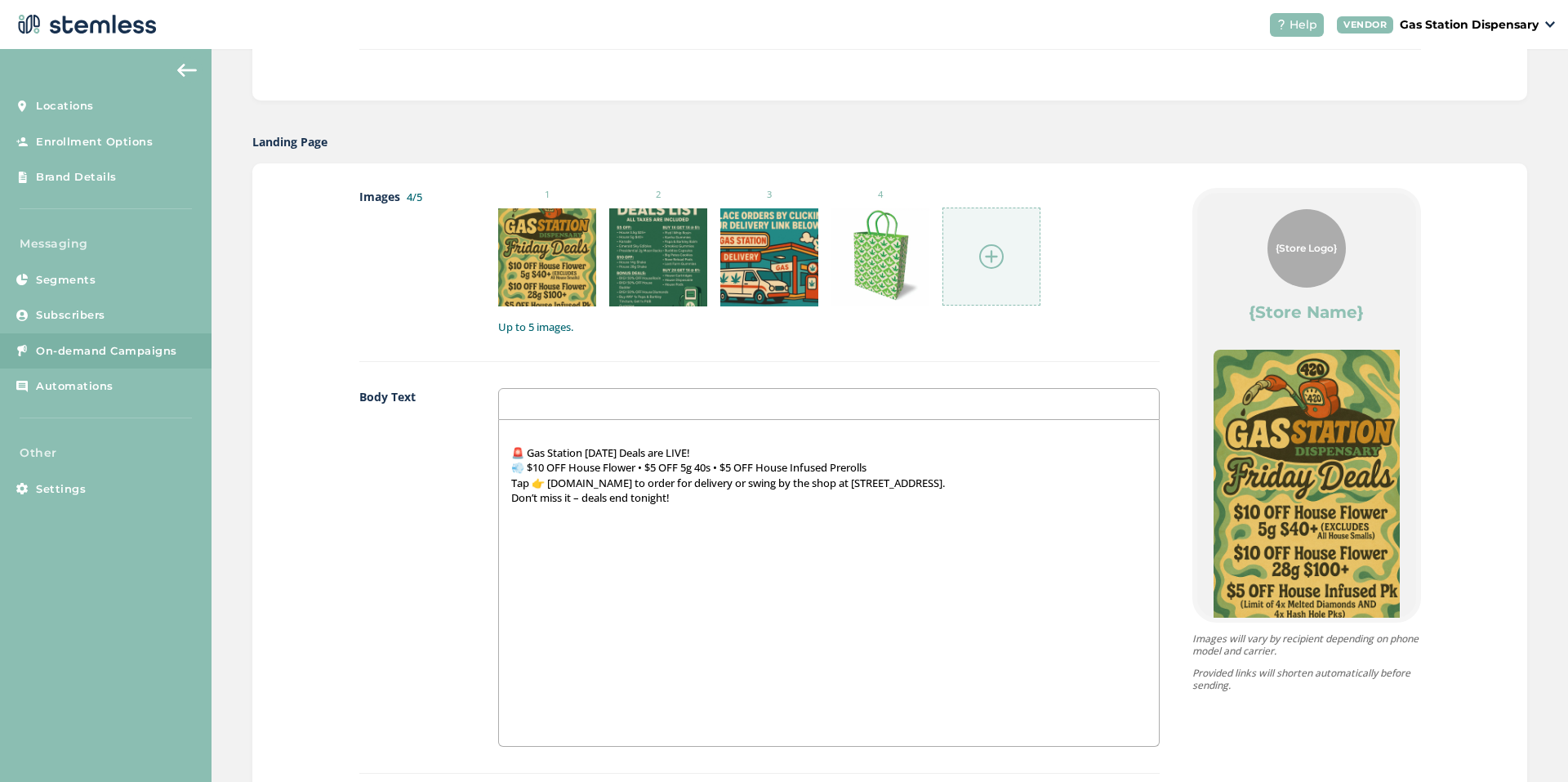
click at [530, 436] on p at bounding box center [829, 436] width 635 height 14
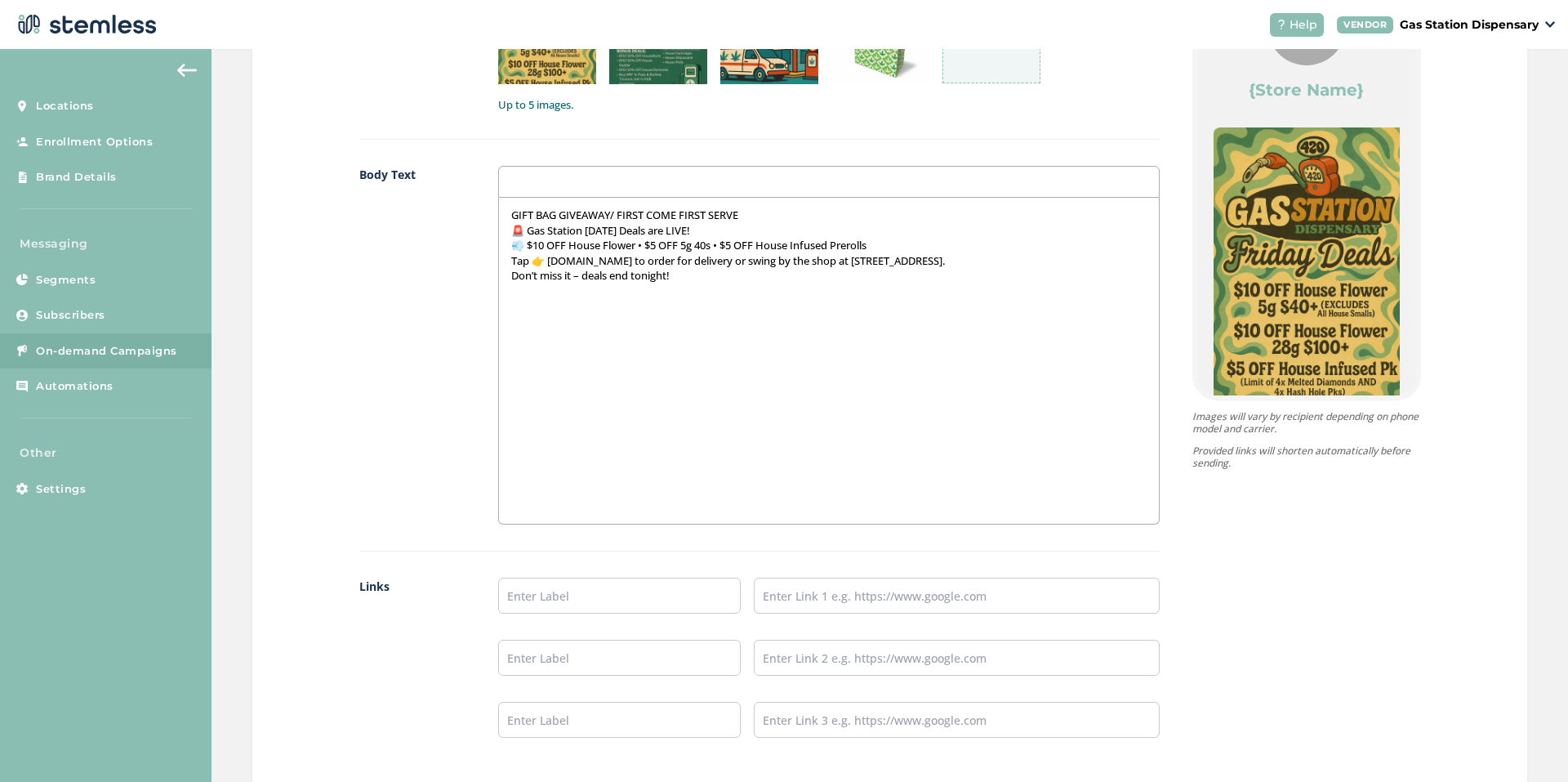
scroll to position [1013, 0]
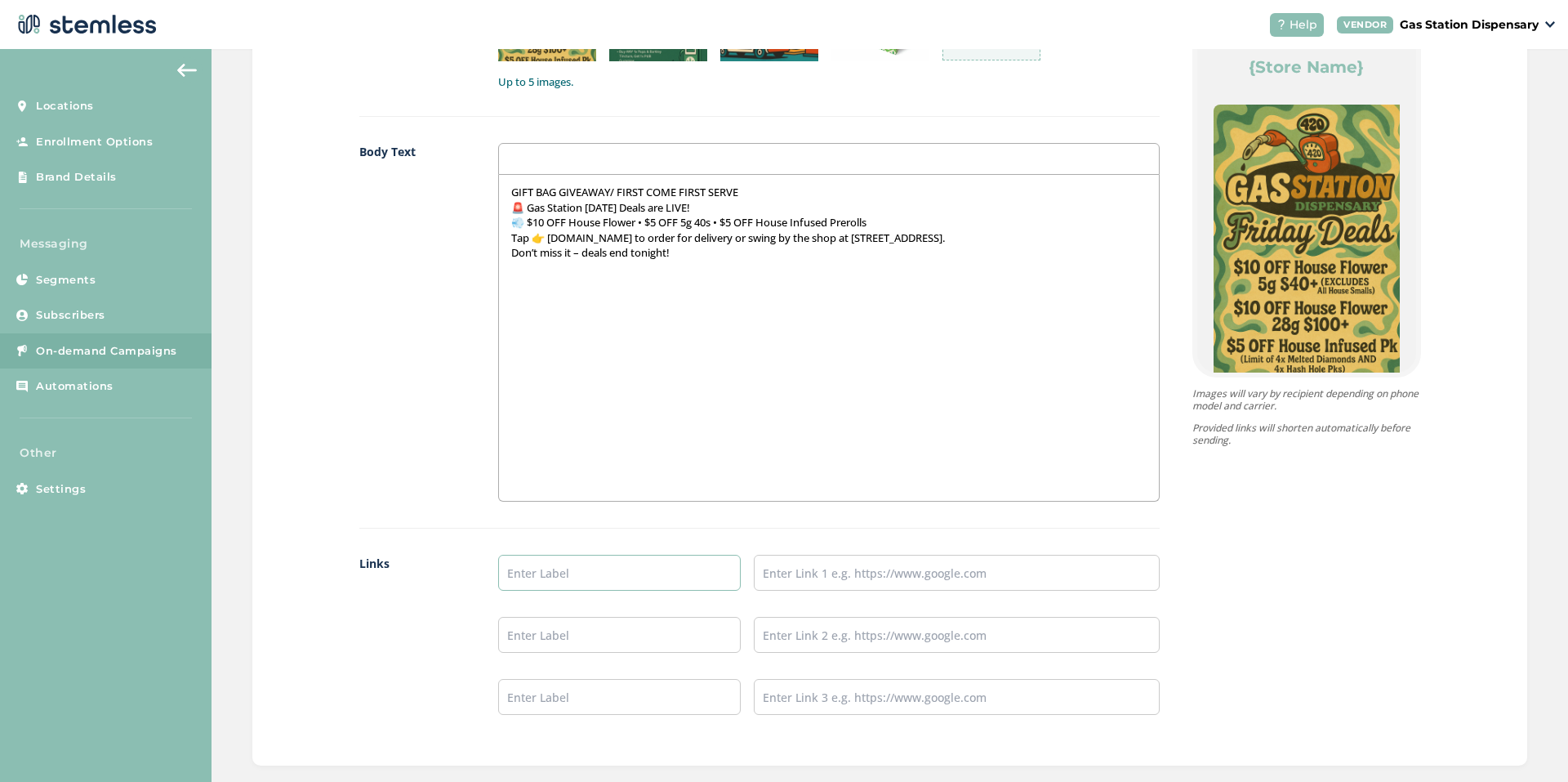
click at [613, 583] on input "text" at bounding box center [620, 572] width 244 height 36
type input "Delivery Website Link"
click at [852, 581] on input "text" at bounding box center [956, 572] width 405 height 36
type input "[URL][DOMAIN_NAME]"
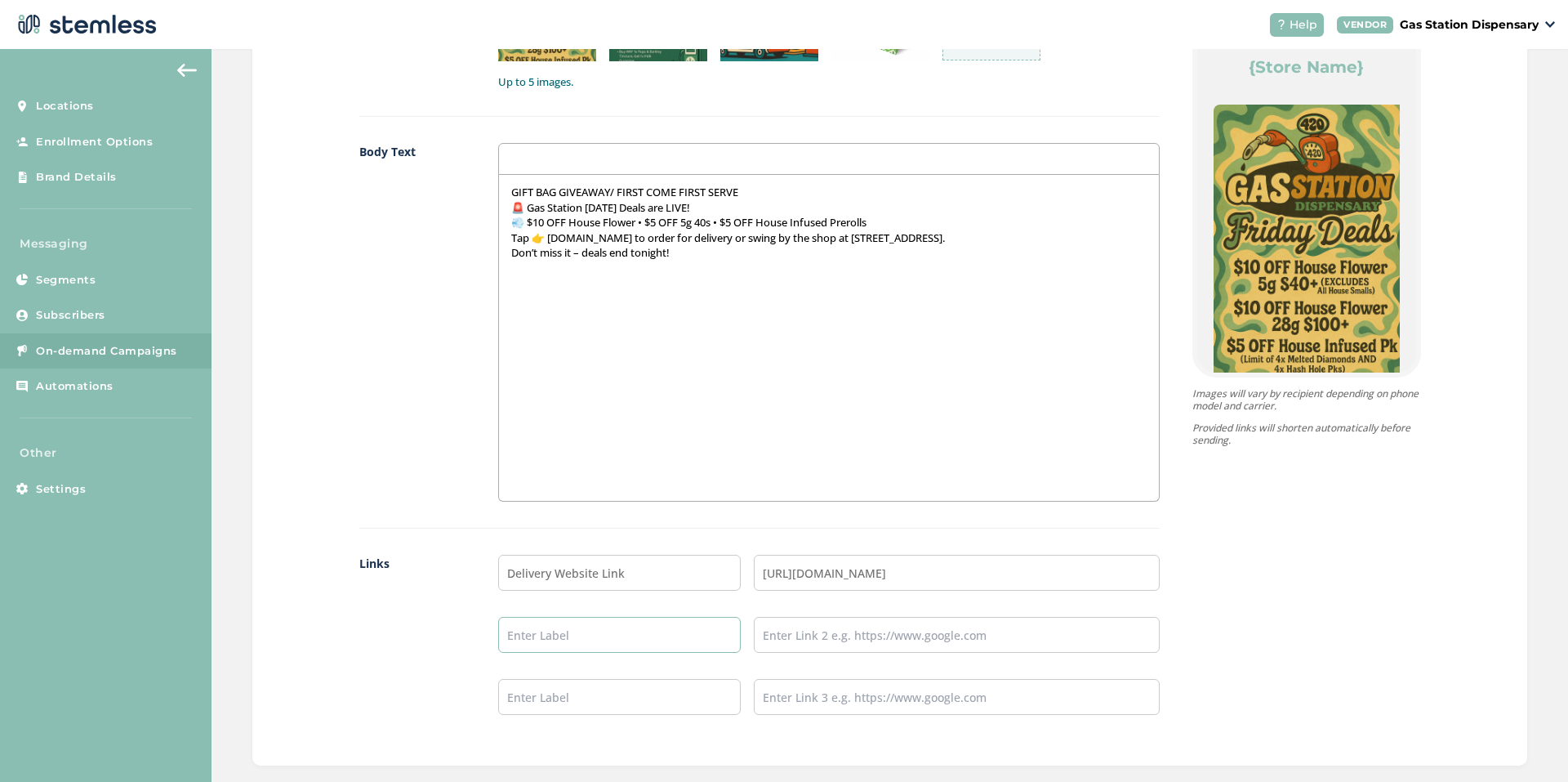
click at [573, 639] on input "text" at bounding box center [620, 634] width 244 height 36
type input "Our WeedMaps Link"
click at [906, 633] on input "text" at bounding box center [956, 634] width 405 height 36
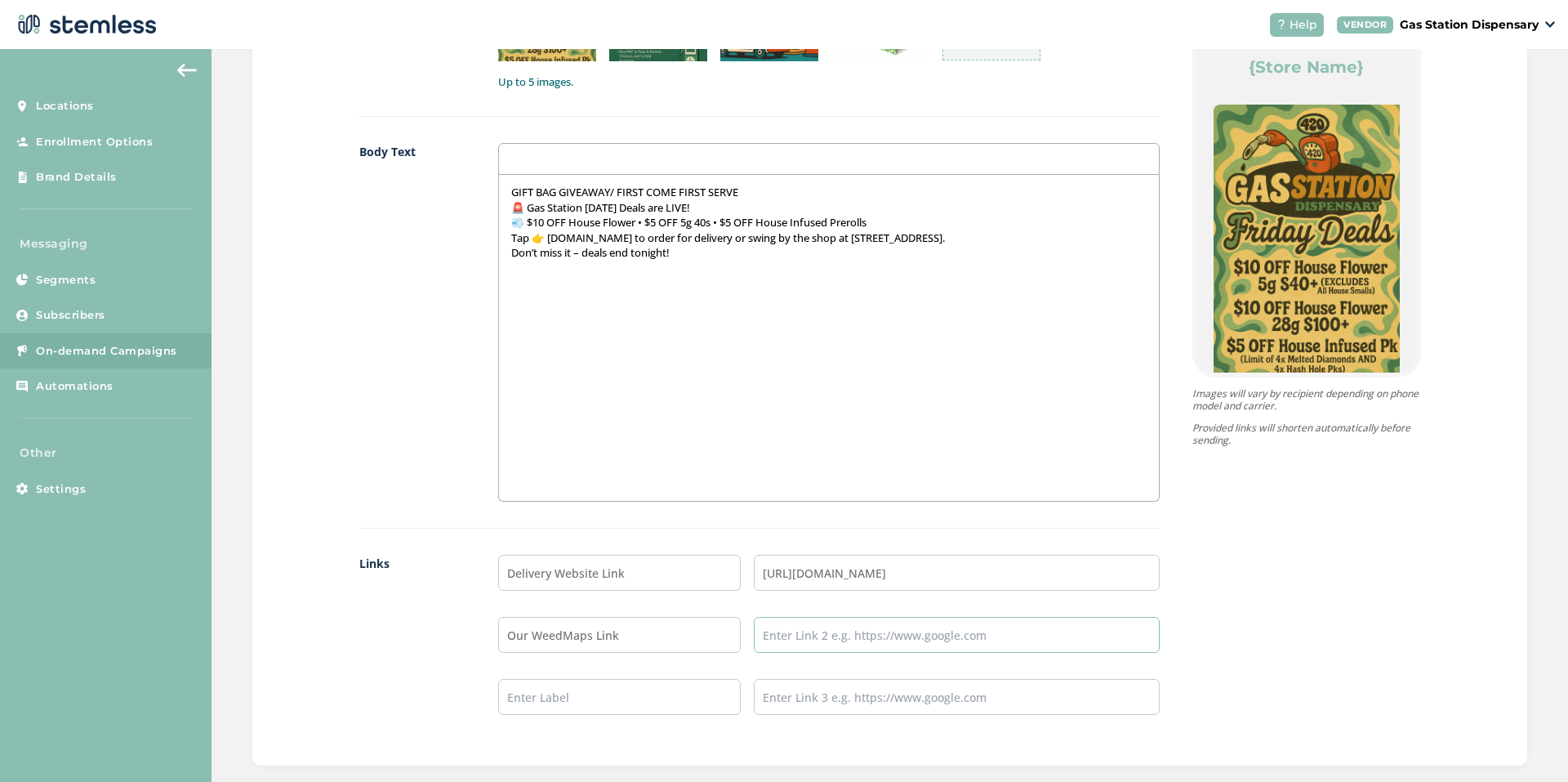
type input "[URL][DOMAIN_NAME]"
click at [611, 697] on input "text" at bounding box center [620, 697] width 244 height 36
type input "INSTAGRAM"
click at [836, 708] on input "text" at bounding box center [956, 697] width 405 height 36
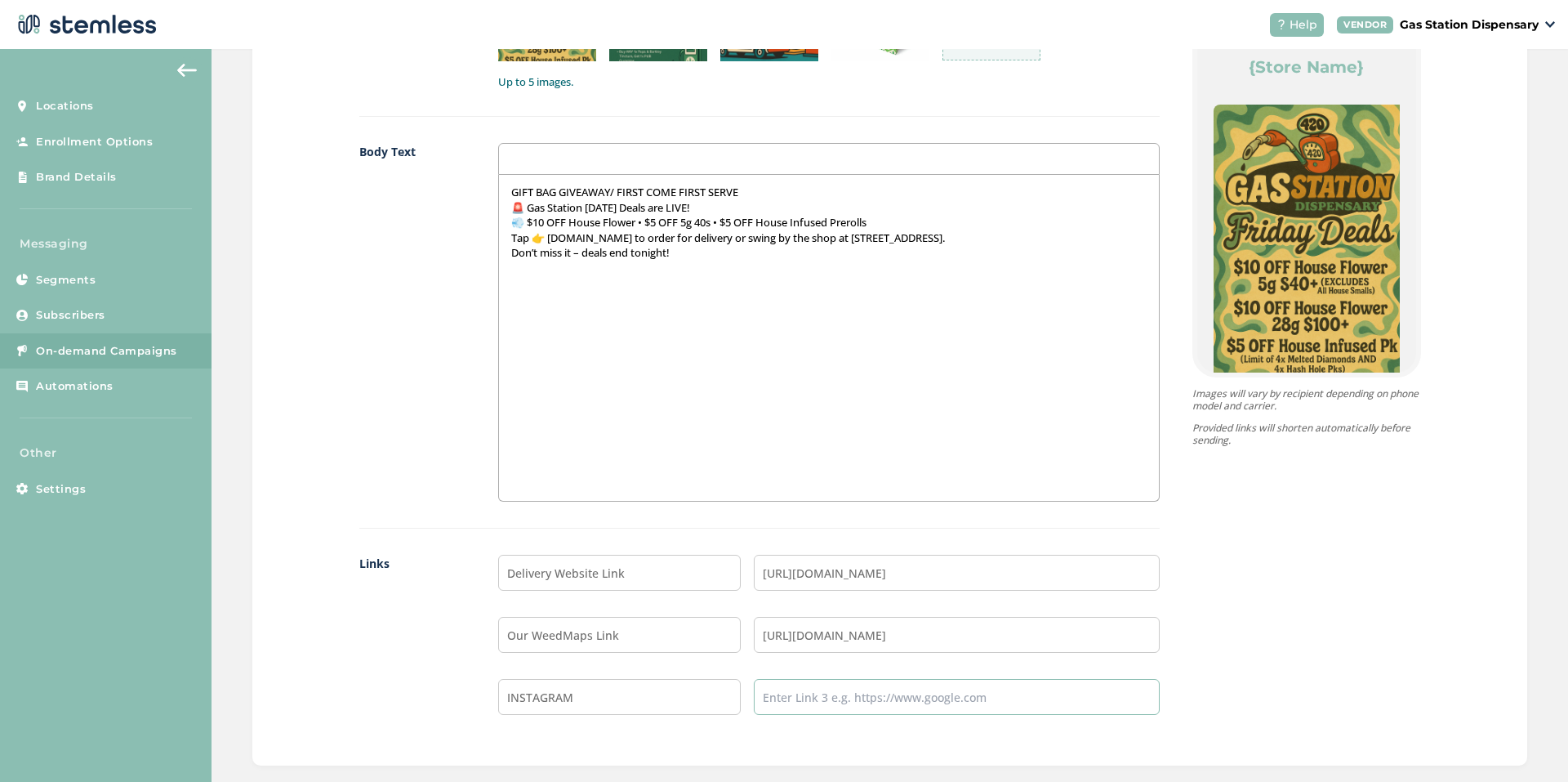
click at [836, 708] on input "text" at bounding box center [956, 697] width 405 height 36
type input "[URL][DOMAIN_NAME]"
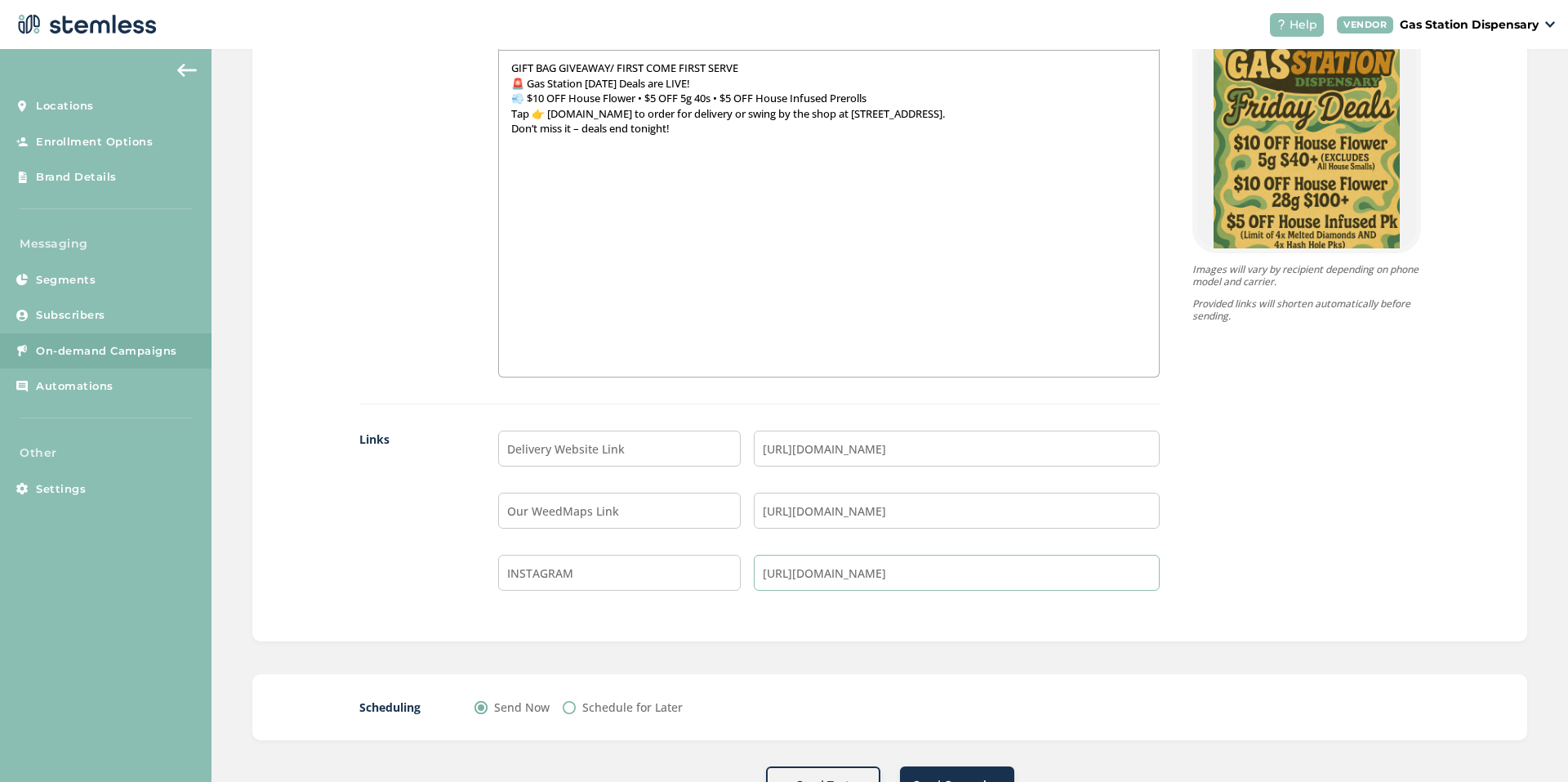
scroll to position [1287, 0]
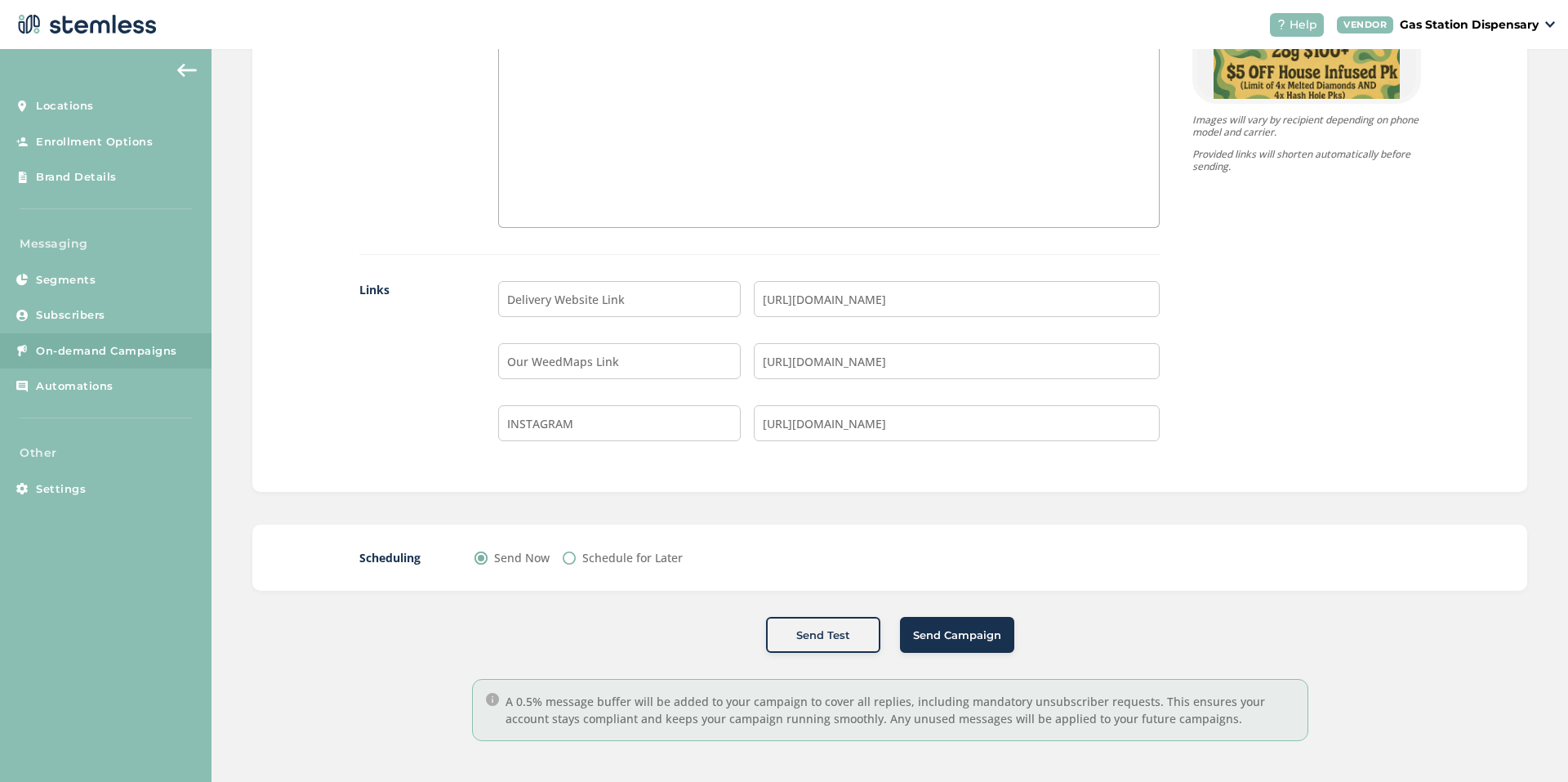
click at [944, 634] on span "Send Campaign" at bounding box center [957, 635] width 89 height 16
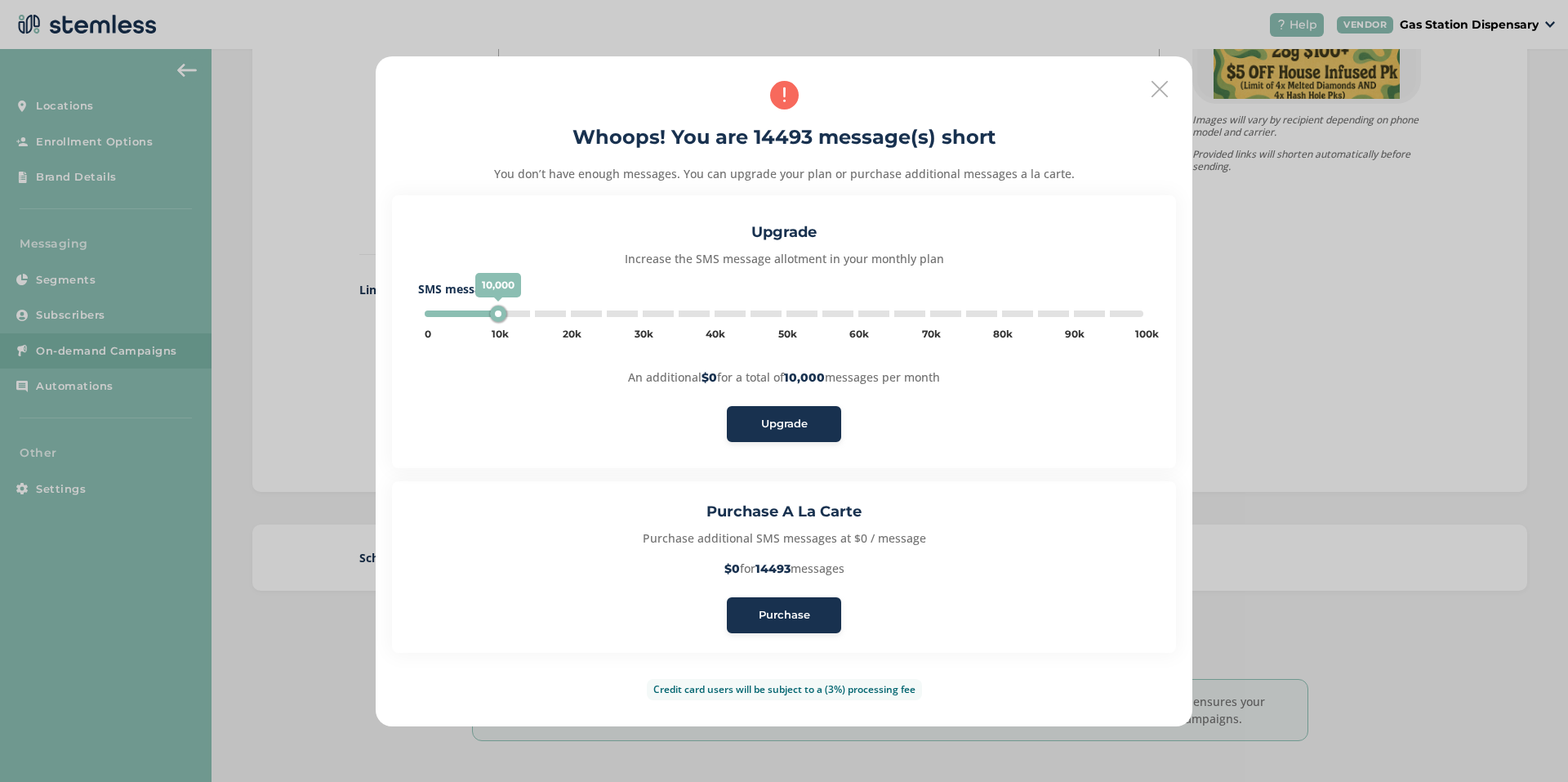
type input "15000"
click at [783, 615] on span "Purchase" at bounding box center [785, 614] width 51 height 16
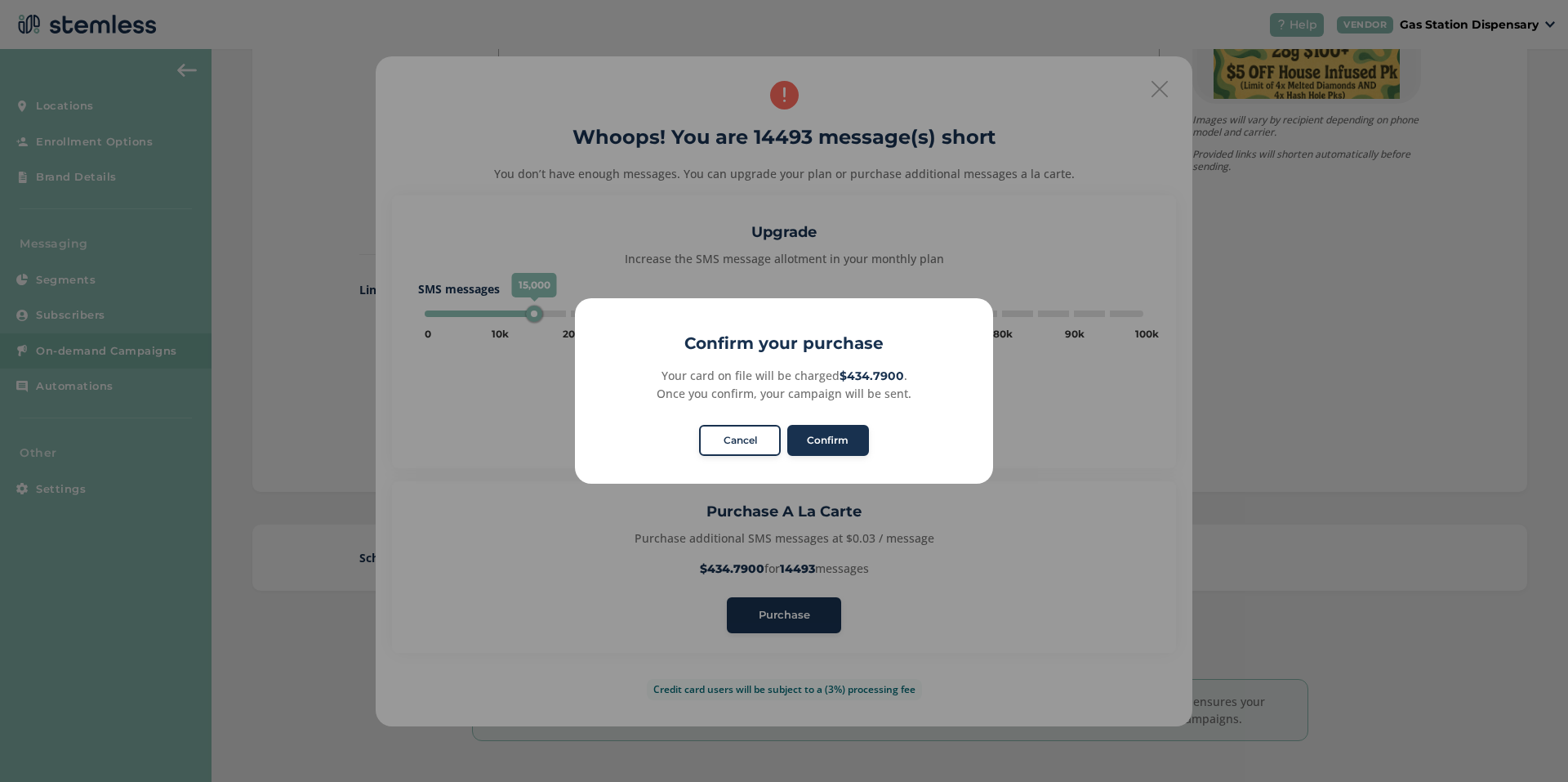
click at [848, 423] on div "Confirm No Cancel" at bounding box center [784, 439] width 175 height 37
click at [845, 429] on button "Confirm" at bounding box center [829, 440] width 82 height 31
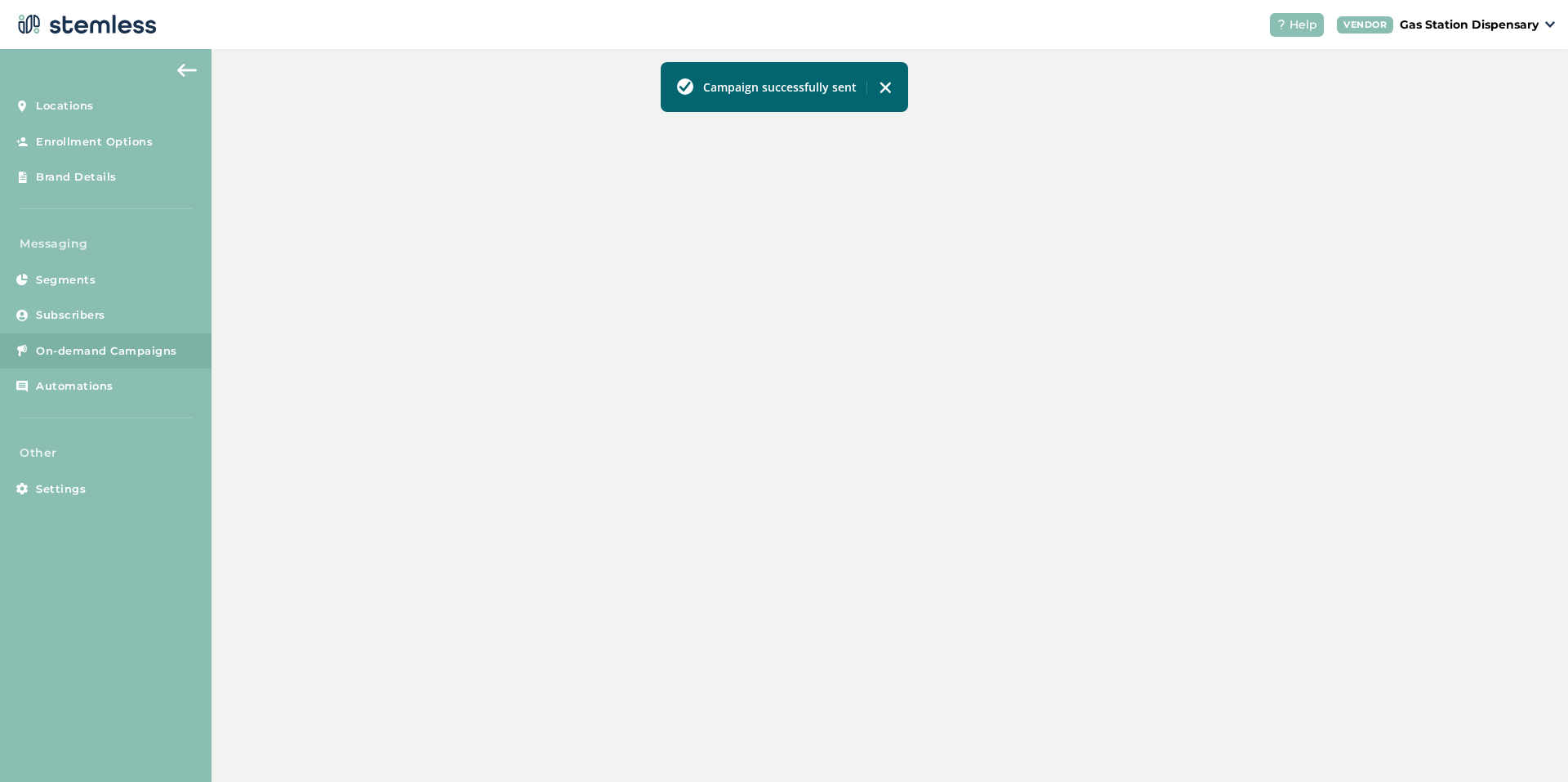
scroll to position [324, 0]
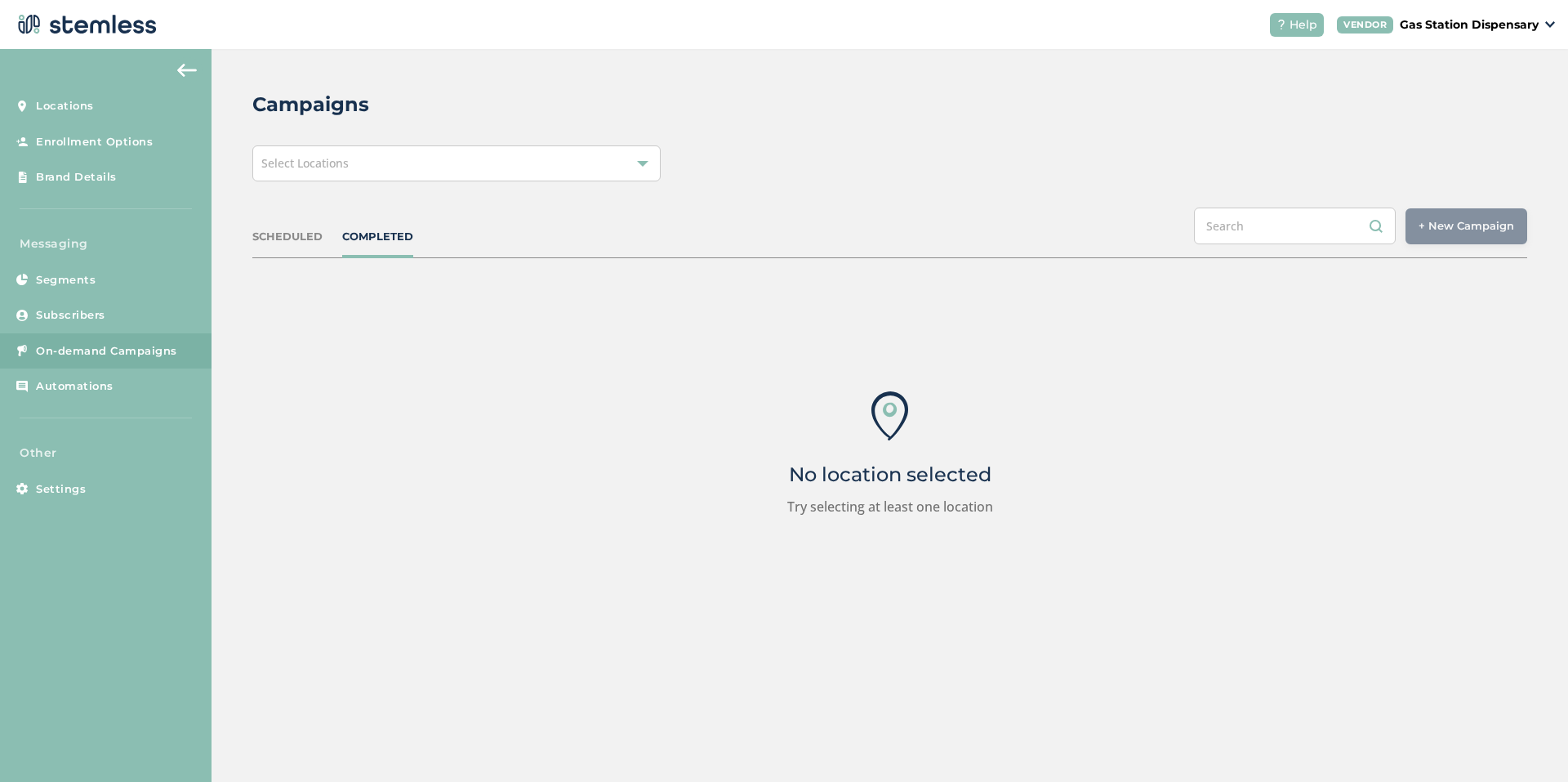
click at [495, 154] on div "Select Locations" at bounding box center [456, 164] width 409 height 36
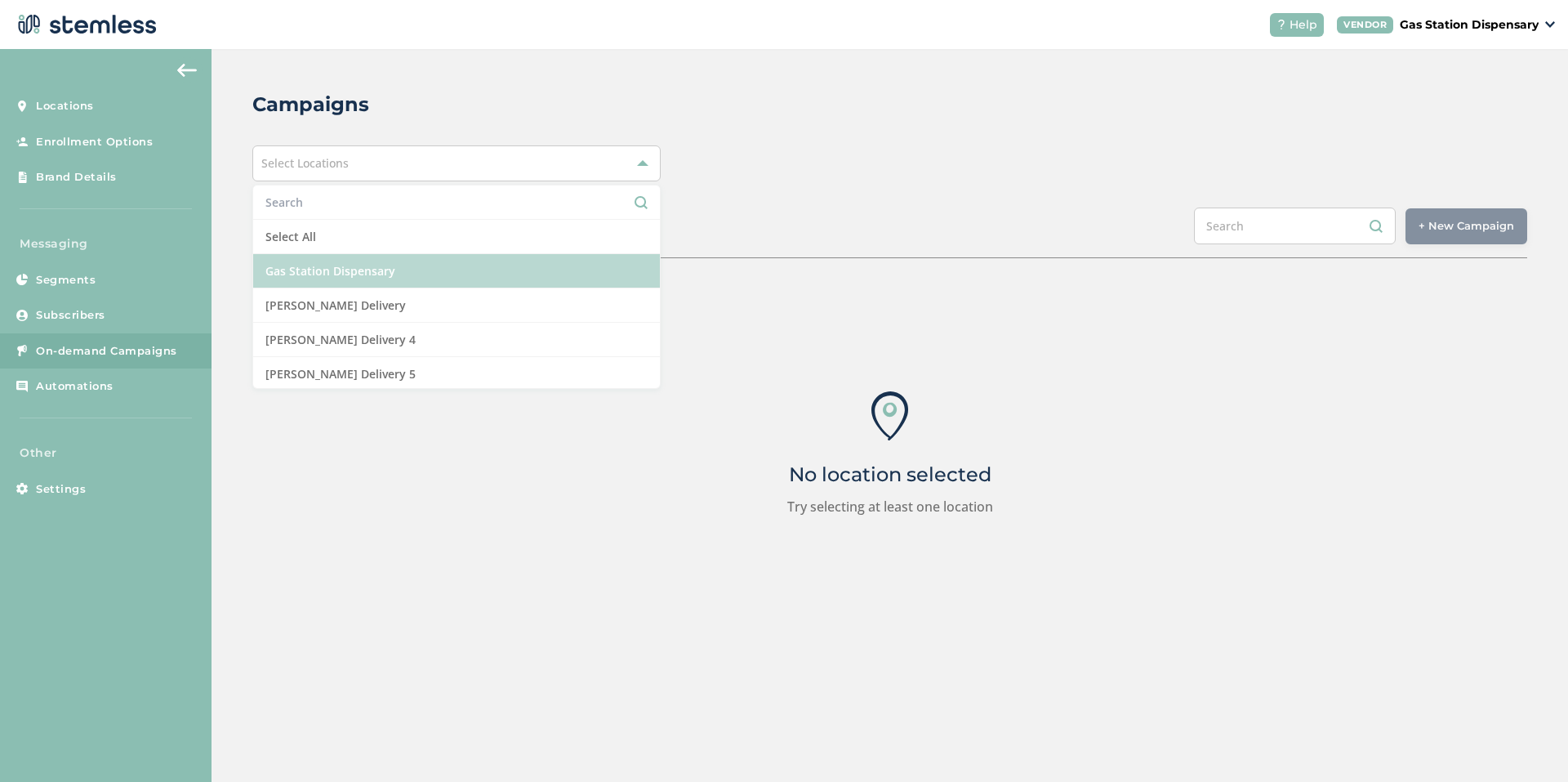
click at [476, 285] on li "Gas Station Dispensary" at bounding box center [456, 271] width 407 height 34
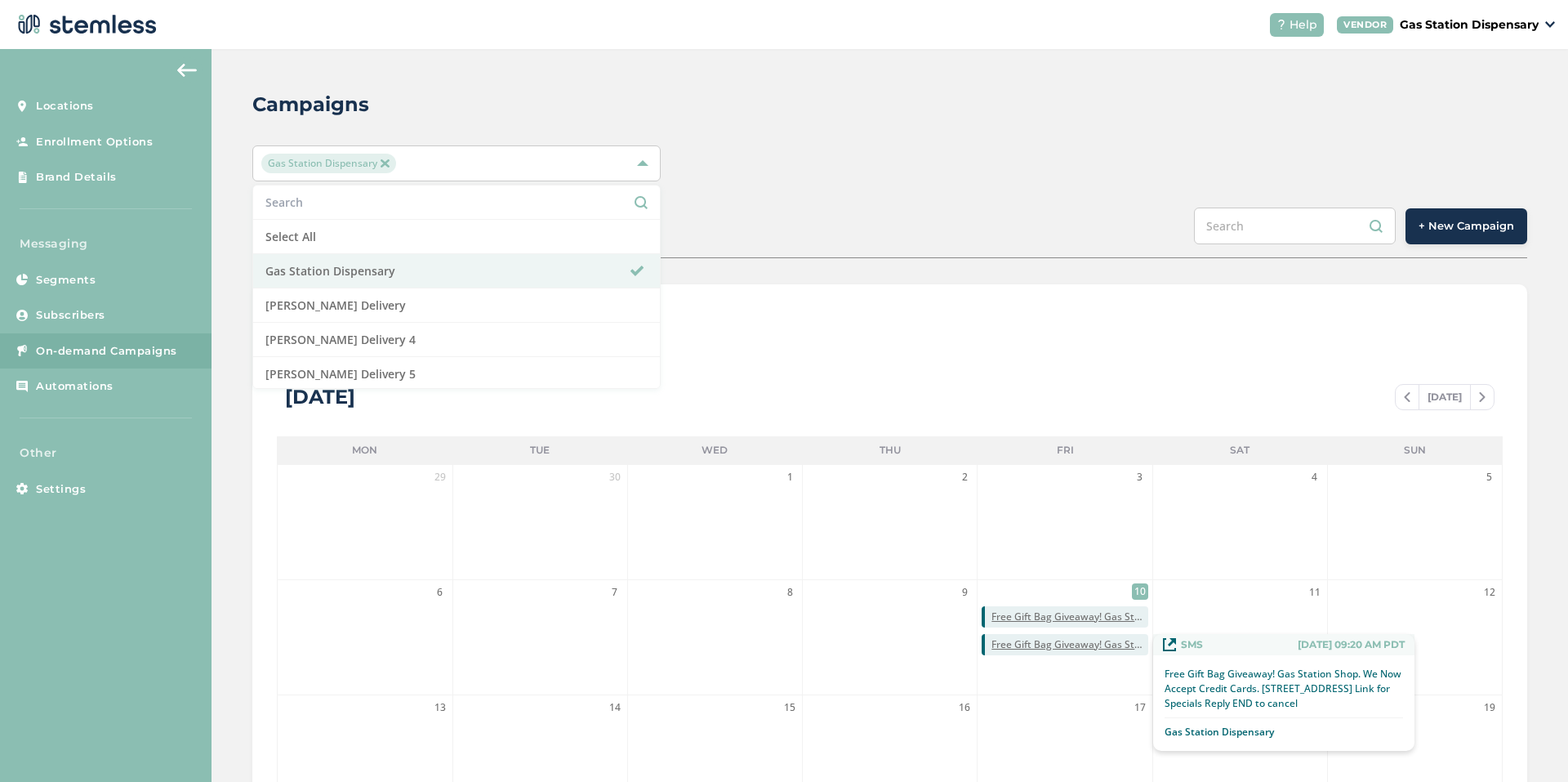
click at [1045, 648] on span "Free Gift Bag Giveaway! Gas Station Shop. We Now Accept Credit Cards. [STREET_A…" at bounding box center [1070, 644] width 156 height 14
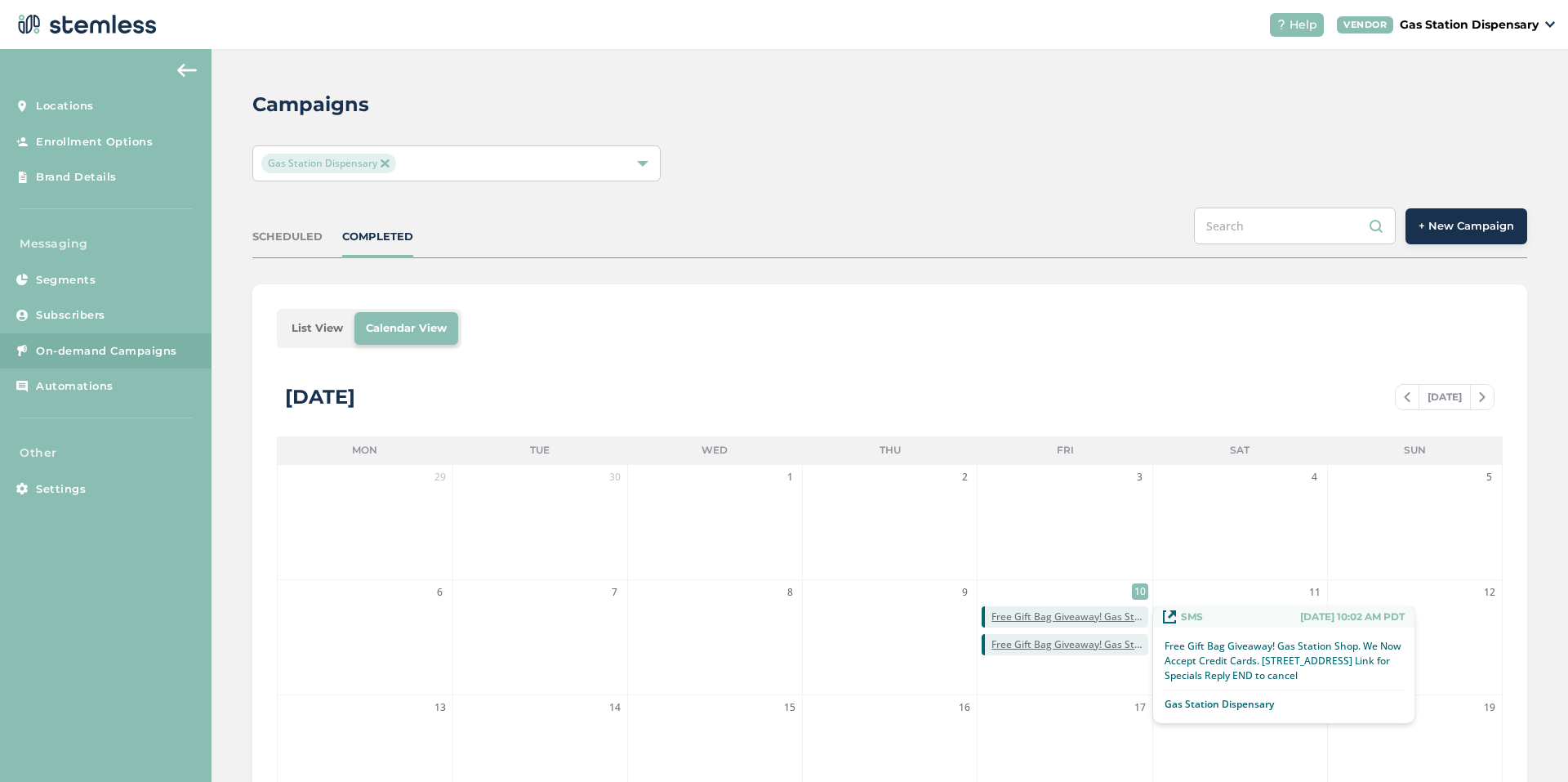
click at [1005, 624] on li "Free Gift Bag Giveaway! Gas Station Shop. We Now Accept Credit Cards. [STREET_A…" at bounding box center [1065, 616] width 166 height 21
click at [1004, 619] on span "Free Gift Bag Giveaway! Gas Station Shop. We Now Accept Credit Cards. [STREET_A…" at bounding box center [1070, 616] width 156 height 14
